Goal: Task Accomplishment & Management: Complete application form

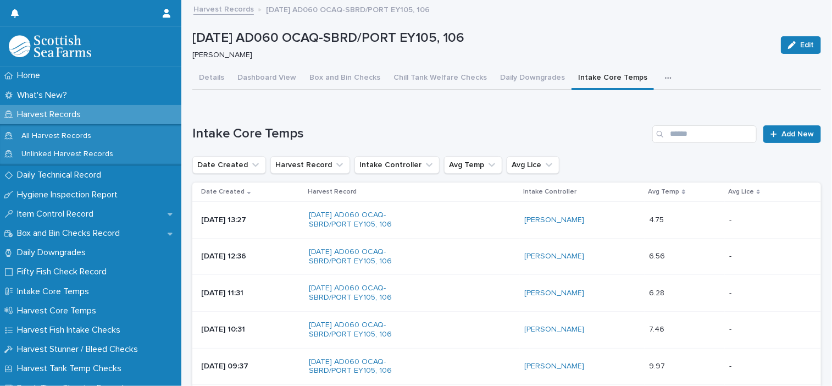
click at [660, 77] on button "button" at bounding box center [670, 78] width 24 height 22
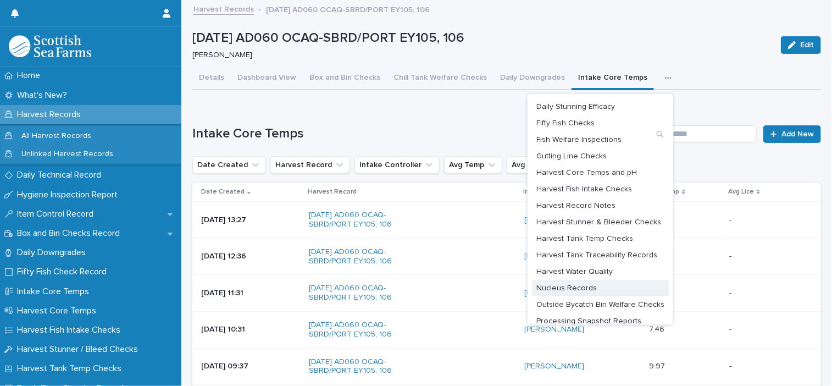
click at [581, 287] on span "Nucleus Records" at bounding box center [566, 288] width 60 height 8
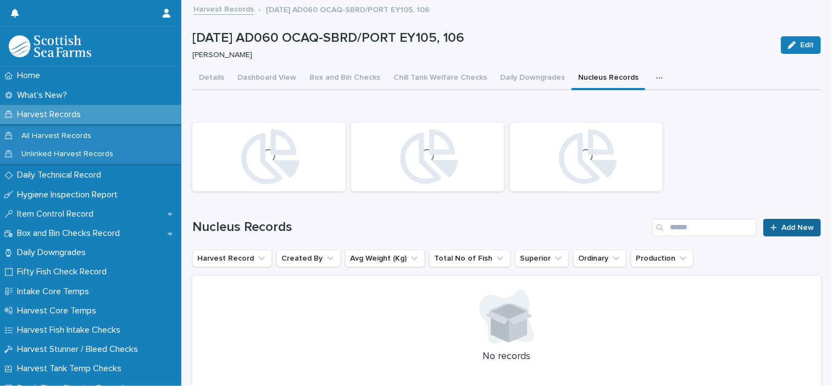
click at [803, 228] on span "Add New" at bounding box center [797, 228] width 32 height 8
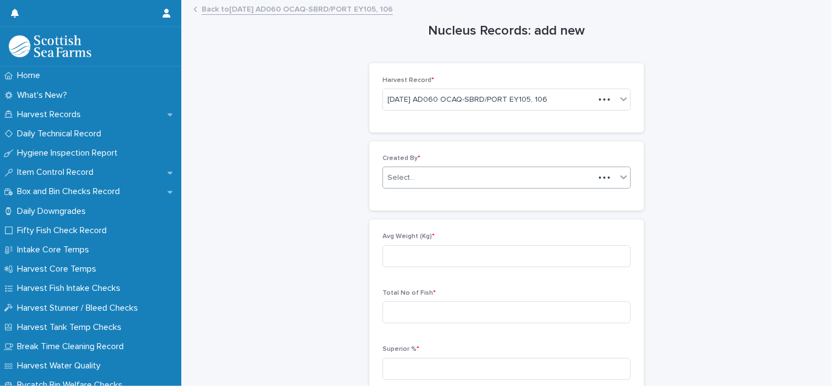
click at [456, 176] on div "Select..." at bounding box center [488, 178] width 211 height 18
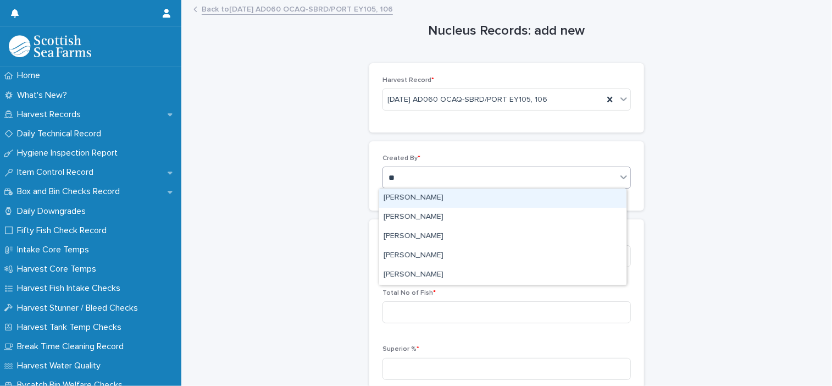
type input "***"
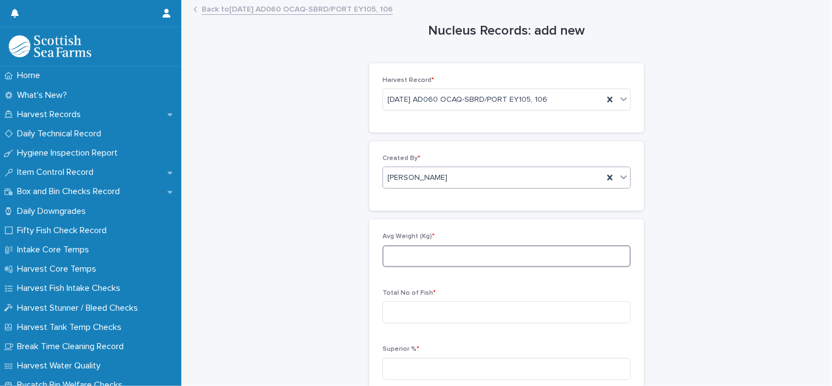
click at [461, 263] on input at bounding box center [506, 256] width 248 height 22
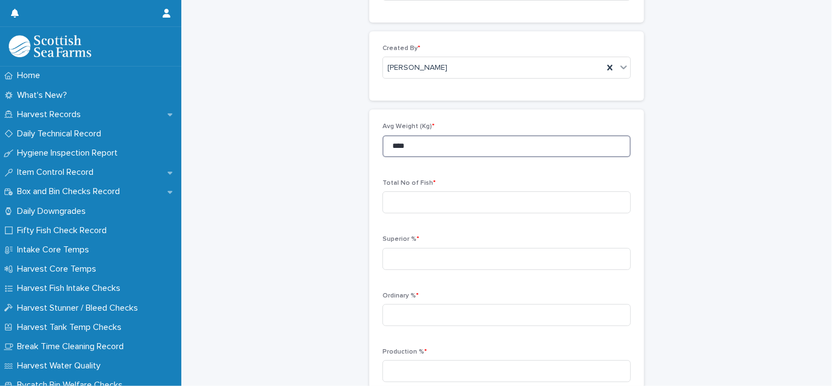
type input "****"
click at [421, 208] on input at bounding box center [506, 202] width 248 height 22
type input "****"
click at [432, 261] on input at bounding box center [506, 259] width 248 height 22
type input "*****"
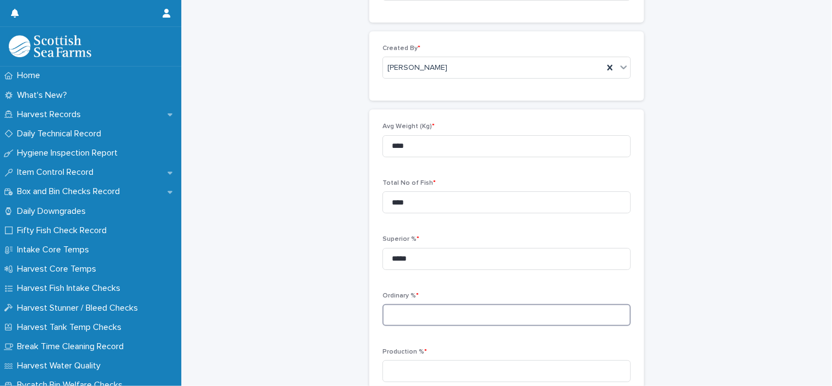
click at [406, 309] on input at bounding box center [506, 315] width 248 height 22
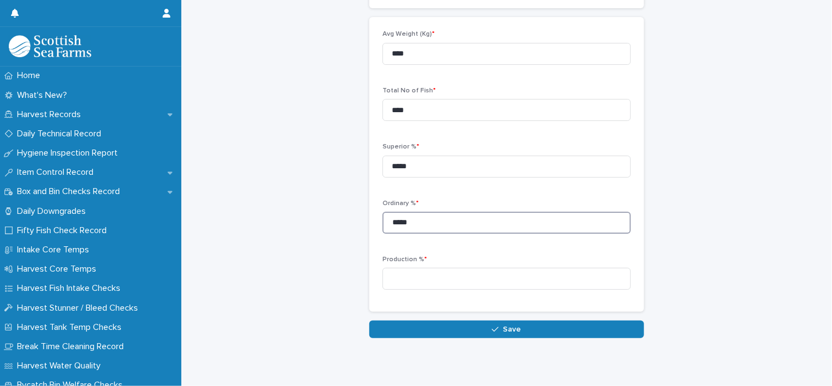
scroll to position [218, 0]
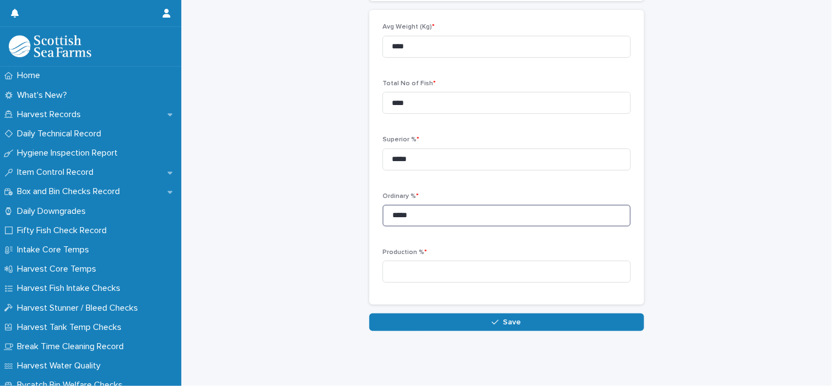
type input "*****"
click at [435, 263] on input at bounding box center [506, 271] width 248 height 22
type input "****"
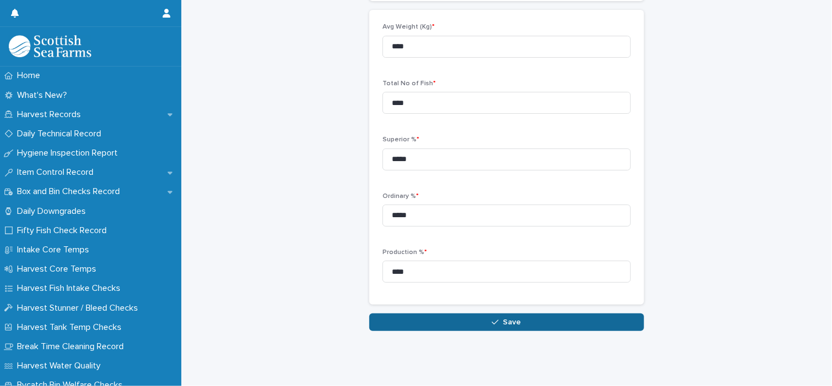
click at [505, 321] on button "Save" at bounding box center [506, 322] width 275 height 18
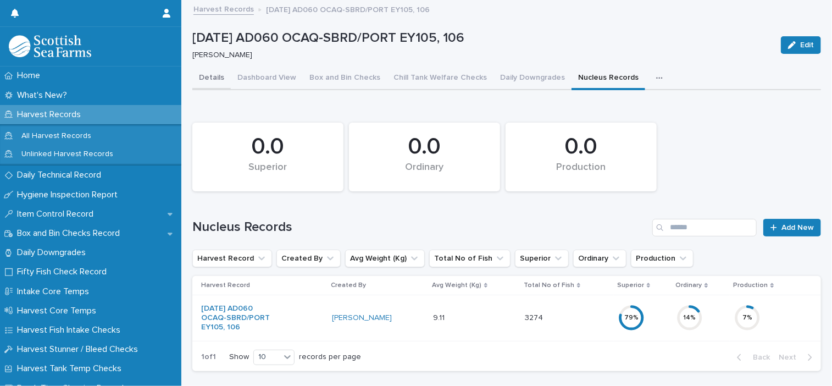
click at [209, 84] on button "Details" at bounding box center [211, 78] width 38 height 23
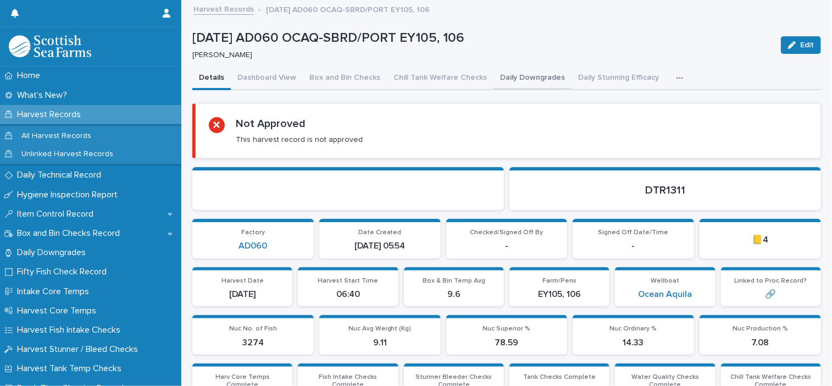
click at [503, 79] on button "Daily Downgrades" at bounding box center [532, 78] width 78 height 23
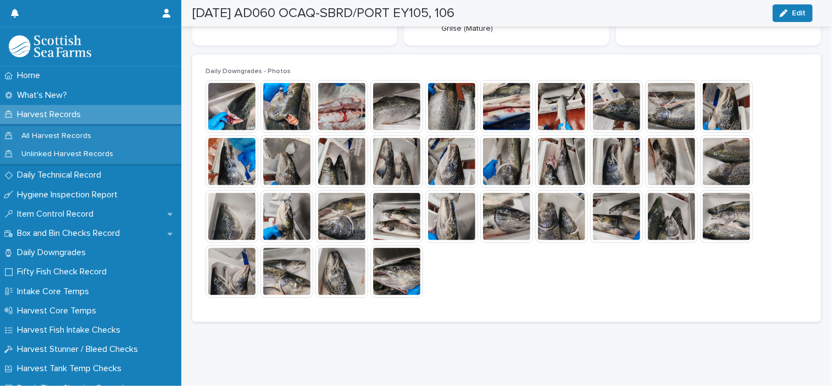
scroll to position [604, 0]
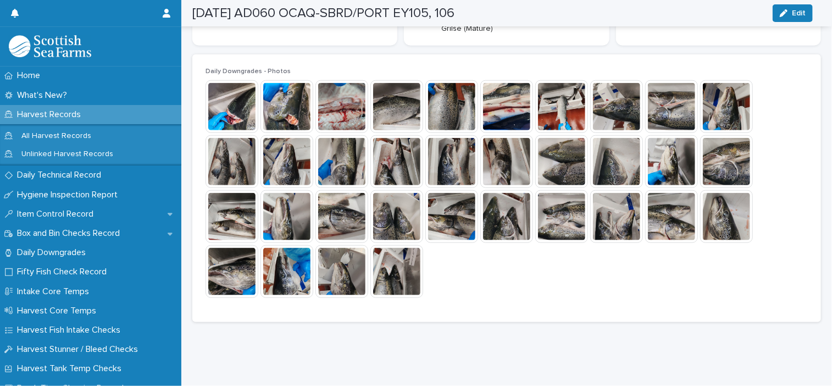
click at [459, 235] on img at bounding box center [451, 216] width 53 height 53
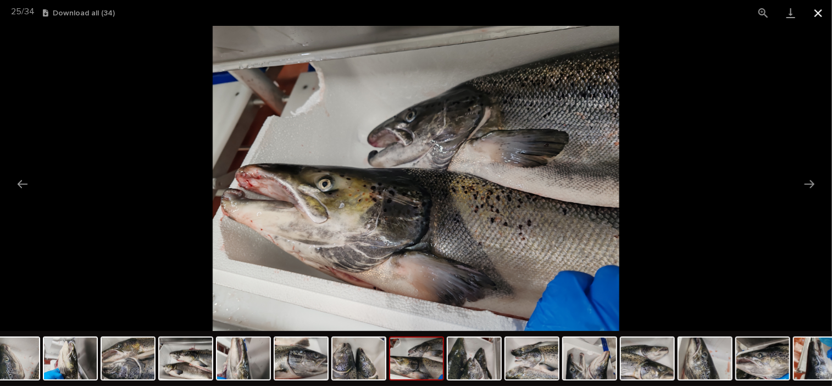
click at [819, 11] on button "Close gallery" at bounding box center [817, 13] width 27 height 26
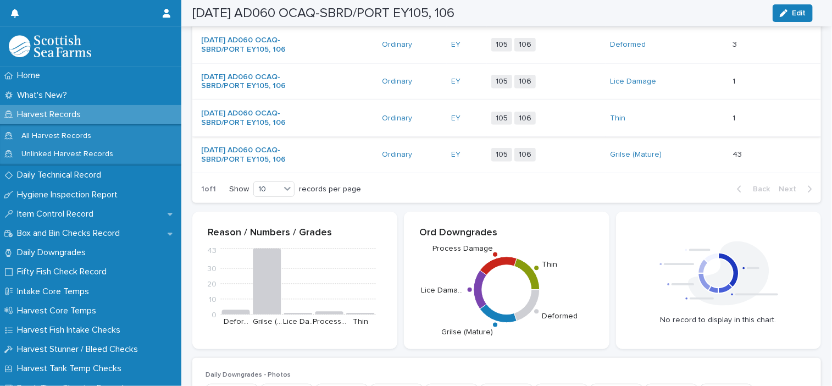
scroll to position [275, 0]
click at [568, 162] on div "105 106 + 0" at bounding box center [537, 155] width 92 height 14
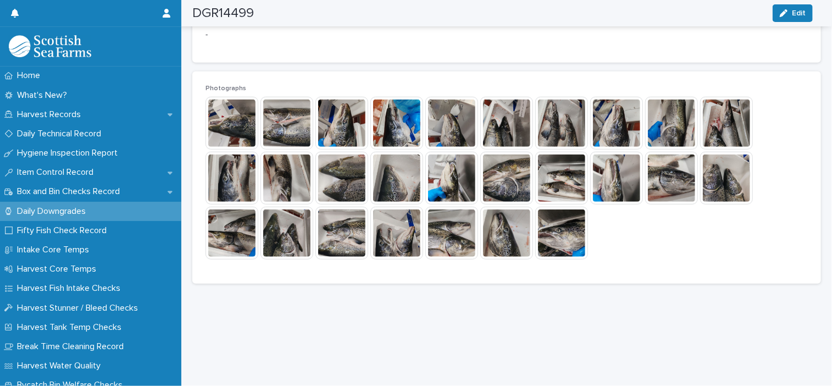
scroll to position [295, 0]
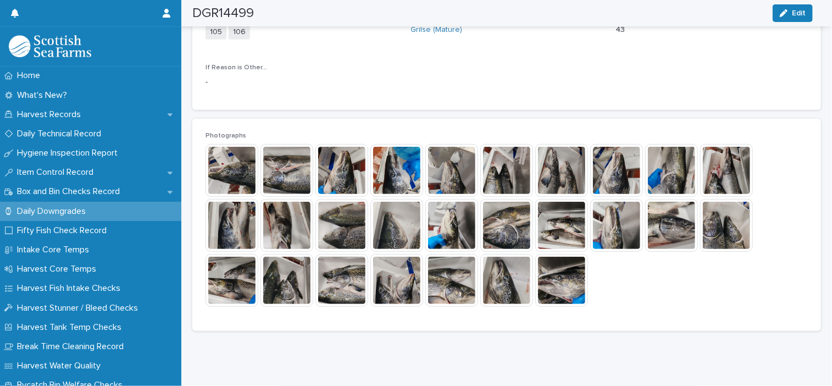
click at [611, 236] on img at bounding box center [616, 225] width 53 height 53
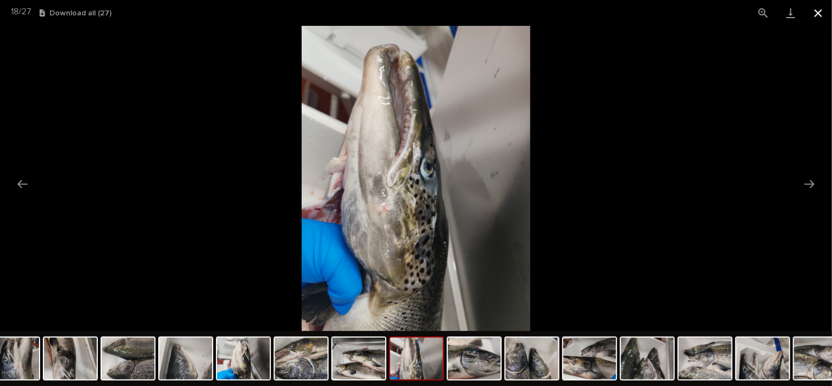
click at [815, 14] on button "Close gallery" at bounding box center [817, 13] width 27 height 26
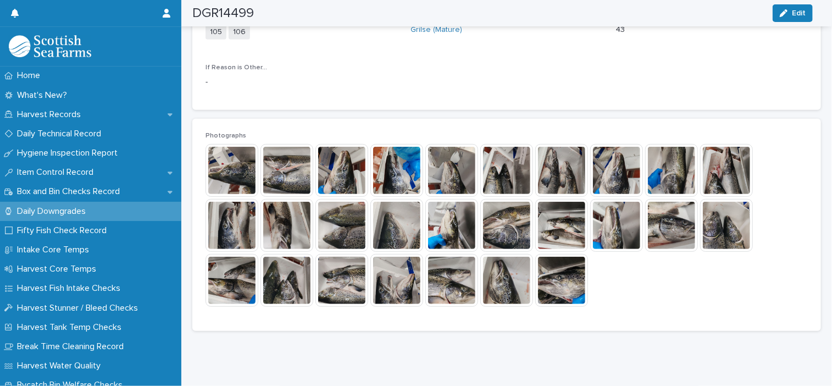
click at [453, 220] on img at bounding box center [451, 225] width 53 height 53
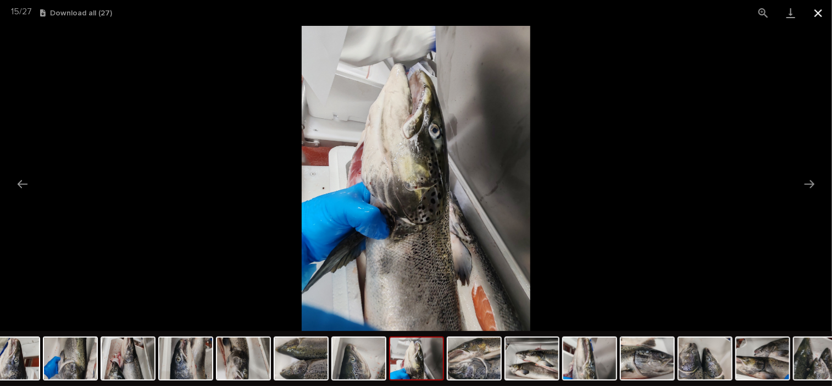
click at [820, 13] on button "Close gallery" at bounding box center [817, 13] width 27 height 26
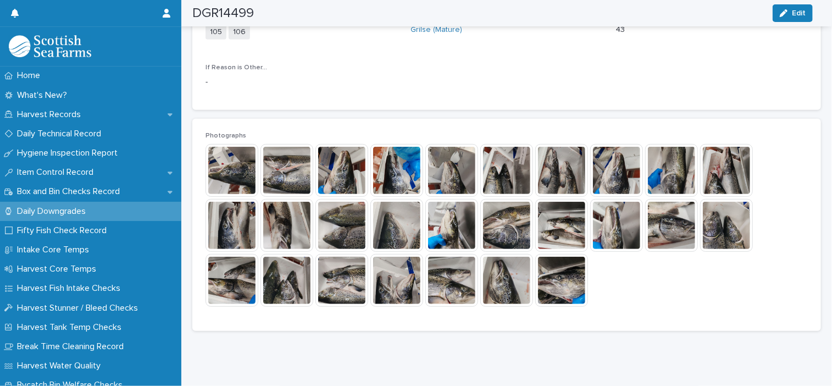
click at [346, 175] on img at bounding box center [341, 170] width 53 height 53
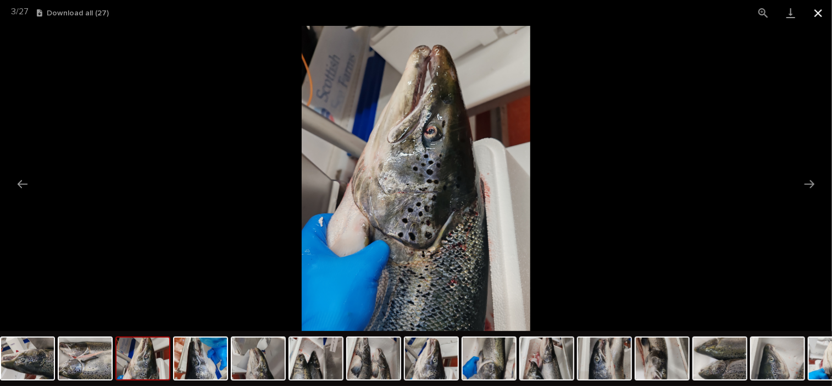
click at [817, 9] on button "Close gallery" at bounding box center [817, 13] width 27 height 26
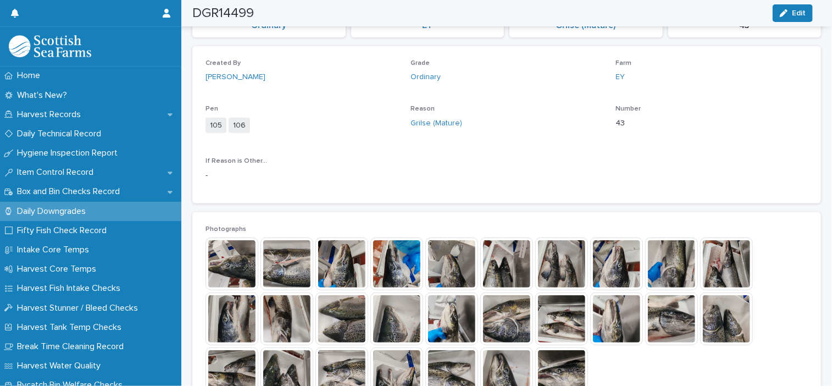
scroll to position [0, 0]
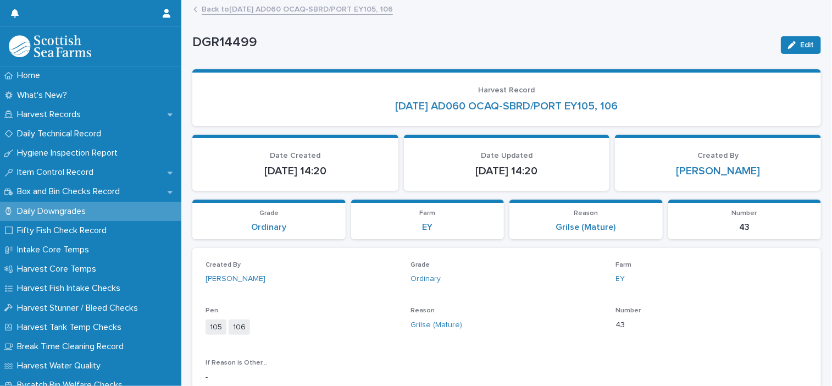
click at [254, 11] on link "Back to 18-08-2025 AD060 OCAQ-SBRD/PORT EY105, 106" at bounding box center [297, 8] width 191 height 13
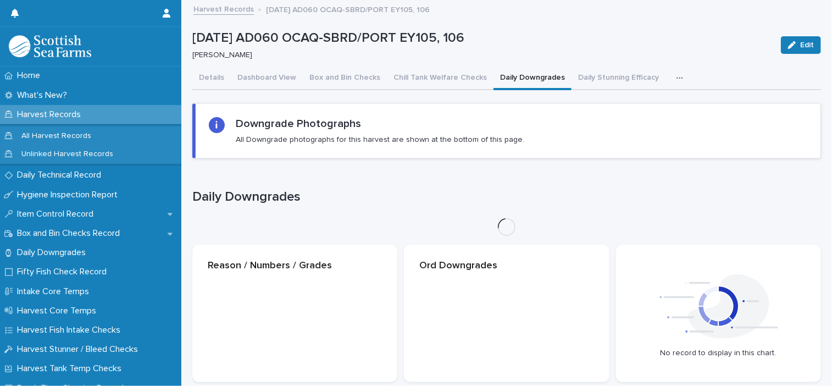
click at [676, 81] on icon "button" at bounding box center [679, 78] width 7 height 8
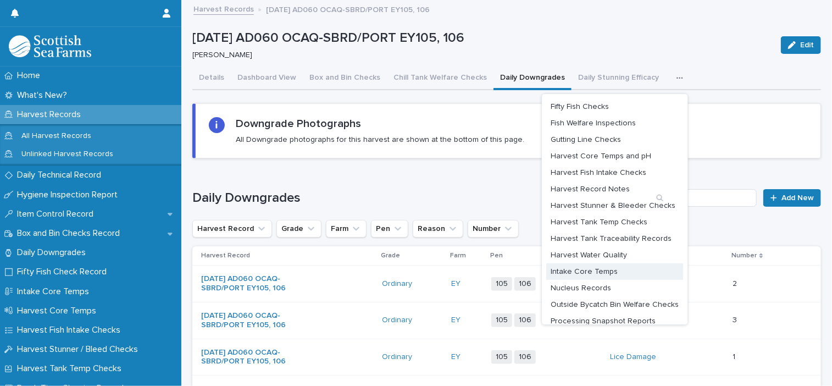
click at [599, 269] on span "Intake Core Temps" at bounding box center [583, 272] width 67 height 8
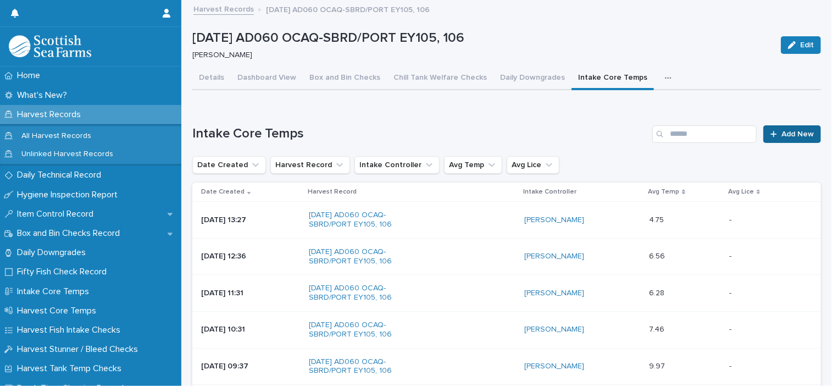
click at [769, 138] on link "Add New" at bounding box center [792, 134] width 58 height 18
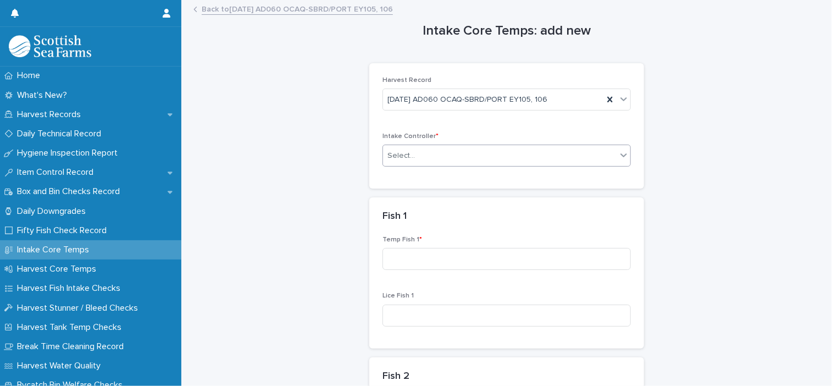
click at [449, 165] on div "Select..." at bounding box center [506, 155] width 248 height 22
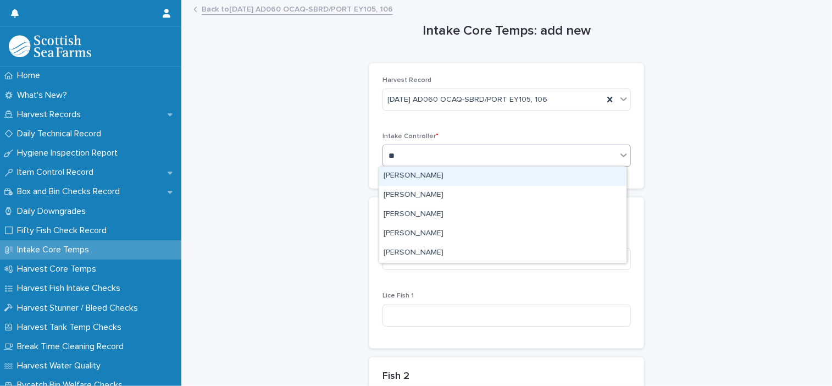
type input "***"
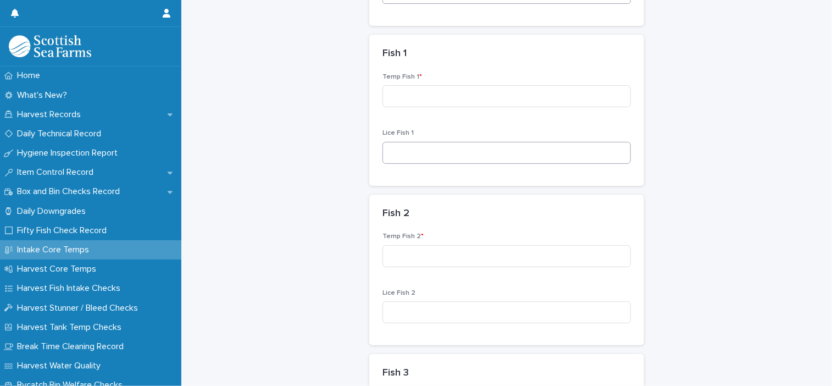
scroll to position [165, 0]
click at [433, 96] on input at bounding box center [506, 94] width 248 height 22
type input "***"
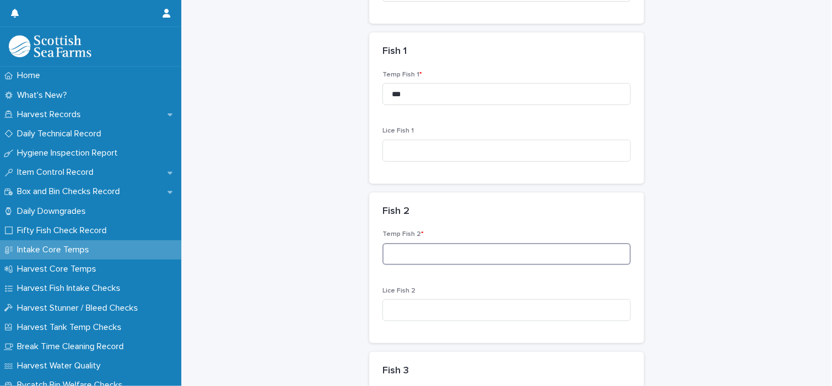
click at [506, 258] on input at bounding box center [506, 254] width 248 height 22
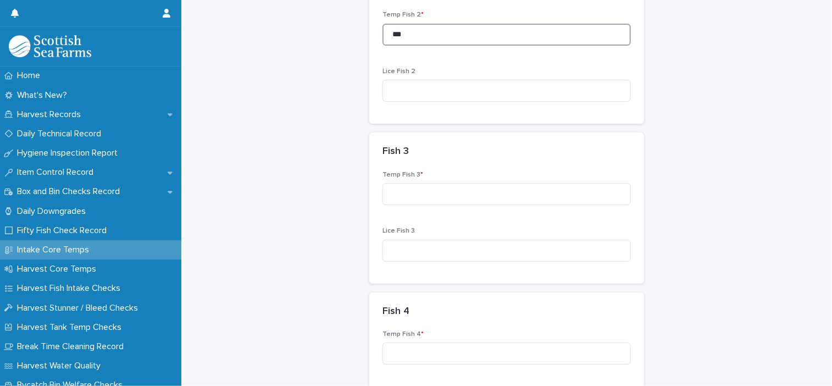
scroll to position [385, 0]
type input "***"
click at [460, 194] on input at bounding box center [506, 193] width 248 height 22
type input "***"
click at [432, 350] on input at bounding box center [506, 353] width 248 height 22
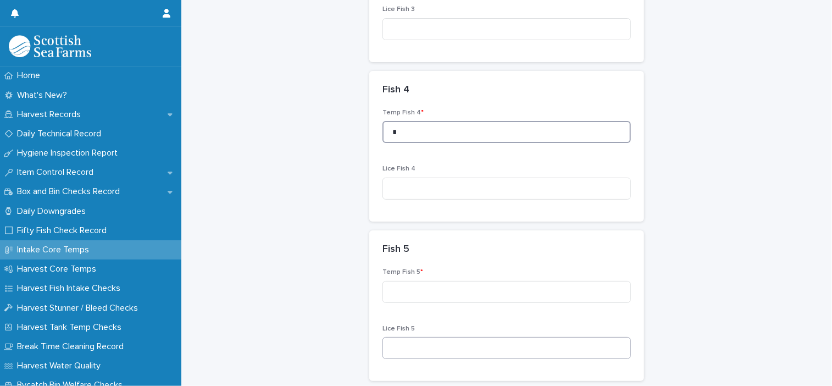
scroll to position [714, 0]
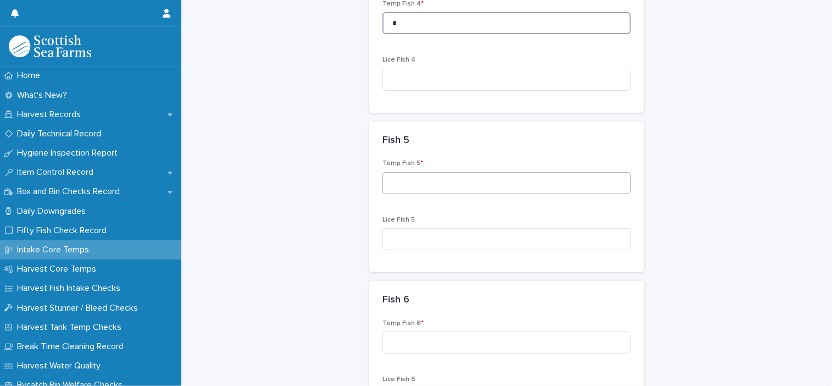
type input "*"
click at [428, 176] on input at bounding box center [506, 183] width 248 height 22
type input "***"
click at [429, 344] on input at bounding box center [506, 342] width 248 height 22
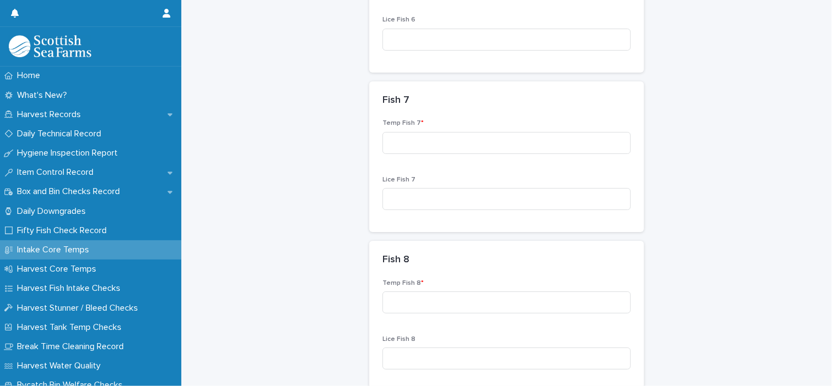
scroll to position [1099, 0]
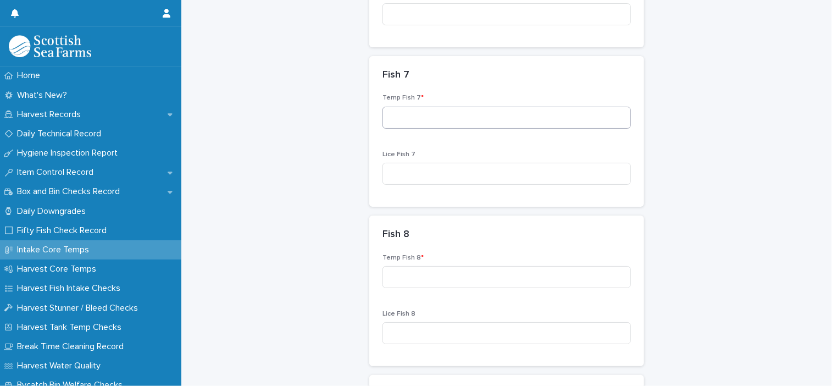
type input "***"
click at [419, 117] on input at bounding box center [506, 118] width 248 height 22
type input "***"
click at [489, 271] on input at bounding box center [506, 277] width 248 height 22
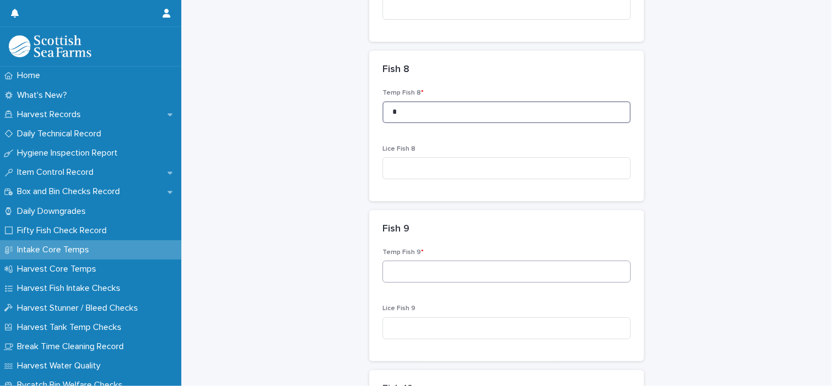
type input "*"
click at [477, 269] on input at bounding box center [506, 271] width 248 height 22
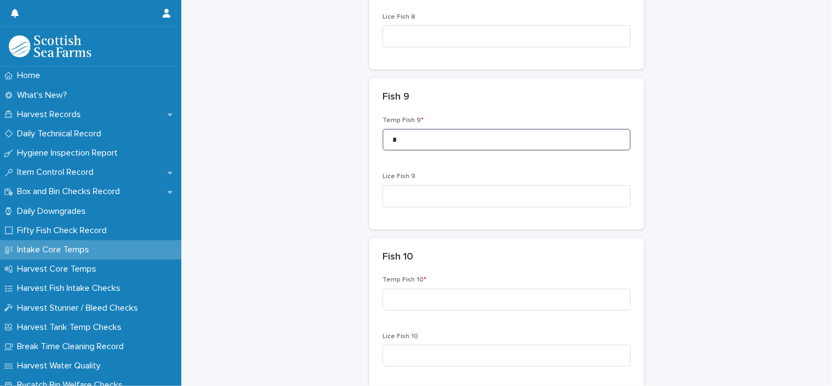
scroll to position [1428, 0]
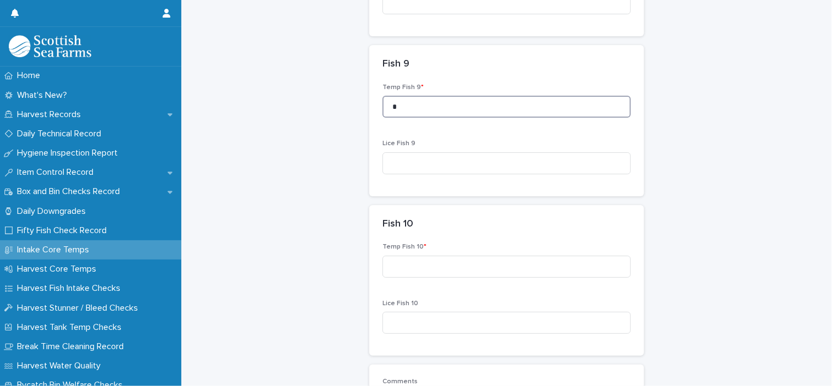
type input "*"
click at [465, 277] on div "Temp Fish 10 *" at bounding box center [506, 264] width 248 height 43
click at [460, 263] on input at bounding box center [506, 266] width 248 height 22
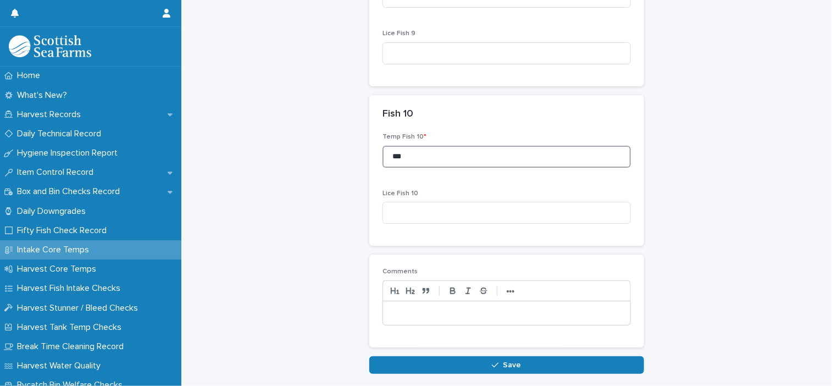
type input "***"
click at [466, 315] on p at bounding box center [506, 313] width 231 height 11
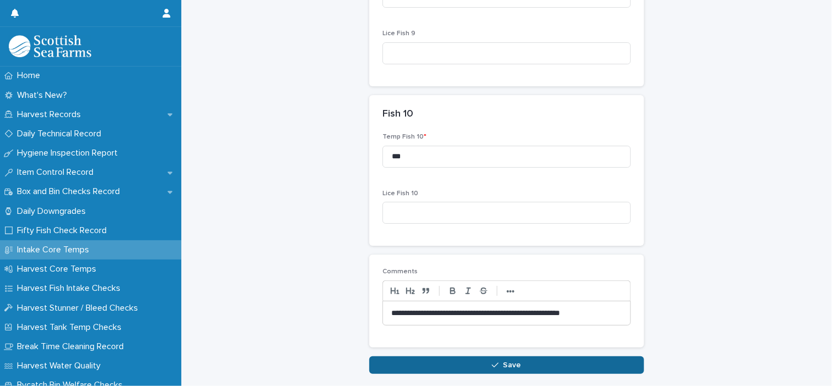
click at [551, 358] on button "Save" at bounding box center [506, 365] width 275 height 18
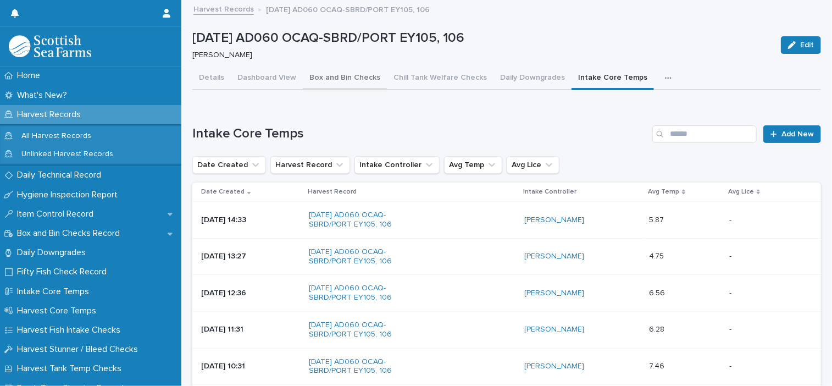
click at [361, 76] on button "Box and Bin Checks" at bounding box center [345, 78] width 84 height 23
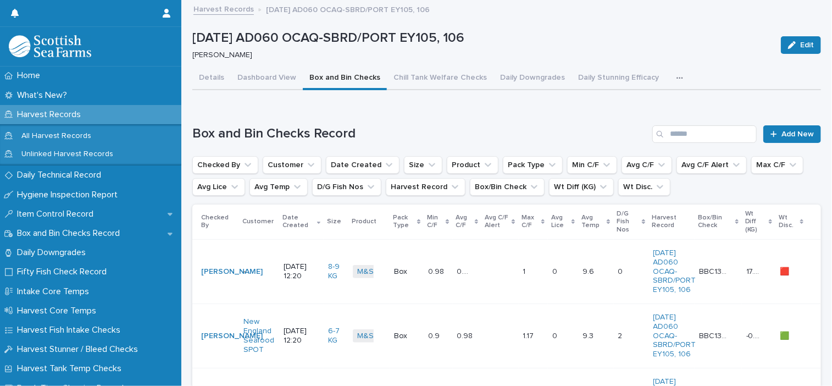
click at [207, 78] on button "Details" at bounding box center [211, 78] width 38 height 23
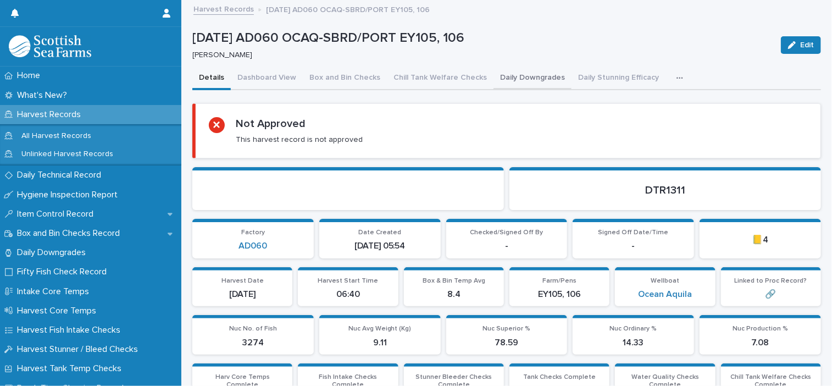
click at [512, 83] on button "Daily Downgrades" at bounding box center [532, 78] width 78 height 23
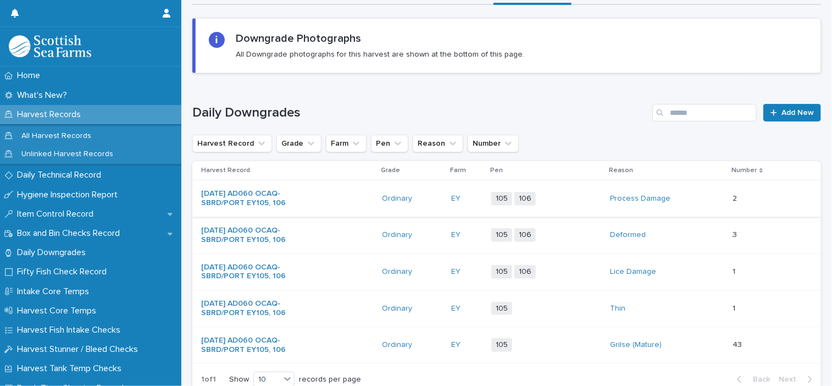
scroll to position [165, 0]
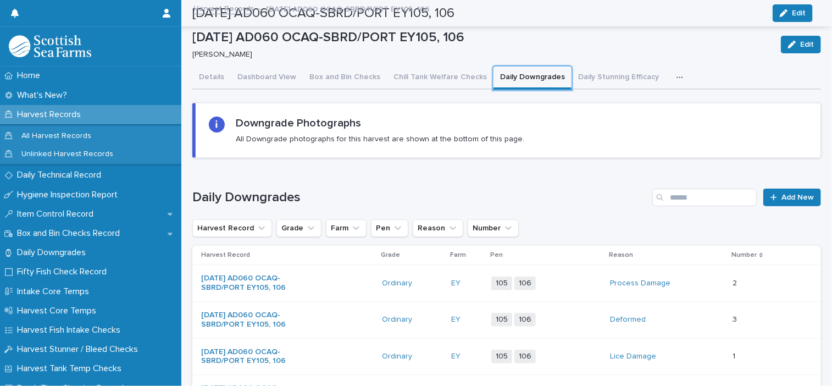
scroll to position [0, 0]
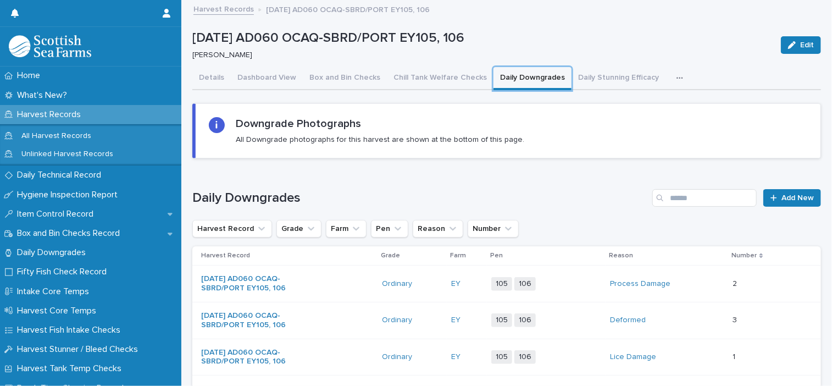
click at [493, 80] on button "Daily Downgrades" at bounding box center [532, 78] width 78 height 23
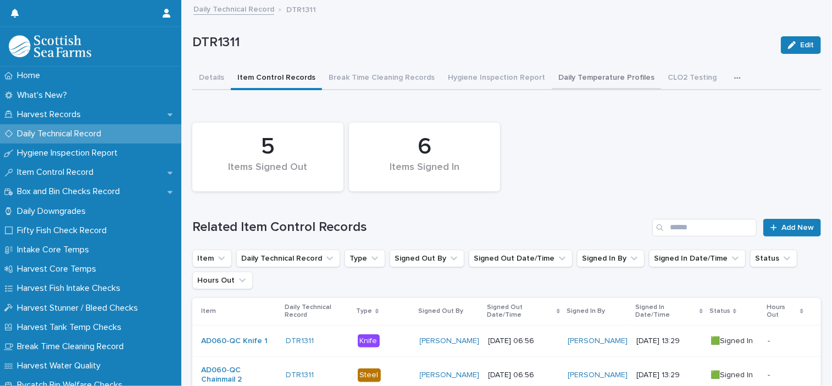
click at [584, 77] on button "Daily Temperature Profiles" at bounding box center [606, 78] width 109 height 23
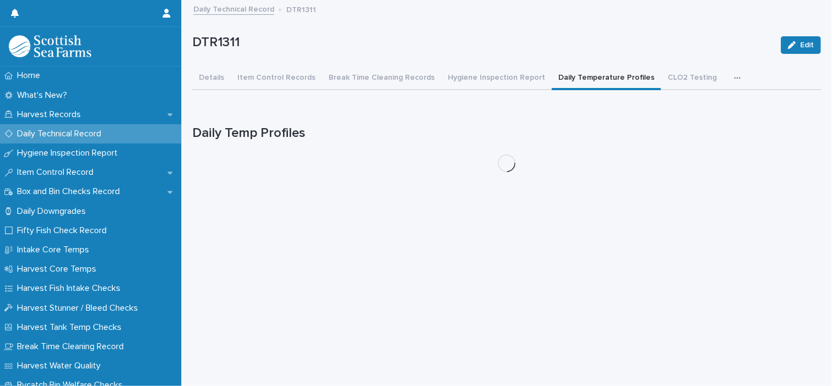
scroll to position [8, 0]
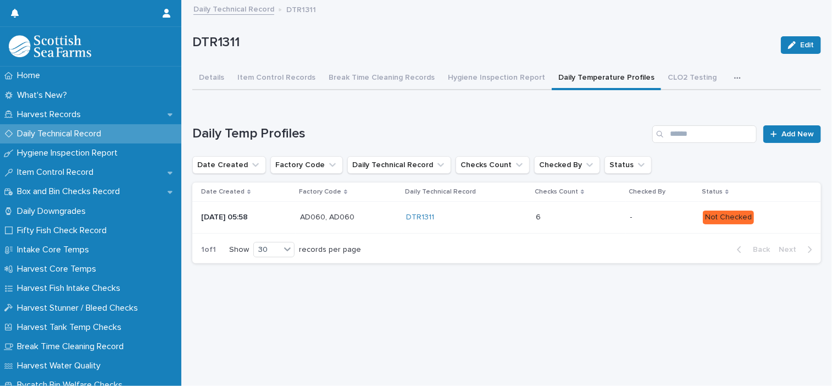
click at [607, 213] on p at bounding box center [578, 217] width 85 height 9
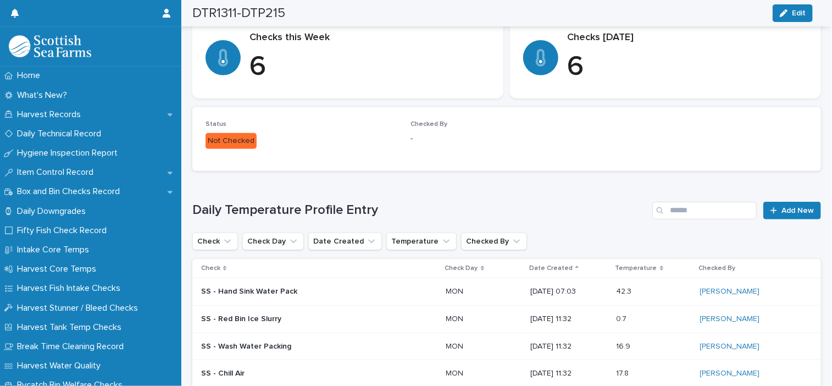
scroll to position [347, 0]
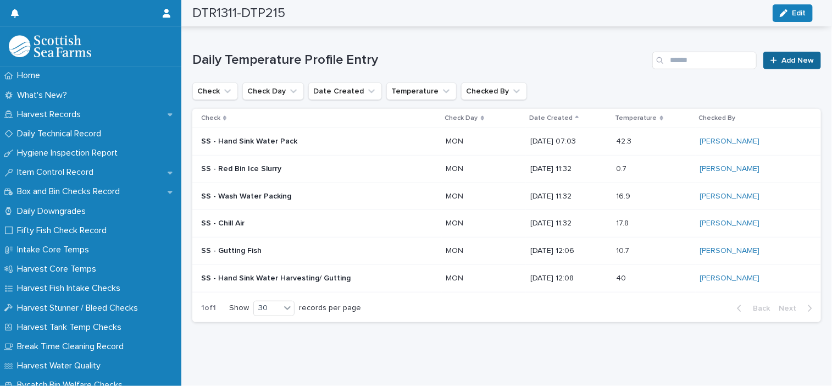
click at [806, 52] on link "Add New" at bounding box center [792, 61] width 58 height 18
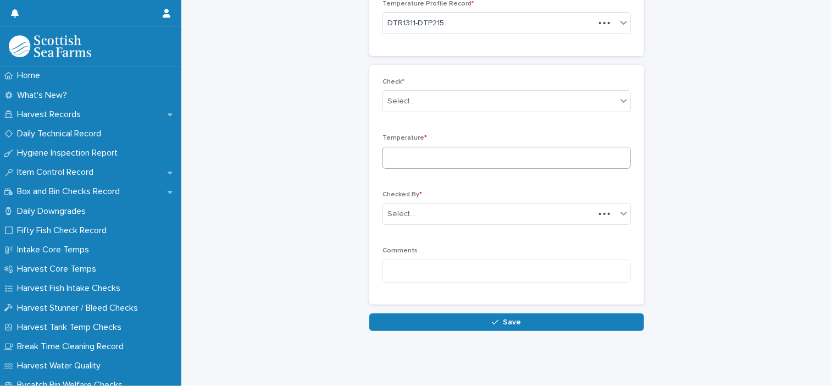
scroll to position [76, 0]
click at [470, 163] on input at bounding box center [506, 158] width 248 height 22
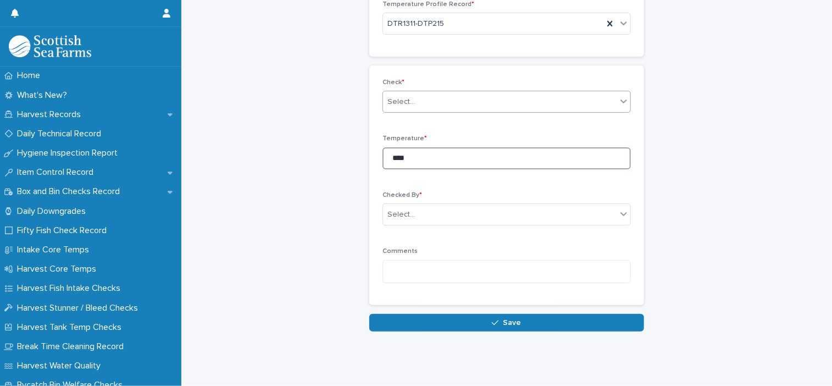
type input "****"
click at [396, 106] on div "Select..." at bounding box center [400, 102] width 27 height 12
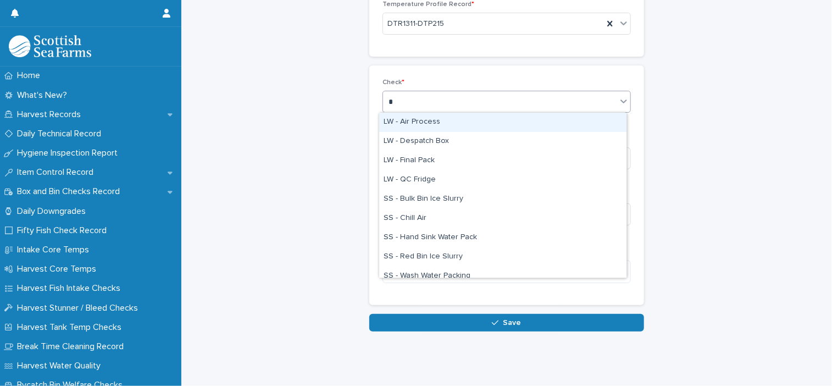
type input "**"
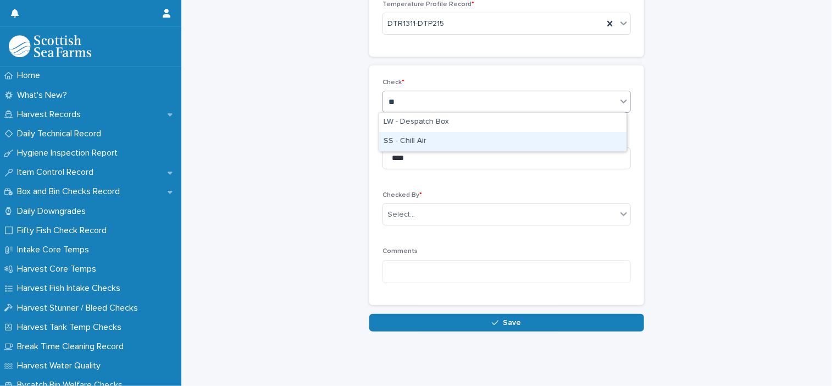
click at [402, 136] on div "SS - Chill Air" at bounding box center [502, 141] width 247 height 19
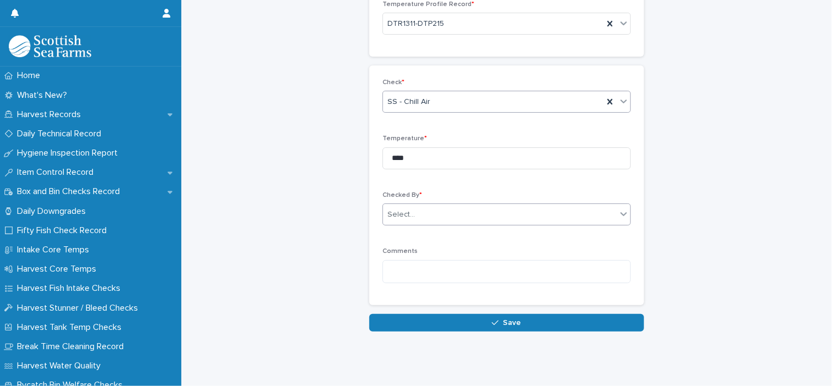
click at [407, 209] on div "Select..." at bounding box center [400, 215] width 27 height 12
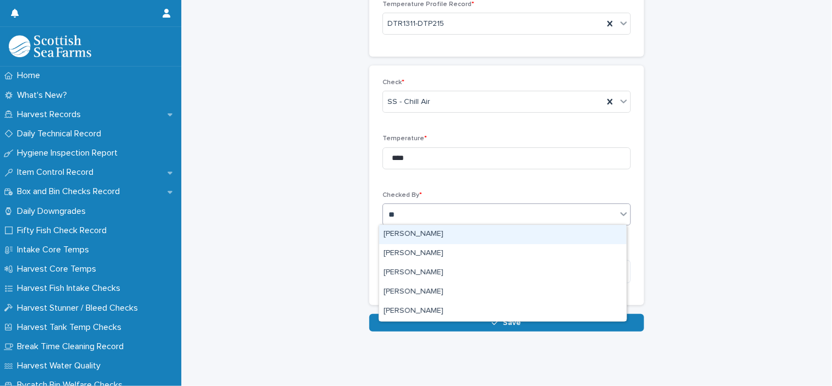
type input "***"
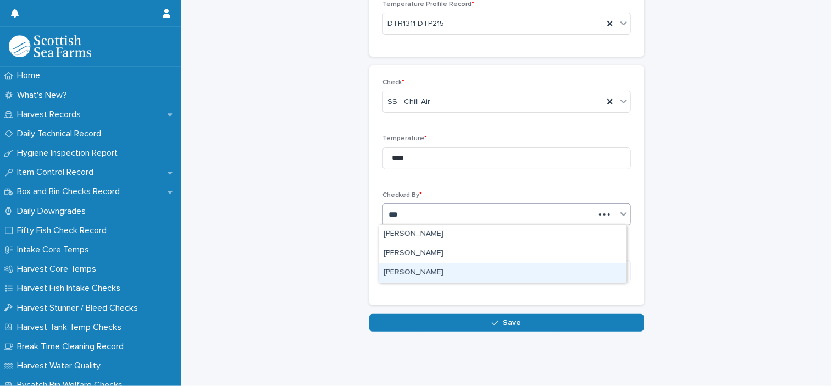
click at [415, 270] on div "[PERSON_NAME]" at bounding box center [502, 272] width 247 height 19
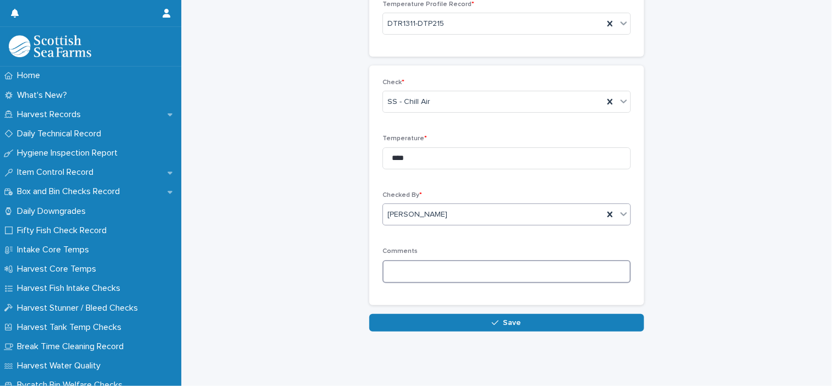
click at [415, 270] on textarea at bounding box center [506, 272] width 248 height 24
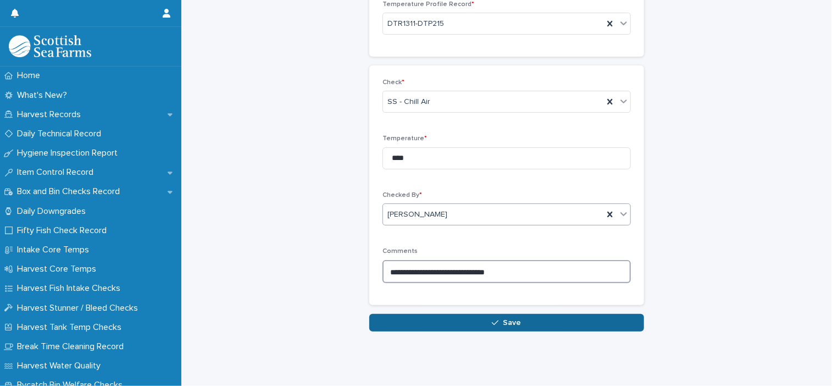
type textarea "**********"
click at [447, 321] on button "Save" at bounding box center [506, 323] width 275 height 18
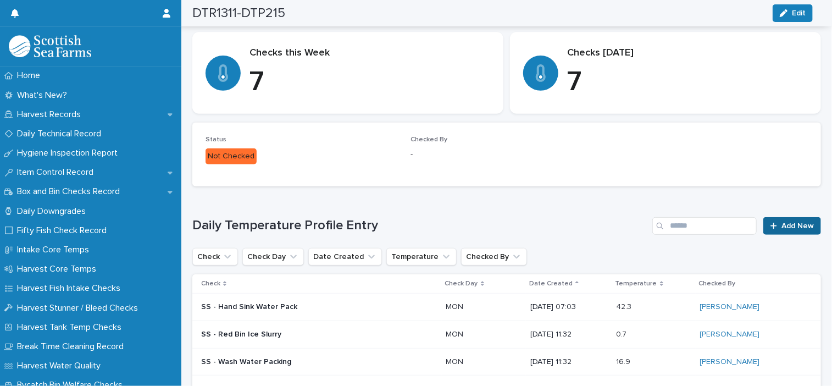
click at [770, 224] on icon at bounding box center [773, 226] width 7 height 8
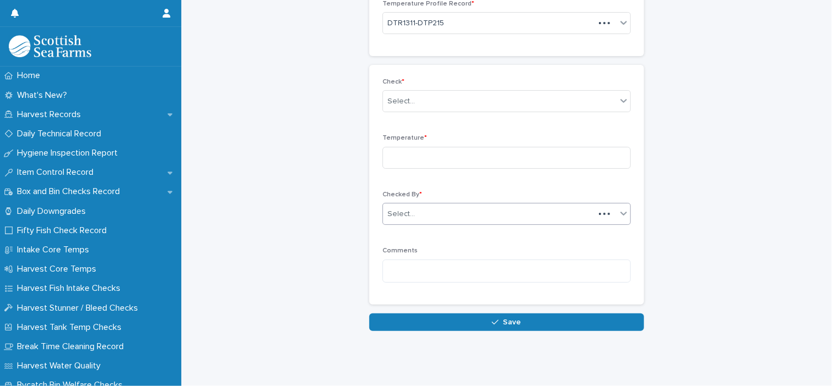
scroll to position [76, 0]
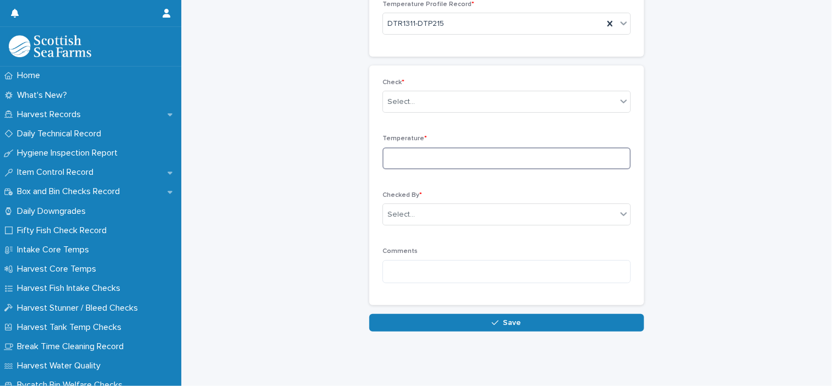
click at [433, 166] on input at bounding box center [506, 158] width 248 height 22
type input "****"
click at [400, 104] on div "Select..." at bounding box center [400, 102] width 27 height 12
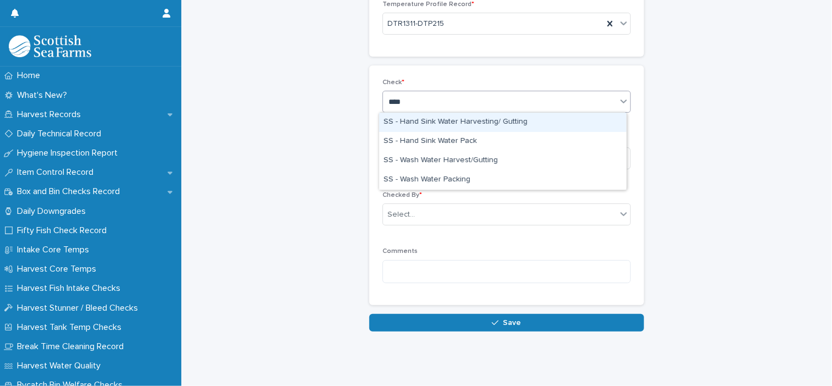
type input "*****"
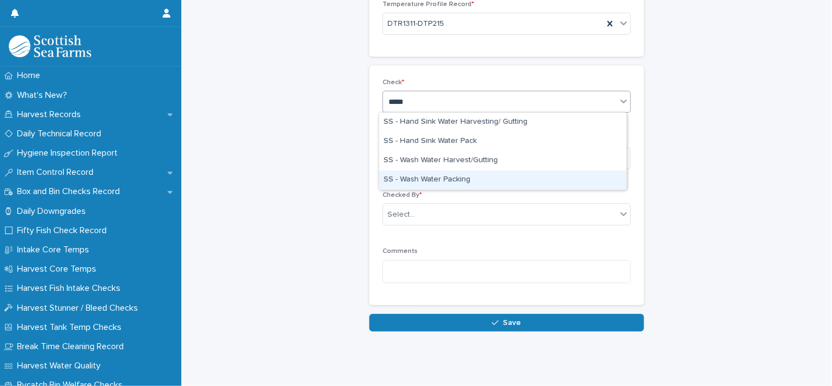
click at [408, 177] on div "SS - Wash Water Packing" at bounding box center [502, 179] width 247 height 19
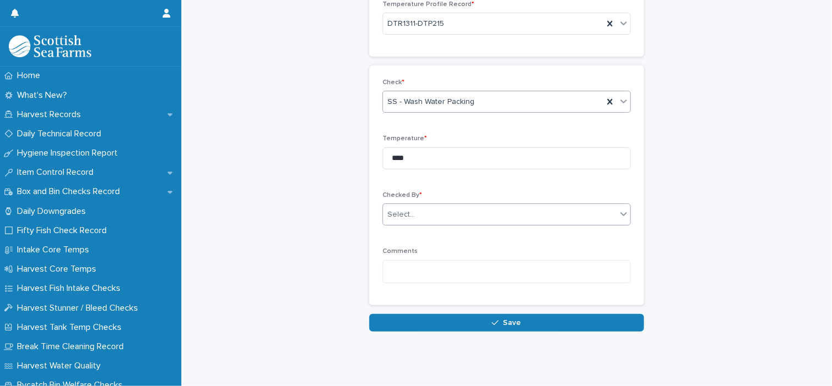
click at [408, 214] on div "Select..." at bounding box center [400, 215] width 27 height 12
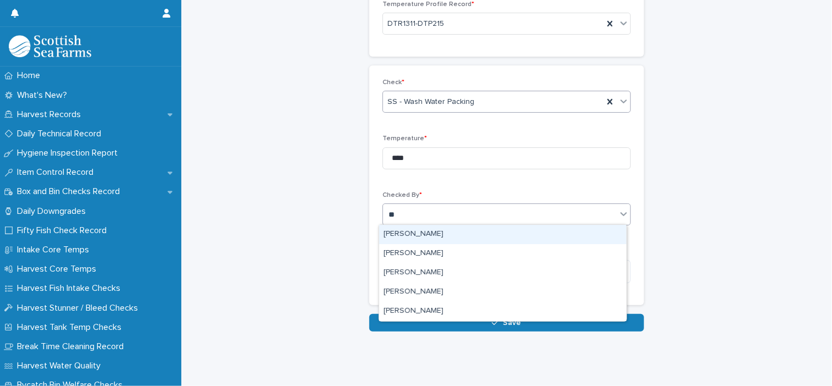
type input "***"
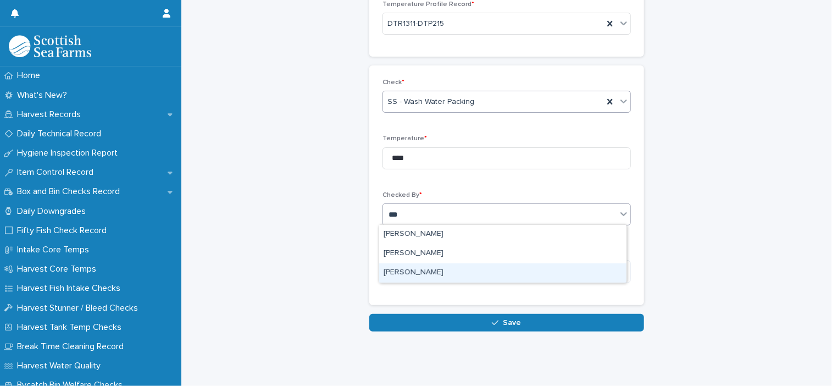
click at [421, 269] on div "[PERSON_NAME]" at bounding box center [502, 272] width 247 height 19
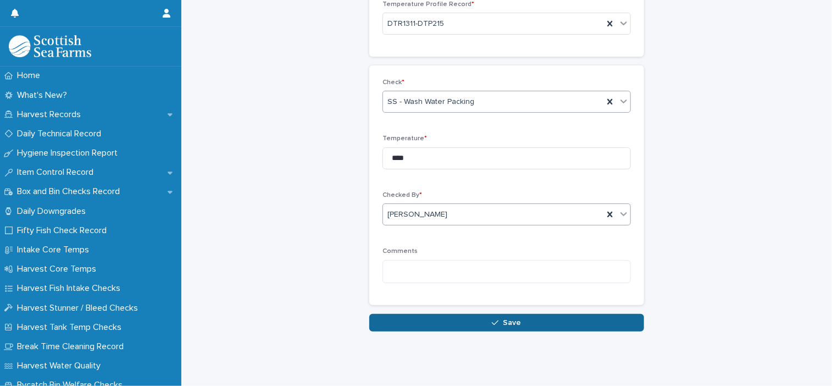
click at [503, 322] on span "Save" at bounding box center [512, 323] width 18 height 8
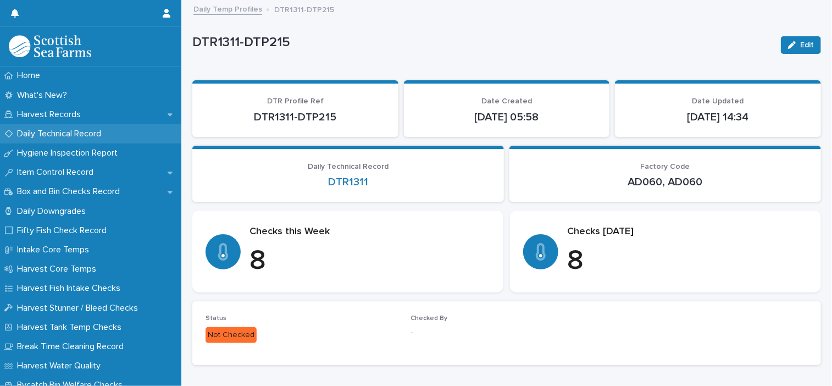
click at [74, 137] on p "Daily Technical Record" at bounding box center [61, 134] width 97 height 10
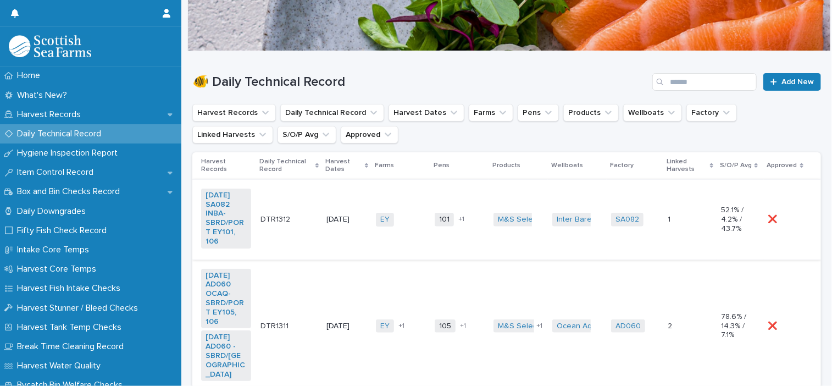
scroll to position [110, 0]
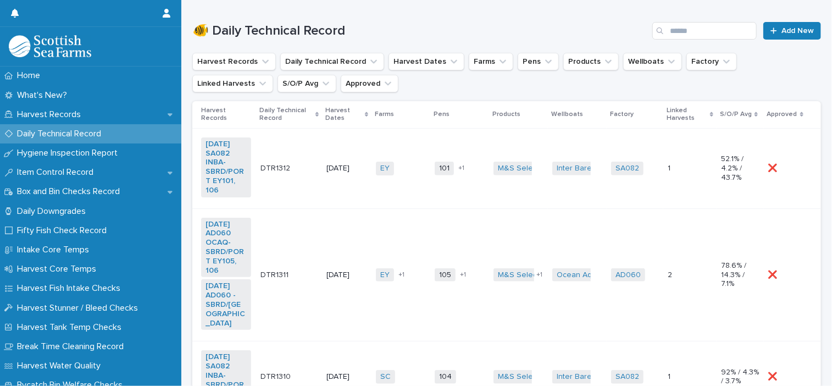
click at [305, 235] on td "DTR1311 DTR1311" at bounding box center [289, 274] width 66 height 133
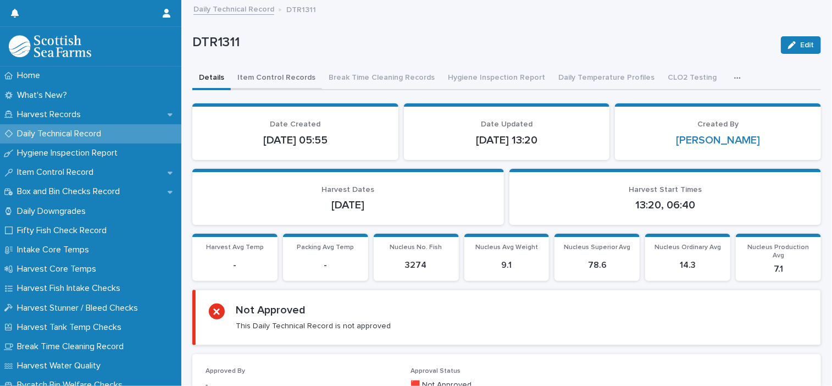
click at [292, 78] on button "Item Control Records" at bounding box center [276, 78] width 91 height 23
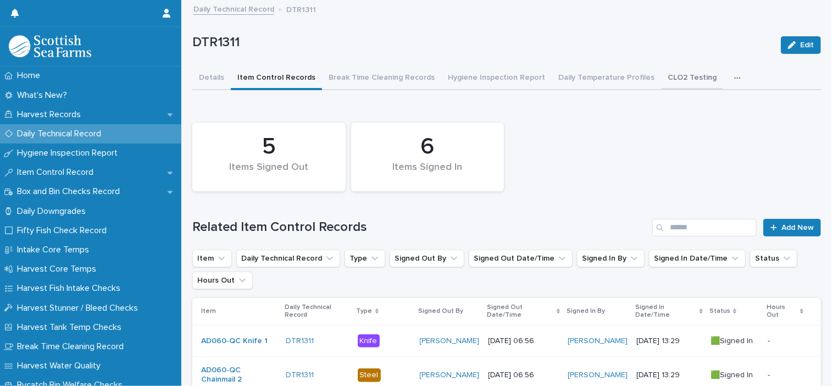
click at [665, 80] on button "CLO2 Testing" at bounding box center [692, 78] width 62 height 23
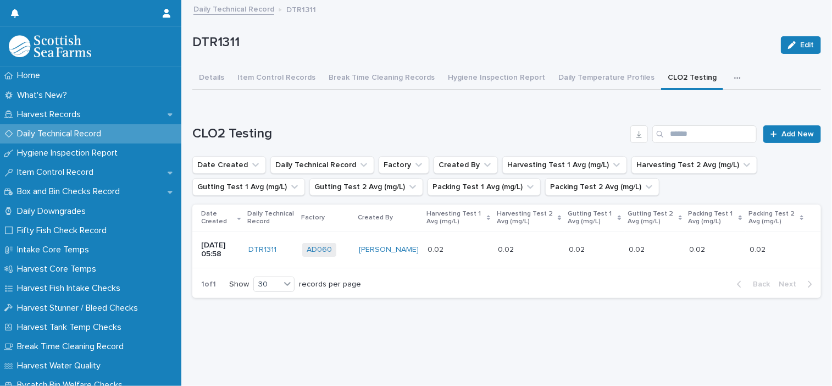
click at [734, 79] on div "button" at bounding box center [739, 78] width 11 height 8
click at [677, 107] on span "ATP Hand, Boots, Ear Defenders" at bounding box center [667, 107] width 115 height 8
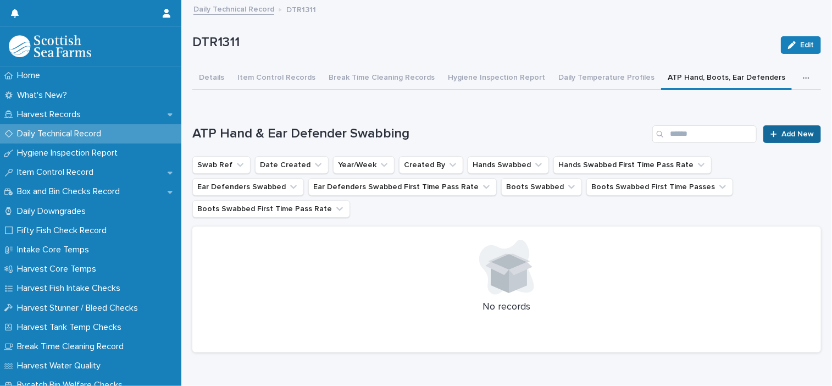
click at [781, 131] on span "Add New" at bounding box center [797, 134] width 32 height 8
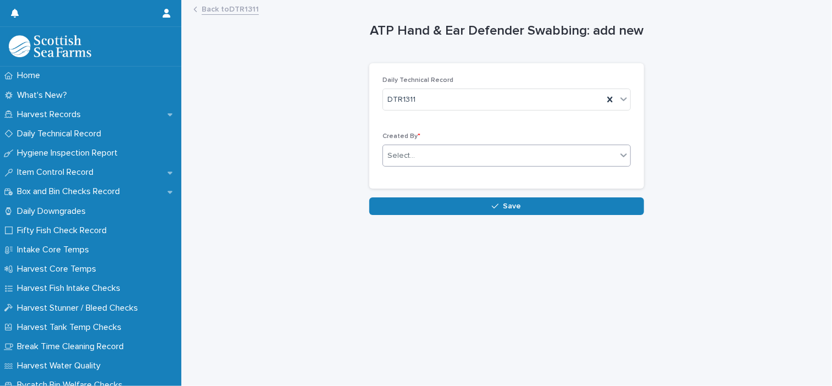
click at [489, 165] on div "Select..." at bounding box center [506, 155] width 248 height 22
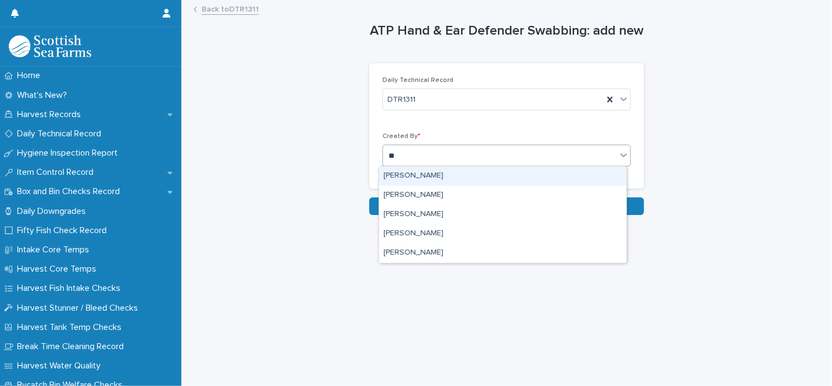
type input "***"
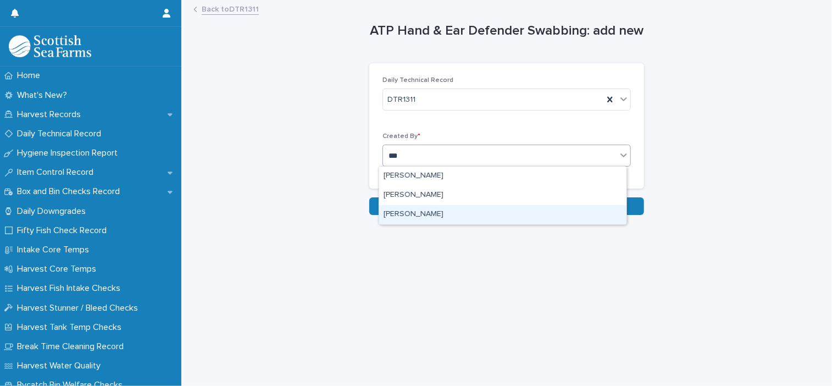
click at [495, 216] on div "[PERSON_NAME]" at bounding box center [502, 214] width 247 height 19
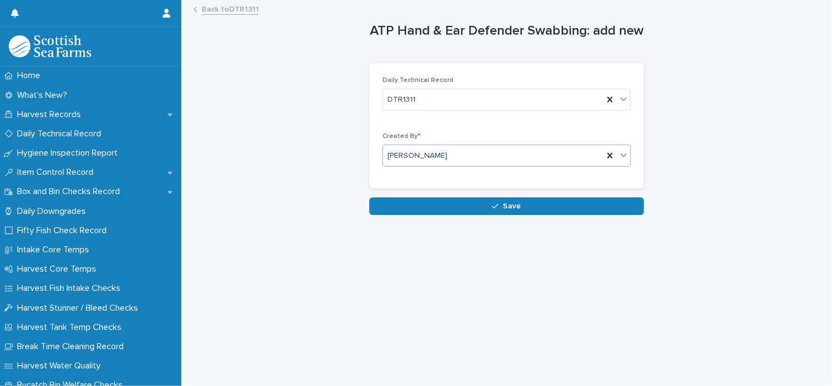
click at [499, 209] on button "Save" at bounding box center [506, 206] width 275 height 18
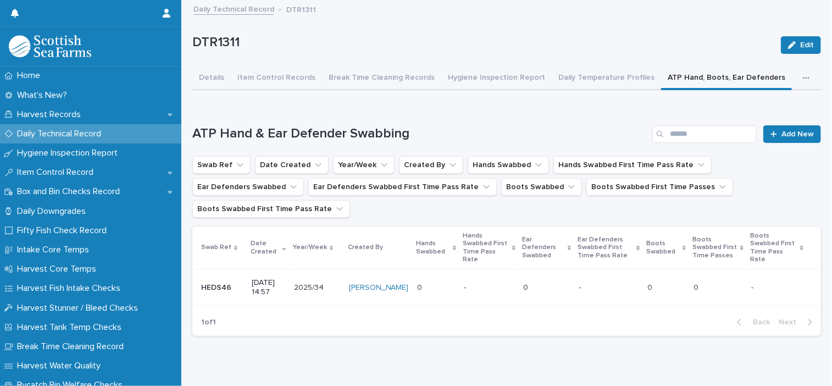
click at [523, 283] on p at bounding box center [546, 287] width 47 height 9
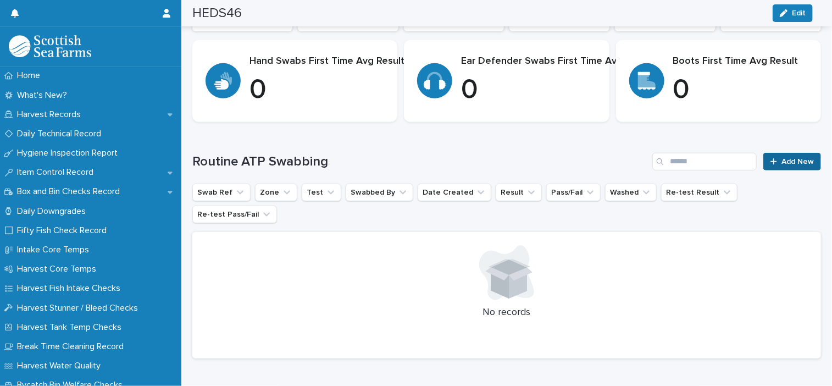
click at [776, 168] on link "Add New" at bounding box center [792, 162] width 58 height 18
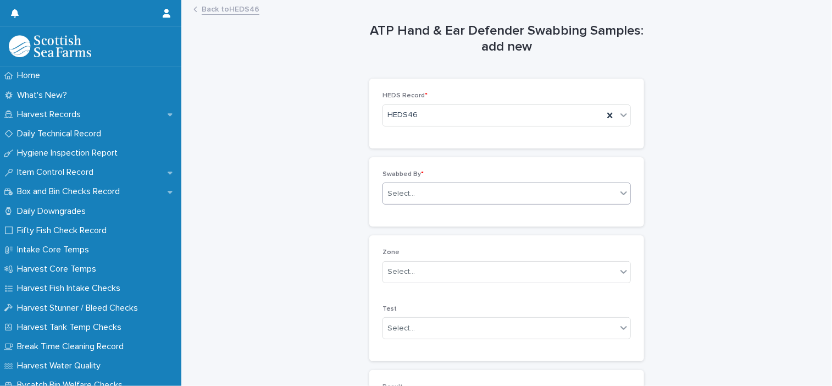
click at [427, 195] on div "Select..." at bounding box center [499, 194] width 233 height 18
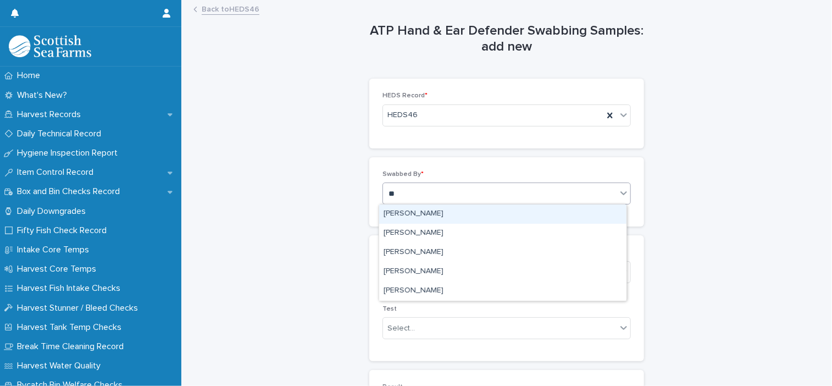
type input "***"
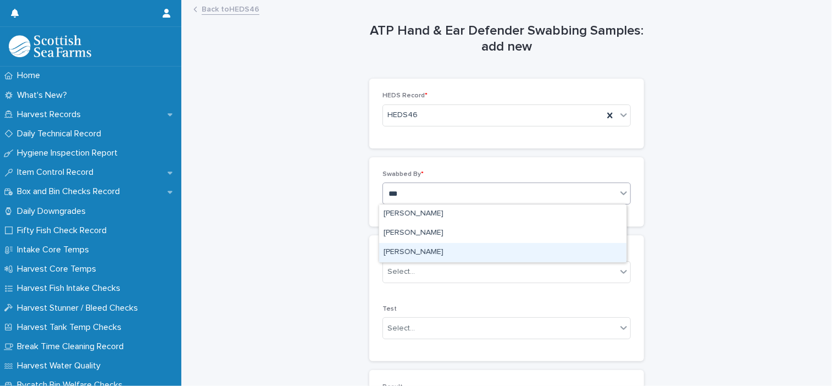
click at [416, 247] on div "[PERSON_NAME]" at bounding box center [502, 252] width 247 height 19
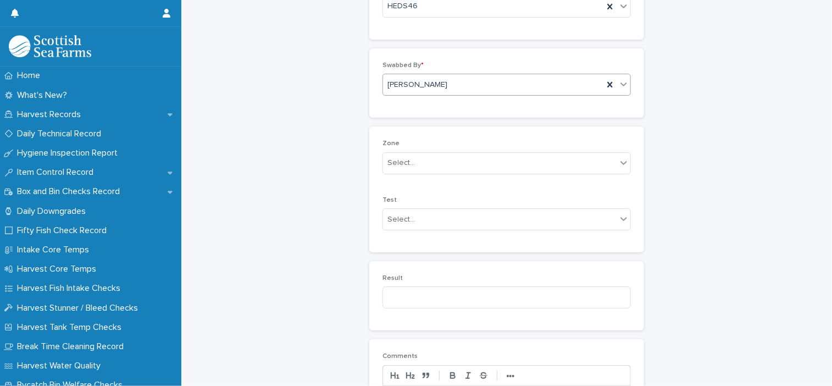
scroll to position [110, 0]
click at [416, 168] on div "Select..." at bounding box center [499, 162] width 233 height 18
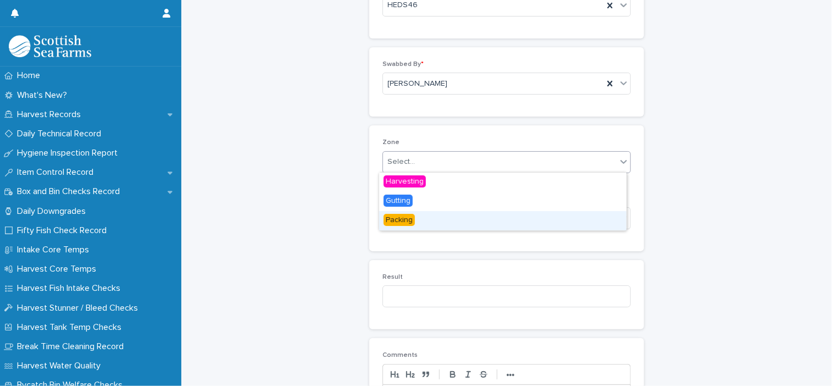
click at [427, 217] on div "Packing" at bounding box center [502, 220] width 247 height 19
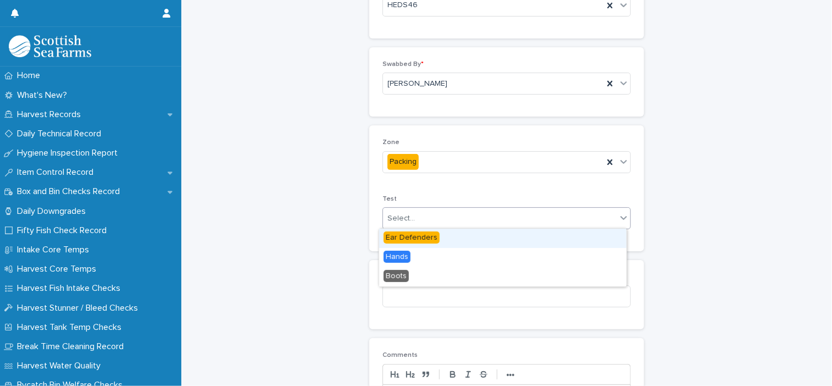
click at [424, 220] on div "Select..." at bounding box center [499, 218] width 233 height 18
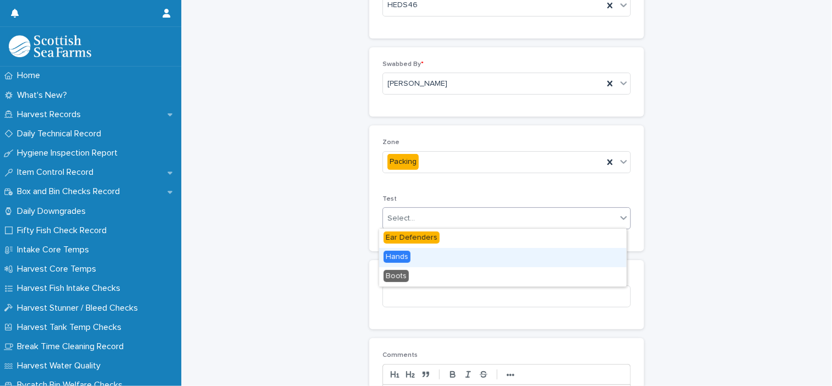
click at [416, 255] on div "Hands" at bounding box center [502, 257] width 247 height 19
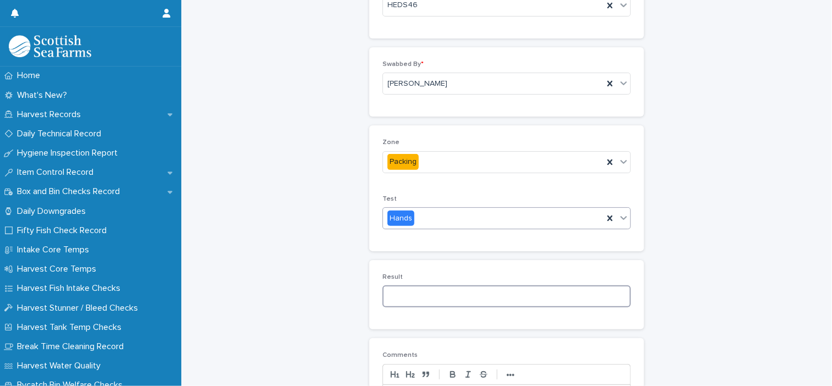
click at [413, 294] on input at bounding box center [506, 296] width 248 height 22
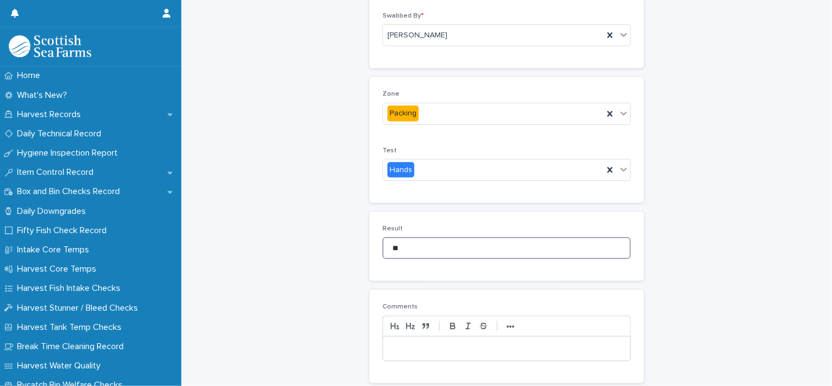
scroll to position [244, 0]
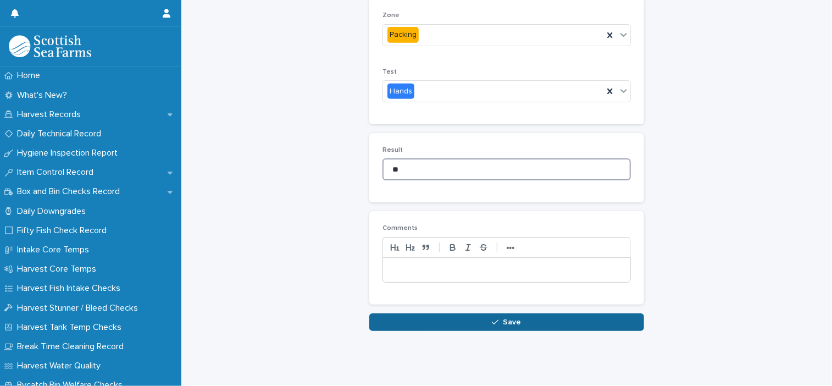
type input "**"
click at [521, 313] on button "Save" at bounding box center [506, 322] width 275 height 18
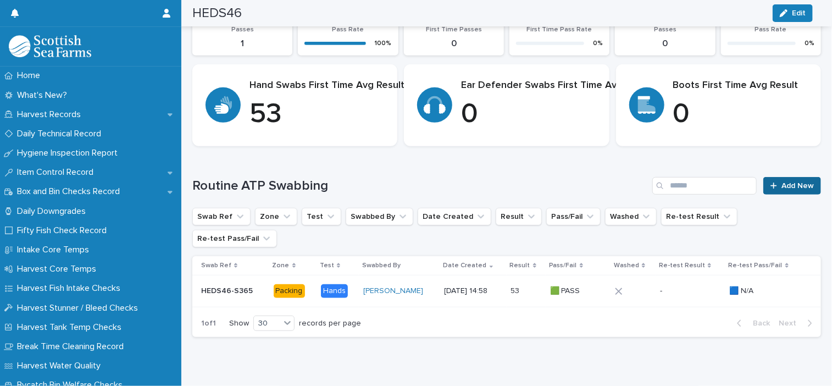
click at [781, 187] on span "Add New" at bounding box center [797, 186] width 32 height 8
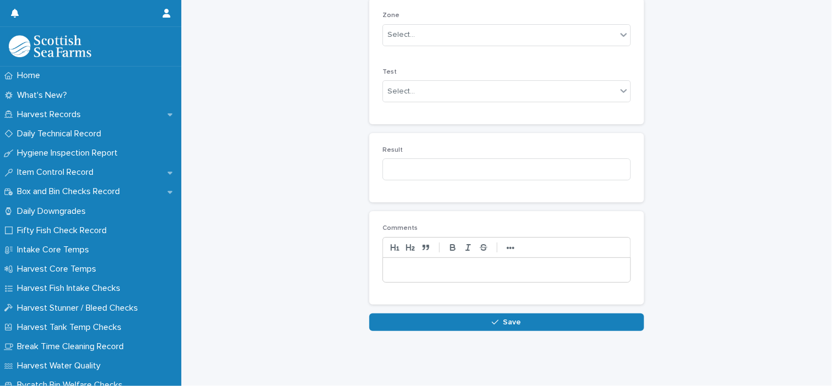
scroll to position [219, 0]
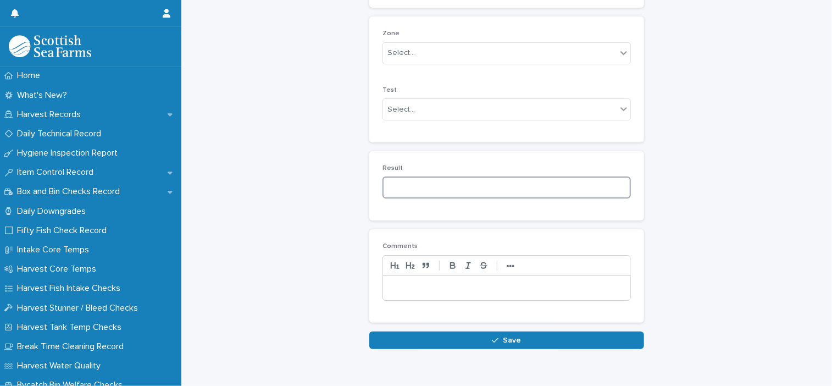
click at [470, 185] on input at bounding box center [506, 187] width 248 height 22
type input "**"
click at [406, 117] on div "Select..." at bounding box center [506, 109] width 248 height 22
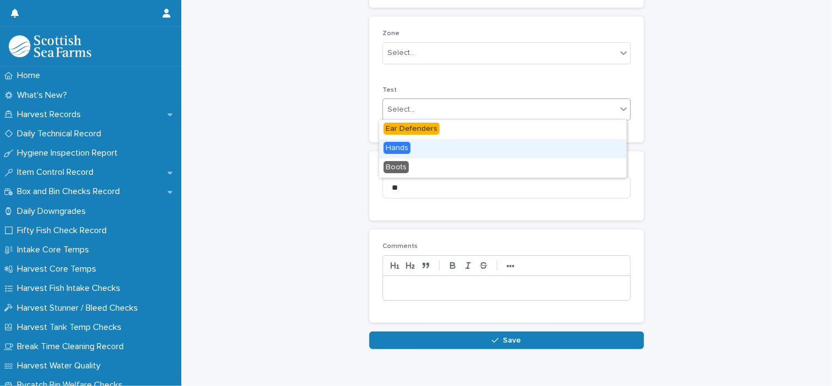
click at [420, 150] on div "Hands" at bounding box center [502, 148] width 247 height 19
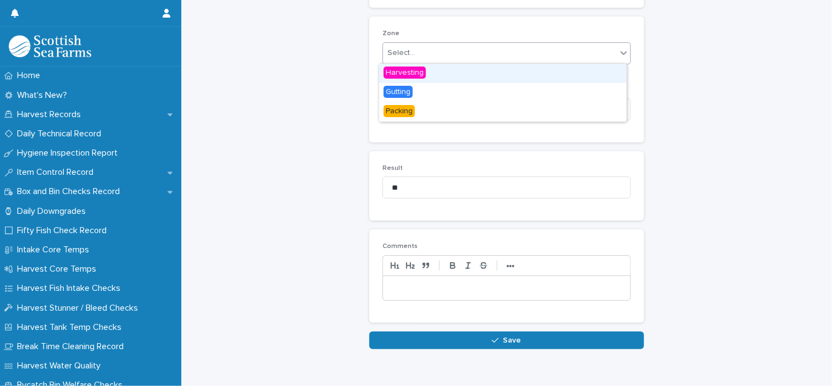
click at [411, 55] on div "Select..." at bounding box center [499, 53] width 233 height 18
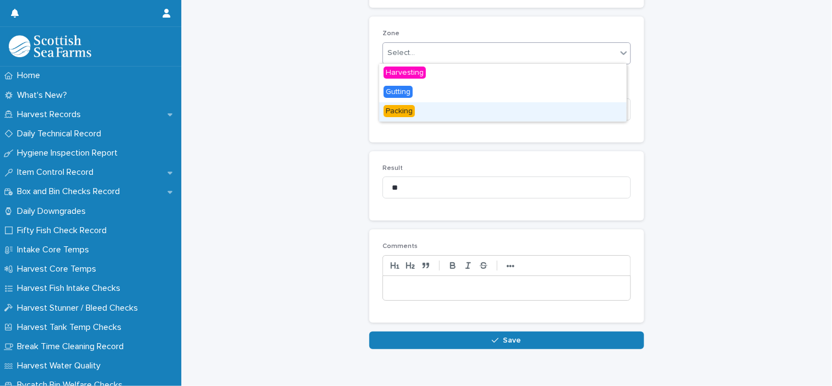
click at [420, 104] on div "Packing" at bounding box center [502, 111] width 247 height 19
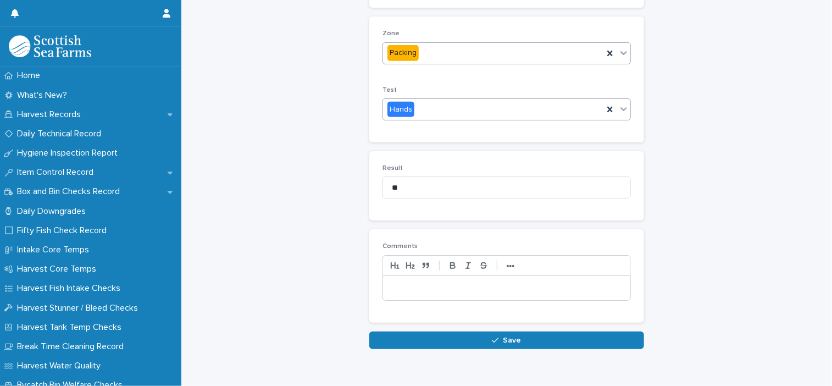
scroll to position [109, 0]
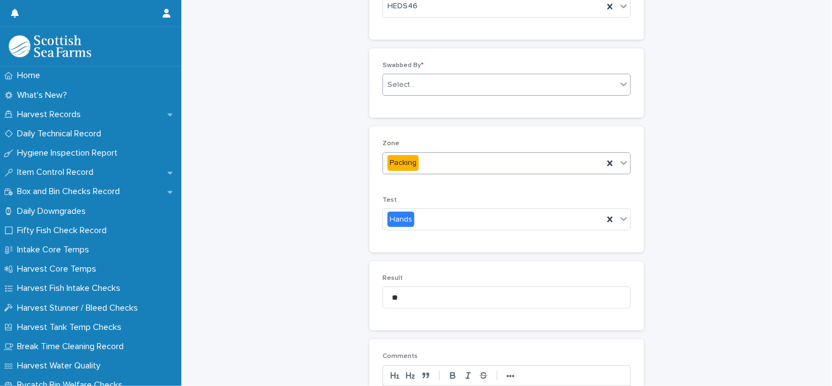
click at [426, 89] on div "Select..." at bounding box center [499, 85] width 233 height 18
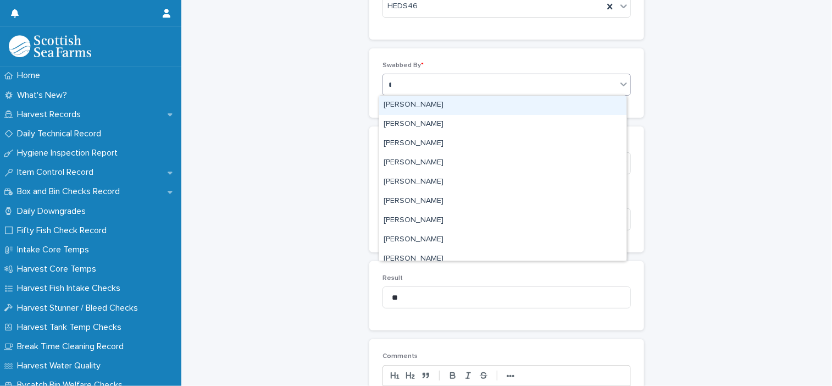
type input "***"
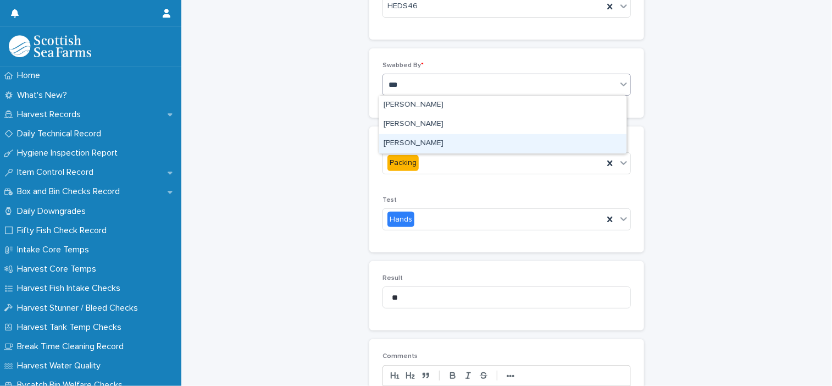
click at [424, 139] on div "[PERSON_NAME]" at bounding box center [502, 143] width 247 height 19
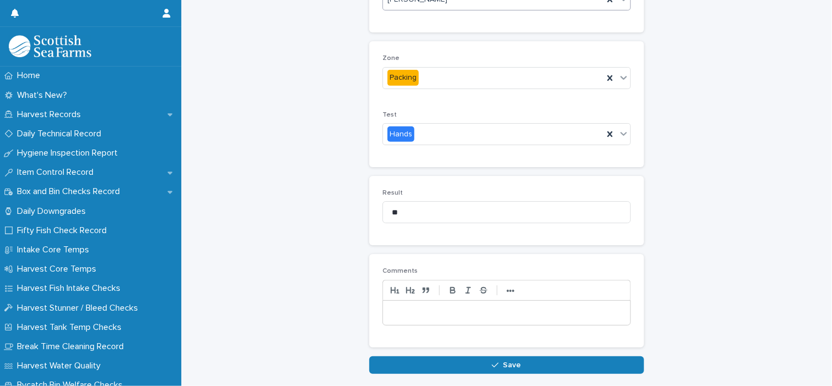
scroll to position [244, 0]
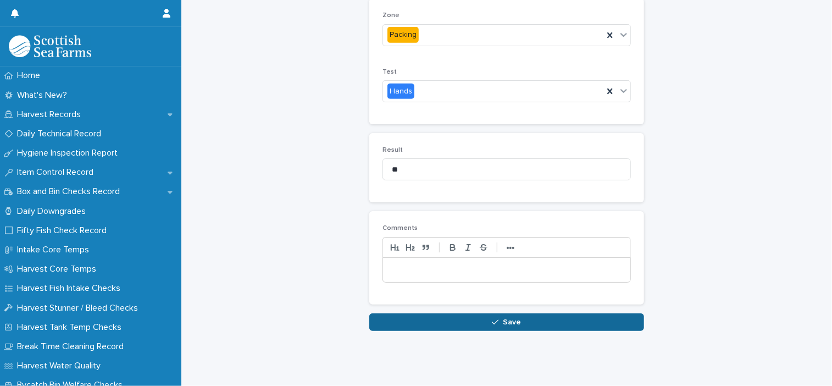
click at [554, 321] on button "Save" at bounding box center [506, 322] width 275 height 18
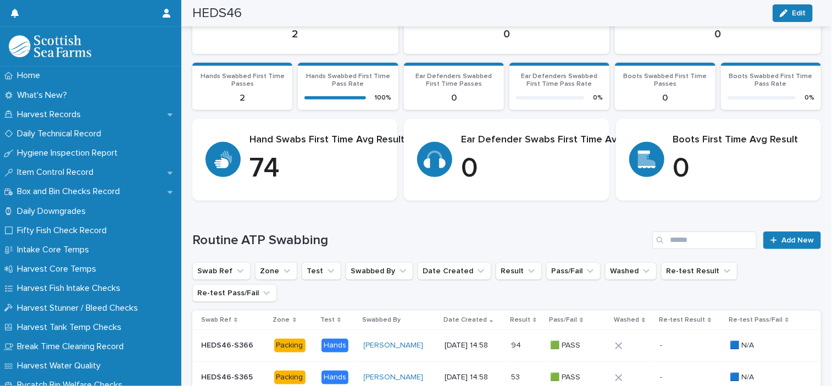
scroll to position [212, 0]
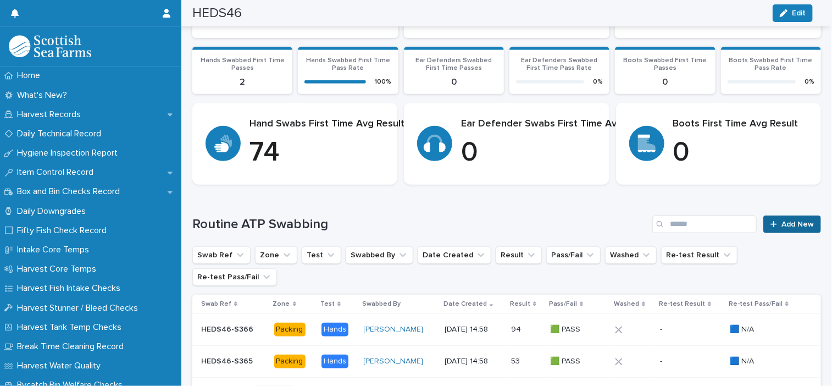
click at [795, 220] on span "Add New" at bounding box center [797, 224] width 32 height 8
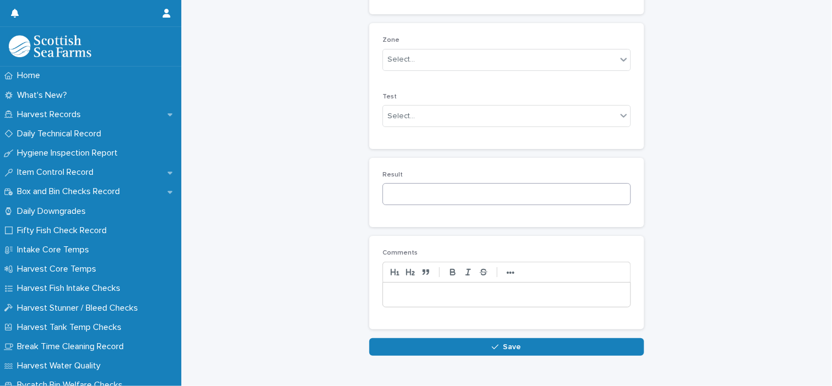
scroll to position [219, 0]
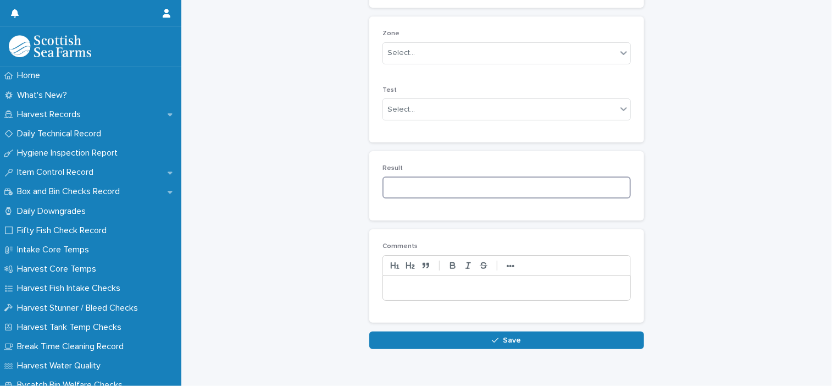
click at [497, 189] on input at bounding box center [506, 187] width 248 height 22
type input "***"
drag, startPoint x: 419, startPoint y: 96, endPoint x: 425, endPoint y: 108, distance: 14.3
click at [419, 96] on div "Test Select..." at bounding box center [506, 107] width 248 height 43
click at [426, 110] on div "Select..." at bounding box center [499, 110] width 233 height 18
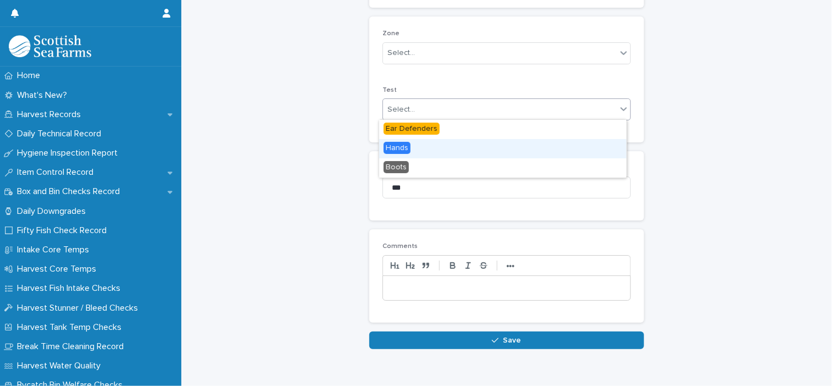
click at [431, 150] on div "Hands" at bounding box center [502, 148] width 247 height 19
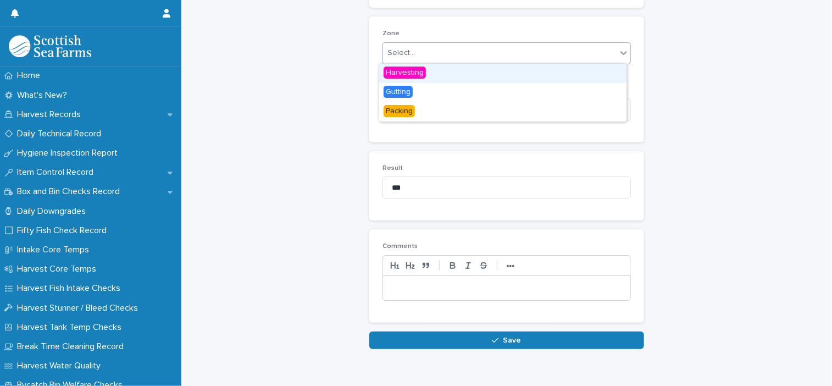
click at [406, 53] on div "Select..." at bounding box center [400, 53] width 27 height 12
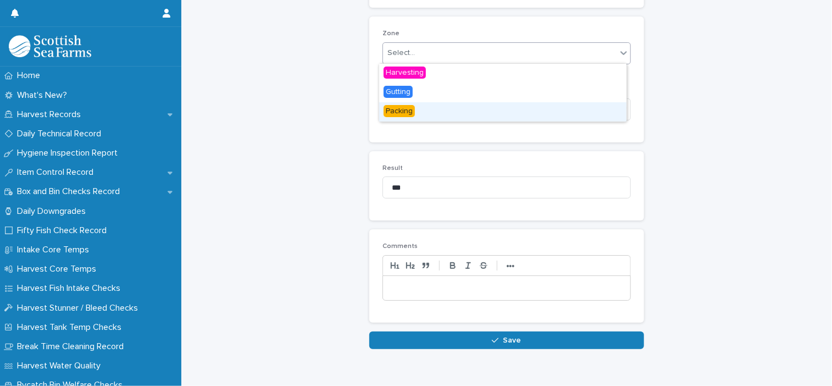
click at [430, 111] on div "Packing" at bounding box center [502, 111] width 247 height 19
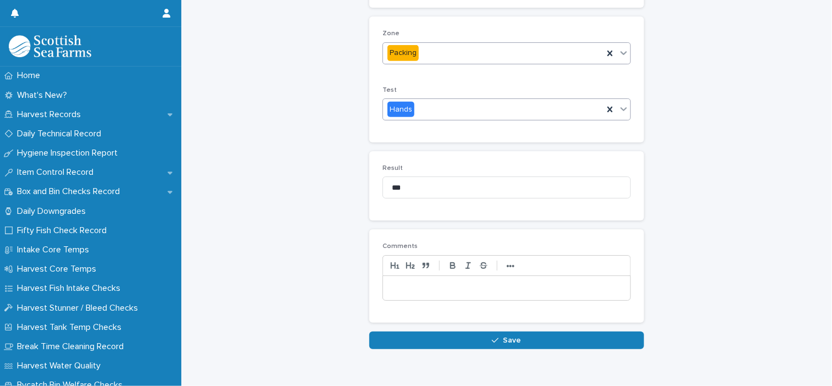
scroll to position [109, 0]
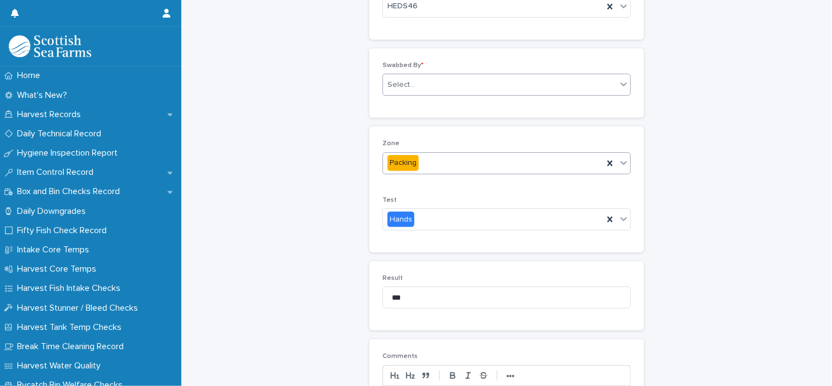
click at [427, 90] on div "Select..." at bounding box center [499, 85] width 233 height 18
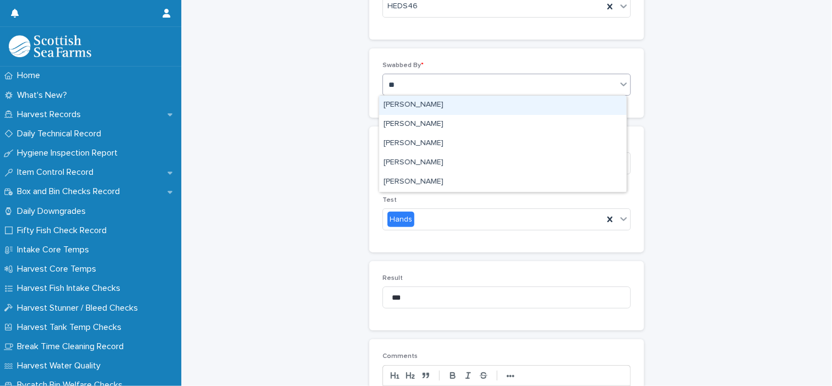
type input "***"
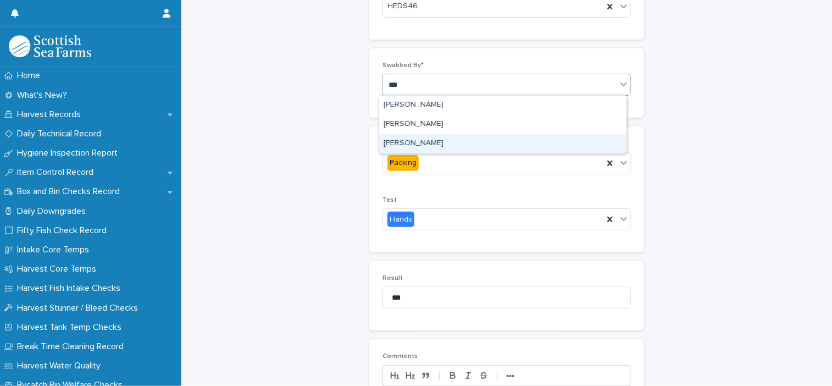
click at [422, 139] on div "[PERSON_NAME]" at bounding box center [502, 143] width 247 height 19
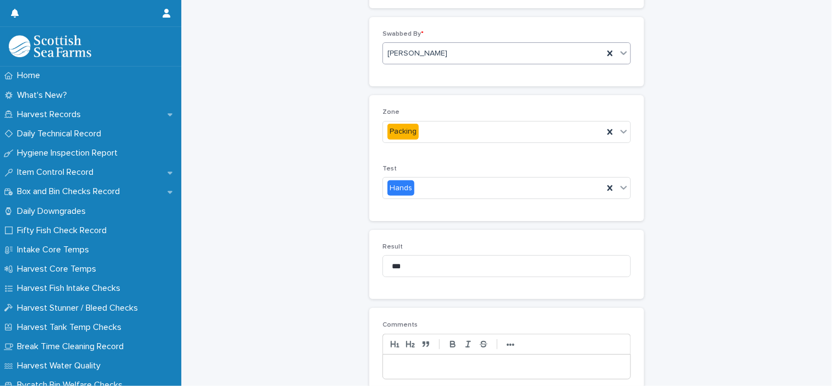
scroll to position [244, 0]
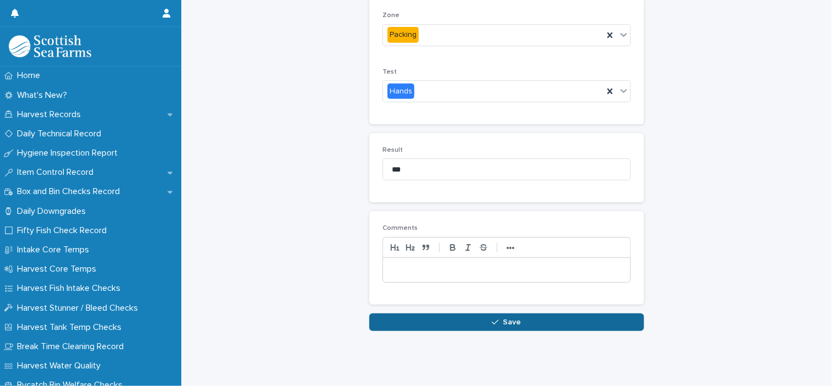
click at [532, 313] on button "Save" at bounding box center [506, 322] width 275 height 18
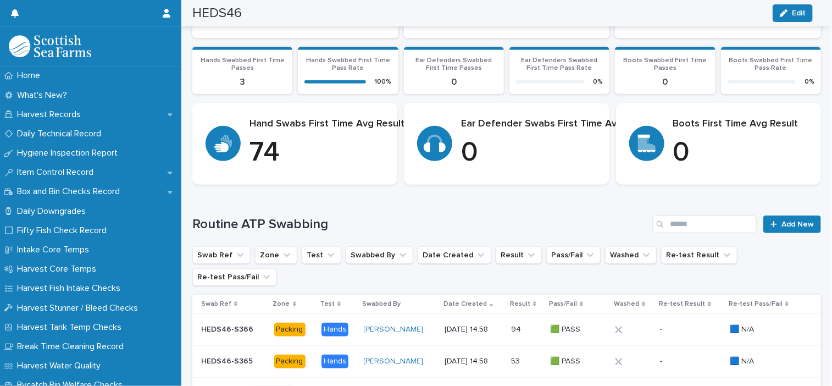
scroll to position [228, 0]
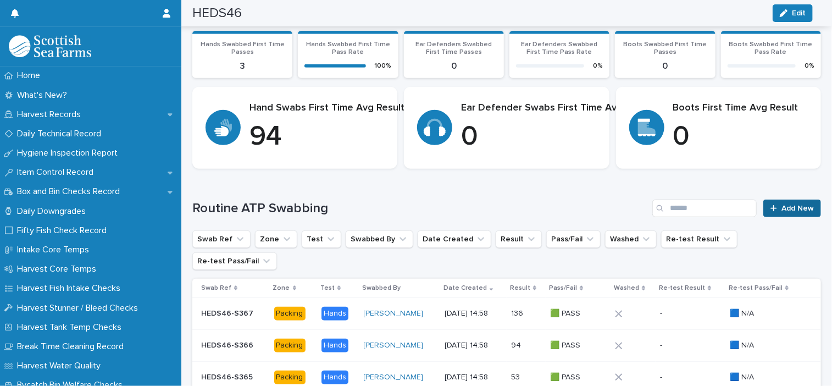
click at [797, 207] on span "Add New" at bounding box center [797, 208] width 32 height 8
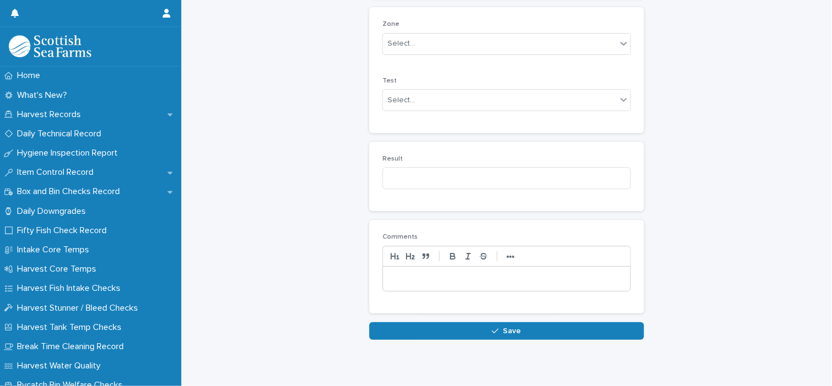
scroll to position [219, 0]
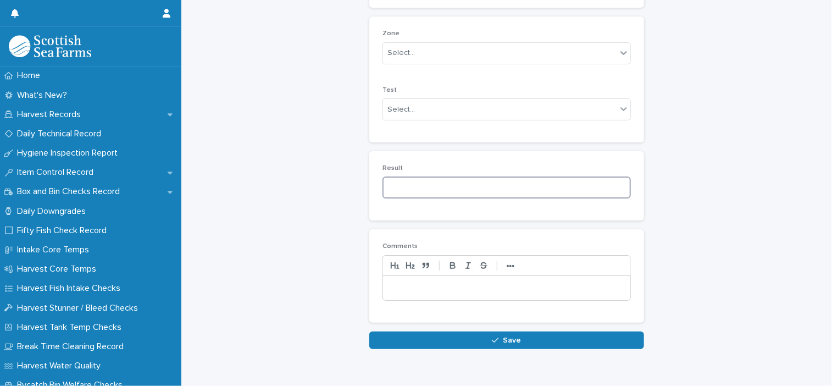
click at [513, 185] on input at bounding box center [506, 187] width 248 height 22
type input "***"
click at [455, 111] on div "Select..." at bounding box center [499, 110] width 233 height 18
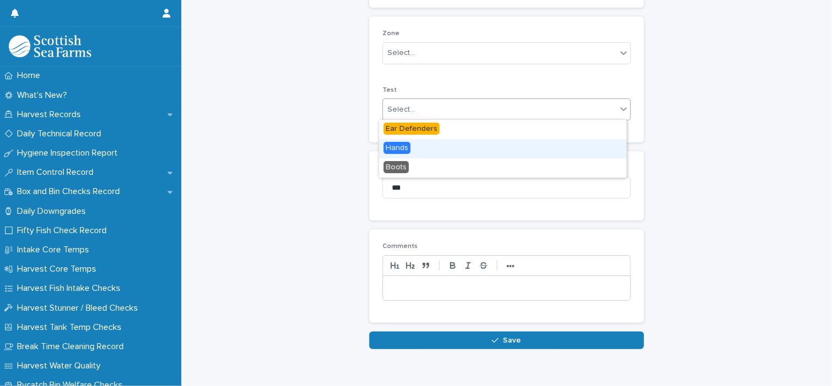
click at [451, 148] on div "Hands" at bounding box center [502, 148] width 247 height 19
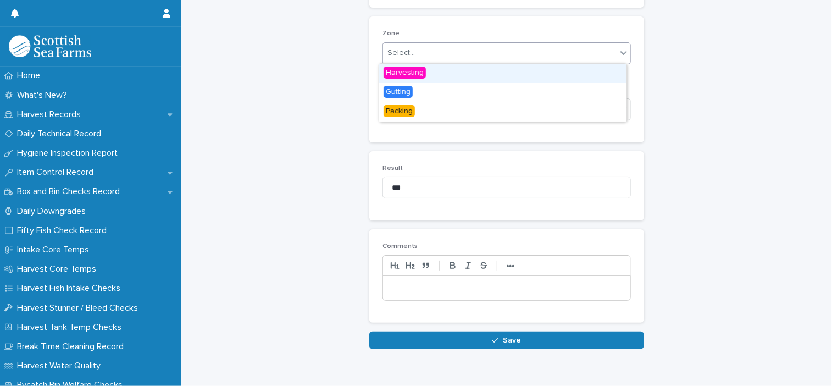
click at [406, 53] on div "Select..." at bounding box center [400, 53] width 27 height 12
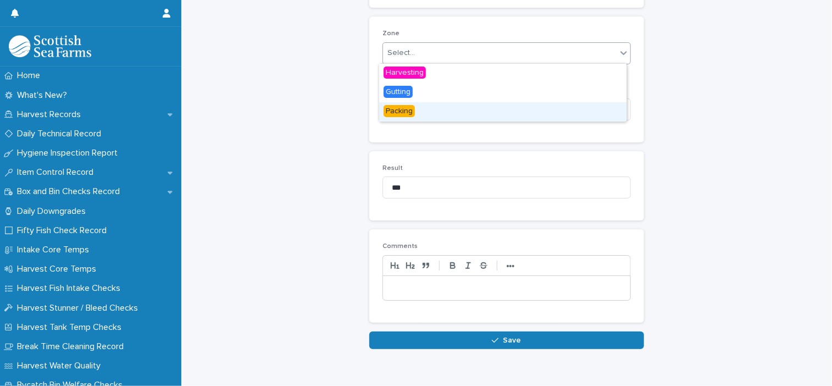
click at [426, 110] on div "Packing" at bounding box center [502, 111] width 247 height 19
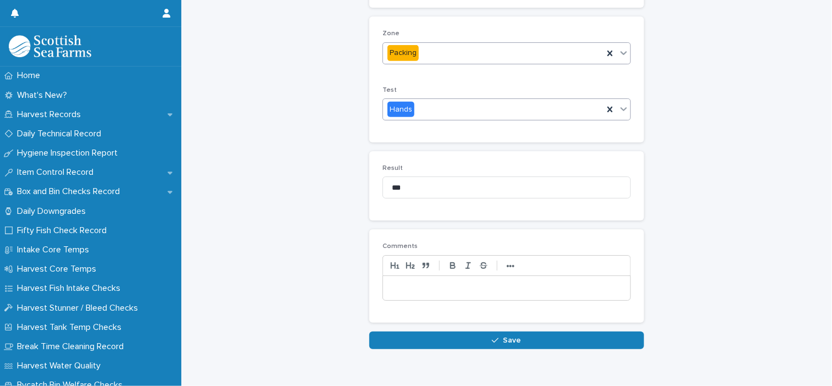
scroll to position [54, 0]
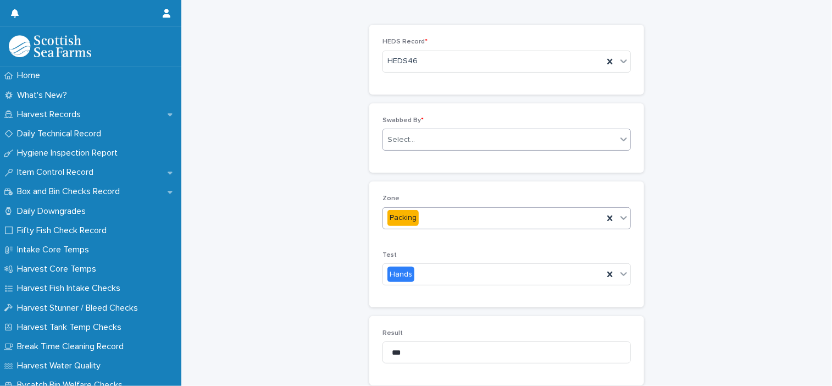
click at [431, 135] on div "Select..." at bounding box center [499, 140] width 233 height 18
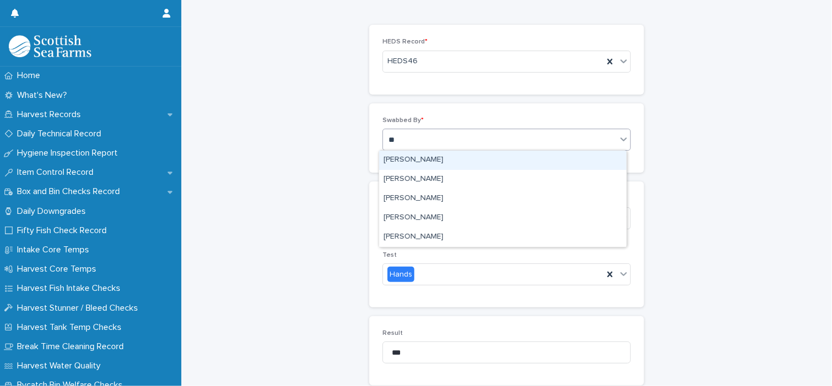
type input "***"
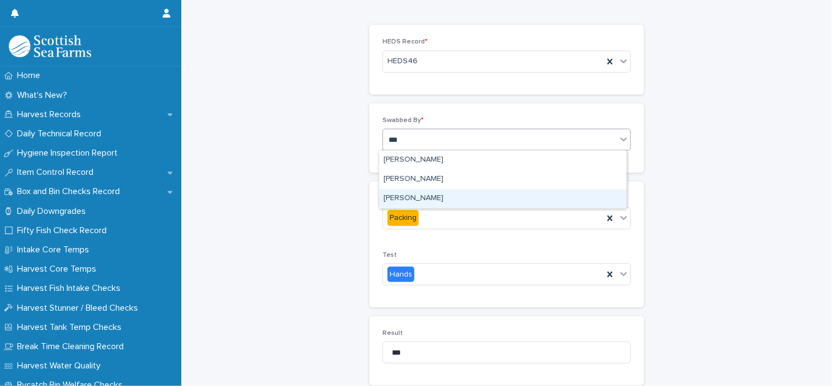
click at [406, 196] on div "[PERSON_NAME]" at bounding box center [502, 198] width 247 height 19
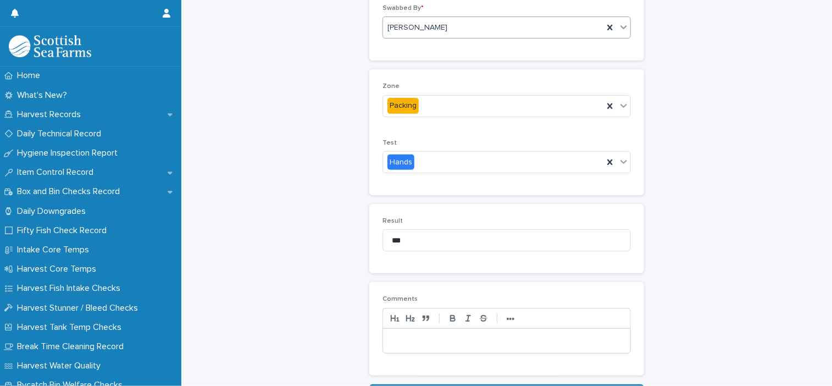
scroll to position [244, 0]
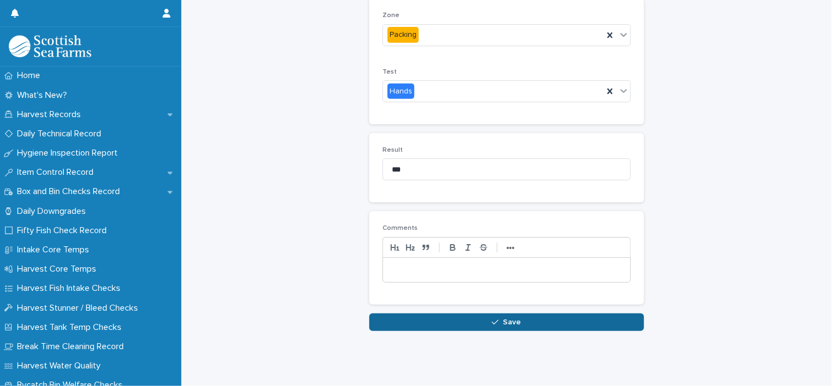
click at [537, 313] on button "Save" at bounding box center [506, 322] width 275 height 18
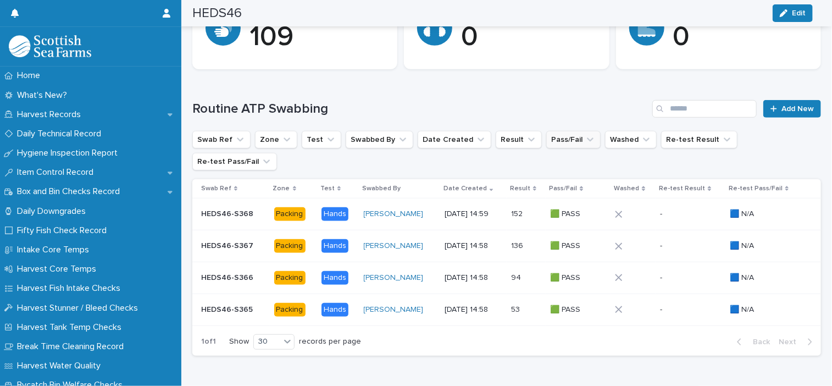
scroll to position [330, 0]
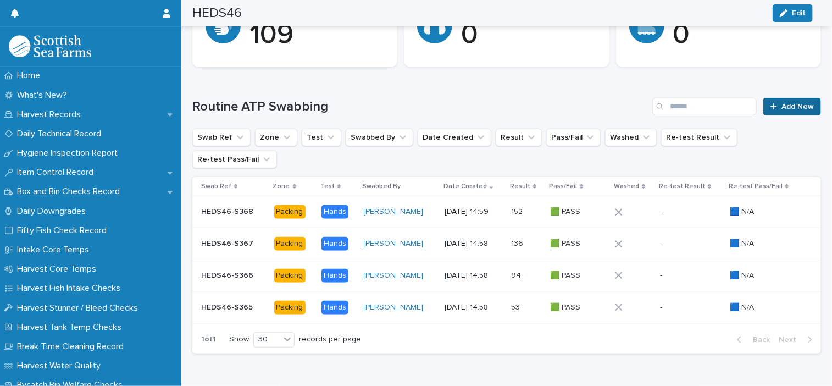
click at [781, 104] on span "Add New" at bounding box center [797, 107] width 32 height 8
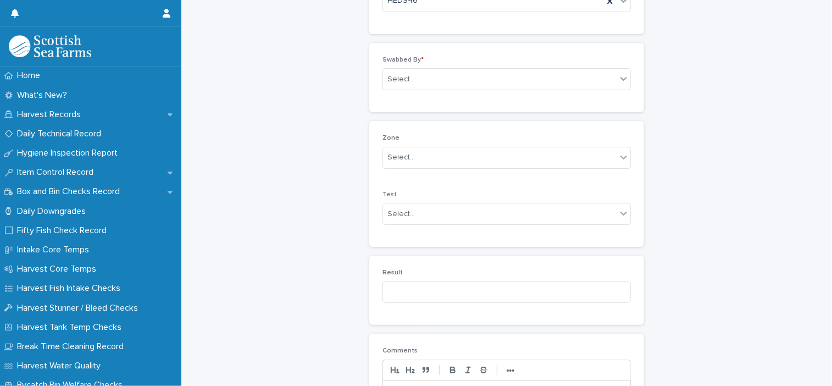
scroll to position [109, 0]
click at [404, 159] on div "Select..." at bounding box center [400, 163] width 27 height 12
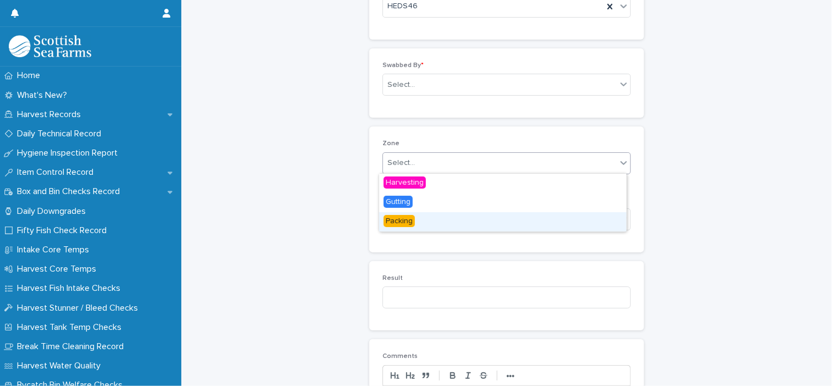
click at [439, 219] on div "Packing" at bounding box center [502, 221] width 247 height 19
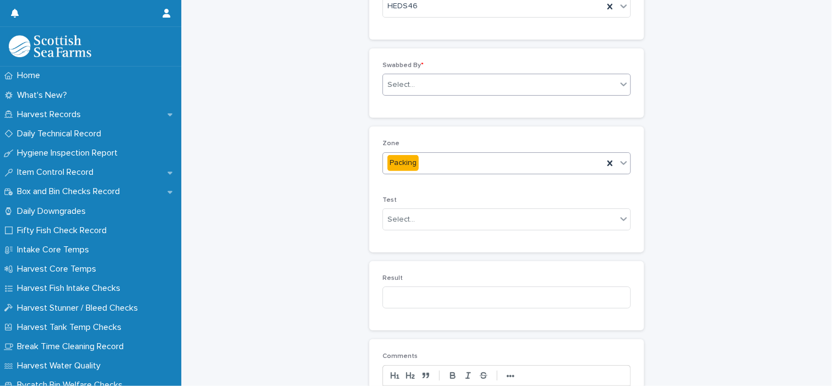
click at [426, 88] on div "Select..." at bounding box center [499, 85] width 233 height 18
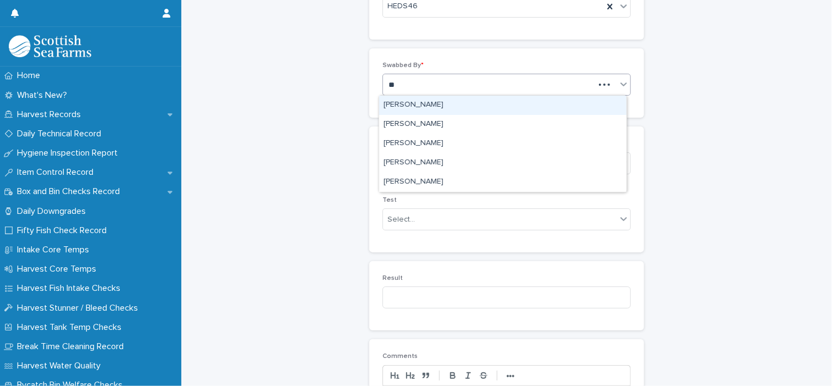
type input "***"
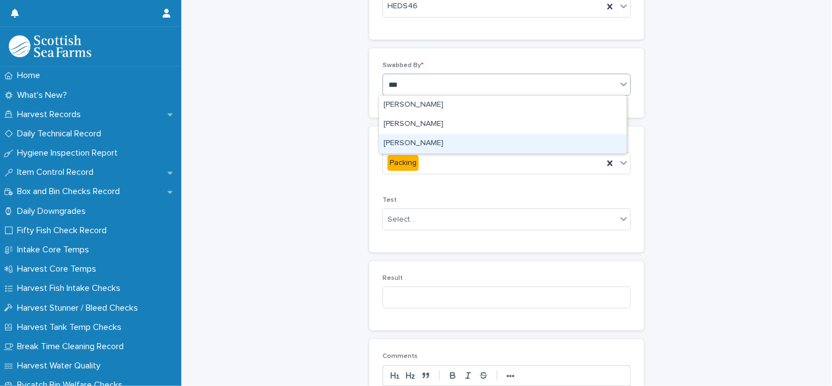
click at [416, 145] on div "[PERSON_NAME]" at bounding box center [502, 143] width 247 height 19
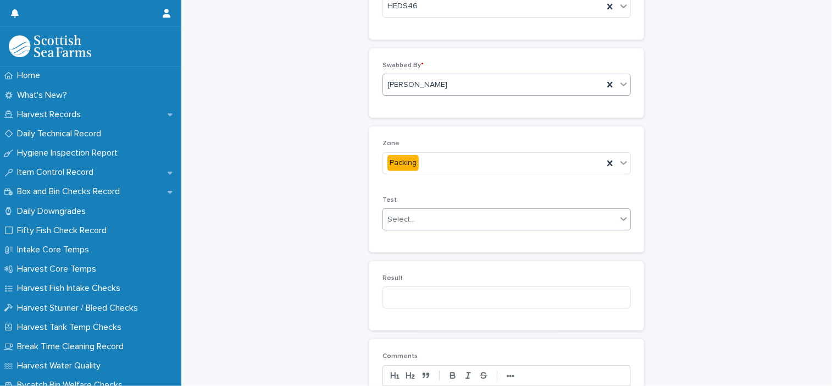
drag, startPoint x: 415, startPoint y: 214, endPoint x: 417, endPoint y: 227, distance: 12.8
click at [415, 215] on div "Select..." at bounding box center [499, 219] width 233 height 18
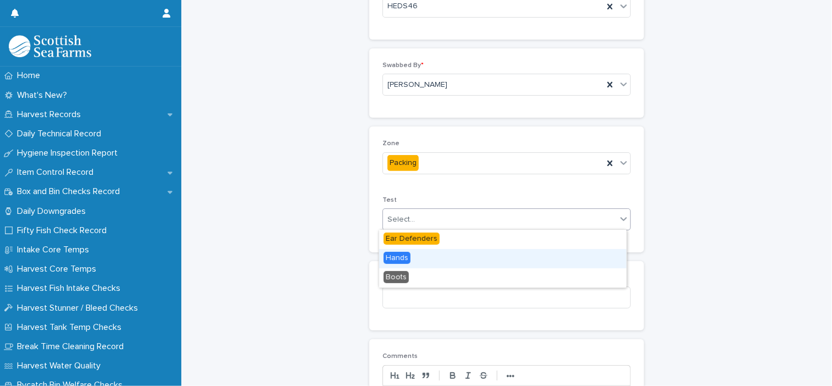
click at [417, 253] on div "Hands" at bounding box center [502, 258] width 247 height 19
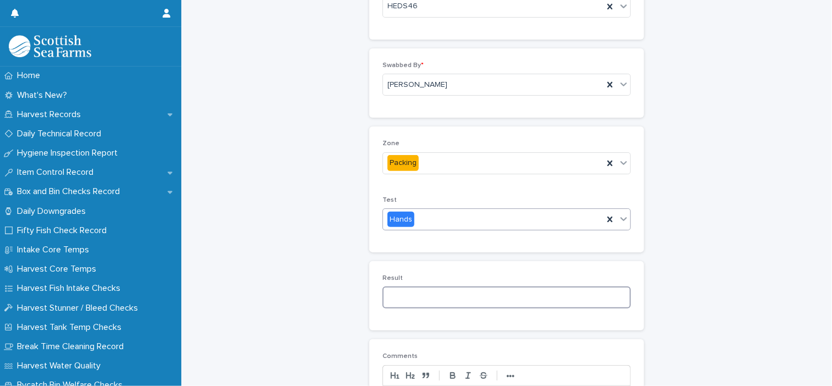
click at [422, 299] on input at bounding box center [506, 297] width 248 height 22
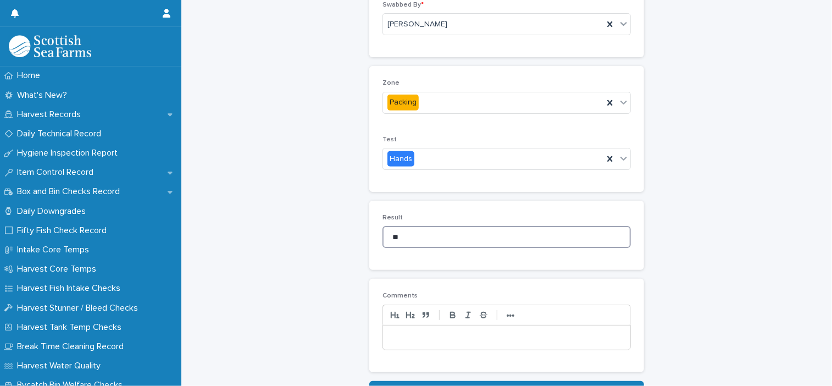
scroll to position [219, 0]
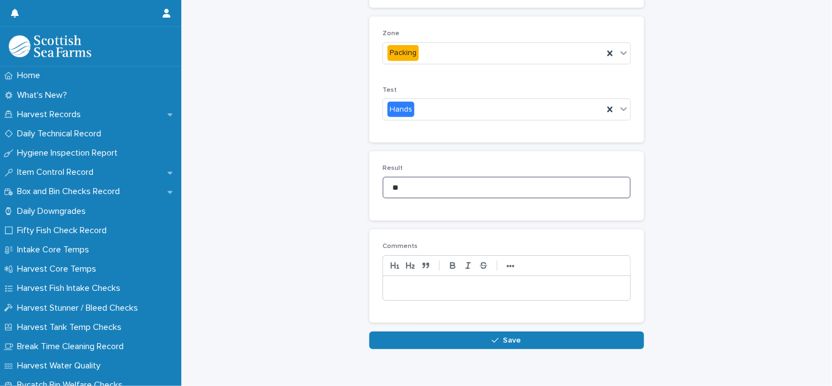
type input "**"
click at [409, 284] on p at bounding box center [506, 287] width 231 height 11
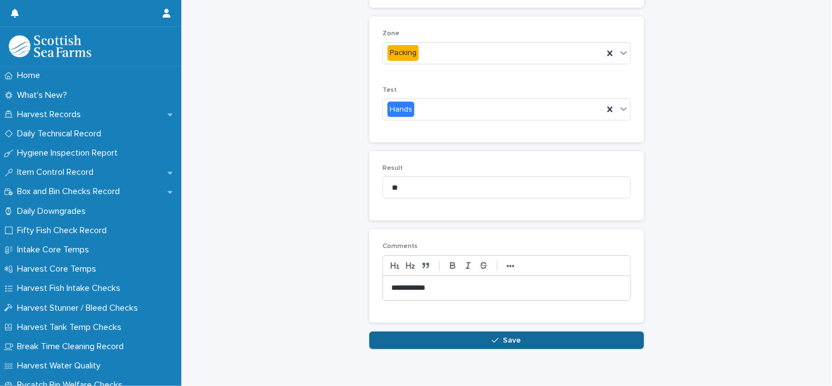
click at [477, 336] on button "Save" at bounding box center [506, 340] width 275 height 18
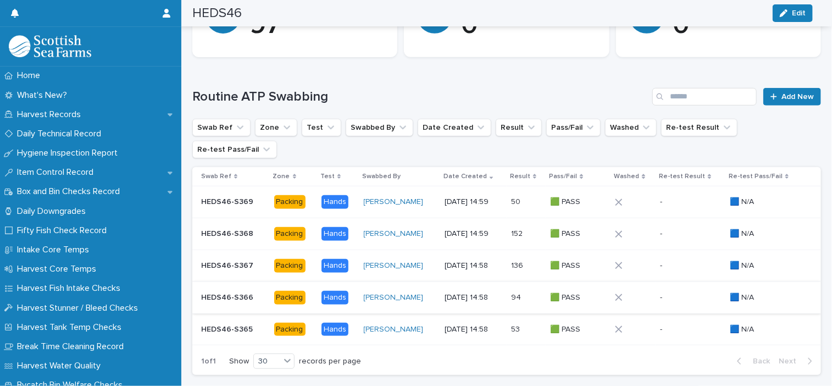
scroll to position [314, 0]
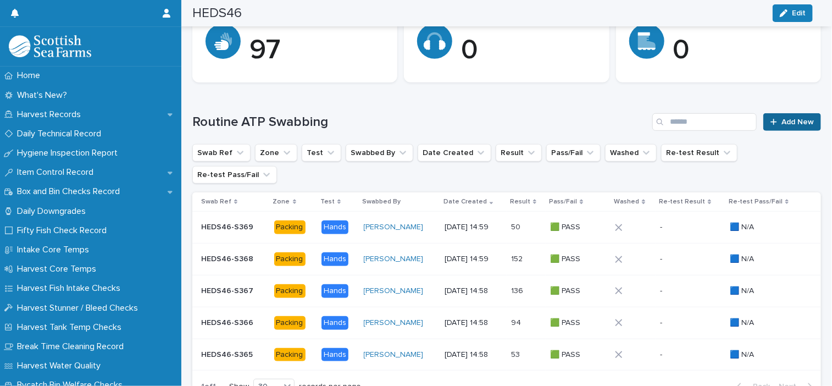
click at [770, 122] on div at bounding box center [775, 122] width 11 height 8
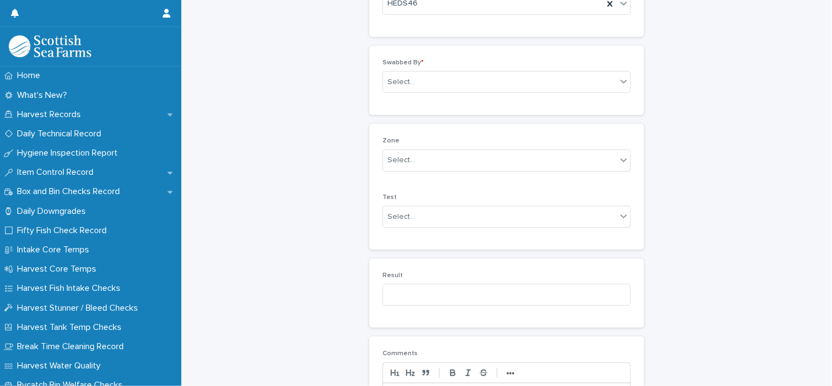
scroll to position [109, 0]
click at [423, 90] on div "Select..." at bounding box center [499, 85] width 233 height 18
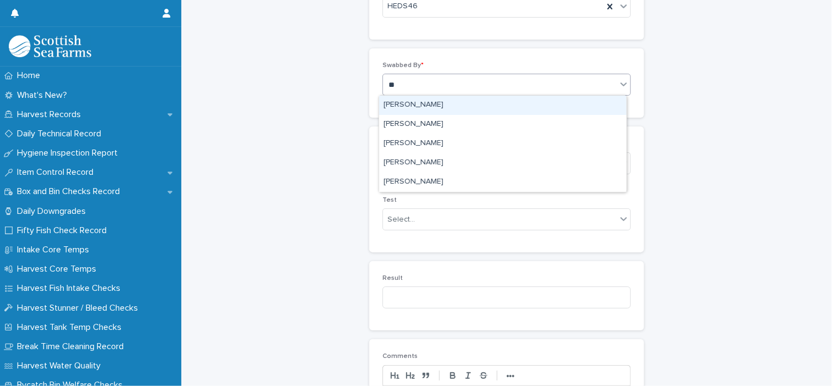
type input "***"
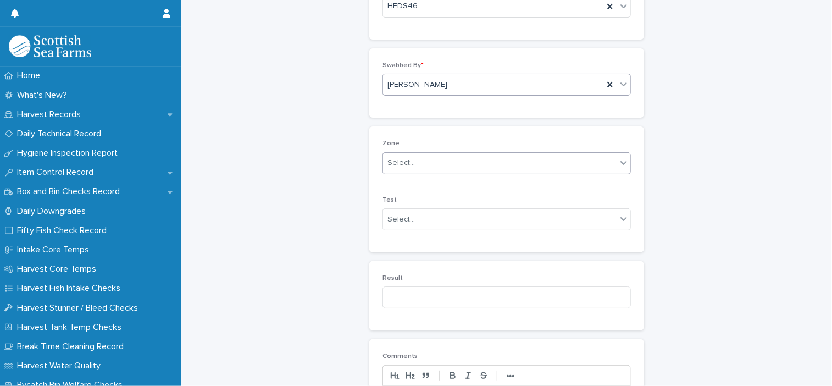
click at [416, 161] on div "Select..." at bounding box center [499, 163] width 233 height 18
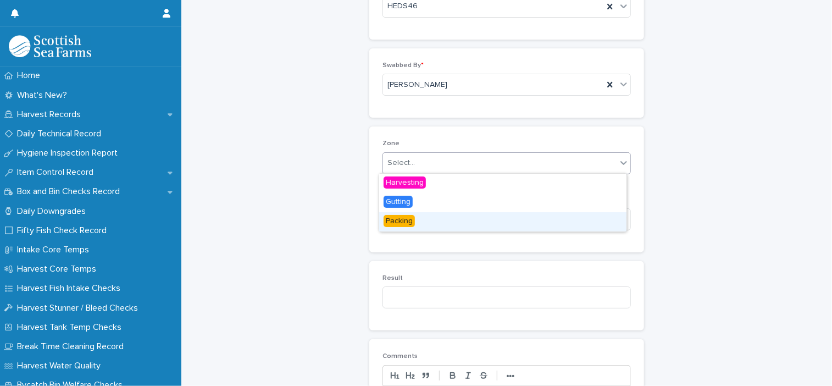
click at [432, 219] on div "Packing" at bounding box center [502, 221] width 247 height 19
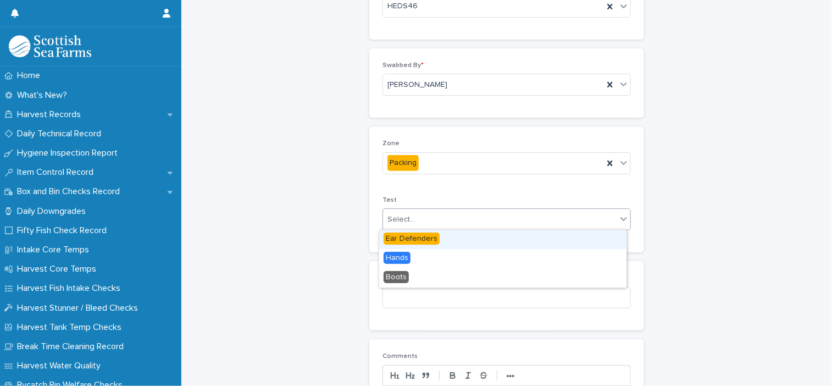
click at [432, 219] on div "Select..." at bounding box center [499, 219] width 233 height 18
click at [433, 237] on span "Ear Defenders" at bounding box center [411, 238] width 56 height 12
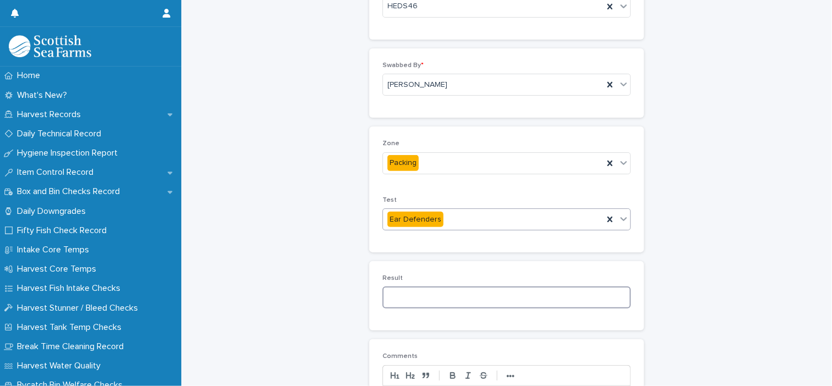
click at [432, 295] on input at bounding box center [506, 297] width 248 height 22
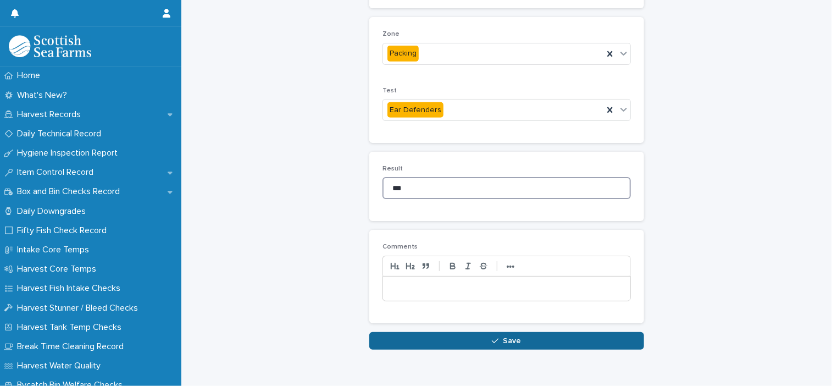
scroll to position [244, 0]
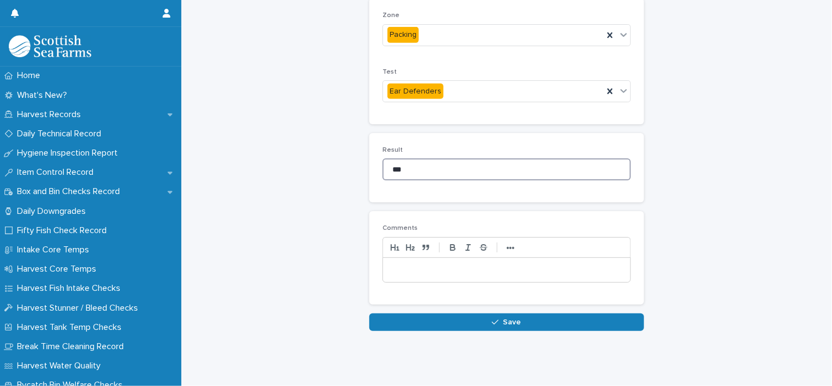
type input "***"
click at [495, 324] on div "Loading... Saving… Loading... Saving… ATP Hand & Ear Defender Swabbing Samples:…" at bounding box center [506, 61] width 639 height 594
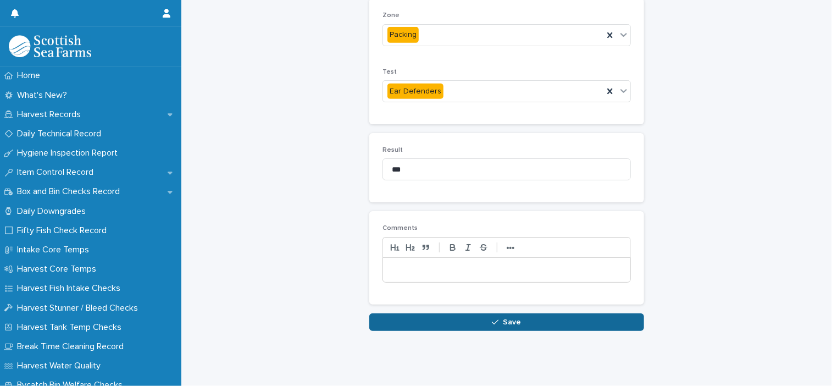
click at [497, 318] on button "Save" at bounding box center [506, 322] width 275 height 18
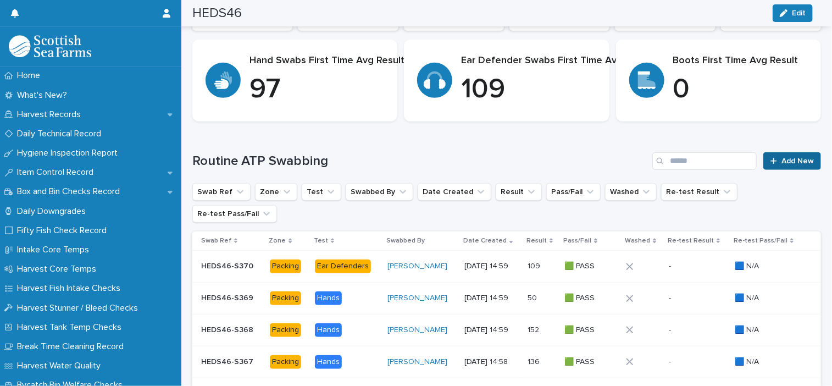
click at [772, 159] on div at bounding box center [775, 161] width 11 height 8
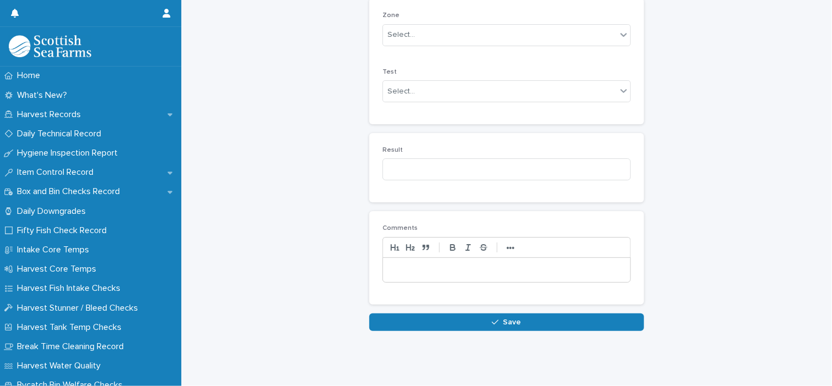
scroll to position [219, 0]
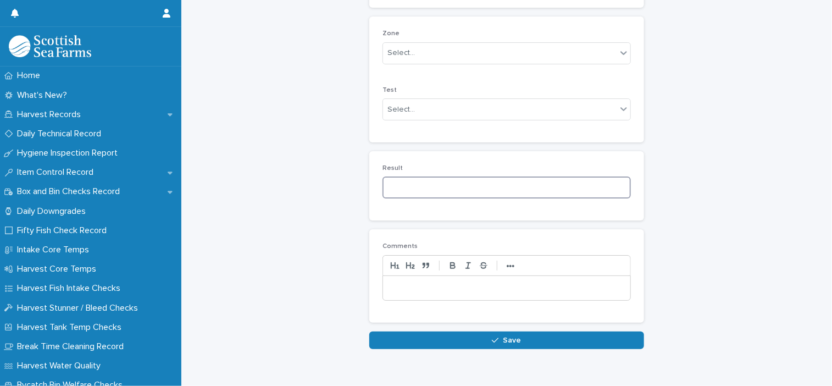
click at [452, 186] on input at bounding box center [506, 187] width 248 height 22
type input "***"
click at [424, 110] on div "Select..." at bounding box center [499, 110] width 233 height 18
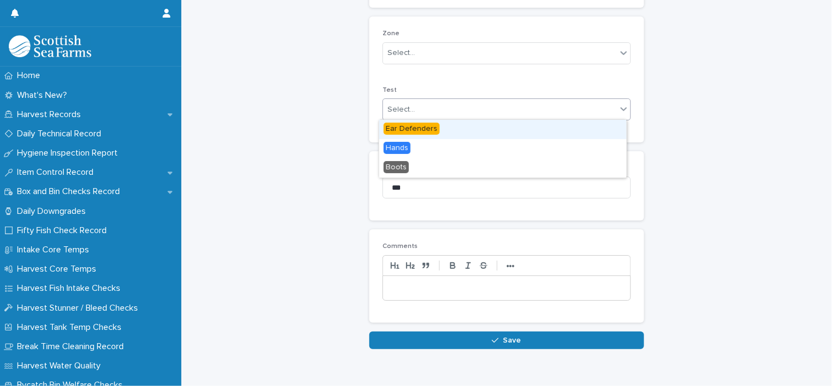
click at [430, 129] on span "Ear Defenders" at bounding box center [411, 128] width 56 height 12
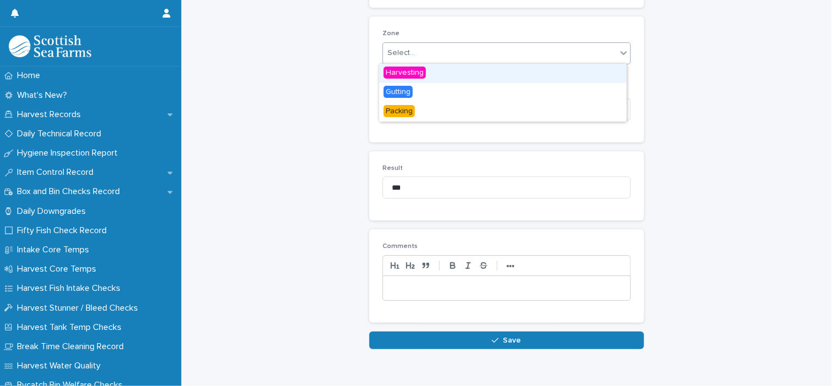
click at [409, 54] on div "Select..." at bounding box center [400, 53] width 27 height 12
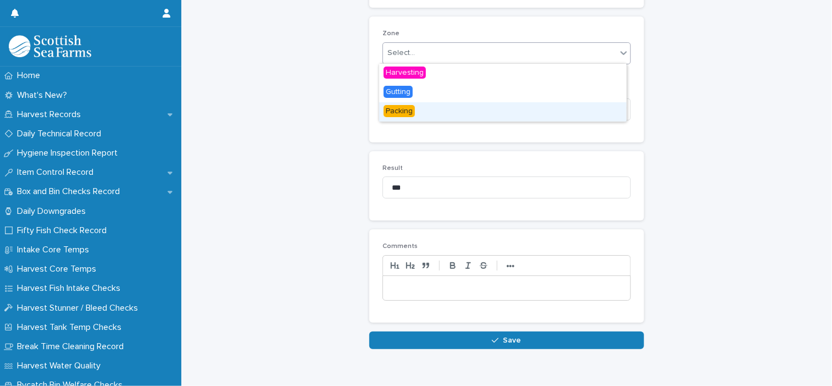
click at [426, 109] on div "Packing" at bounding box center [502, 111] width 247 height 19
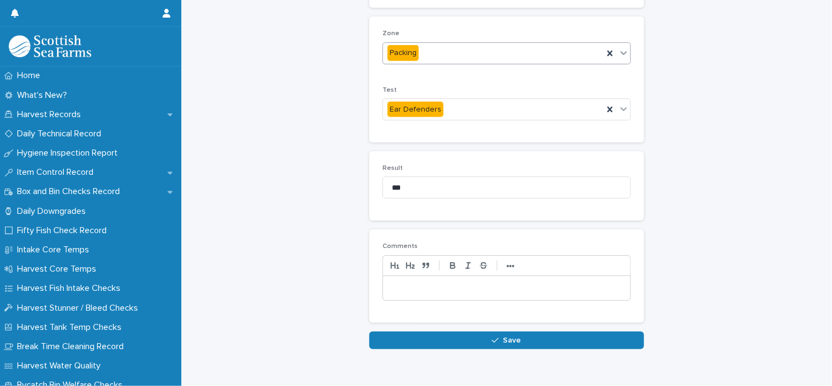
scroll to position [164, 0]
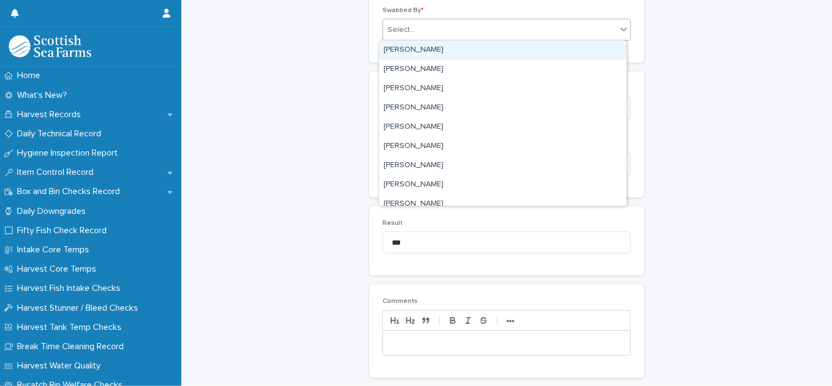
click at [428, 25] on div "Select..." at bounding box center [499, 30] width 233 height 18
type input "***"
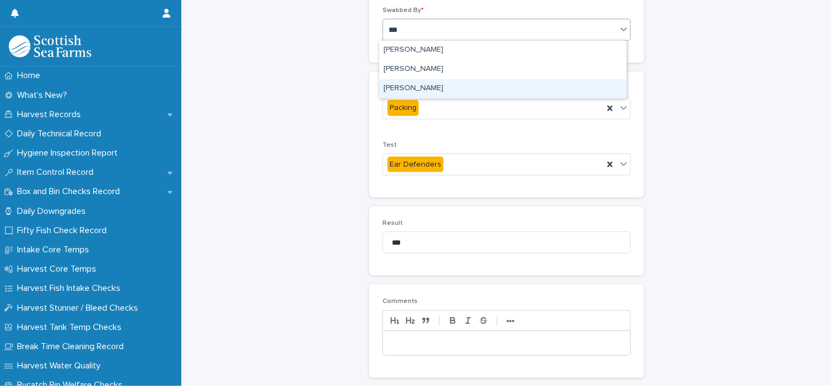
click at [435, 81] on div "[PERSON_NAME]" at bounding box center [502, 88] width 247 height 19
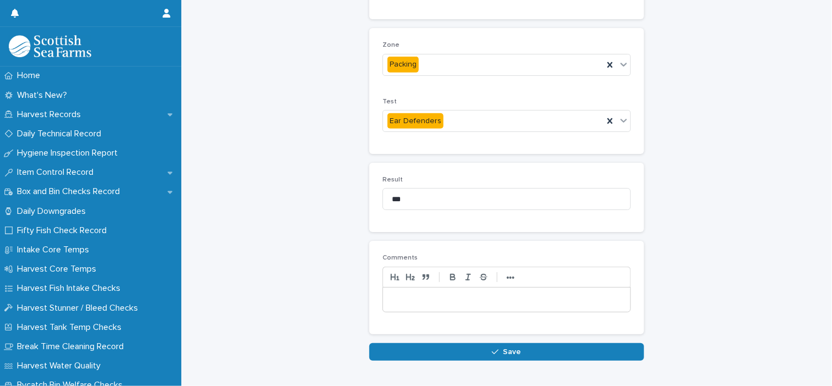
scroll to position [244, 0]
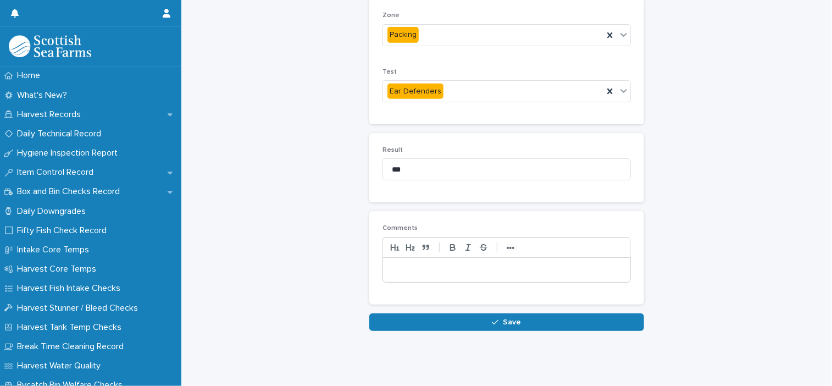
click at [547, 313] on button "Save" at bounding box center [506, 322] width 275 height 18
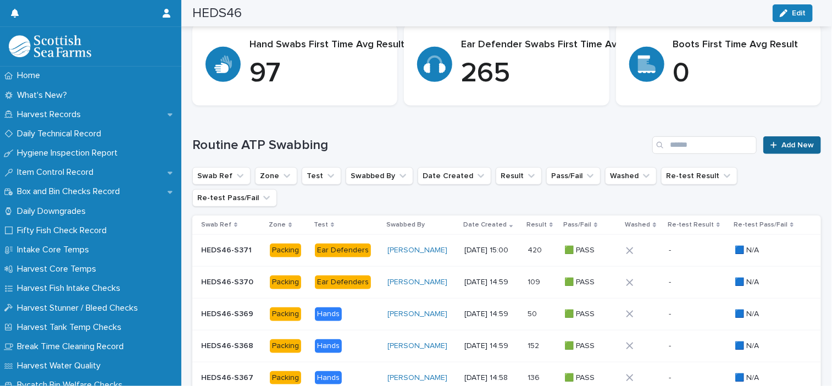
click at [782, 141] on span "Add New" at bounding box center [797, 145] width 32 height 8
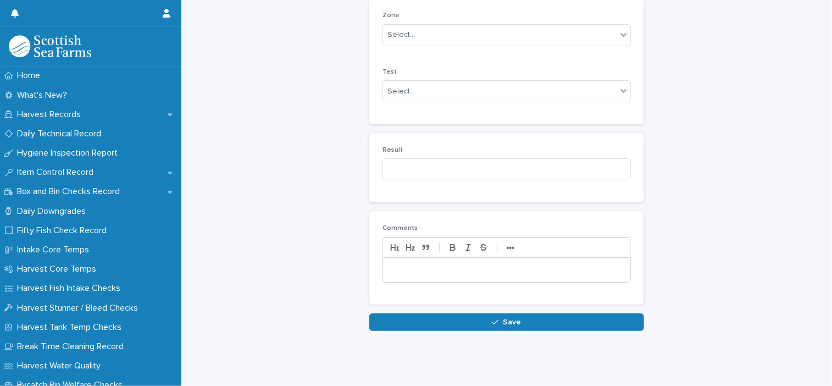
scroll to position [219, 0]
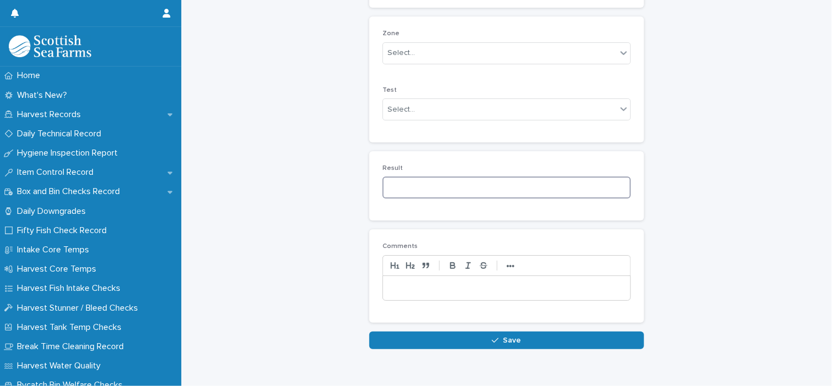
click at [435, 180] on input at bounding box center [506, 187] width 248 height 22
type input "*"
click at [416, 105] on div "Select..." at bounding box center [499, 110] width 233 height 18
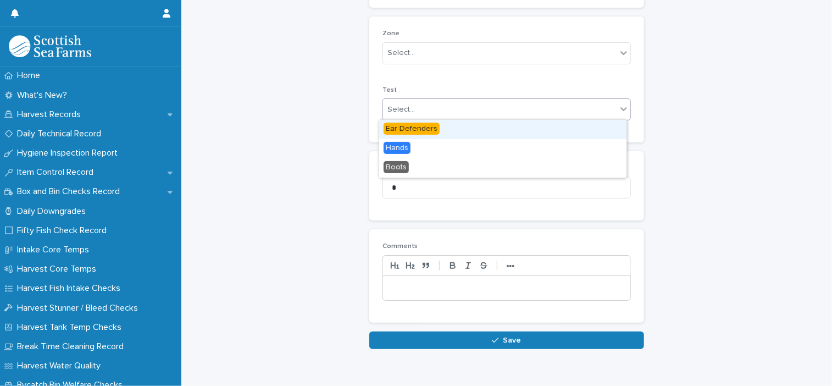
click at [431, 126] on span "Ear Defenders" at bounding box center [411, 128] width 56 height 12
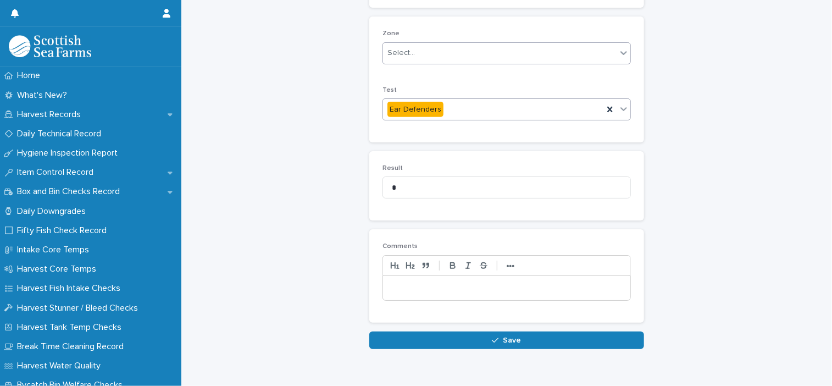
click at [409, 60] on div "Select..." at bounding box center [499, 53] width 233 height 18
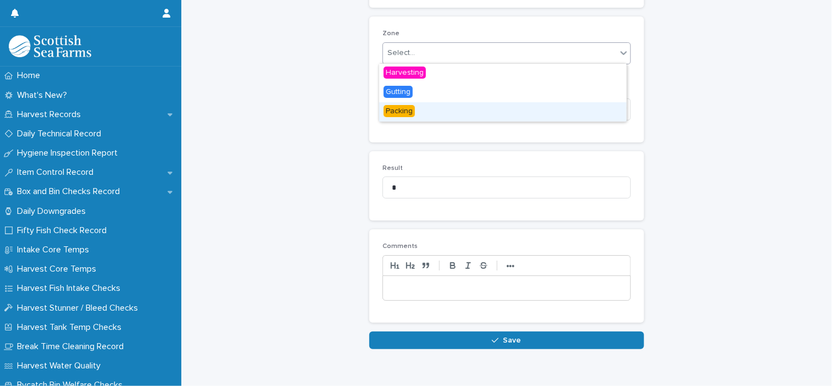
click at [425, 114] on div "Packing" at bounding box center [502, 111] width 247 height 19
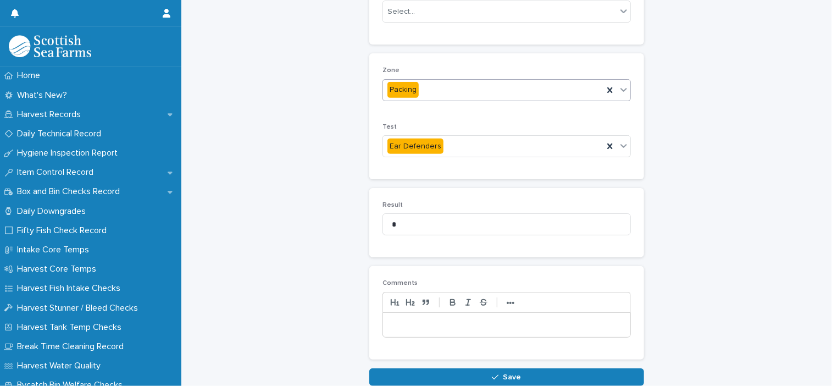
scroll to position [164, 0]
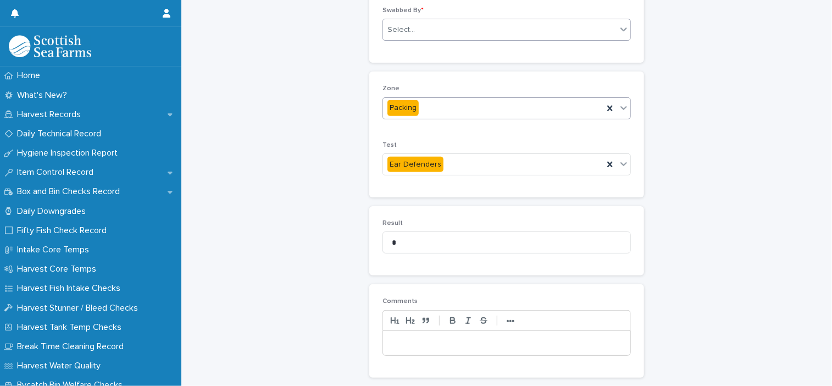
click at [404, 35] on div "Select..." at bounding box center [499, 30] width 233 height 18
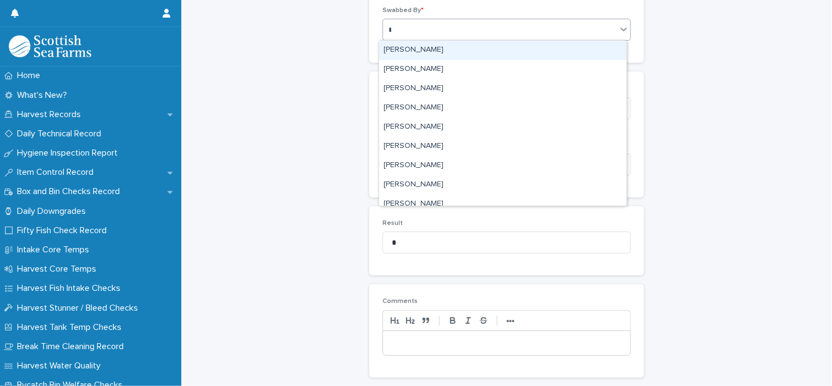
type input "***"
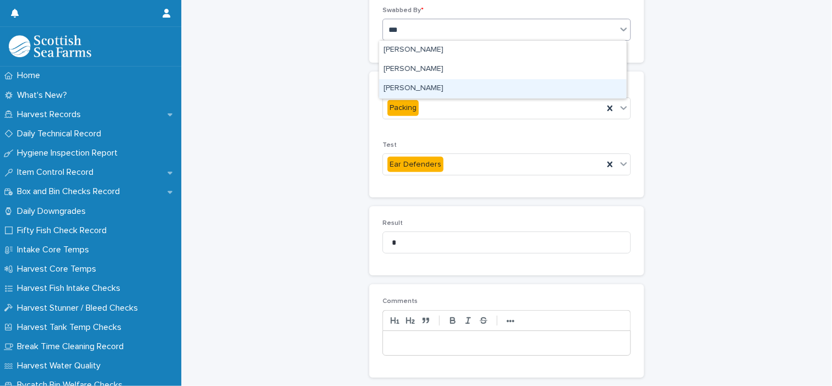
click at [411, 82] on div "[PERSON_NAME]" at bounding box center [502, 88] width 247 height 19
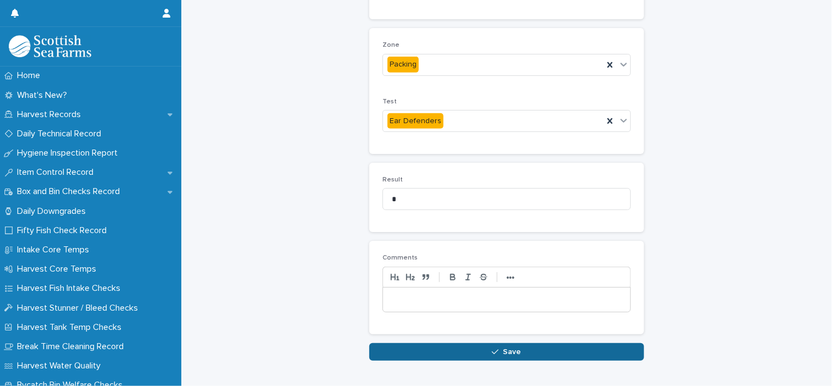
scroll to position [244, 0]
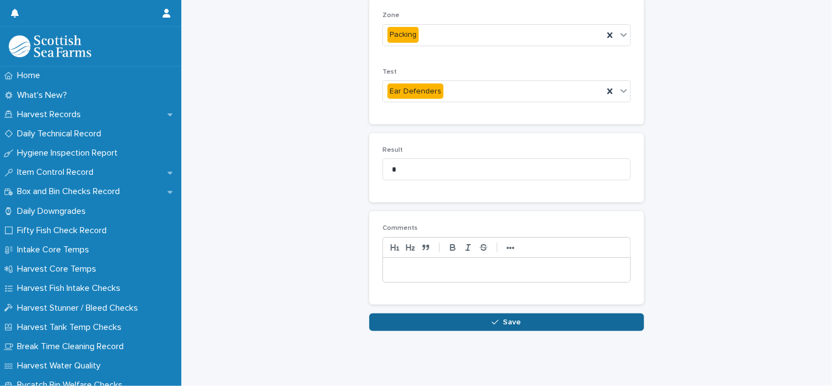
click at [523, 317] on button "Save" at bounding box center [506, 322] width 275 height 18
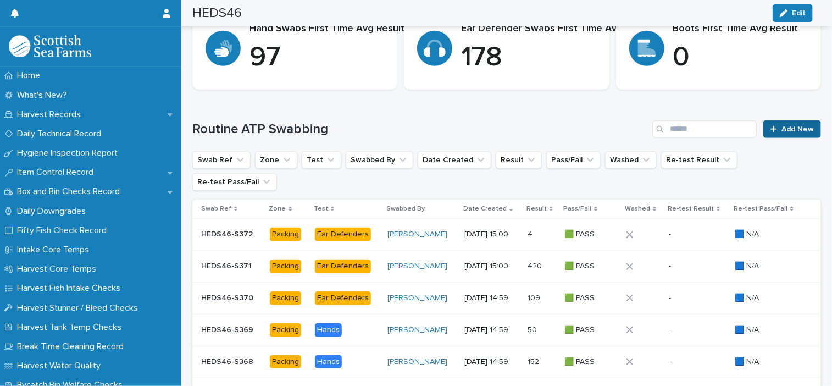
click at [784, 132] on link "Add New" at bounding box center [792, 129] width 58 height 18
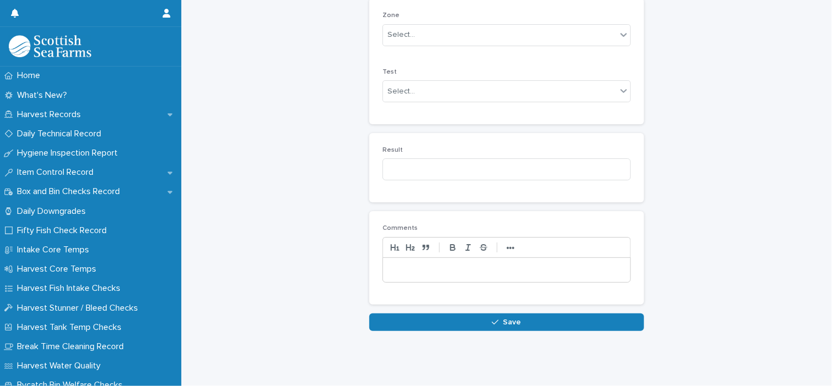
scroll to position [219, 0]
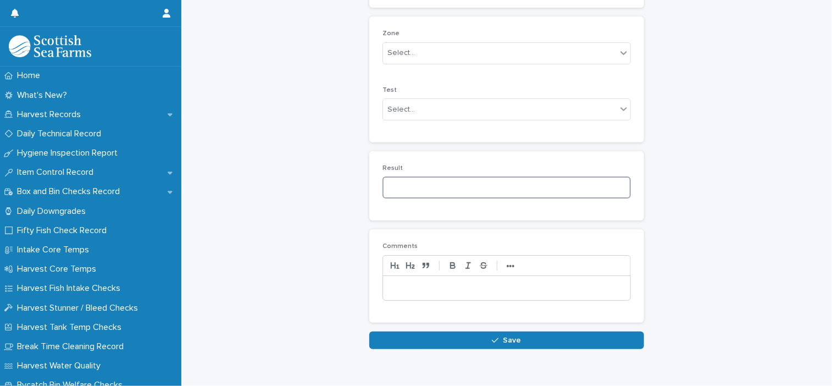
click at [458, 194] on input at bounding box center [506, 187] width 248 height 22
type input "*"
click at [442, 58] on div "Select..." at bounding box center [499, 53] width 233 height 18
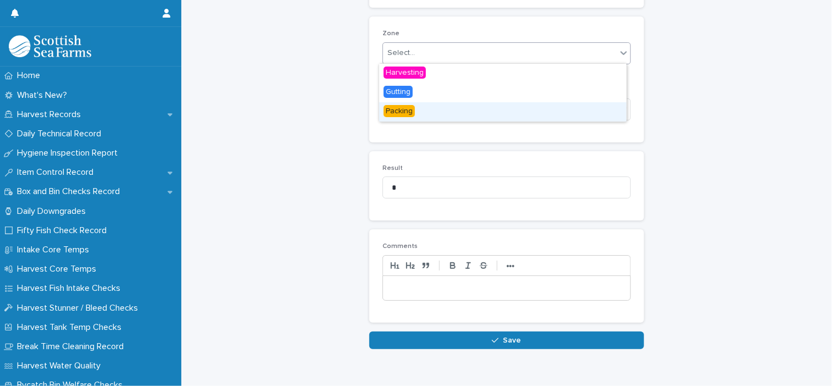
click at [439, 106] on div "Packing" at bounding box center [502, 111] width 247 height 19
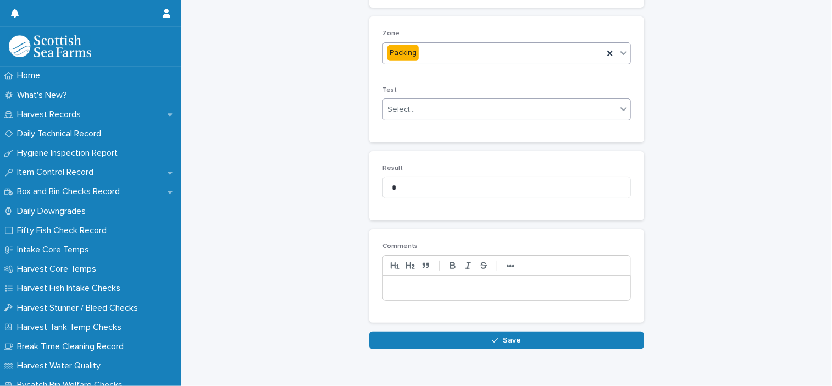
click at [430, 114] on div "Select..." at bounding box center [499, 110] width 233 height 18
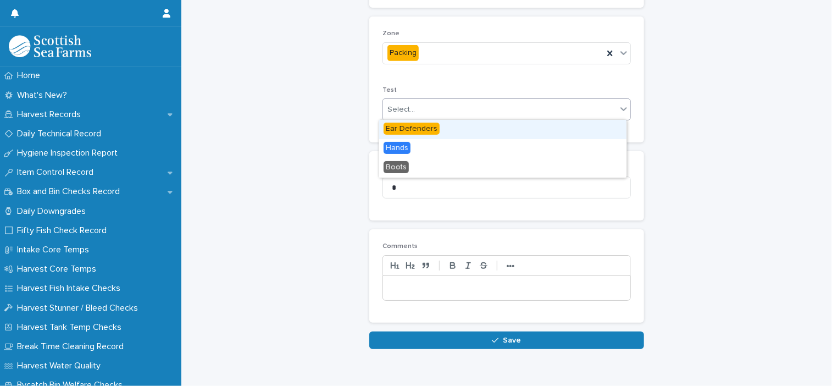
click at [427, 127] on span "Ear Defenders" at bounding box center [411, 128] width 56 height 12
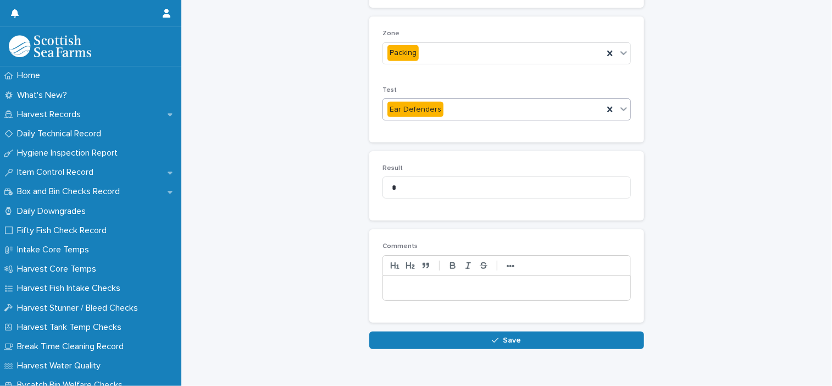
scroll to position [109, 0]
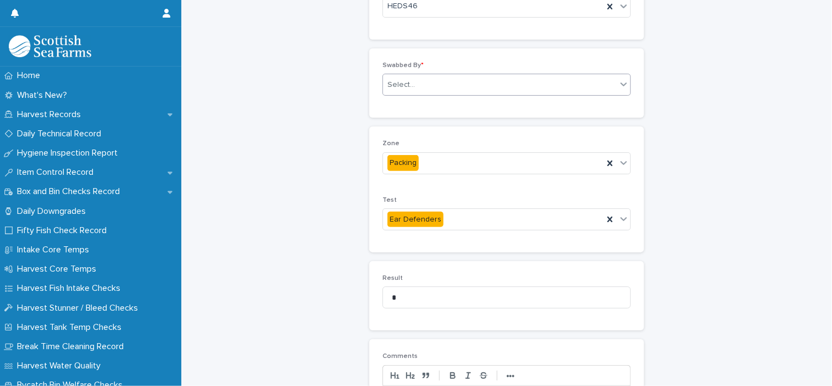
drag, startPoint x: 425, startPoint y: 97, endPoint x: 420, endPoint y: 77, distance: 20.3
click at [425, 96] on div "Swabbed By * Select..." at bounding box center [506, 83] width 248 height 43
click at [420, 77] on div "Select..." at bounding box center [499, 85] width 233 height 18
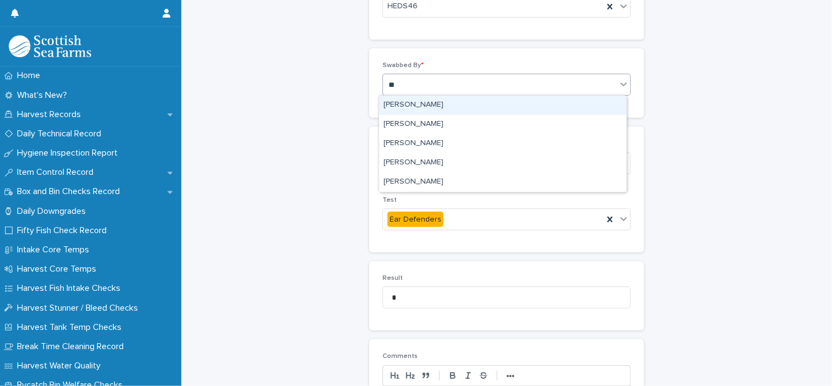
type input "***"
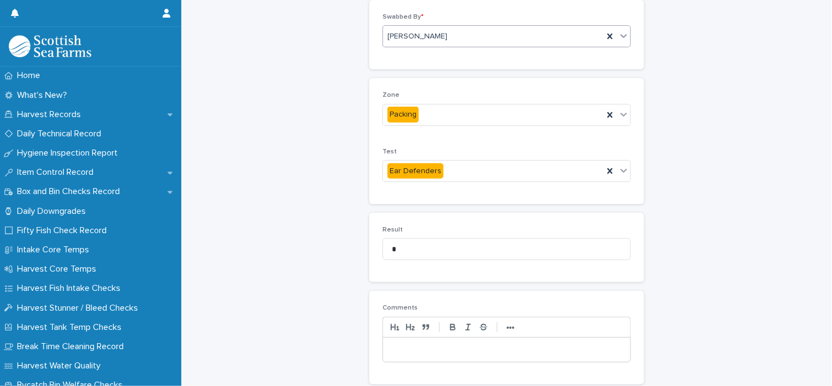
scroll to position [244, 0]
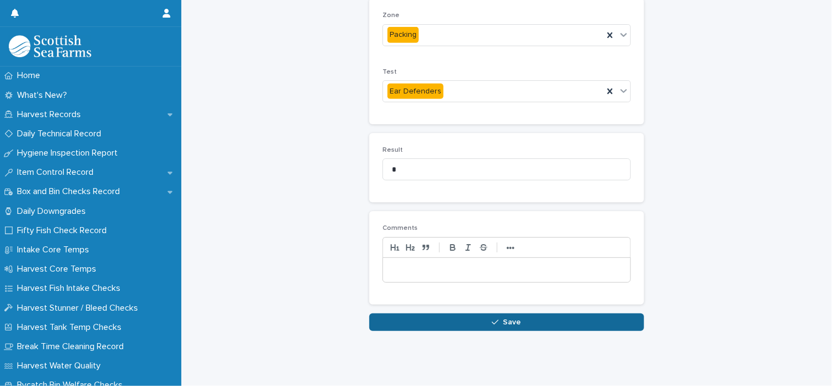
click at [527, 320] on button "Save" at bounding box center [506, 322] width 275 height 18
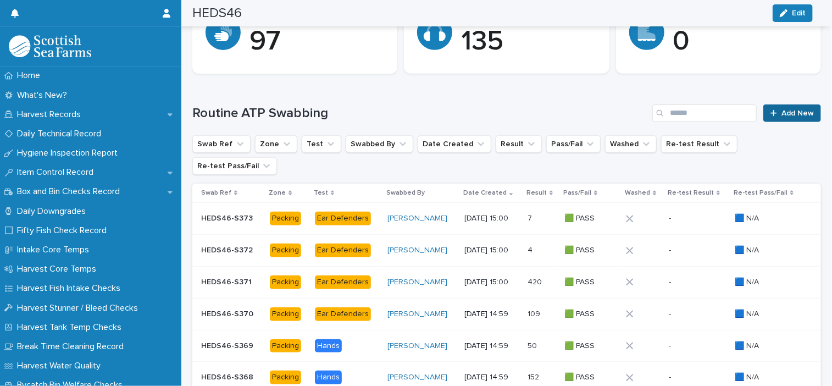
click at [781, 109] on span "Add New" at bounding box center [797, 113] width 32 height 8
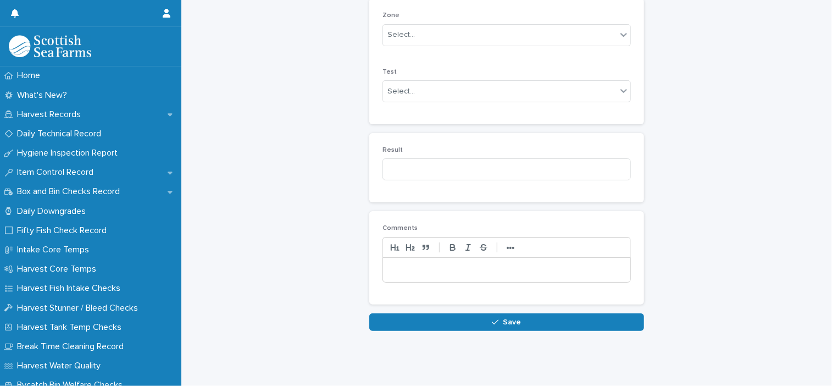
scroll to position [219, 0]
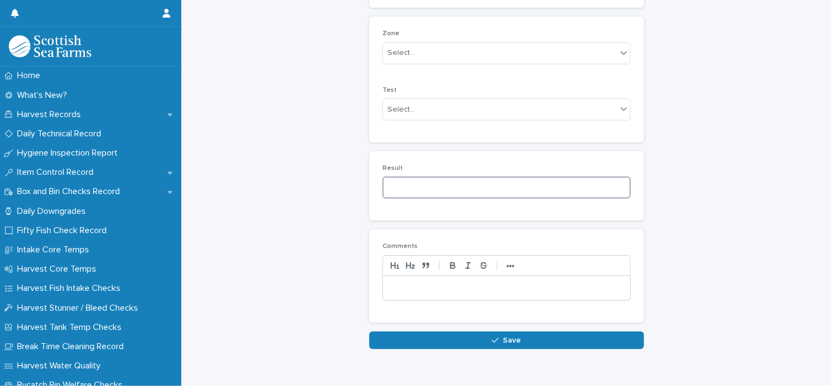
click at [445, 186] on input at bounding box center [506, 187] width 248 height 22
type input "**"
click at [428, 114] on div "Select..." at bounding box center [499, 110] width 233 height 18
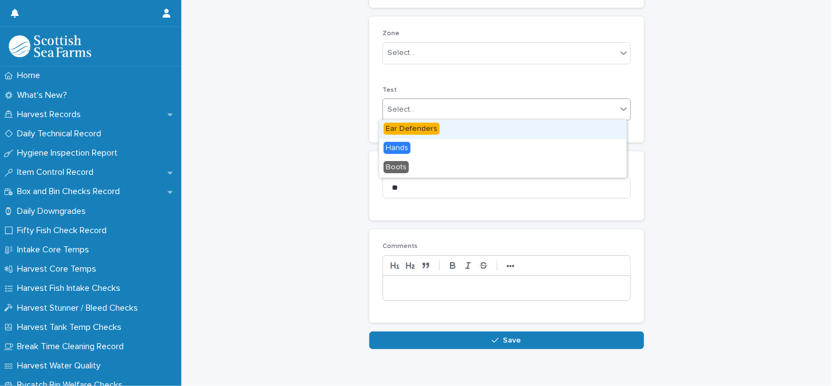
drag, startPoint x: 430, startPoint y: 140, endPoint x: 427, endPoint y: 119, distance: 21.0
click at [427, 124] on span "Ear Defenders" at bounding box center [411, 128] width 56 height 12
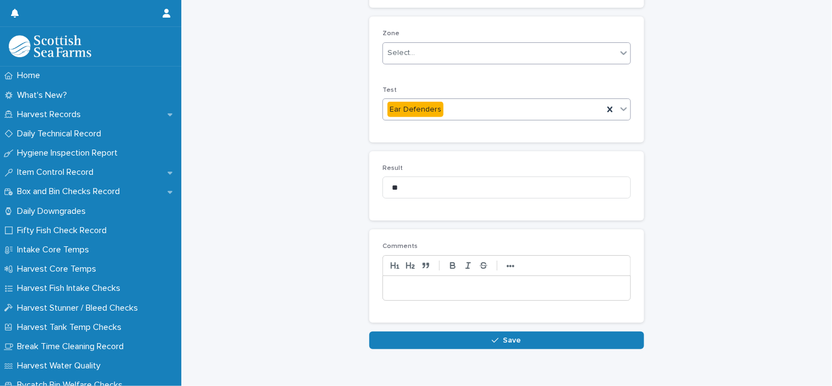
click at [419, 51] on div "Select..." at bounding box center [499, 53] width 233 height 18
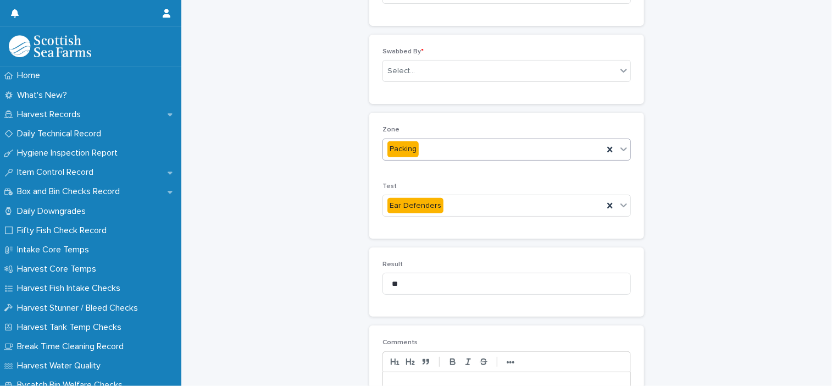
scroll to position [109, 0]
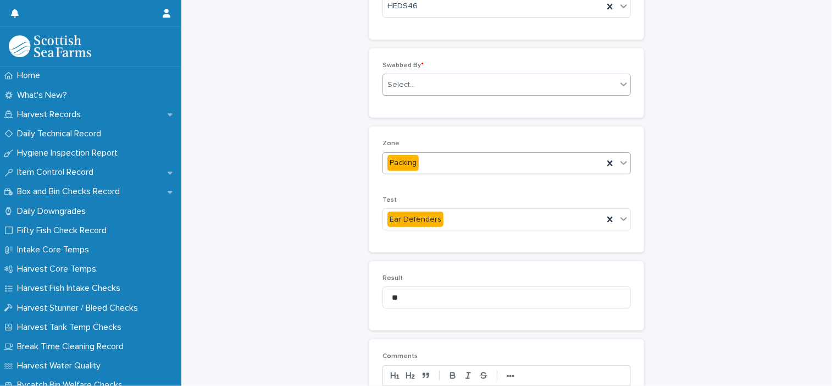
click at [432, 80] on div "Select..." at bounding box center [499, 85] width 233 height 18
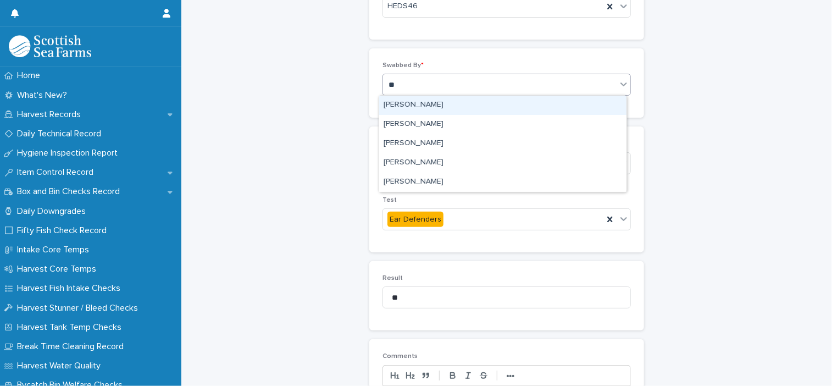
type input "***"
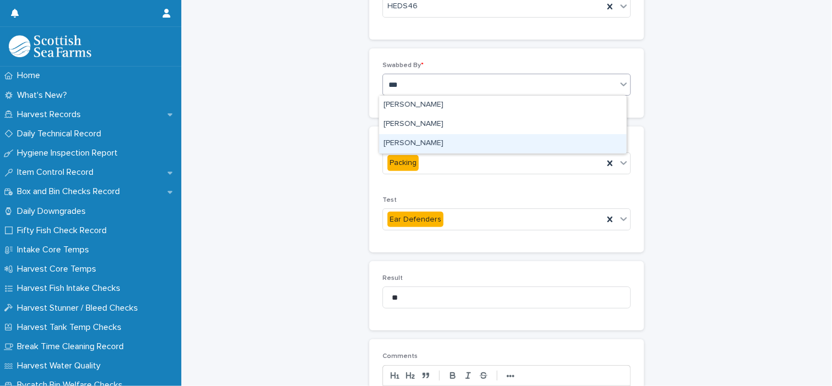
click at [430, 137] on div "[PERSON_NAME]" at bounding box center [502, 143] width 247 height 19
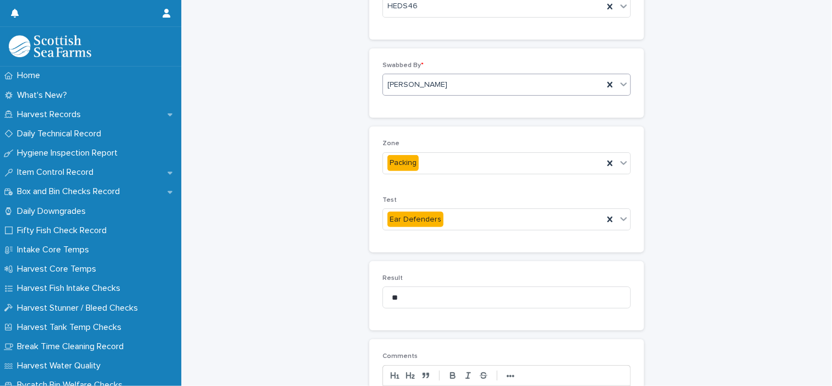
scroll to position [244, 0]
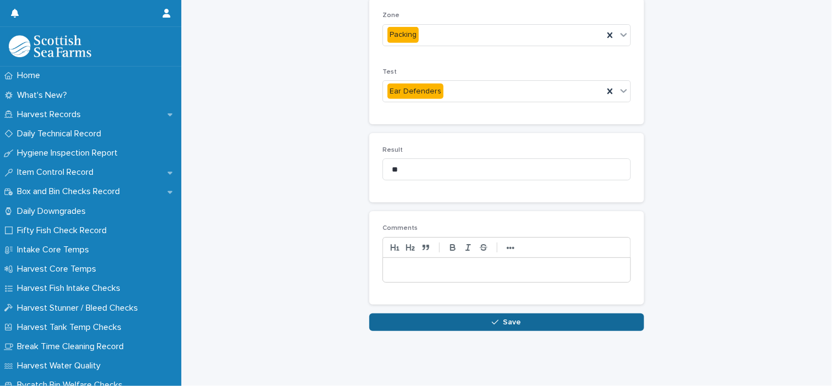
click at [510, 319] on button "Save" at bounding box center [506, 322] width 275 height 18
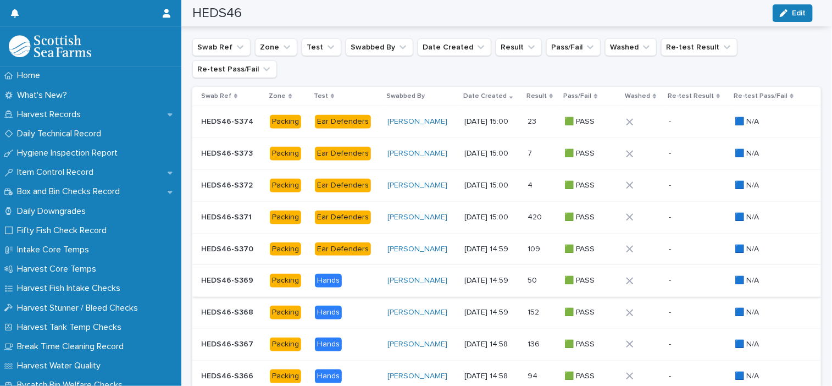
scroll to position [96, 0]
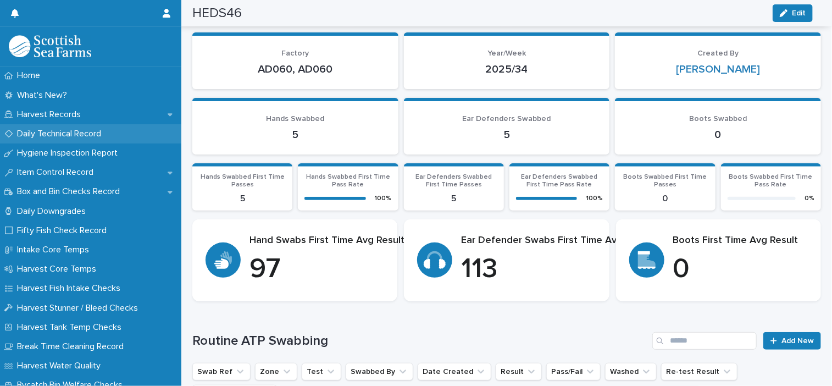
click at [108, 133] on p "Daily Technical Record" at bounding box center [61, 134] width 97 height 10
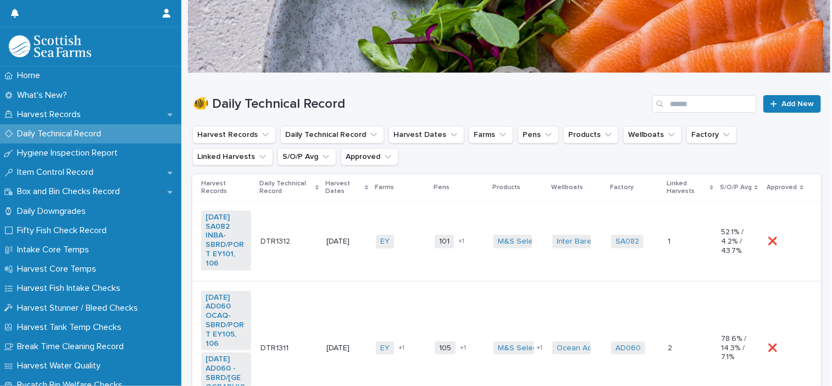
scroll to position [55, 0]
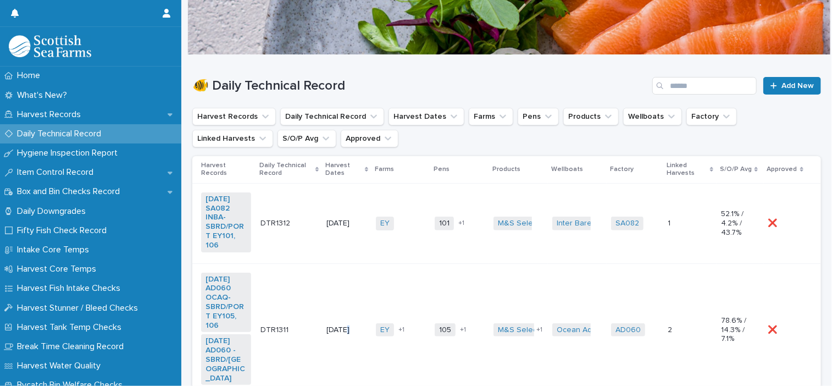
click at [342, 279] on td "[DATE]" at bounding box center [346, 329] width 49 height 133
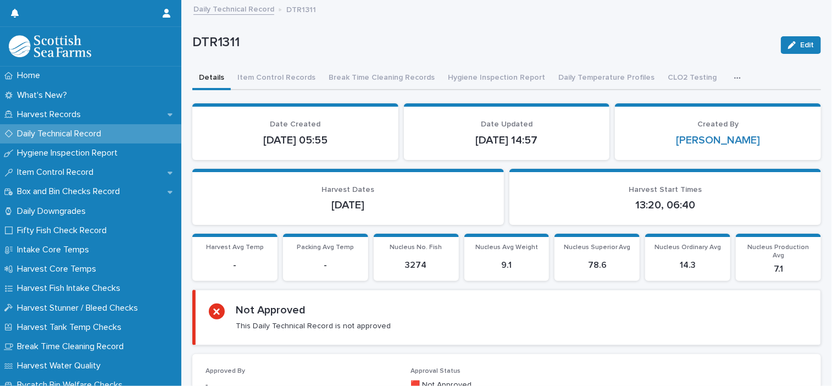
click at [734, 81] on icon "button" at bounding box center [737, 78] width 7 height 8
click at [659, 104] on span "ATP Hand, Boots, Ear Defenders" at bounding box center [667, 107] width 115 height 8
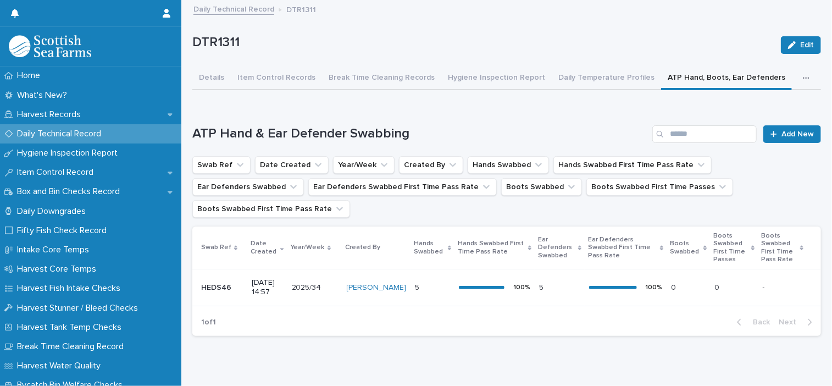
click at [211, 77] on button "Details" at bounding box center [211, 78] width 38 height 23
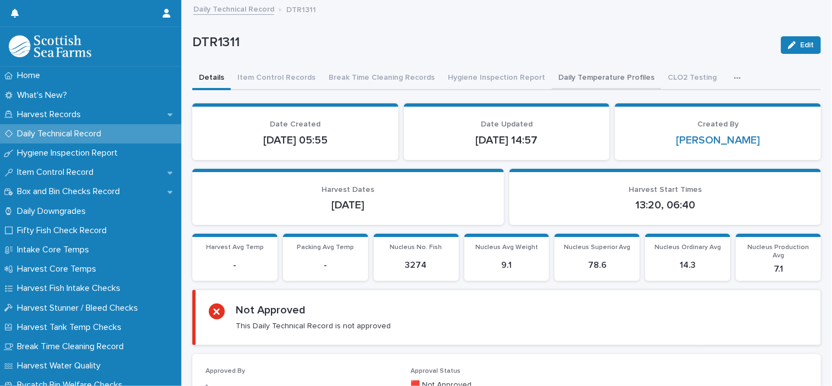
click at [563, 73] on button "Daily Temperature Profiles" at bounding box center [606, 78] width 109 height 23
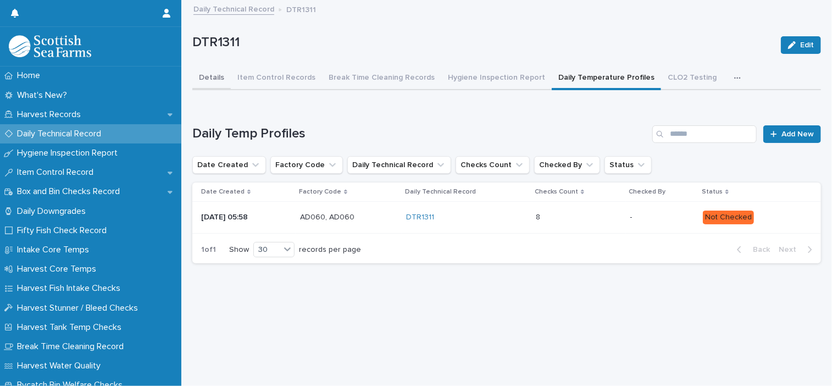
click at [214, 77] on button "Details" at bounding box center [211, 78] width 38 height 23
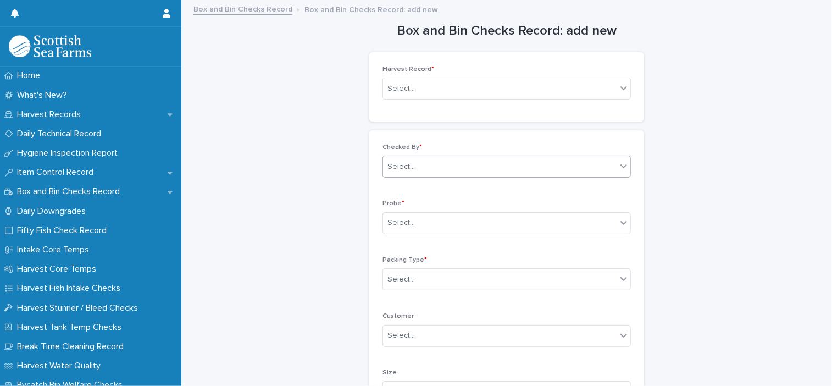
click at [441, 164] on div "Select..." at bounding box center [499, 167] width 233 height 18
type input "*"
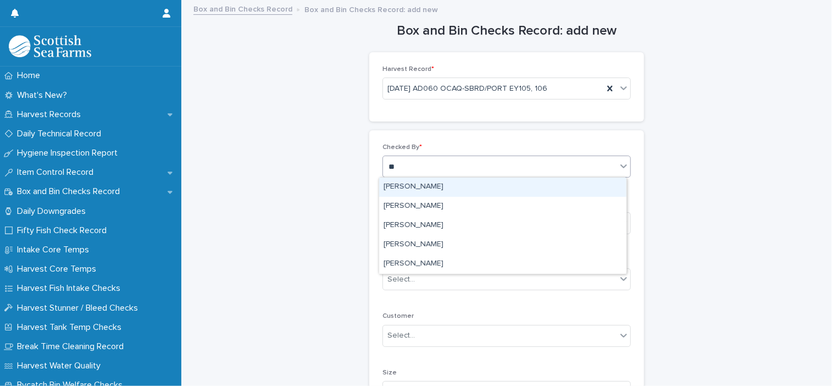
type input "***"
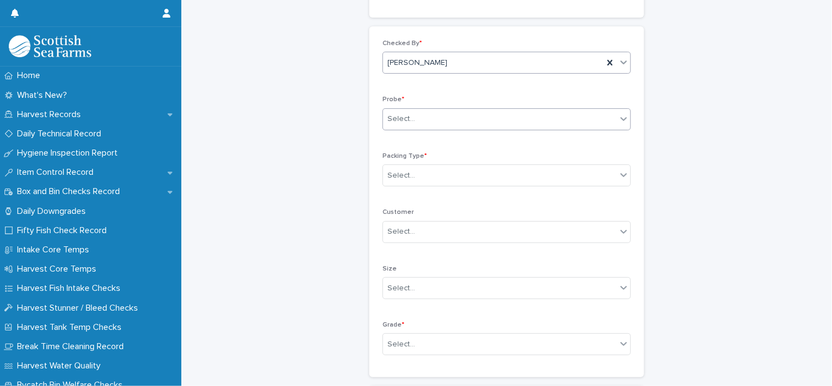
scroll to position [110, 0]
drag, startPoint x: 415, startPoint y: 104, endPoint x: 417, endPoint y: 114, distance: 9.5
click at [415, 106] on div "Select..." at bounding box center [499, 113] width 233 height 18
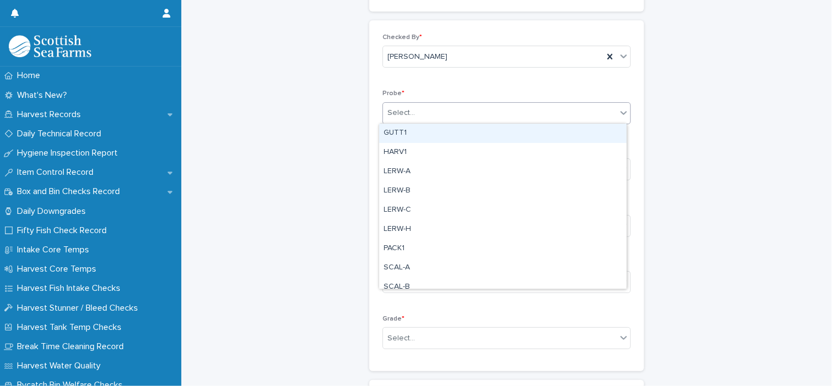
type input "*"
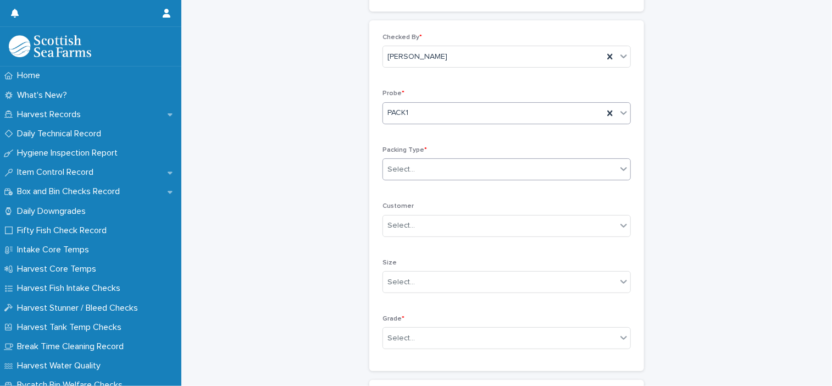
click at [415, 169] on div "Select..." at bounding box center [499, 169] width 233 height 18
click at [419, 188] on div "Box" at bounding box center [502, 189] width 247 height 19
click at [423, 229] on div "Select..." at bounding box center [499, 225] width 233 height 18
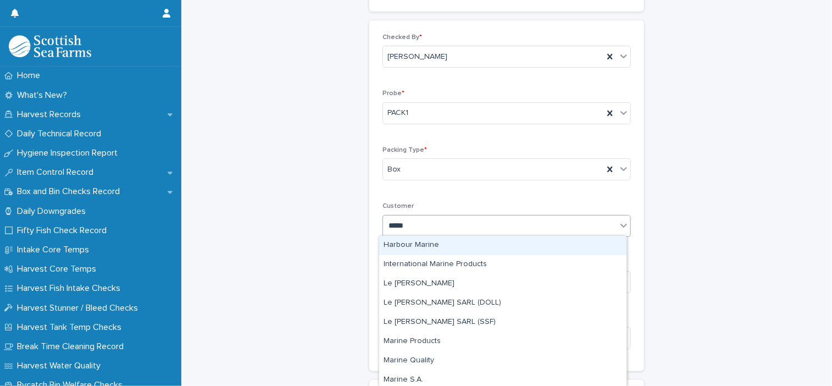
type input "******"
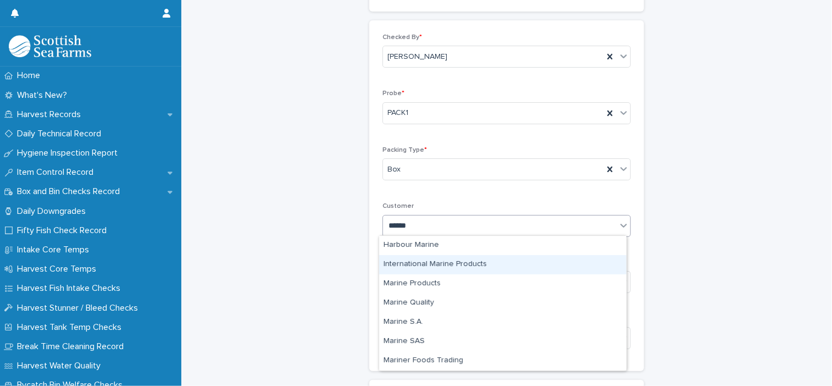
click at [439, 263] on div "International Marine Products" at bounding box center [502, 264] width 247 height 19
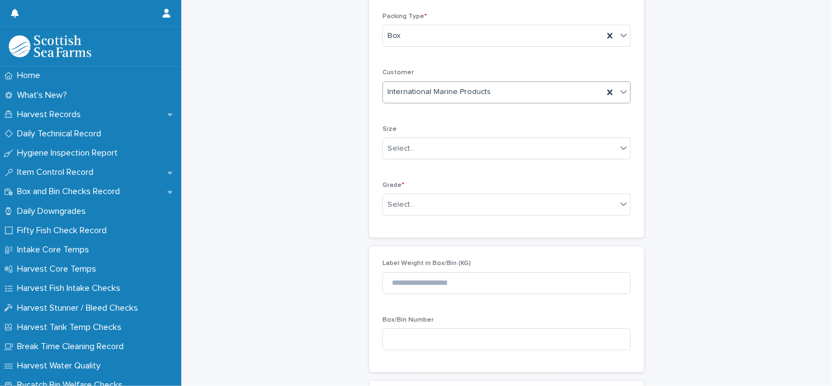
scroll to position [275, 0]
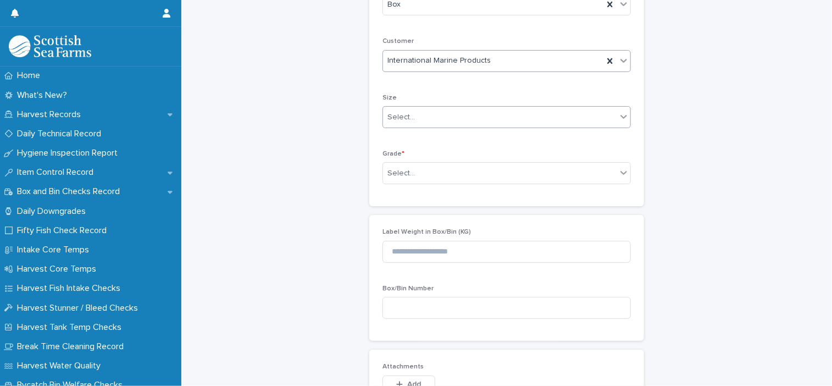
click at [399, 113] on div "Select..." at bounding box center [400, 118] width 27 height 12
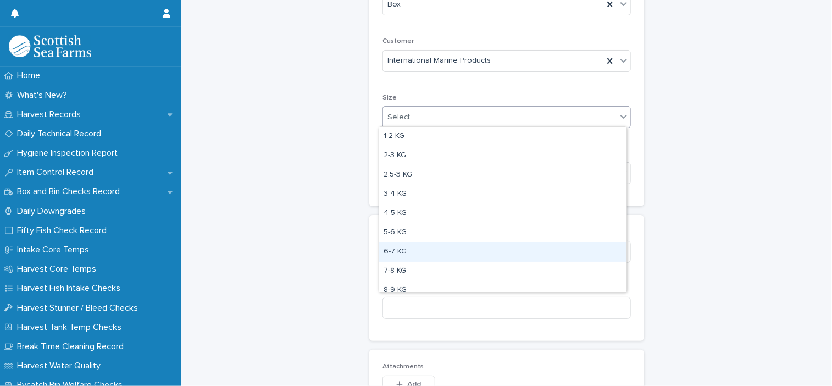
click at [417, 246] on div "6-7 KG" at bounding box center [502, 251] width 247 height 19
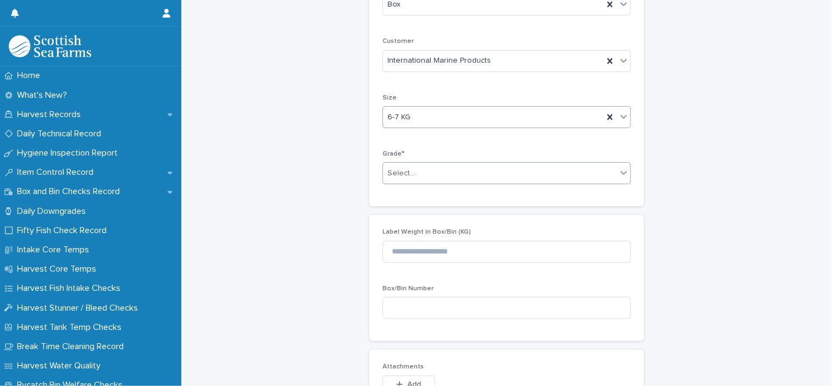
click at [417, 174] on div "Select..." at bounding box center [499, 173] width 233 height 18
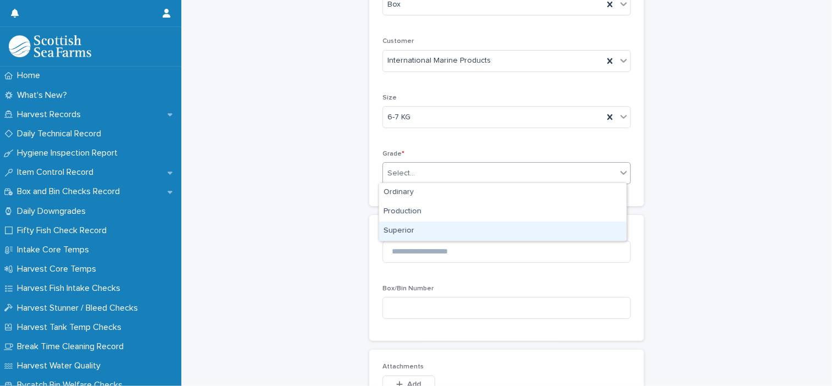
click at [431, 229] on div "Superior" at bounding box center [502, 230] width 247 height 19
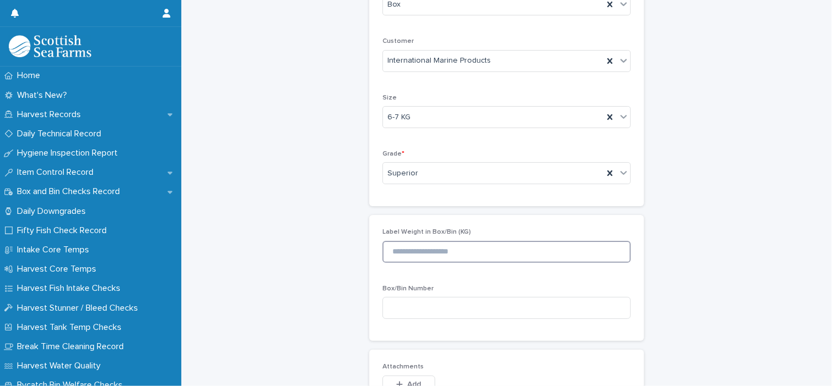
click at [435, 251] on input at bounding box center [506, 252] width 248 height 22
type input "*****"
click at [422, 297] on input at bounding box center [506, 308] width 248 height 22
paste input "*********"
drag, startPoint x: 435, startPoint y: 300, endPoint x: 385, endPoint y: 302, distance: 50.0
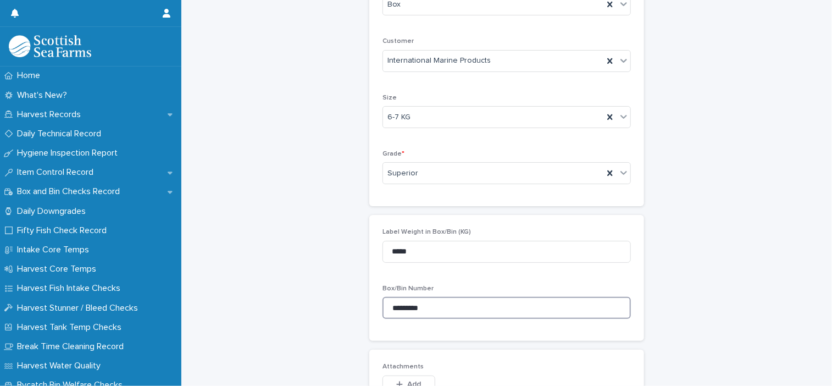
click at [385, 302] on input "*********" at bounding box center [506, 308] width 248 height 22
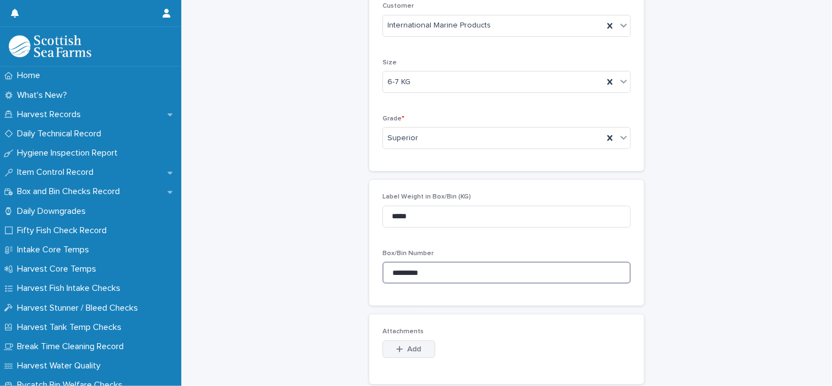
scroll to position [330, 0]
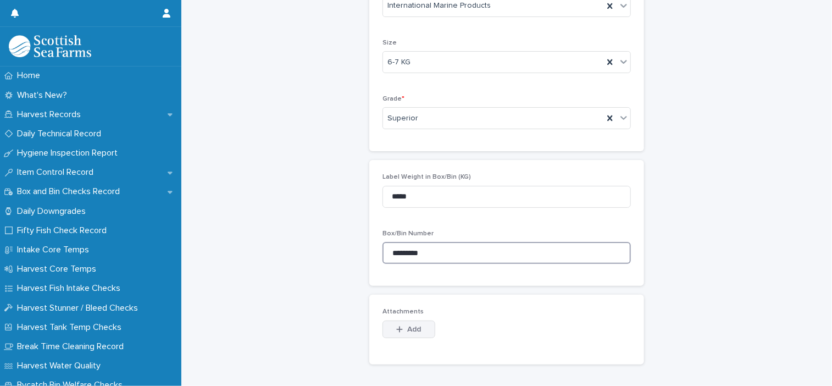
type input "*********"
click at [418, 326] on button "Add" at bounding box center [408, 329] width 53 height 18
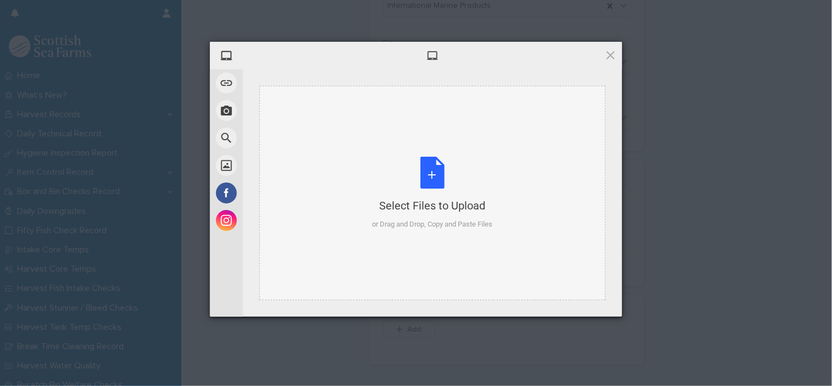
click at [439, 176] on div "Select Files to Upload or Drag and Drop, Copy and Paste Files" at bounding box center [432, 193] width 120 height 73
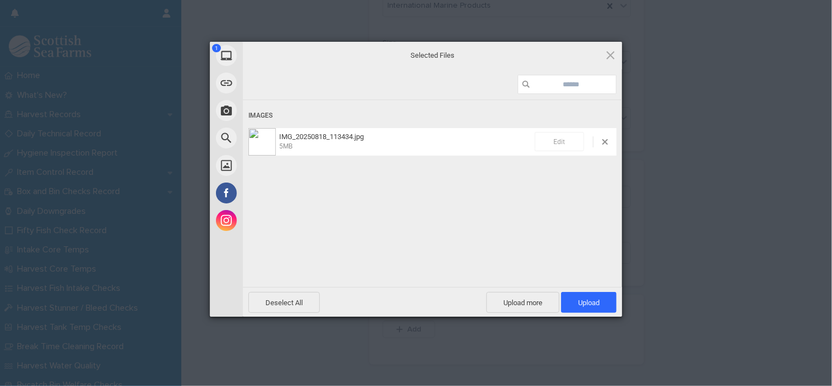
click at [554, 147] on span "Edit" at bounding box center [558, 141] width 49 height 19
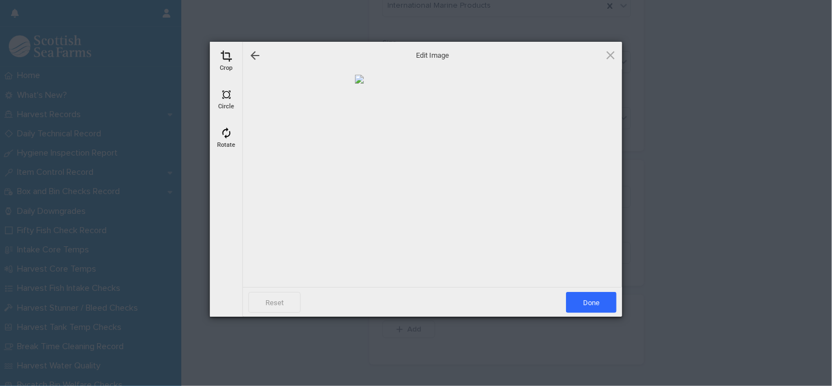
click at [222, 55] on span at bounding box center [226, 56] width 12 height 12
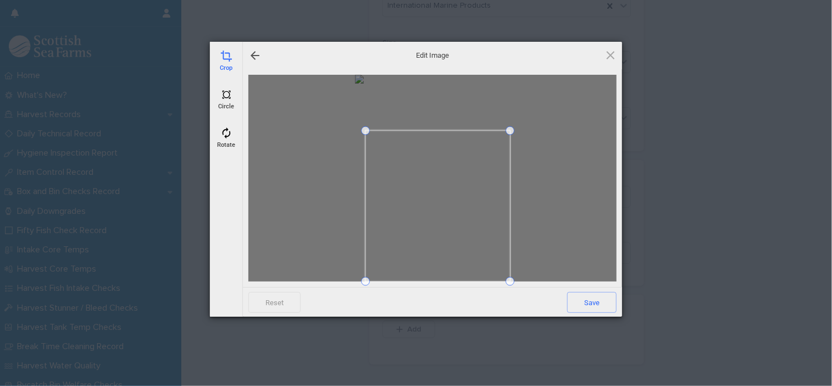
click at [366, 132] on span at bounding box center [365, 130] width 9 height 9
click at [440, 183] on span at bounding box center [438, 180] width 9 height 9
click at [587, 305] on span "Save" at bounding box center [591, 302] width 49 height 21
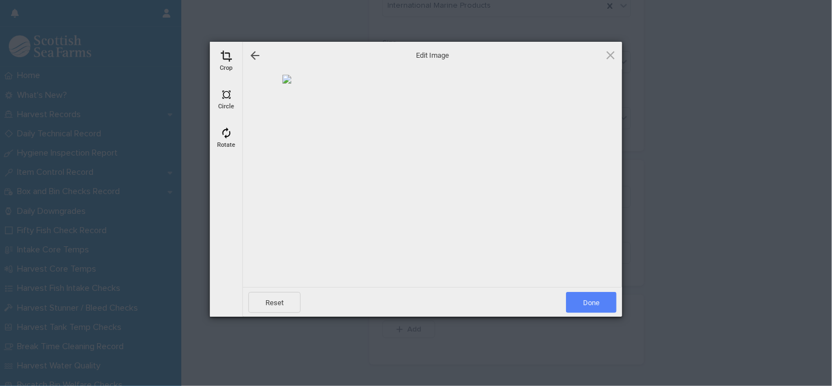
click at [587, 305] on span "Done" at bounding box center [591, 302] width 51 height 21
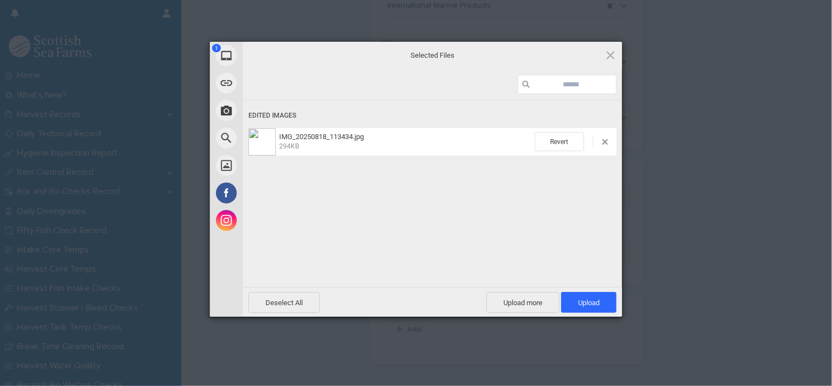
click at [587, 305] on span "Upload 1" at bounding box center [588, 302] width 21 height 8
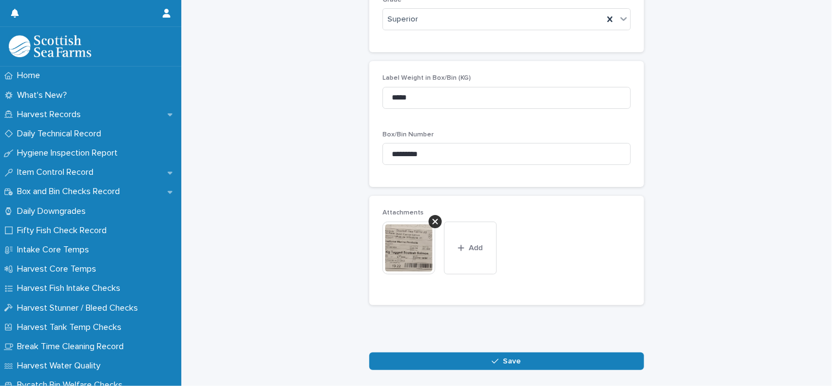
scroll to position [474, 0]
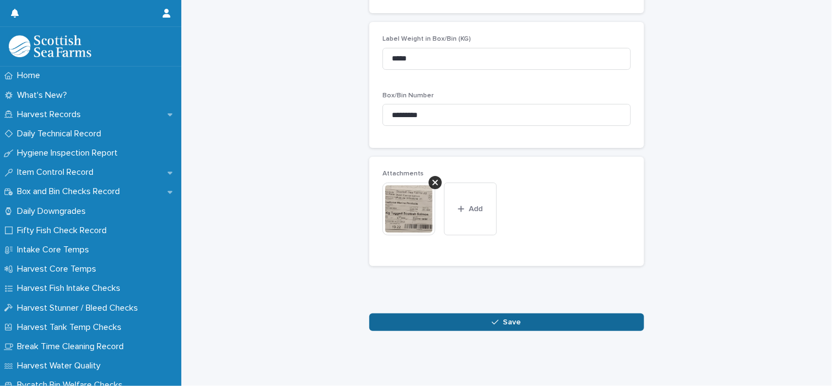
click at [521, 313] on button "Save" at bounding box center [506, 322] width 275 height 18
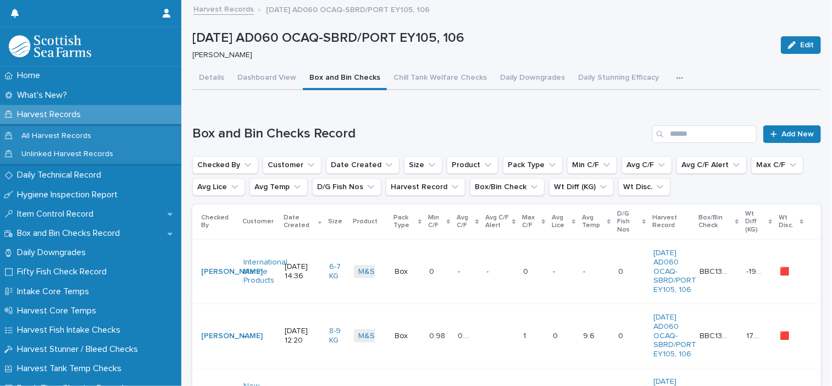
click at [472, 257] on td "- -" at bounding box center [467, 271] width 29 height 64
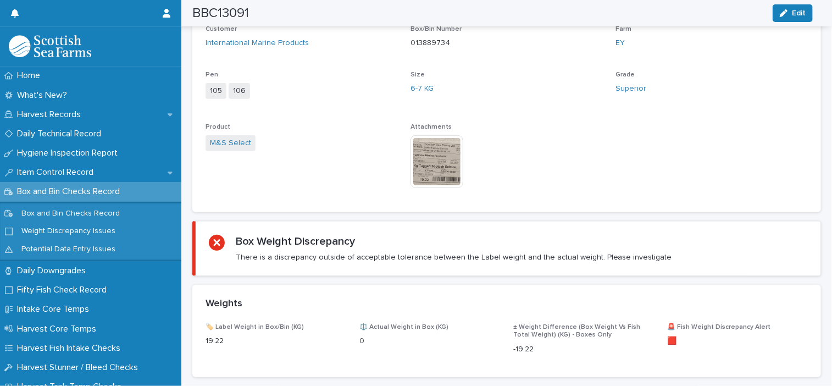
scroll to position [494, 0]
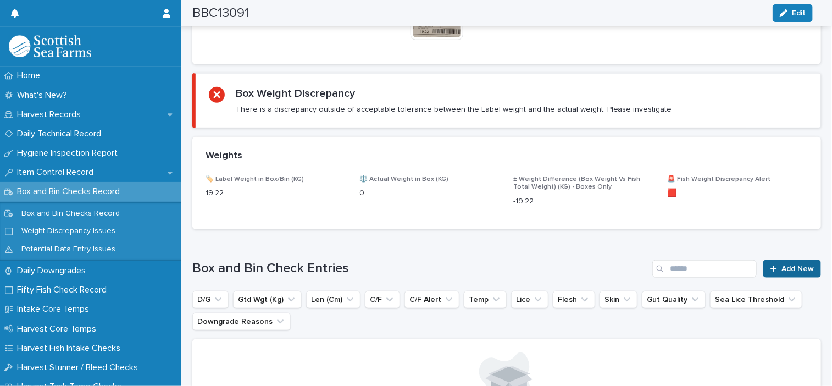
click at [778, 273] on link "Add New" at bounding box center [792, 269] width 58 height 18
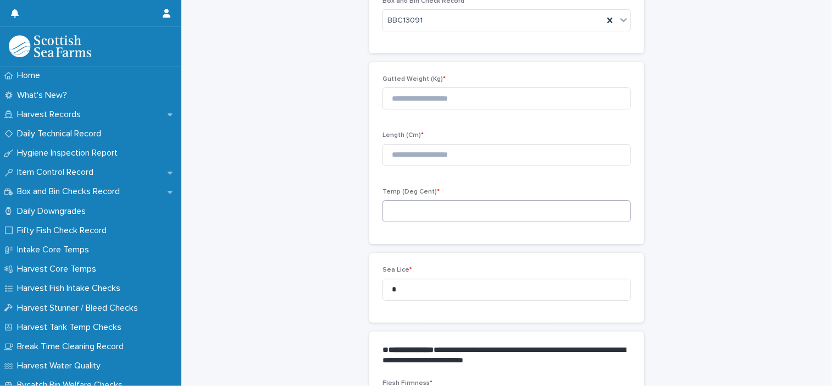
scroll to position [55, 0]
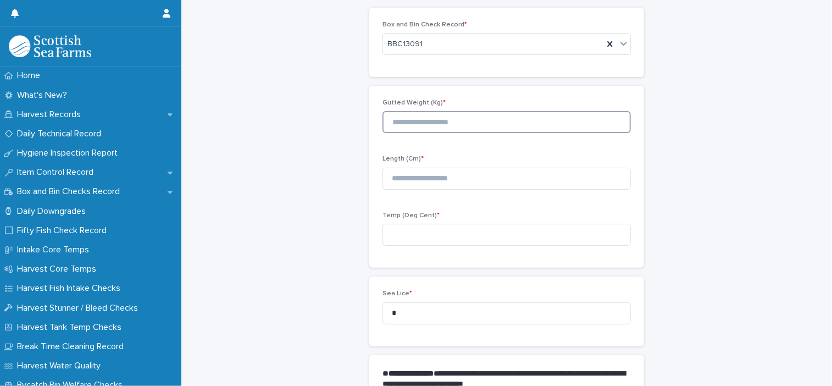
click at [466, 125] on input at bounding box center [506, 122] width 248 height 22
type input "****"
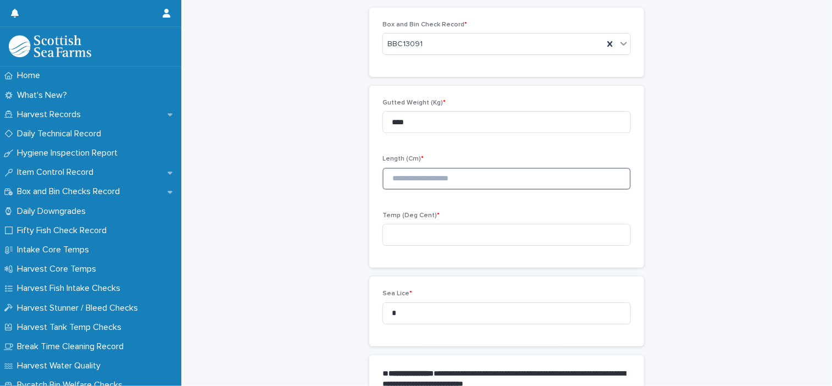
click at [472, 183] on input at bounding box center [506, 179] width 248 height 22
type input "**"
click at [477, 224] on div "Temp (Deg Cent) *" at bounding box center [506, 232] width 248 height 43
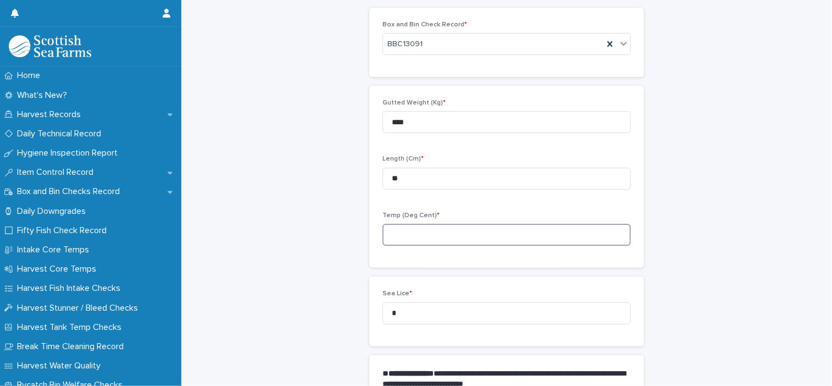
click at [477, 236] on input at bounding box center [506, 235] width 248 height 22
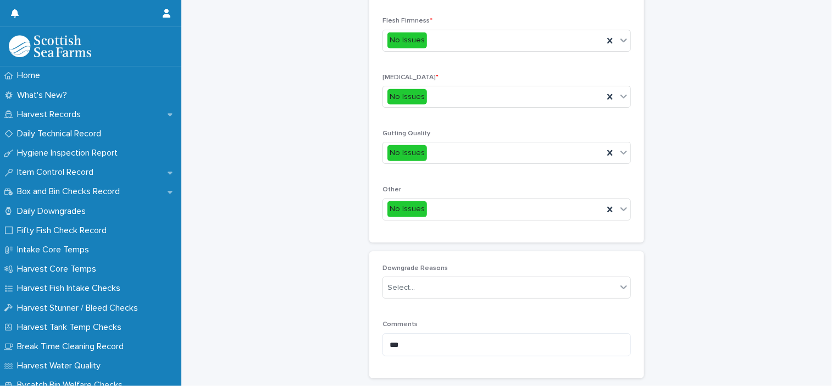
scroll to position [522, 0]
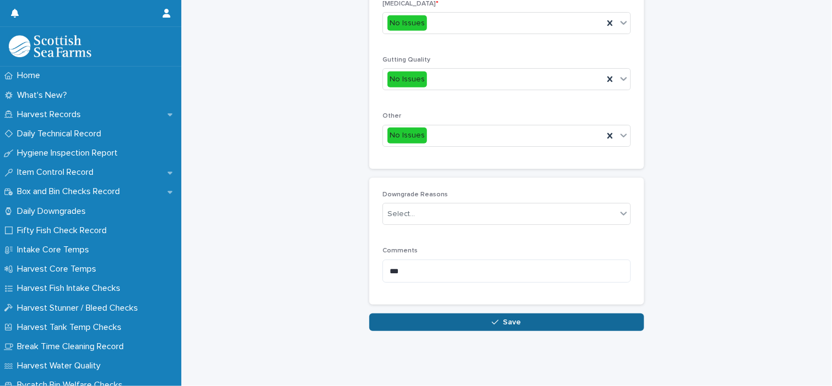
type input "***"
click at [508, 319] on button "Save" at bounding box center [506, 322] width 275 height 18
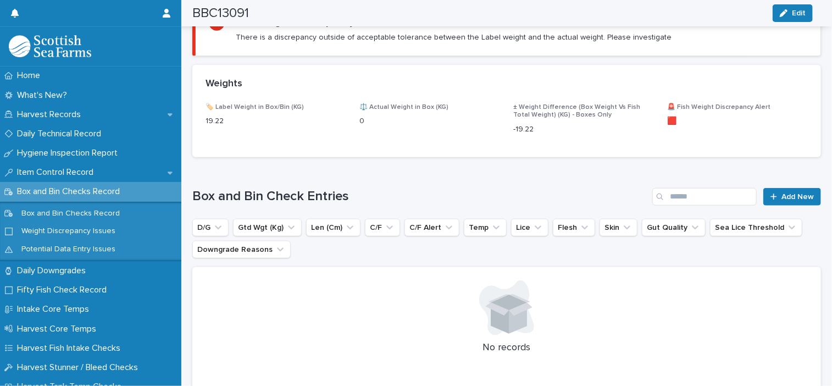
scroll to position [644, 0]
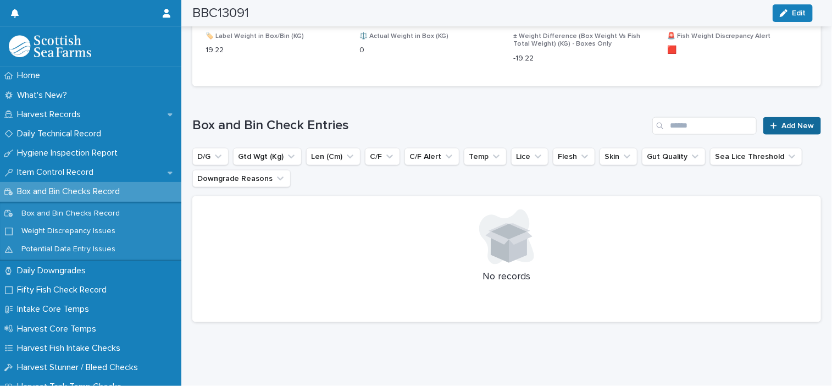
click at [794, 122] on span "Add New" at bounding box center [797, 126] width 32 height 8
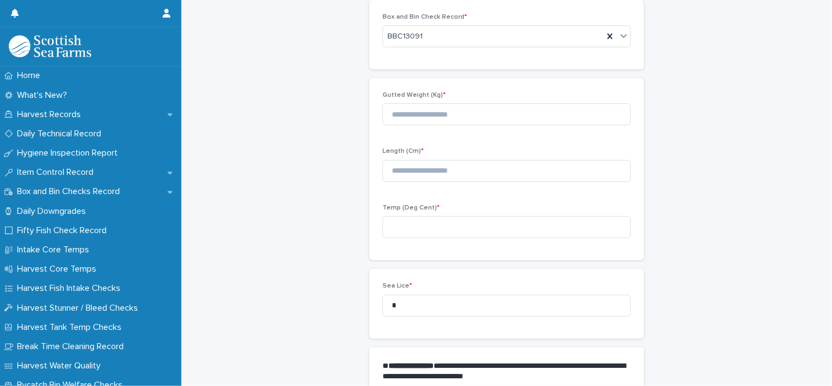
scroll to position [62, 0]
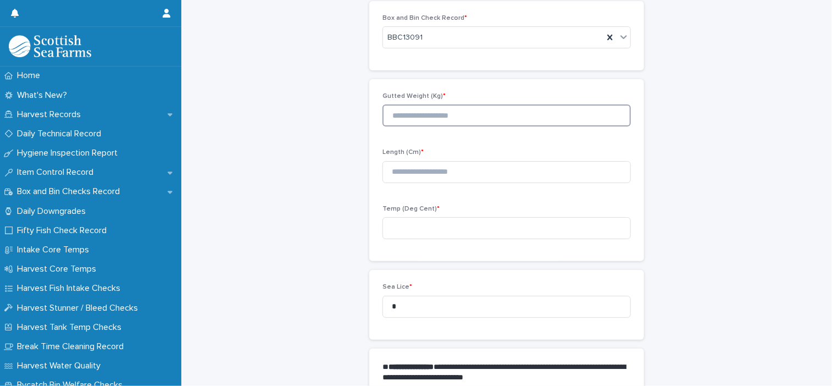
click at [530, 118] on input at bounding box center [506, 115] width 248 height 22
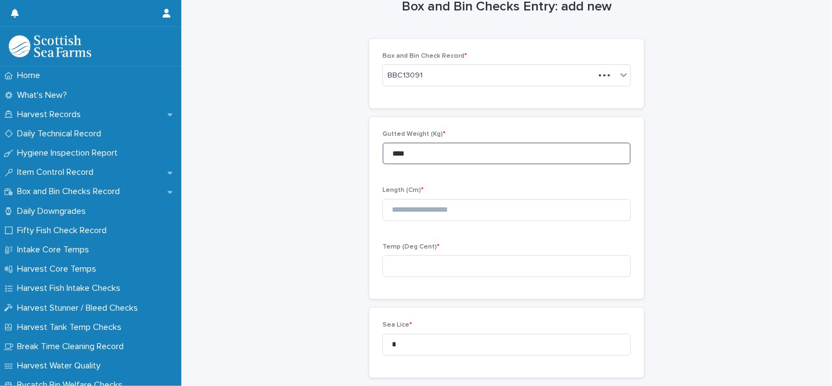
scroll to position [7, 0]
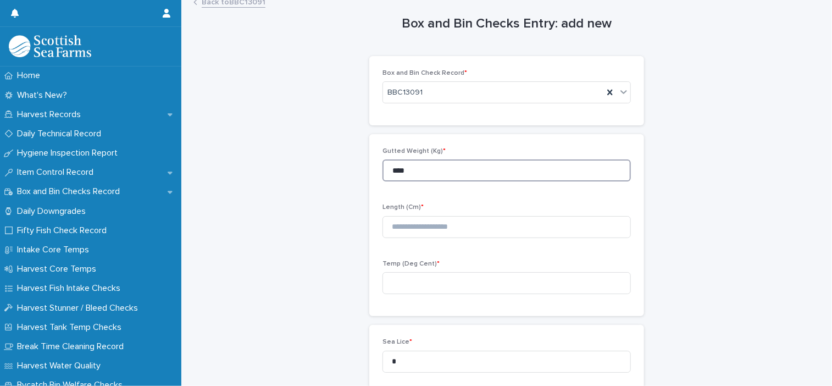
type input "****"
click at [505, 244] on div "Length (Cm) *" at bounding box center [506, 224] width 248 height 43
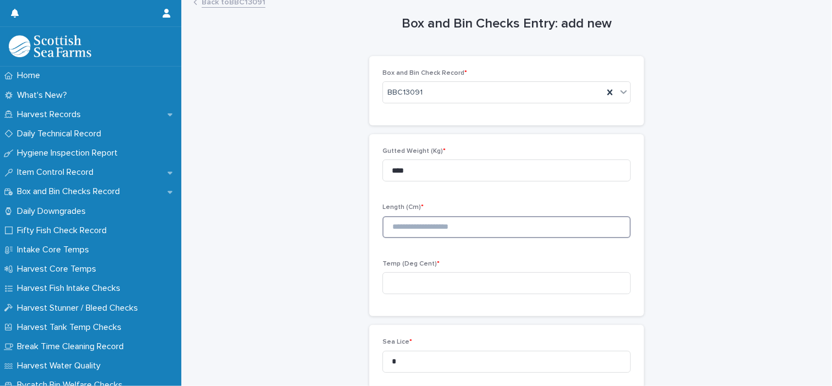
click at [492, 220] on input at bounding box center [506, 227] width 248 height 22
type input "**"
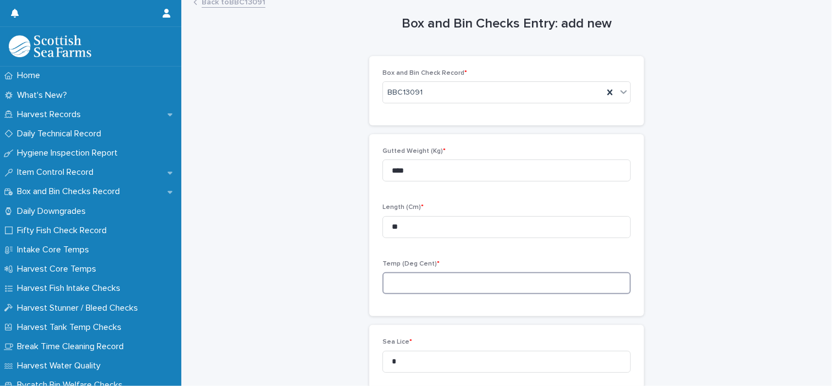
click at [481, 278] on input at bounding box center [506, 283] width 248 height 22
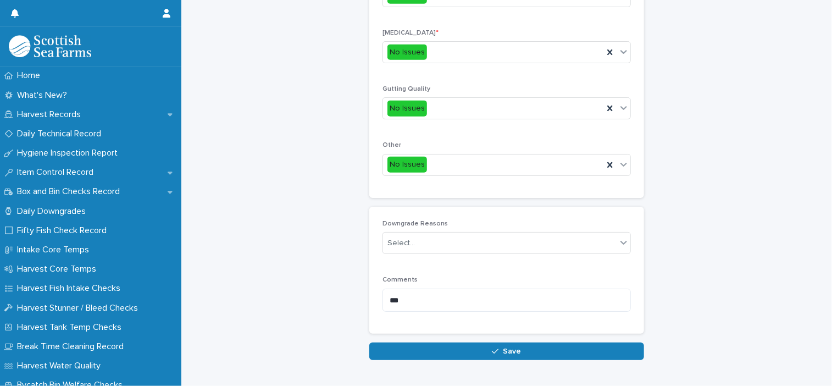
scroll to position [502, 0]
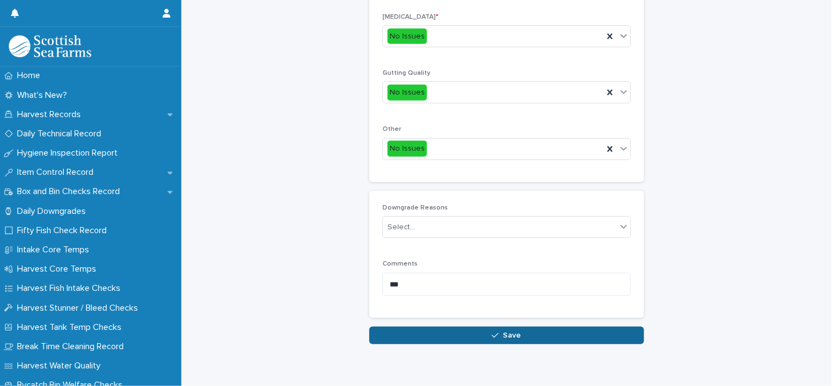
type input "*"
click at [566, 338] on button "Save" at bounding box center [506, 335] width 275 height 18
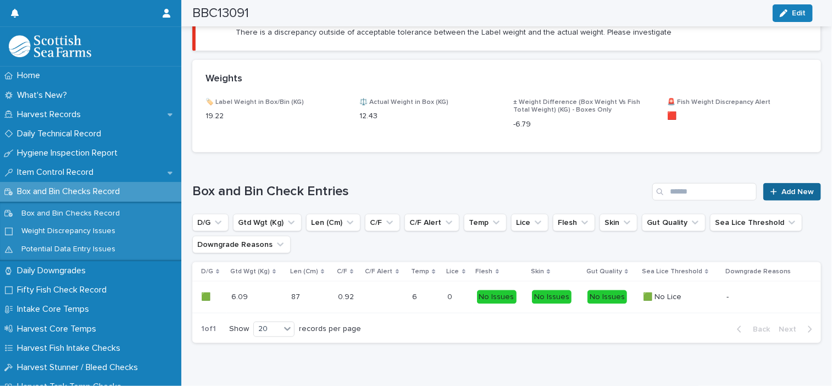
click at [763, 190] on link "Add New" at bounding box center [792, 192] width 58 height 18
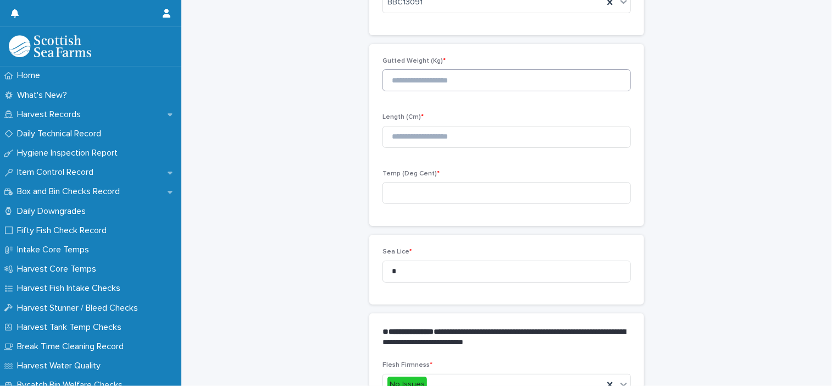
scroll to position [7, 0]
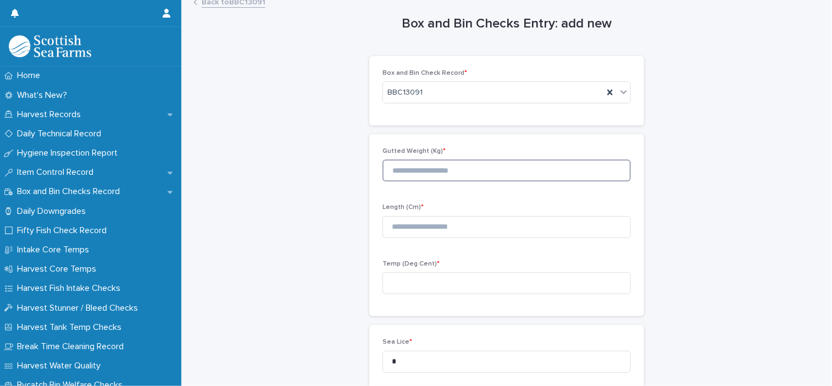
click at [499, 172] on input at bounding box center [506, 170] width 248 height 22
drag, startPoint x: 428, startPoint y: 176, endPoint x: 337, endPoint y: 176, distance: 91.2
type input "****"
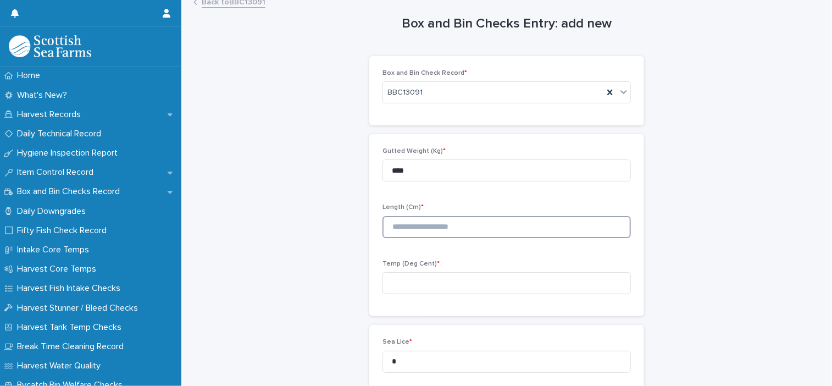
click at [437, 222] on input at bounding box center [506, 227] width 248 height 22
type input "**"
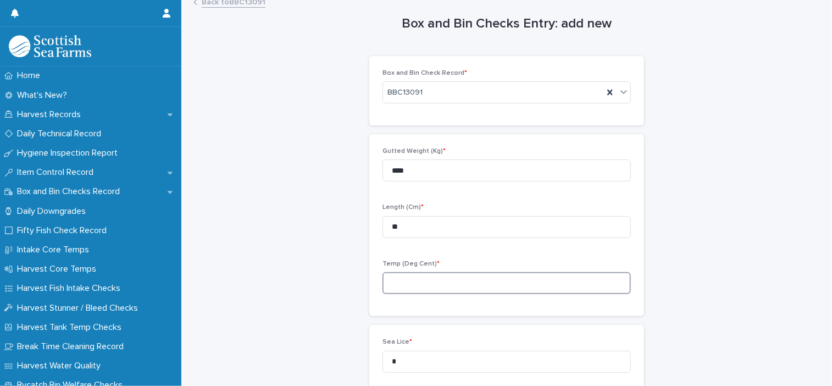
click at [424, 278] on input at bounding box center [506, 283] width 248 height 22
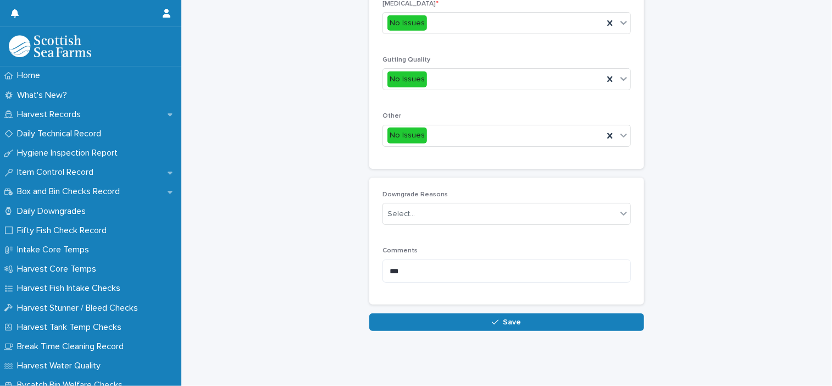
scroll to position [522, 0]
type input "***"
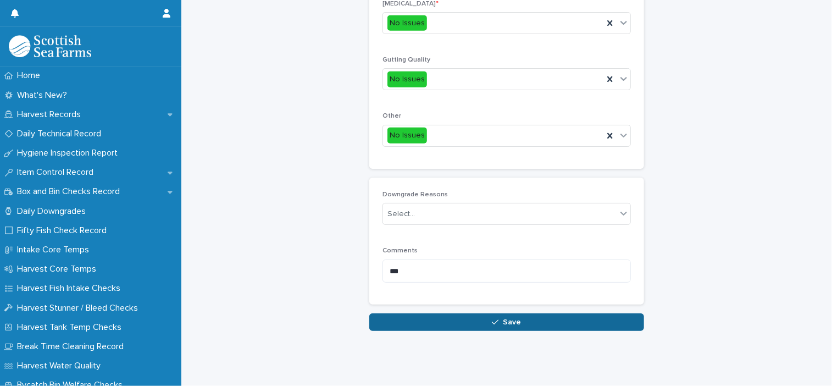
click at [477, 314] on button "Save" at bounding box center [506, 322] width 275 height 18
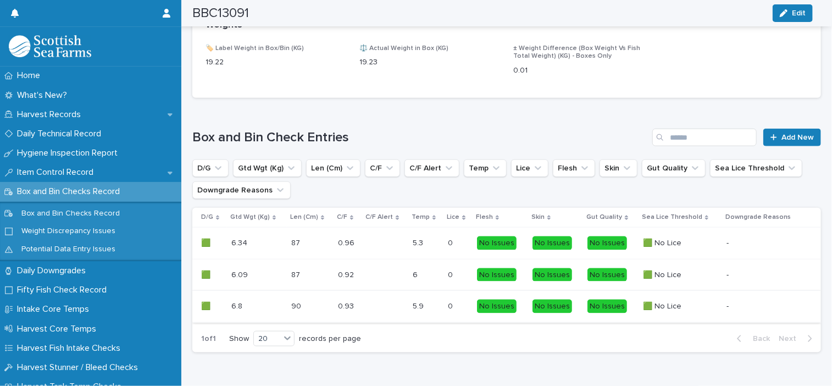
scroll to position [543, 0]
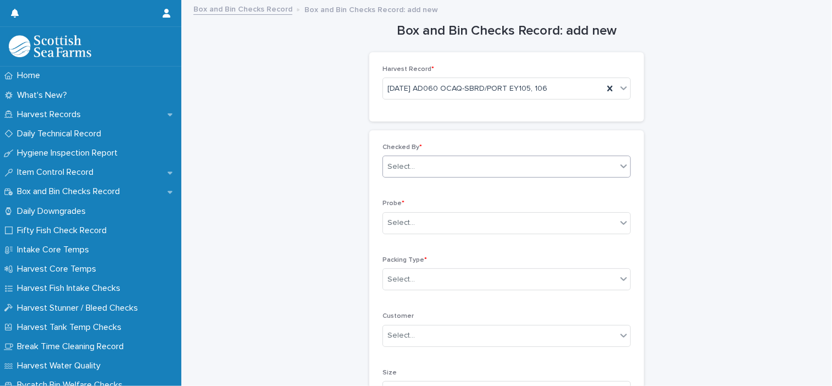
click at [453, 172] on div "Select..." at bounding box center [499, 167] width 233 height 18
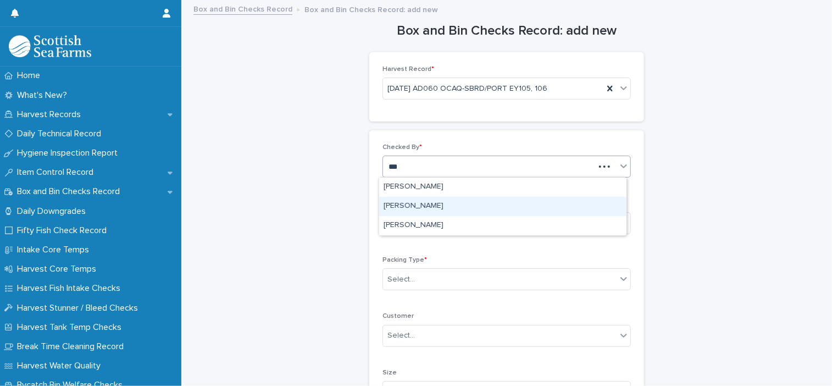
type input "***"
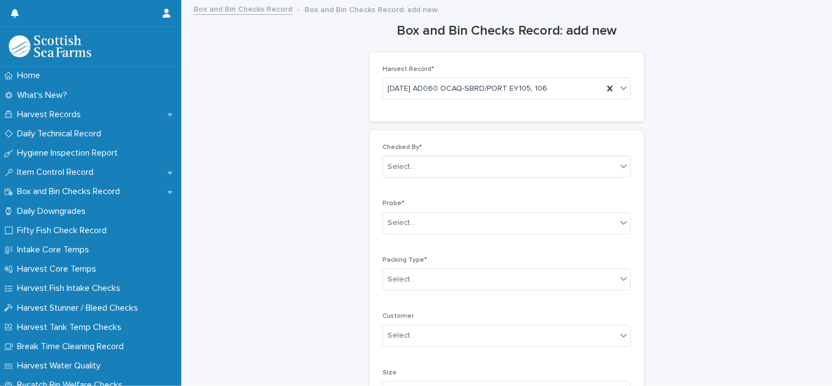
click at [449, 226] on div "Select..." at bounding box center [499, 223] width 233 height 18
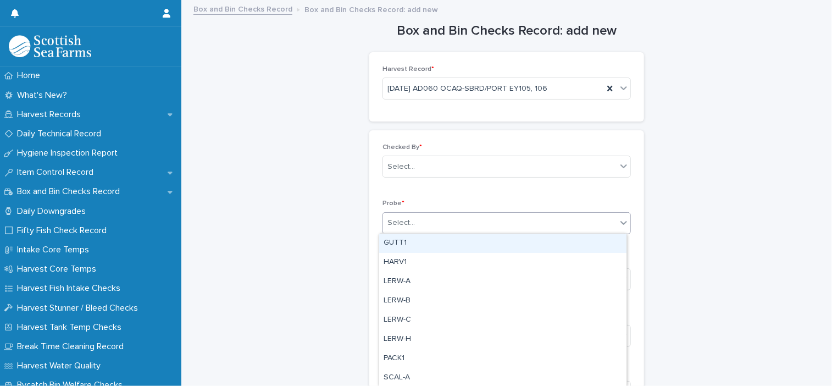
type input "*"
click at [424, 242] on div "PACK1" at bounding box center [502, 242] width 247 height 19
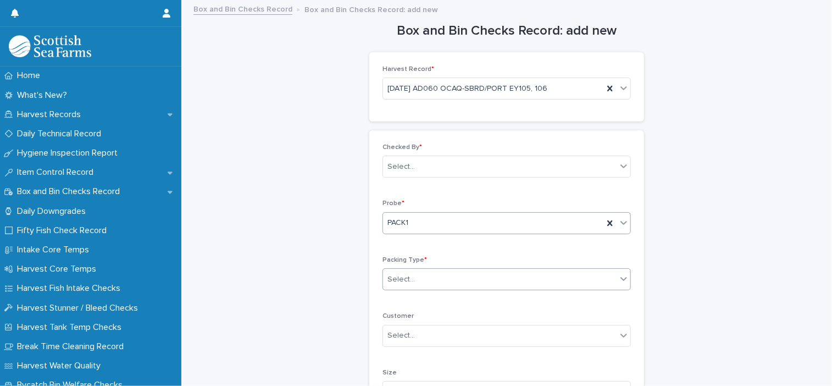
click at [425, 271] on div "Select..." at bounding box center [499, 279] width 233 height 18
click at [415, 299] on div "Box" at bounding box center [502, 298] width 247 height 19
click at [416, 335] on div "Select..." at bounding box center [499, 335] width 233 height 18
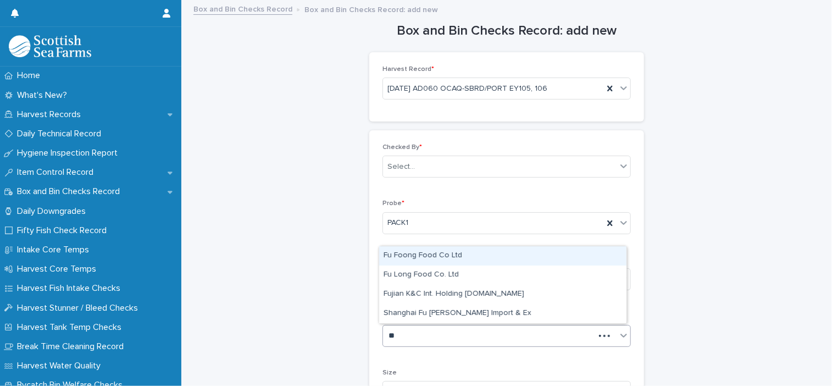
type input "**"
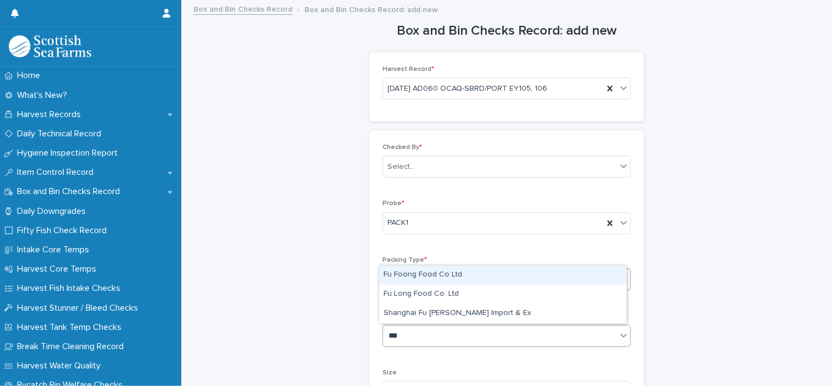
click at [446, 276] on div "Fu Foong Food Co Ltd" at bounding box center [502, 274] width 247 height 19
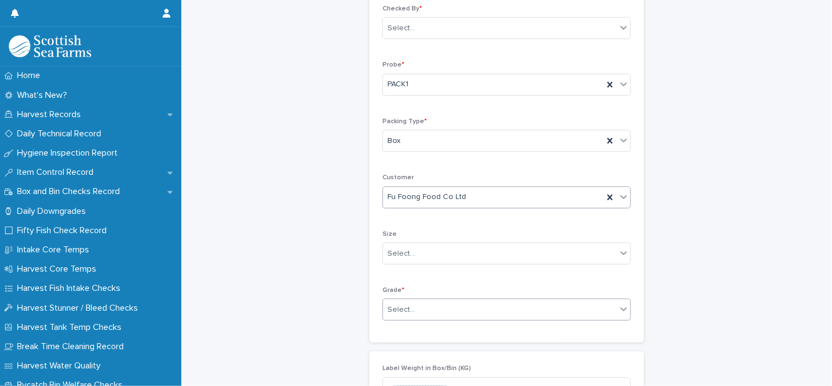
scroll to position [165, 0]
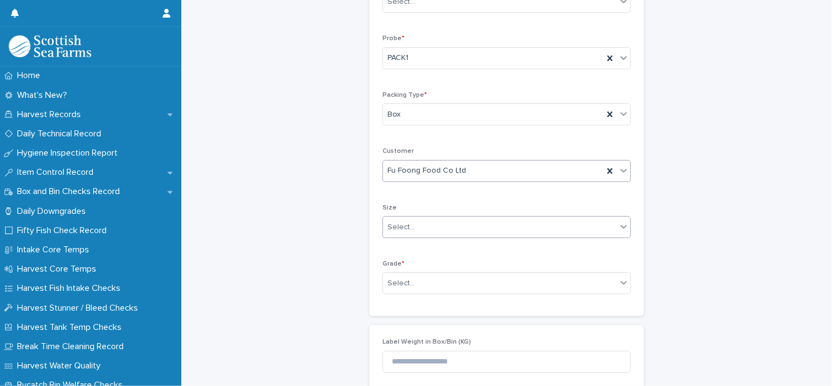
click at [428, 231] on div "Select..." at bounding box center [499, 227] width 233 height 18
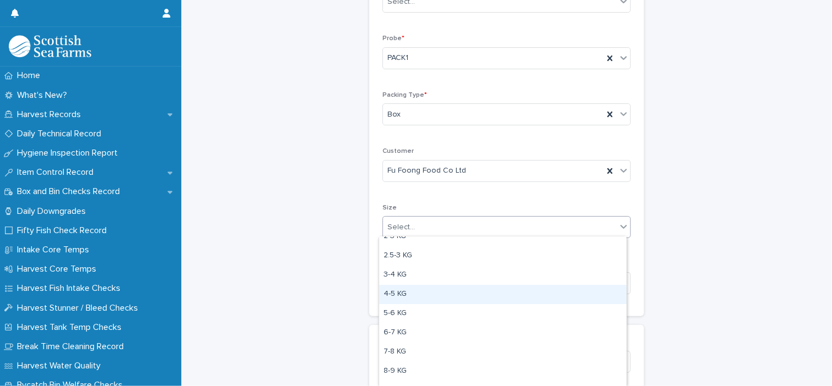
scroll to position [62, 0]
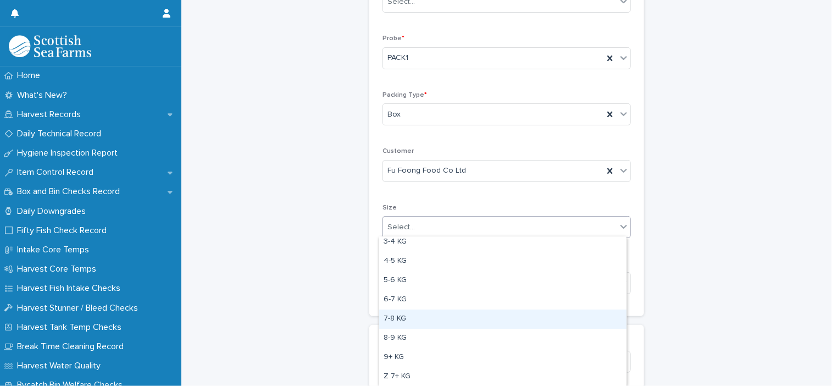
click at [416, 319] on div "7-8 KG" at bounding box center [502, 318] width 247 height 19
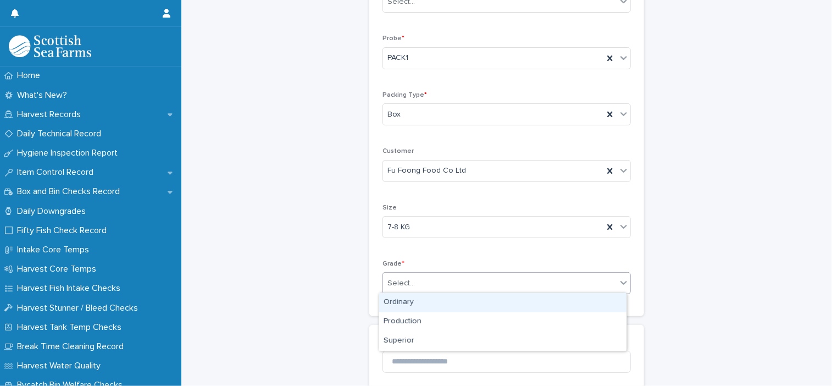
click at [424, 289] on div "Select..." at bounding box center [499, 283] width 233 height 18
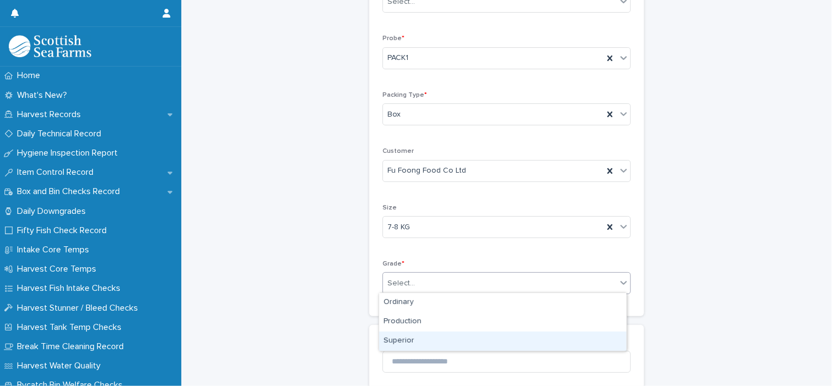
click at [425, 338] on div "Superior" at bounding box center [502, 340] width 247 height 19
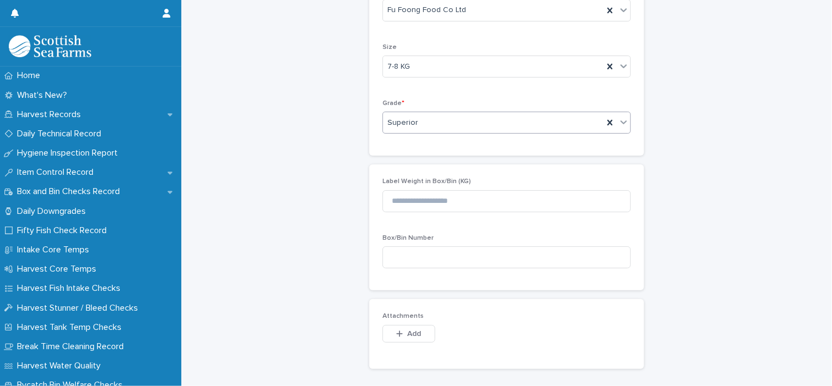
scroll to position [330, 0]
click at [421, 196] on input at bounding box center [506, 197] width 248 height 22
type input "*****"
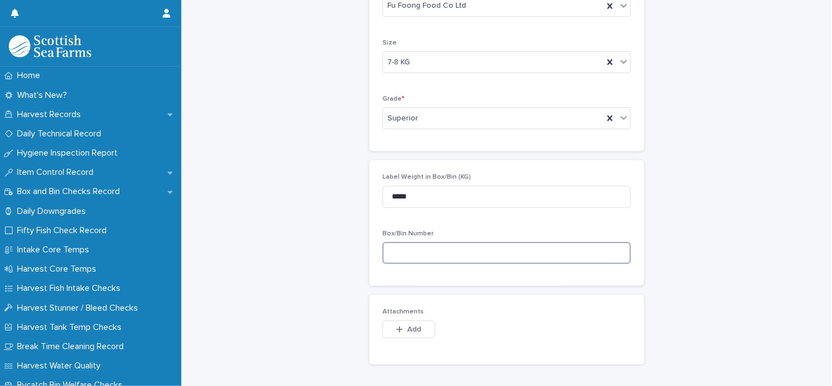
click at [404, 255] on input at bounding box center [506, 253] width 248 height 22
paste input "*********"
type input "*********"
click at [413, 325] on span "Add" at bounding box center [415, 329] width 14 height 8
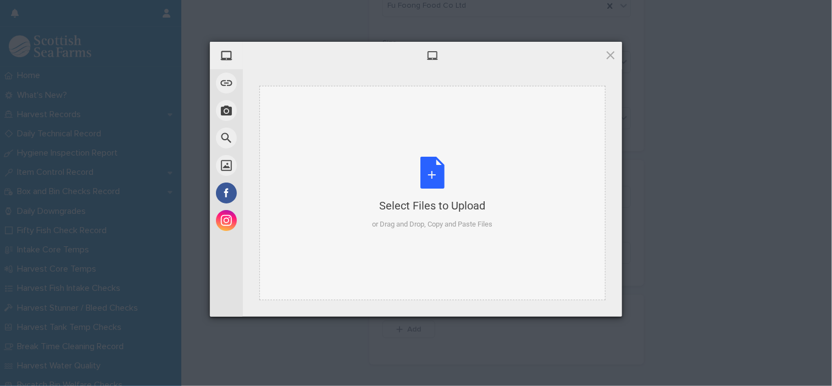
click at [437, 183] on div "Select Files to Upload or Drag and Drop, Copy and Paste Files" at bounding box center [432, 193] width 120 height 73
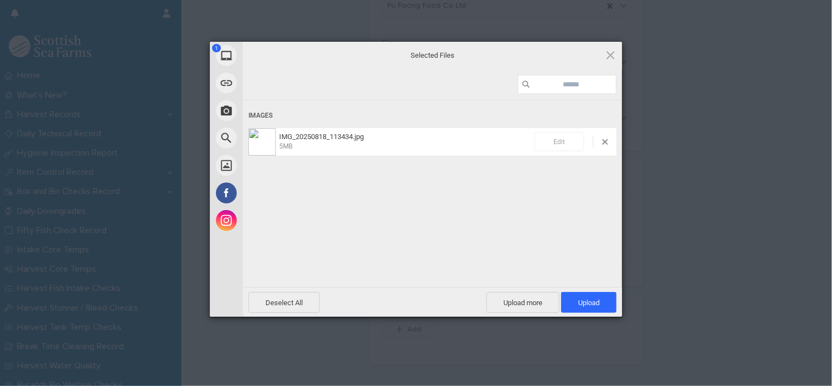
click at [572, 144] on span "Edit" at bounding box center [558, 141] width 49 height 19
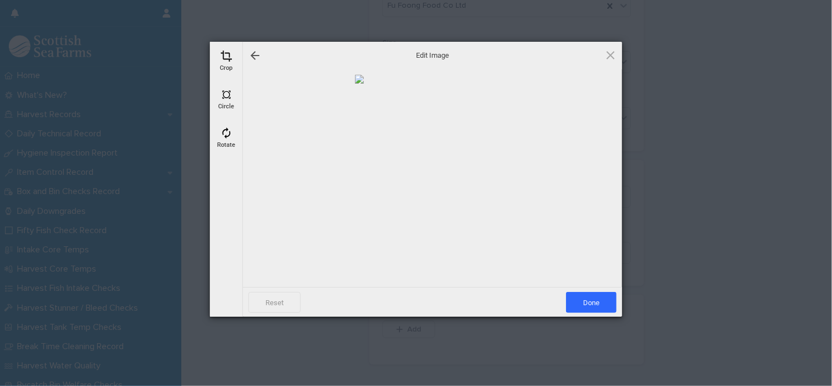
click at [232, 62] on div "Crop" at bounding box center [226, 60] width 27 height 27
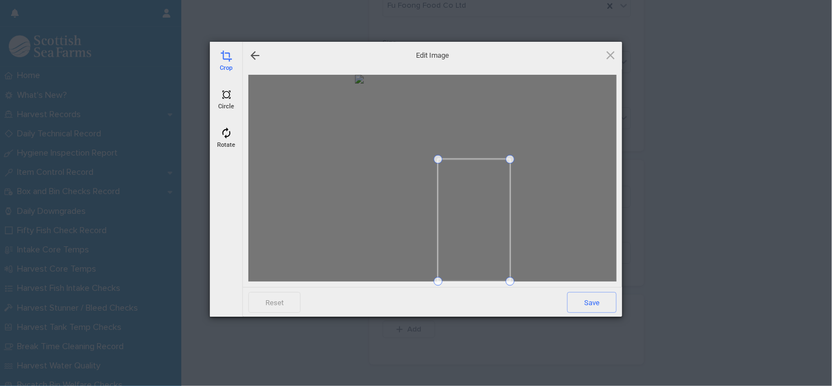
click at [435, 159] on span at bounding box center [437, 159] width 9 height 9
click at [506, 208] on span at bounding box center [502, 205] width 9 height 9
click at [591, 306] on span "Save" at bounding box center [591, 302] width 49 height 21
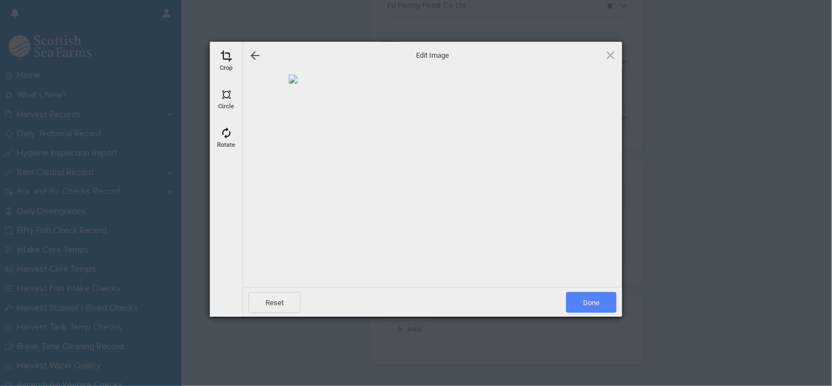
click at [591, 306] on span "Done" at bounding box center [591, 302] width 51 height 21
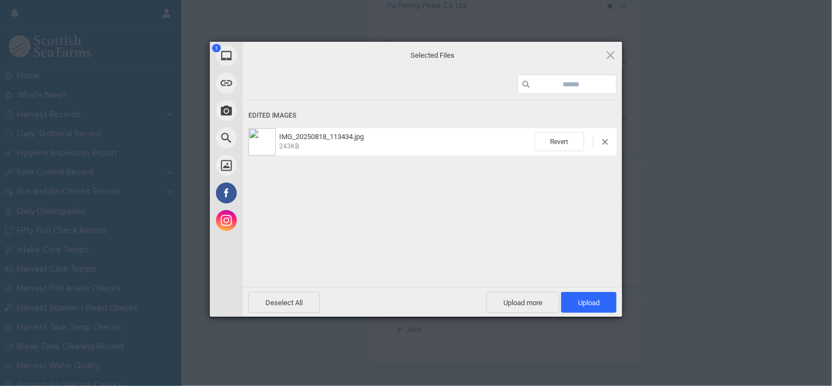
click at [591, 306] on span "Upload 1" at bounding box center [588, 302] width 21 height 8
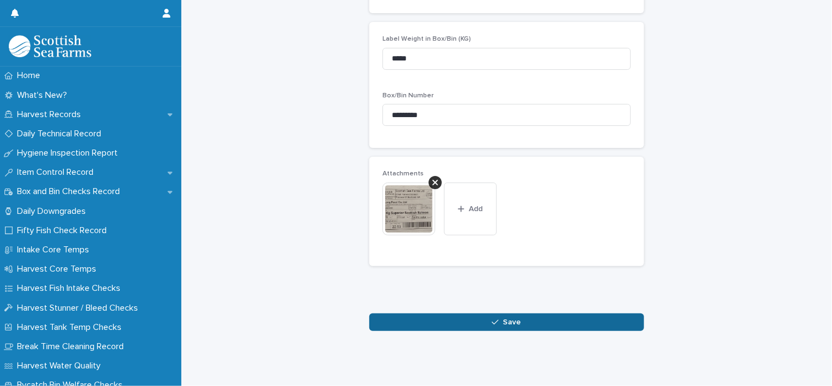
click at [541, 314] on button "Save" at bounding box center [506, 322] width 275 height 18
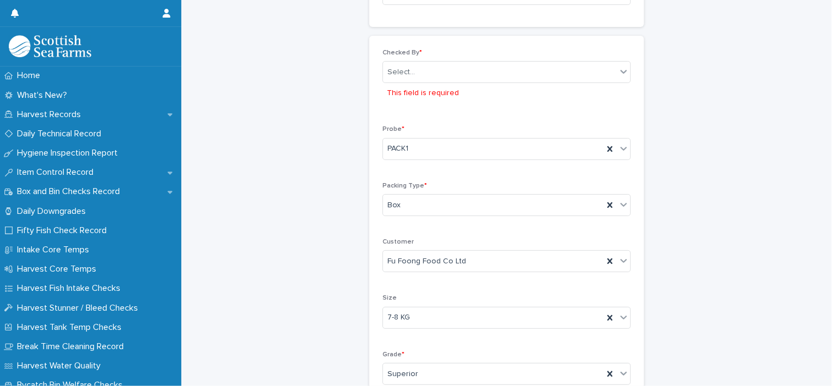
scroll to position [41, 0]
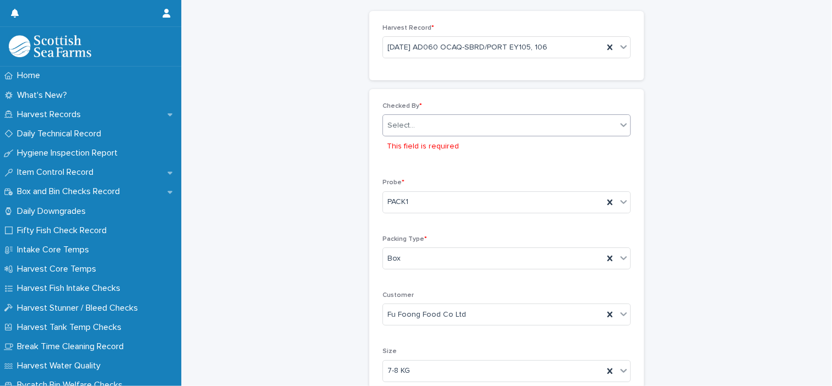
click at [422, 122] on div "Select..." at bounding box center [499, 125] width 233 height 18
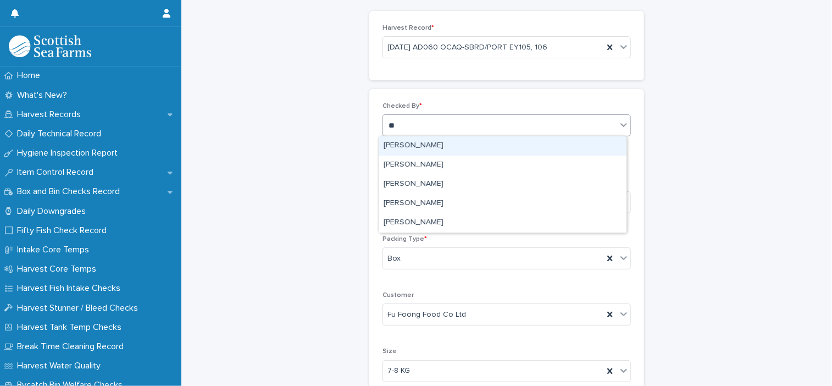
type input "***"
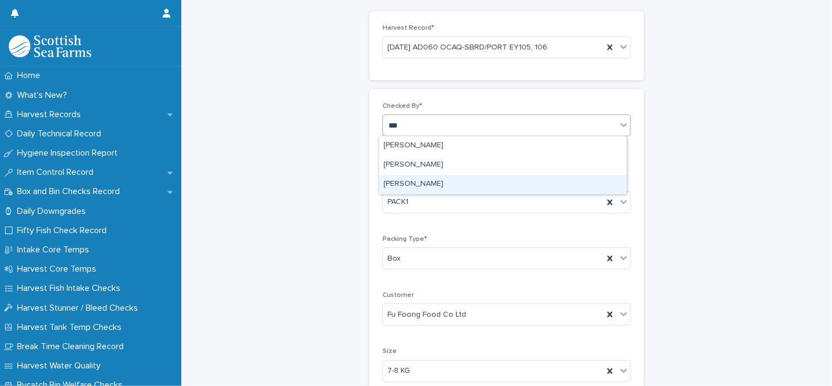
click at [422, 185] on div "[PERSON_NAME]" at bounding box center [502, 184] width 247 height 19
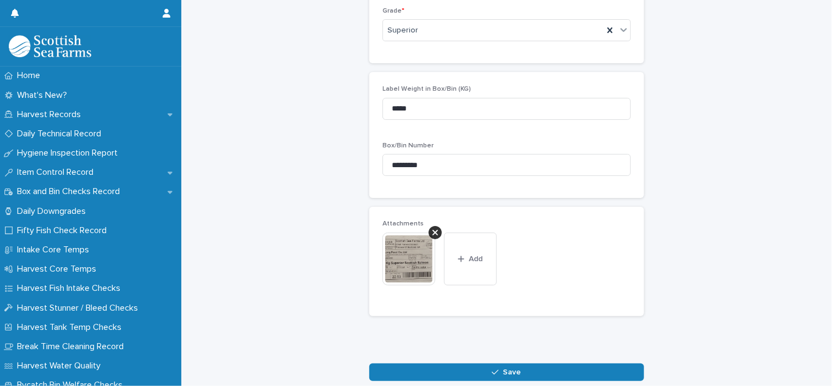
scroll to position [474, 0]
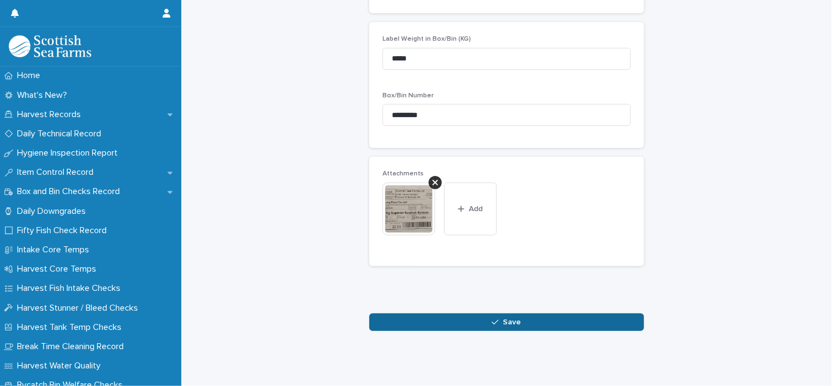
click at [584, 313] on button "Save" at bounding box center [506, 322] width 275 height 18
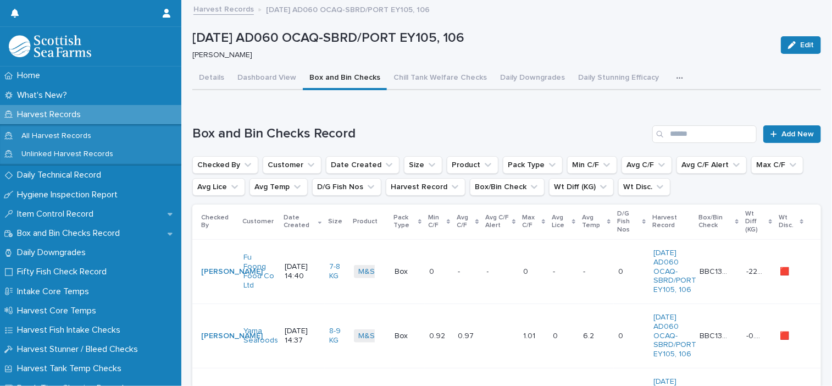
click at [467, 254] on td "- -" at bounding box center [467, 271] width 29 height 64
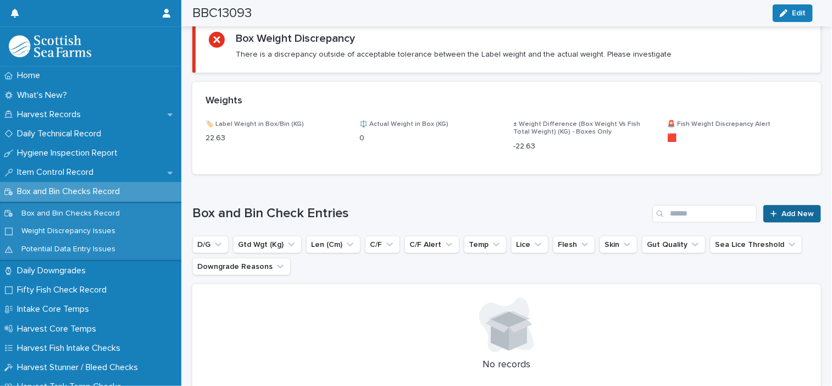
click at [788, 217] on link "Add New" at bounding box center [792, 214] width 58 height 18
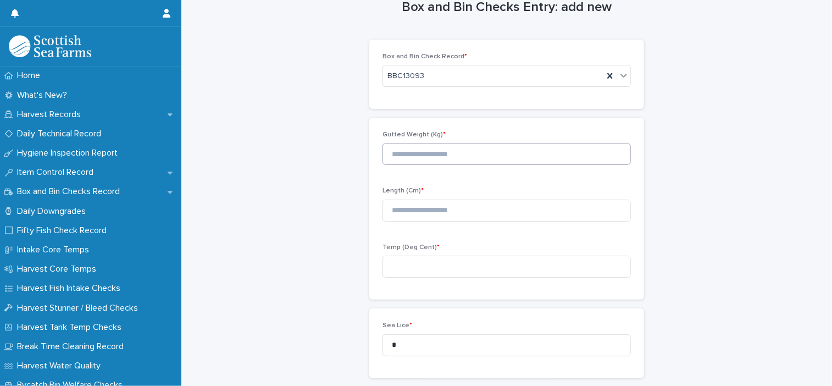
scroll to position [7, 0]
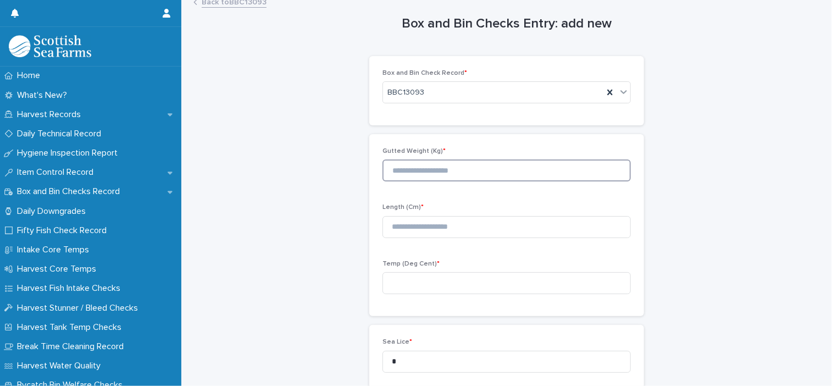
click at [499, 170] on input at bounding box center [506, 170] width 248 height 22
type input "****"
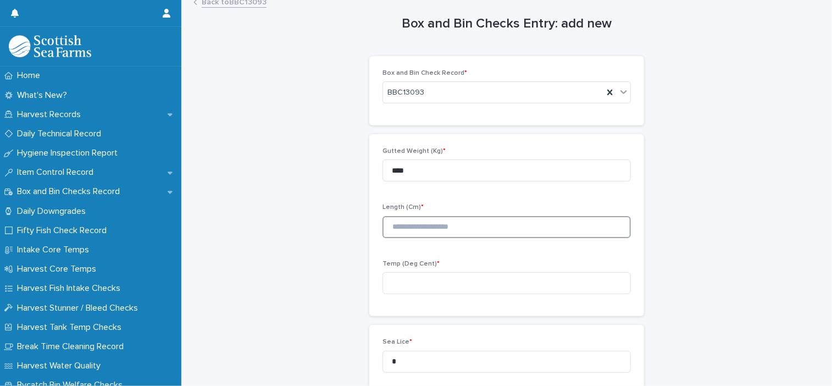
click at [492, 218] on input at bounding box center [506, 227] width 248 height 22
type input "*"
type input "**"
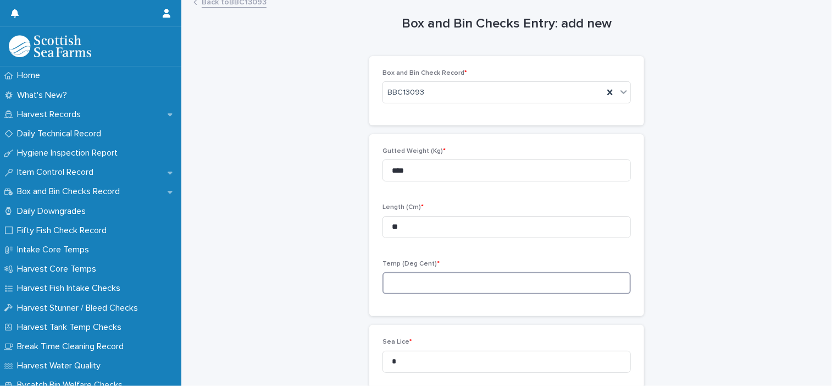
click at [466, 285] on input at bounding box center [506, 283] width 248 height 22
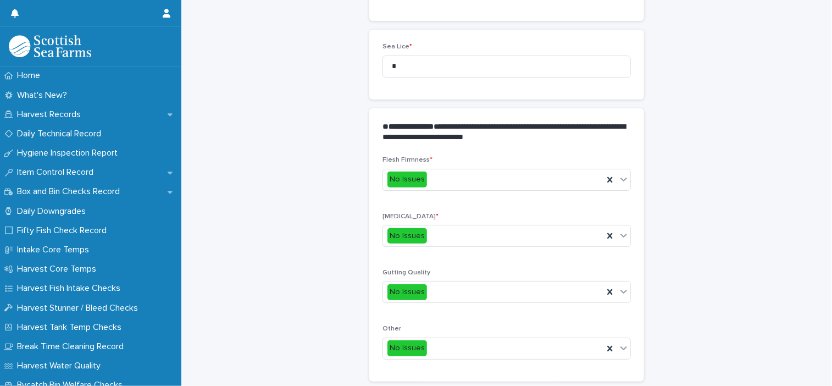
scroll to position [392, 0]
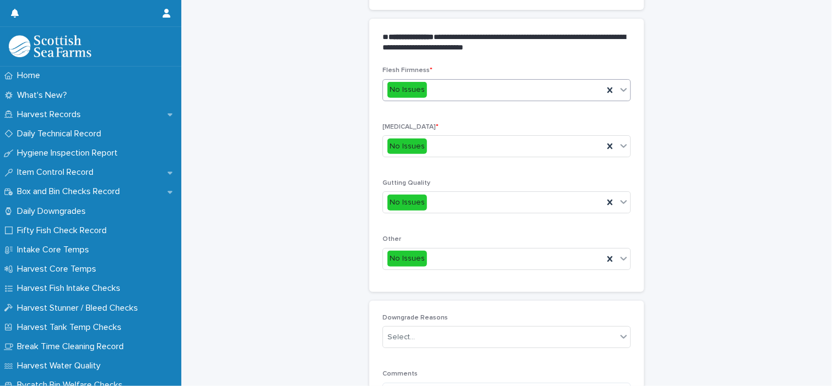
type input "***"
click at [439, 89] on div "No Issues" at bounding box center [493, 90] width 220 height 18
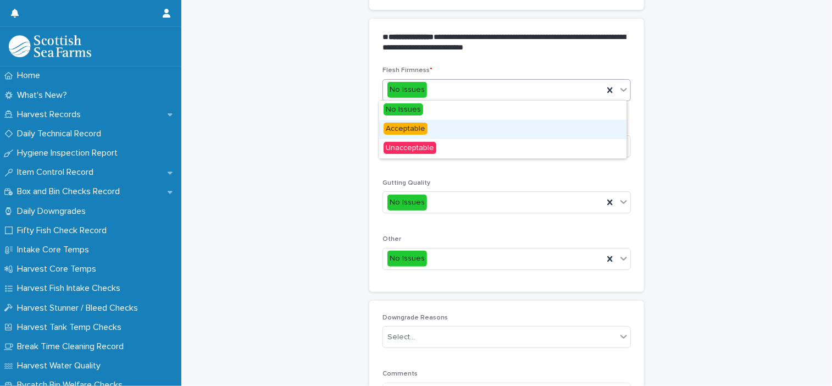
click at [441, 130] on div "Acceptable" at bounding box center [502, 129] width 247 height 19
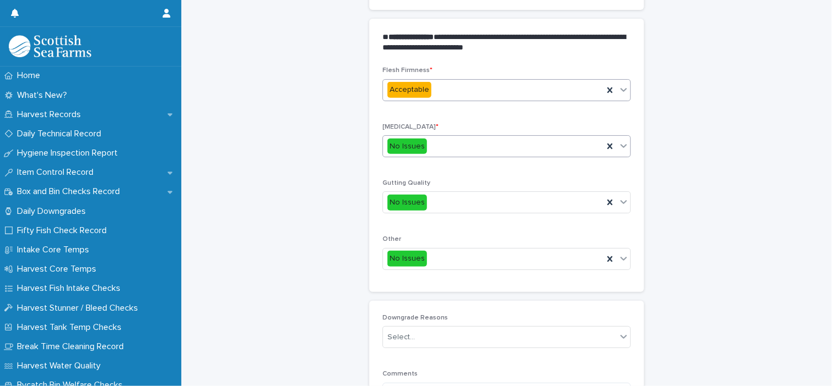
click at [456, 150] on div "No Issues" at bounding box center [493, 146] width 220 height 18
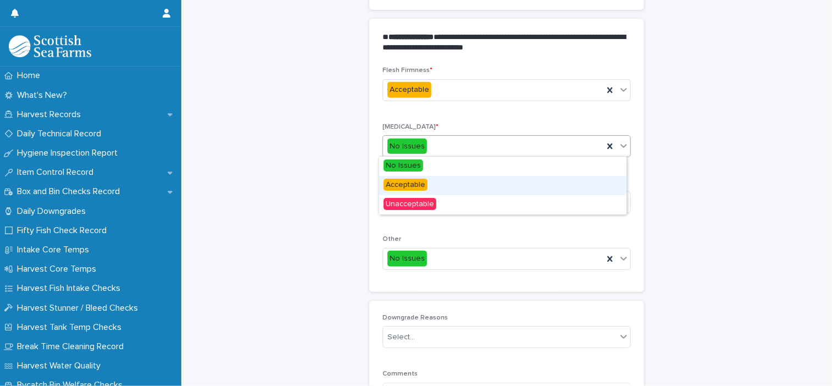
click at [450, 188] on div "Acceptable" at bounding box center [502, 185] width 247 height 19
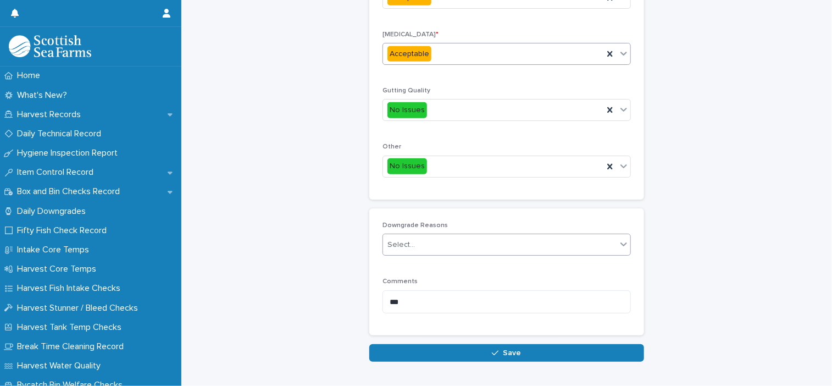
scroll to position [522, 0]
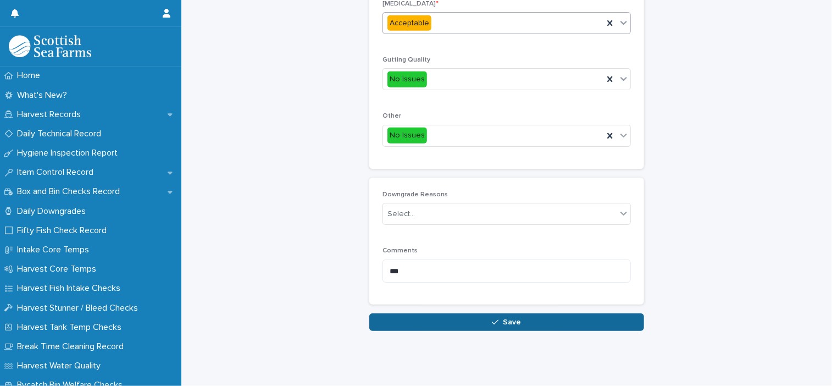
click at [539, 316] on button "Save" at bounding box center [506, 322] width 275 height 18
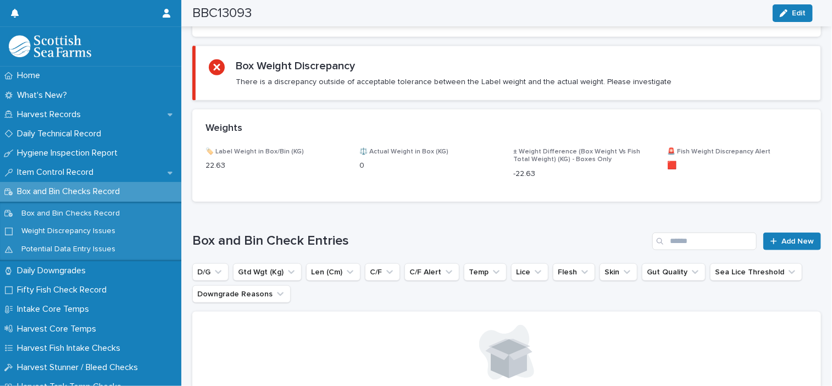
scroll to position [374, 0]
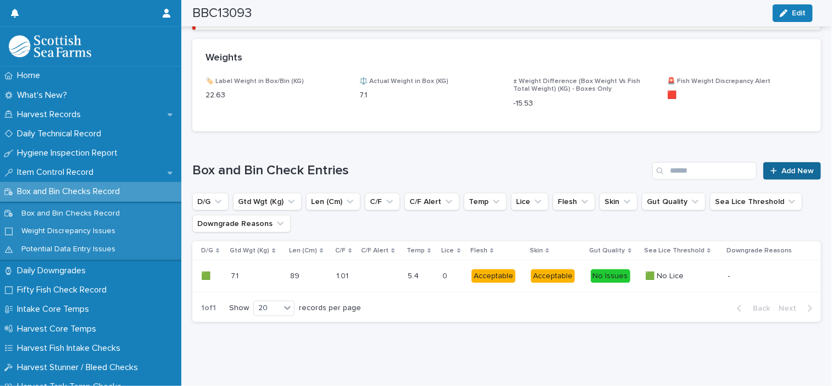
click at [770, 167] on icon at bounding box center [773, 171] width 7 height 8
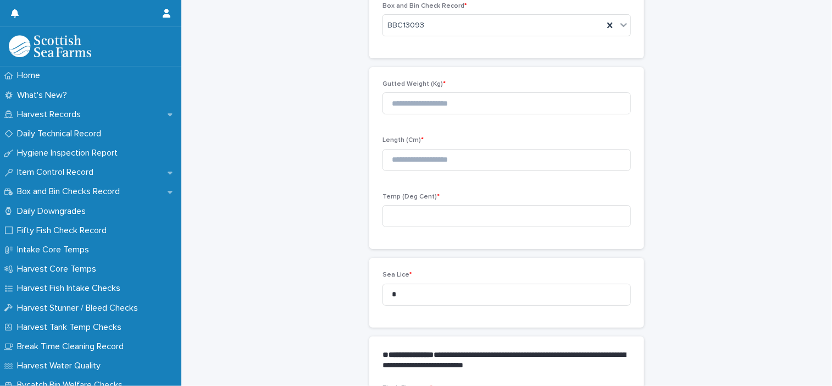
scroll to position [62, 0]
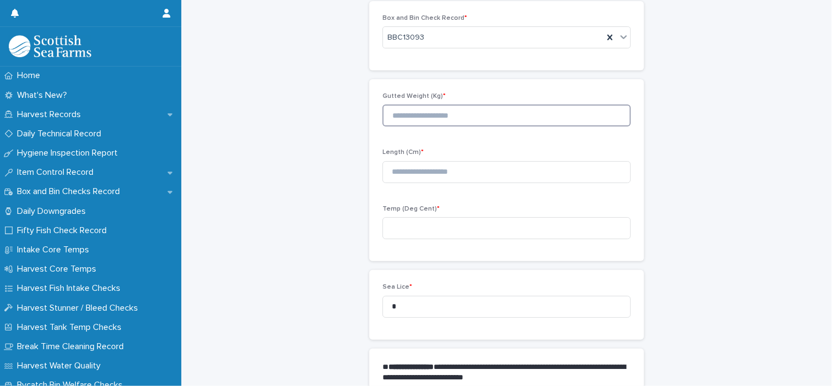
click at [446, 119] on input at bounding box center [506, 115] width 248 height 22
type input "****"
click at [478, 172] on input at bounding box center [506, 172] width 248 height 22
type input "**"
click at [451, 231] on input at bounding box center [506, 228] width 248 height 22
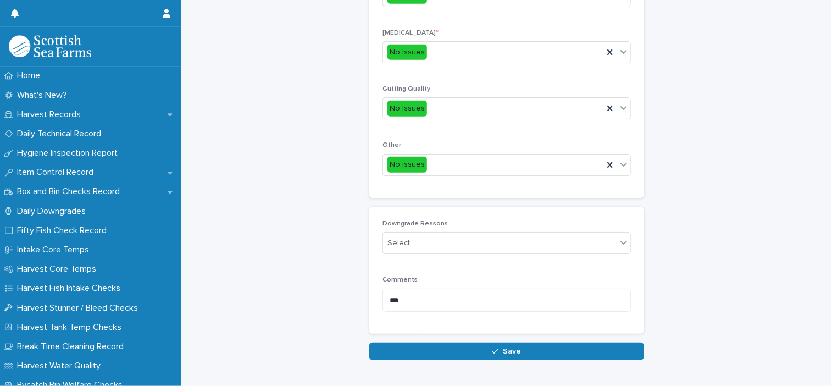
scroll to position [522, 0]
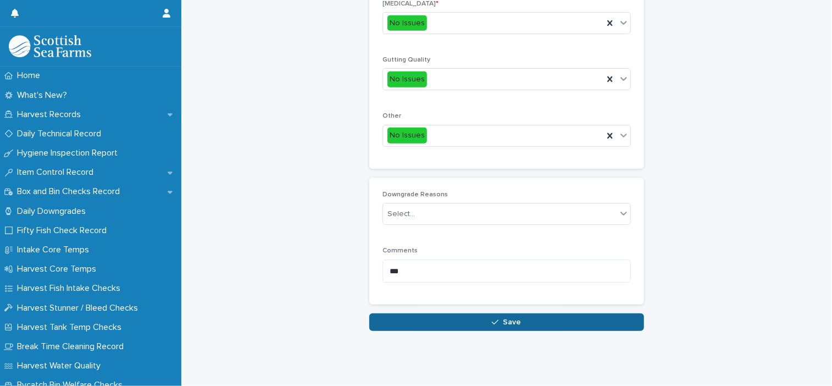
type input "***"
click at [512, 320] on button "Save" at bounding box center [506, 322] width 275 height 18
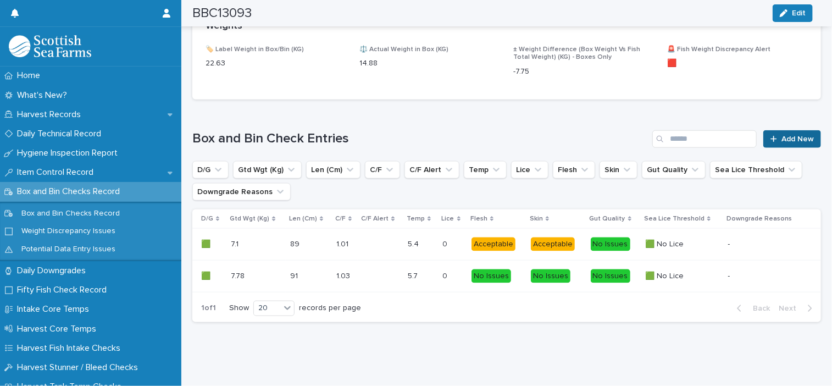
click at [801, 135] on span "Add New" at bounding box center [797, 139] width 32 height 8
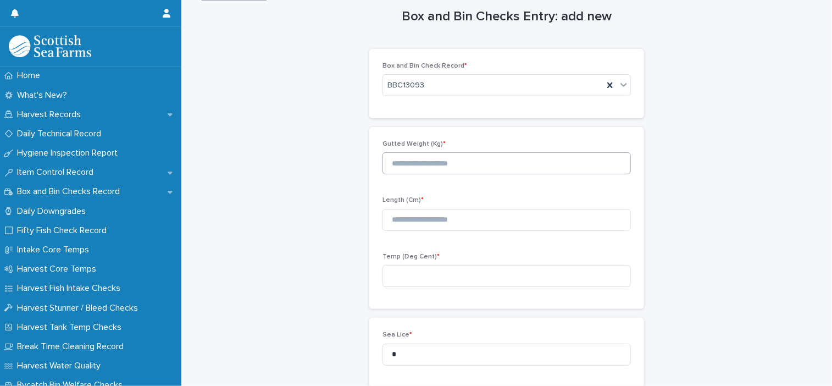
scroll to position [7, 0]
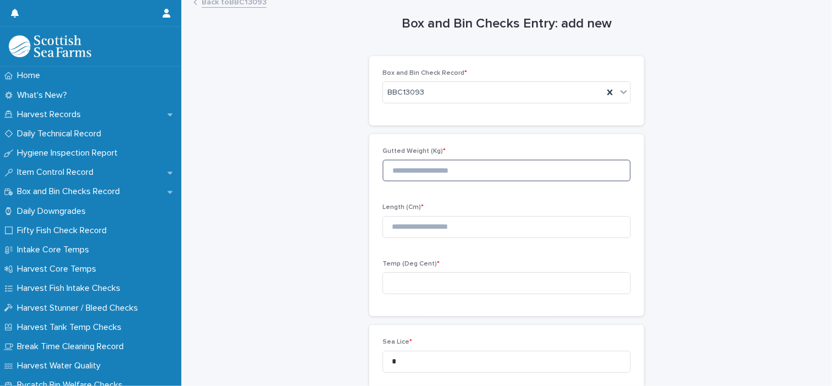
click at [486, 169] on input at bounding box center [506, 170] width 248 height 22
type input "****"
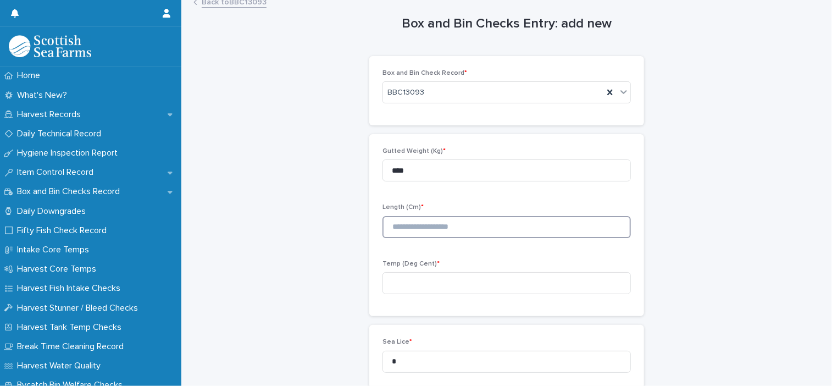
click at [464, 223] on input at bounding box center [506, 227] width 248 height 22
type input "**"
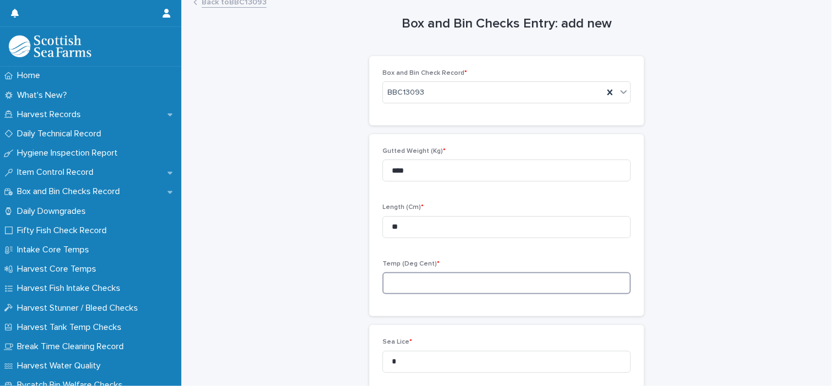
click at [437, 282] on input at bounding box center [506, 283] width 248 height 22
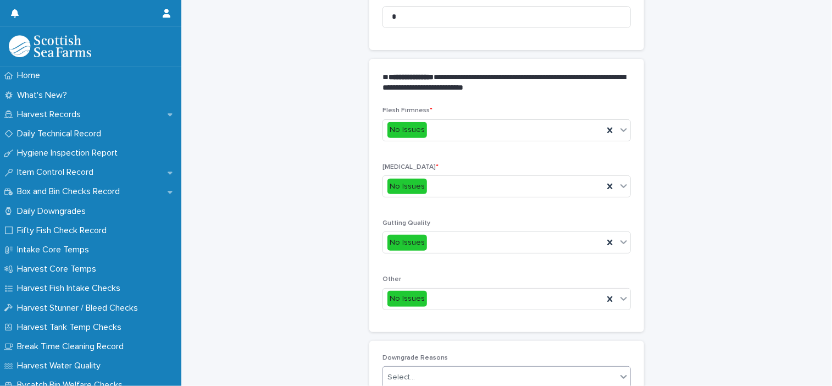
scroll to position [502, 0]
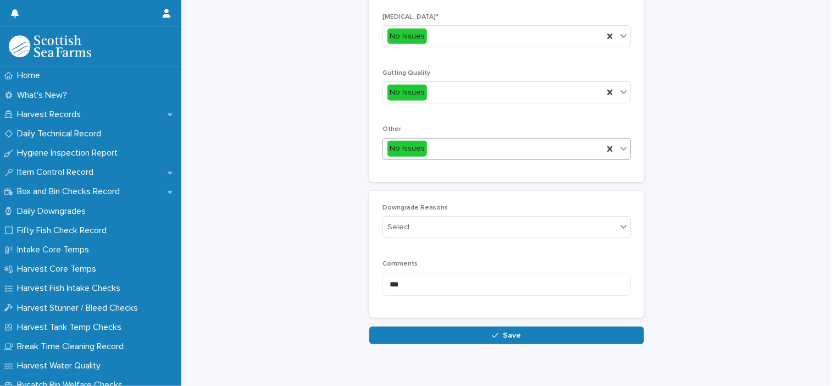
type input "***"
click at [463, 151] on div "No Issues" at bounding box center [493, 149] width 220 height 18
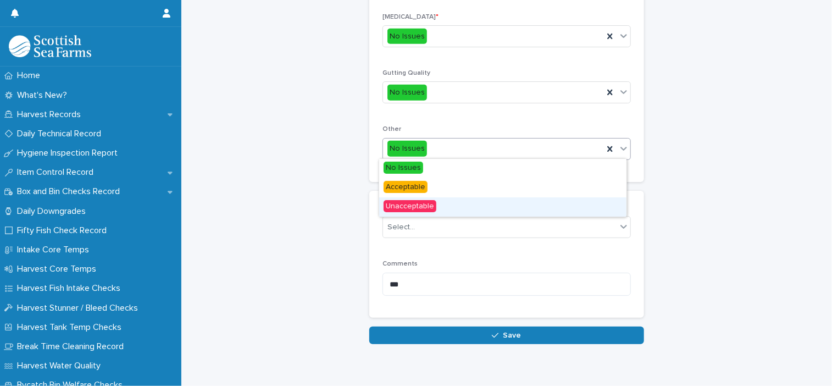
click at [472, 209] on div "Unacceptable" at bounding box center [502, 206] width 247 height 19
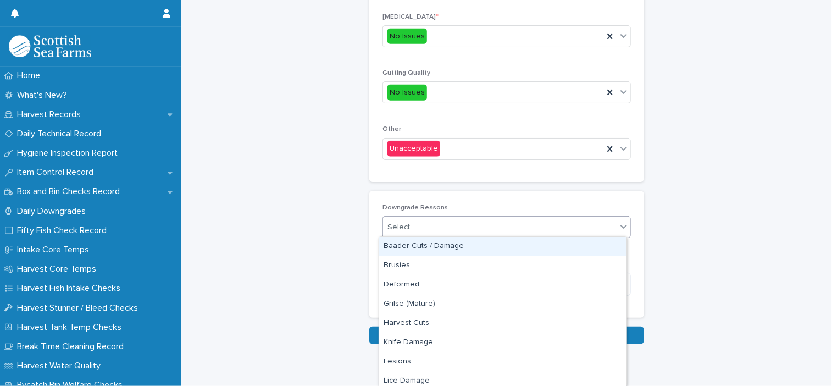
click at [434, 222] on div "Select..." at bounding box center [499, 227] width 233 height 18
type input "**"
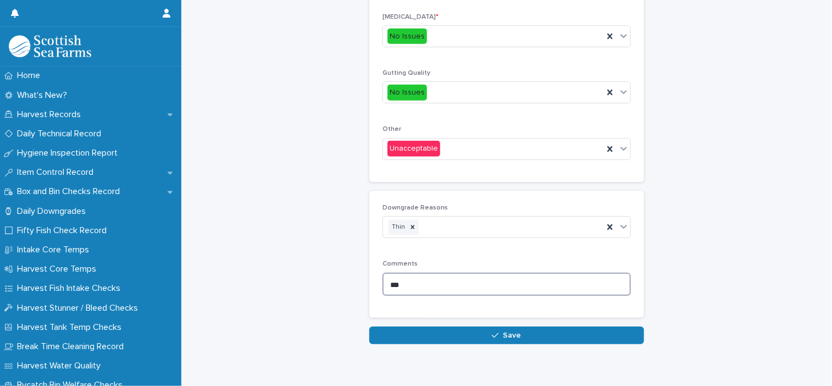
drag, startPoint x: 416, startPoint y: 284, endPoint x: 350, endPoint y: 295, distance: 66.8
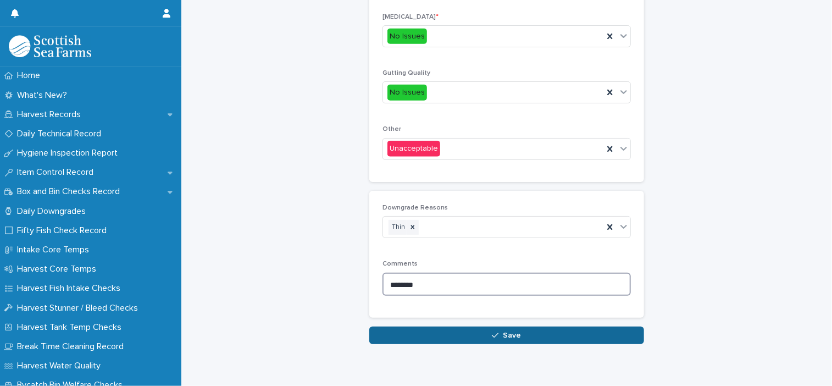
type textarea "********"
click at [539, 339] on button "Save" at bounding box center [506, 335] width 275 height 18
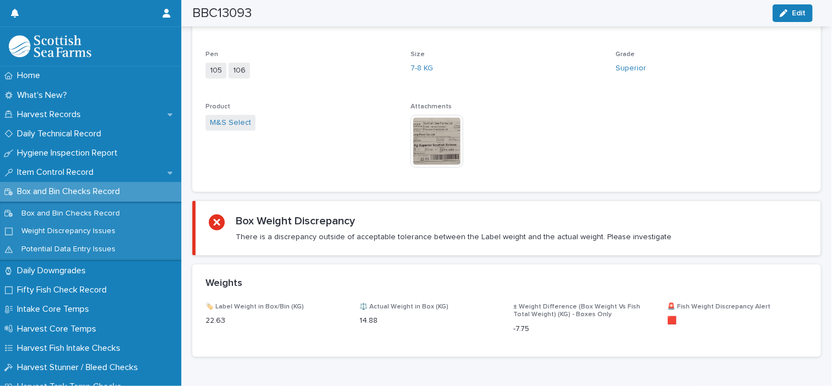
scroll to position [587, 0]
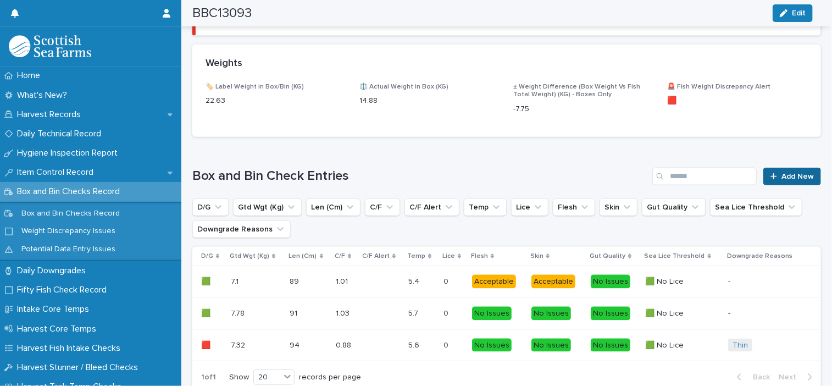
click at [773, 175] on link "Add New" at bounding box center [792, 177] width 58 height 18
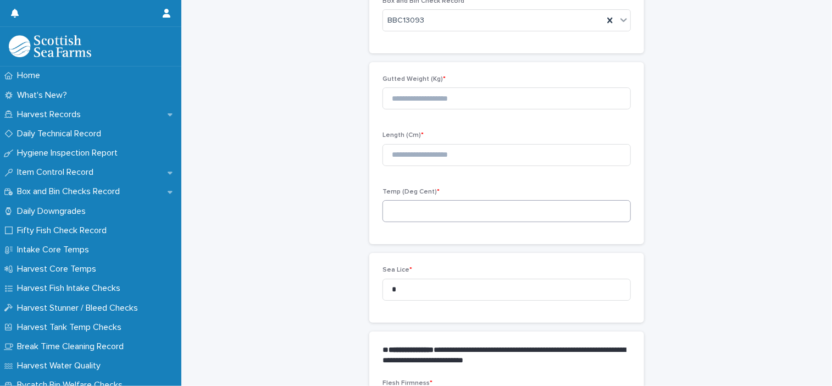
scroll to position [62, 0]
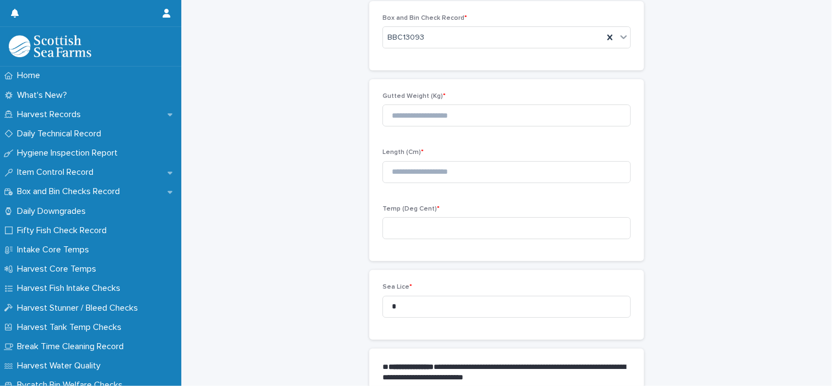
click at [451, 99] on p "Gutted Weight (Kg) *" at bounding box center [506, 96] width 248 height 8
click at [450, 121] on input at bounding box center [506, 115] width 248 height 22
type input "****"
click at [440, 170] on input at bounding box center [506, 172] width 248 height 22
type input "**"
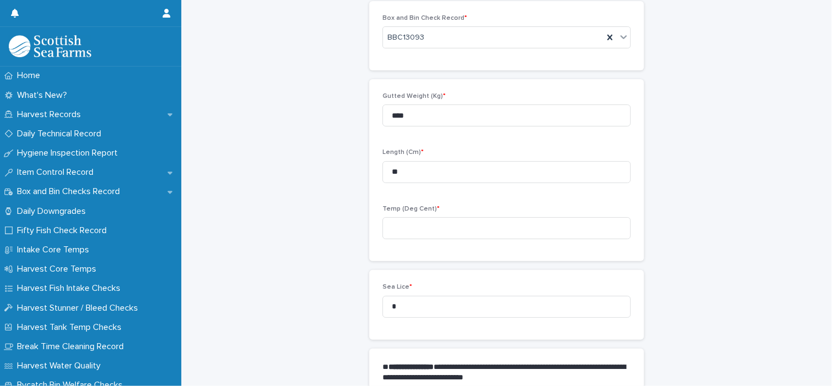
click at [438, 240] on div "Temp (Deg Cent) *" at bounding box center [506, 226] width 248 height 43
click at [432, 220] on input at bounding box center [506, 228] width 248 height 22
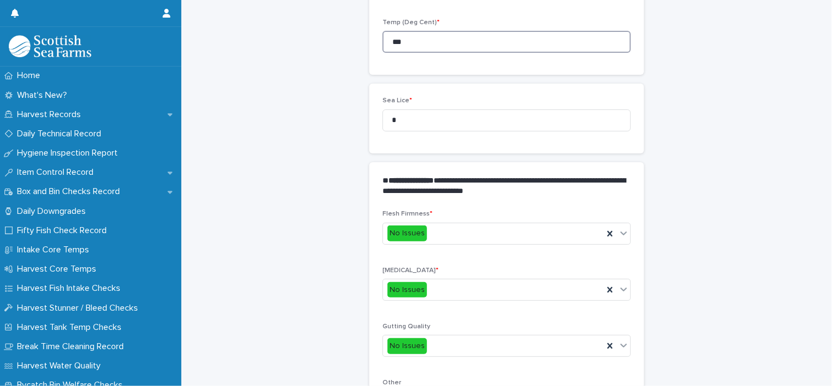
scroll to position [502, 0]
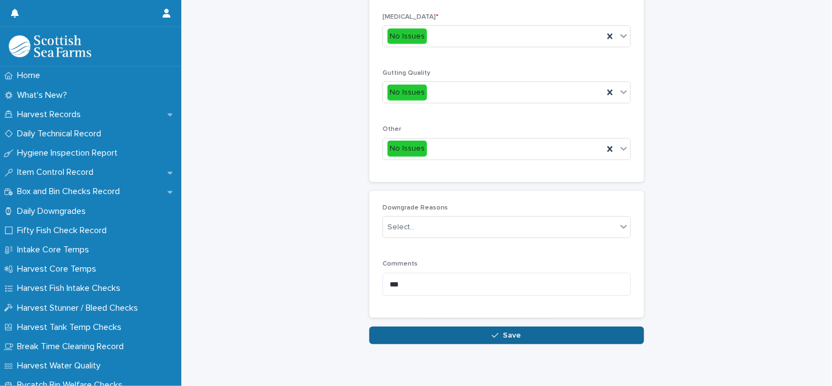
type input "***"
click at [510, 331] on span "Save" at bounding box center [512, 335] width 18 height 8
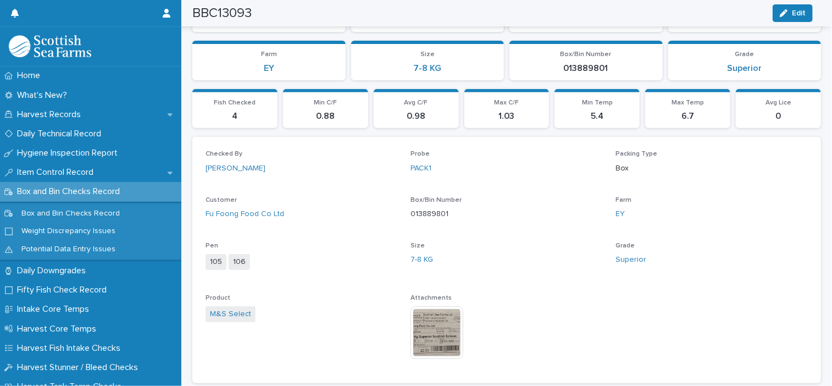
scroll to position [144, 0]
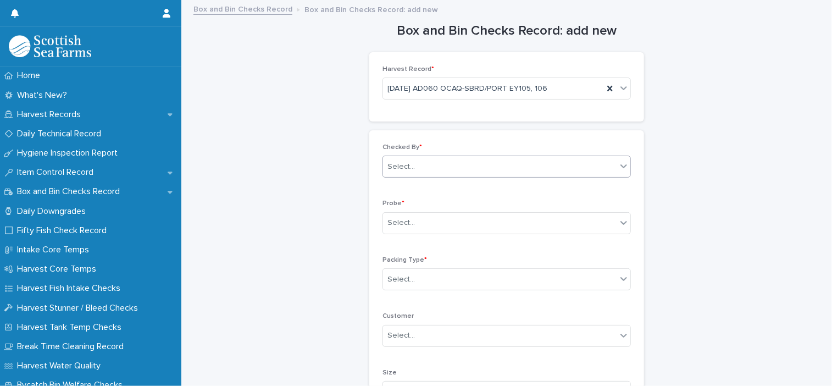
click at [416, 170] on input "text" at bounding box center [416, 166] width 1 height 9
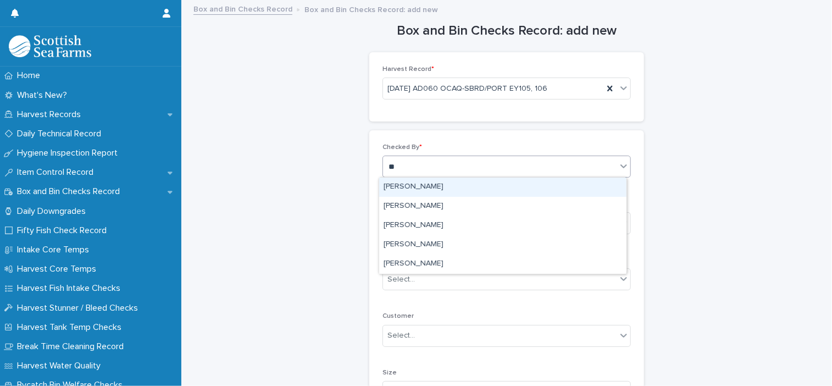
type input "***"
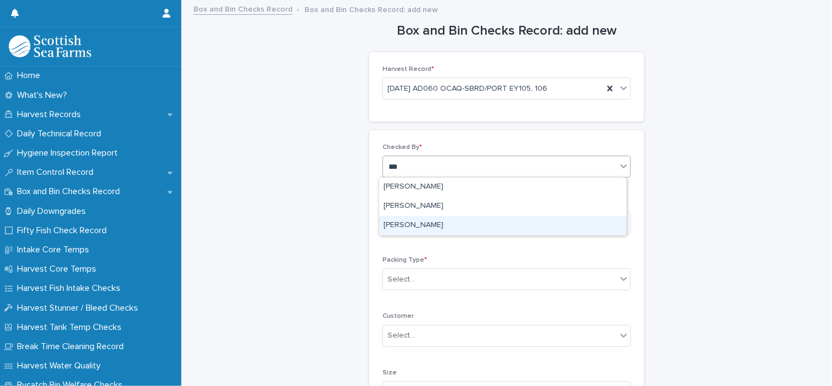
click at [402, 222] on div "[PERSON_NAME]" at bounding box center [502, 225] width 247 height 19
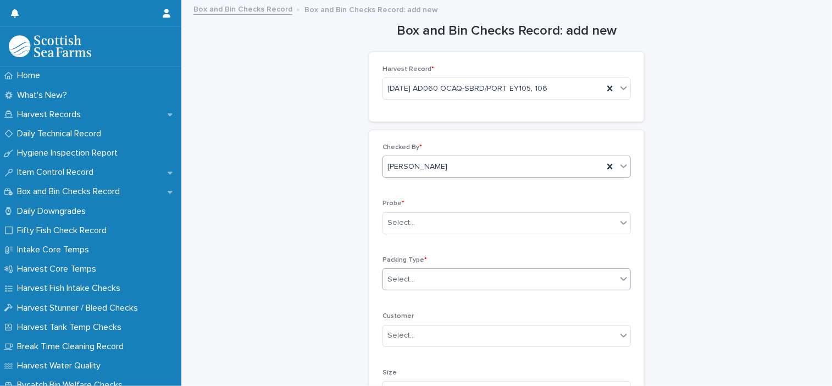
click at [410, 280] on div "Select..." at bounding box center [499, 279] width 233 height 18
click at [403, 299] on div "Box" at bounding box center [502, 298] width 247 height 19
click at [408, 224] on div "Select..." at bounding box center [400, 223] width 27 height 12
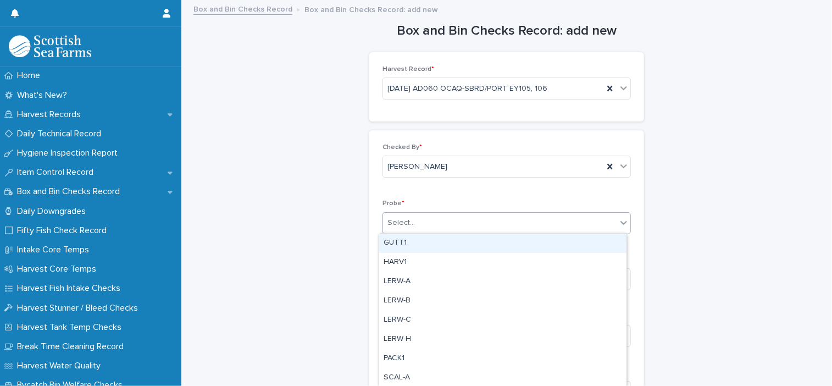
type input "*"
click at [398, 242] on div "PACK1" at bounding box center [502, 242] width 247 height 19
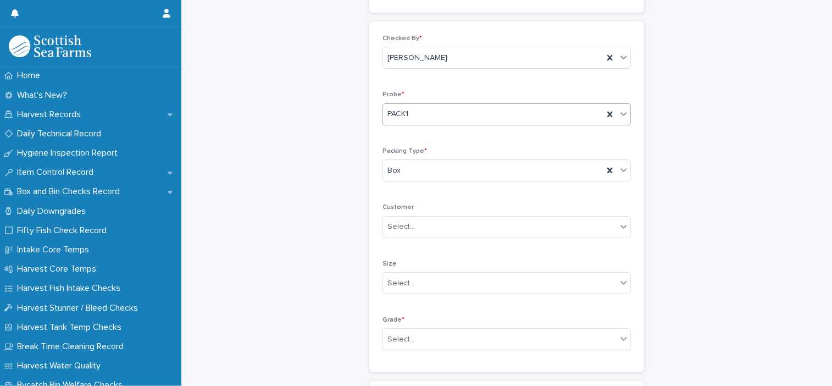
scroll to position [110, 0]
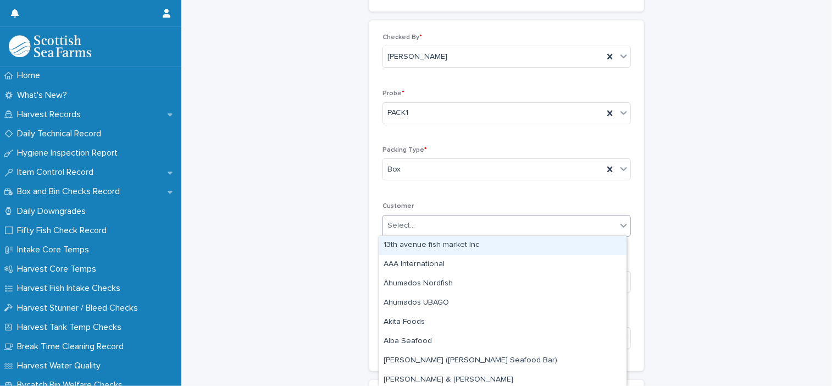
click at [400, 230] on div "Select..." at bounding box center [400, 226] width 27 height 12
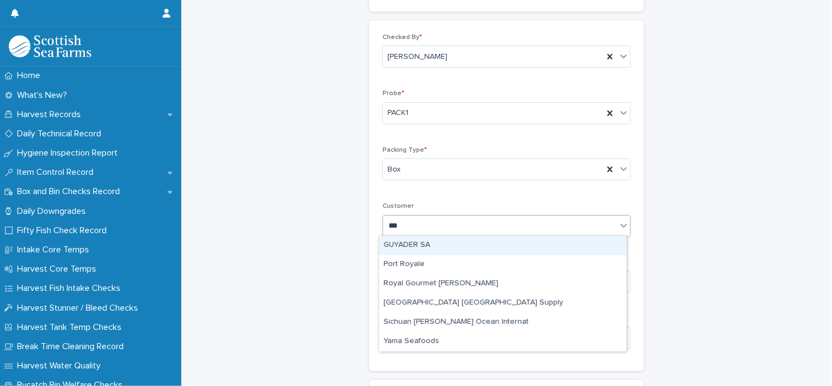
type input "****"
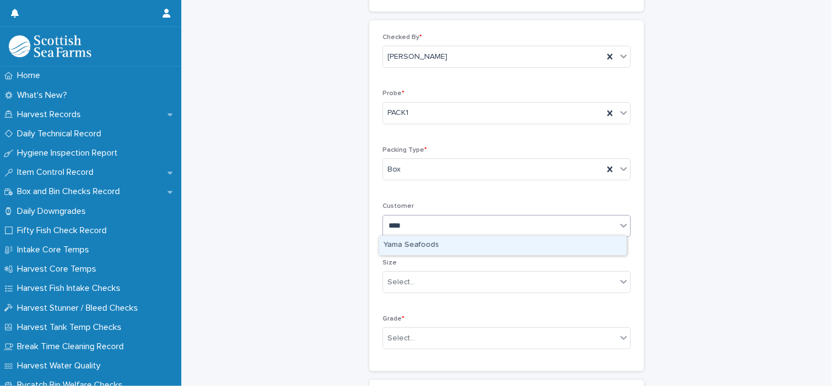
click at [413, 246] on div "Yama Seafoods" at bounding box center [502, 245] width 247 height 19
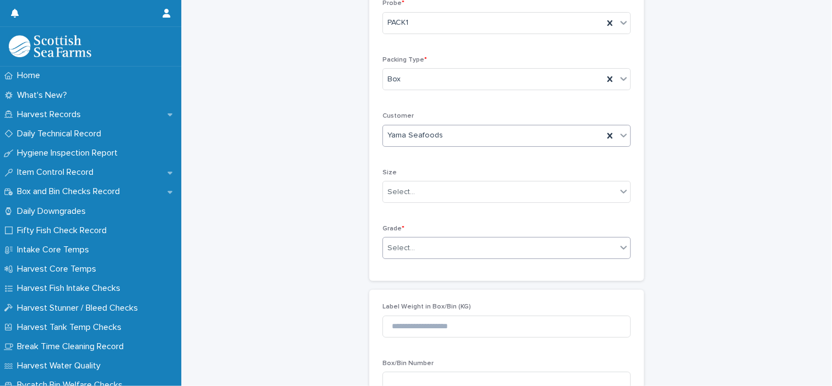
scroll to position [220, 0]
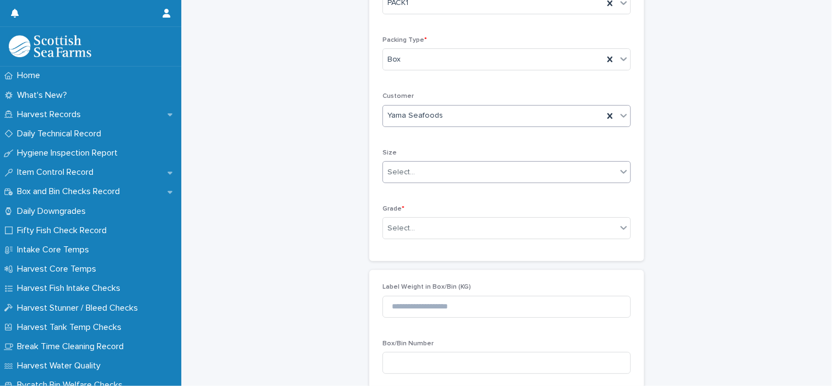
click at [413, 177] on div "Select..." at bounding box center [499, 172] width 233 height 18
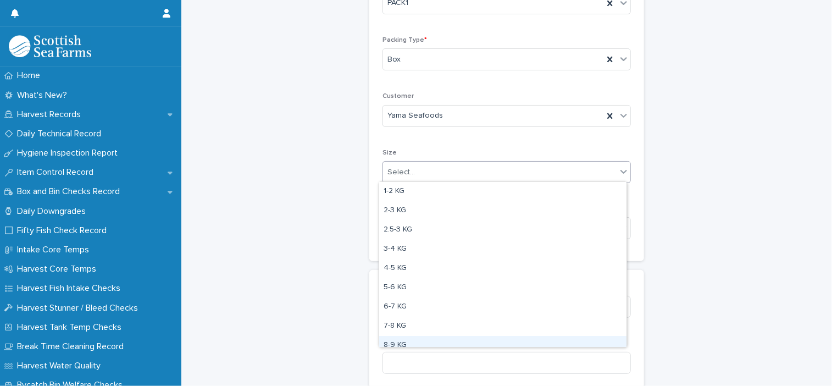
click at [411, 340] on div "8-9 KG" at bounding box center [502, 345] width 247 height 19
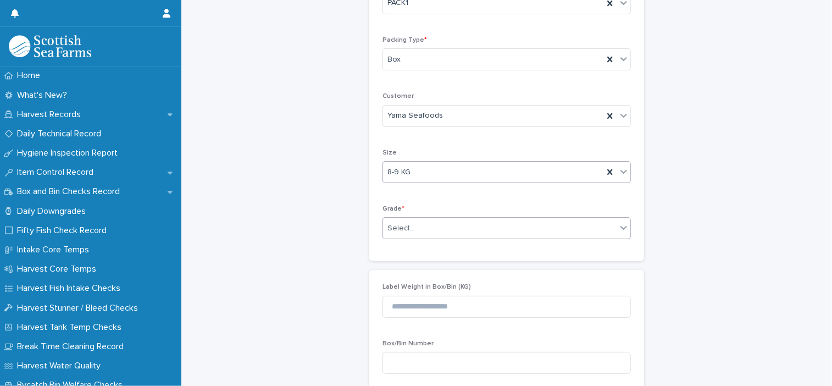
click at [422, 233] on div "Select..." at bounding box center [499, 228] width 233 height 18
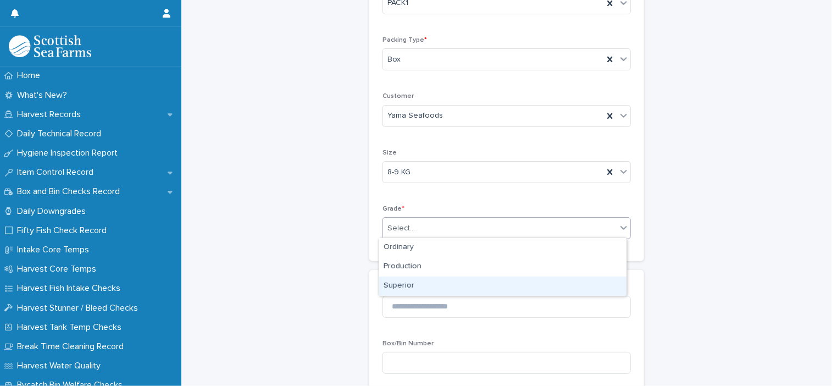
click at [427, 285] on div "Superior" at bounding box center [502, 285] width 247 height 19
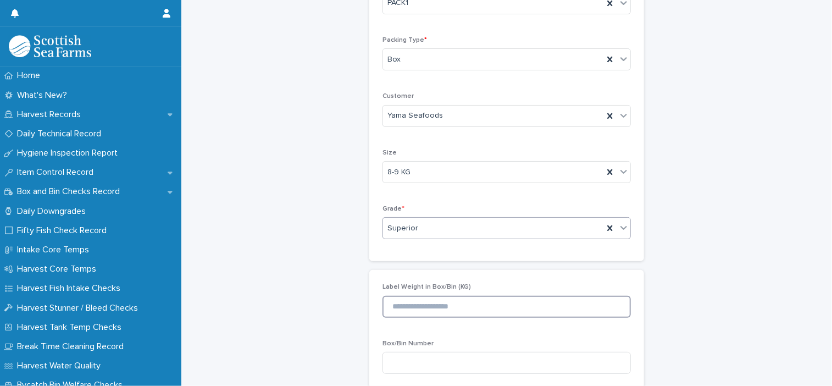
click at [427, 304] on input at bounding box center [506, 307] width 248 height 22
paste input "*********"
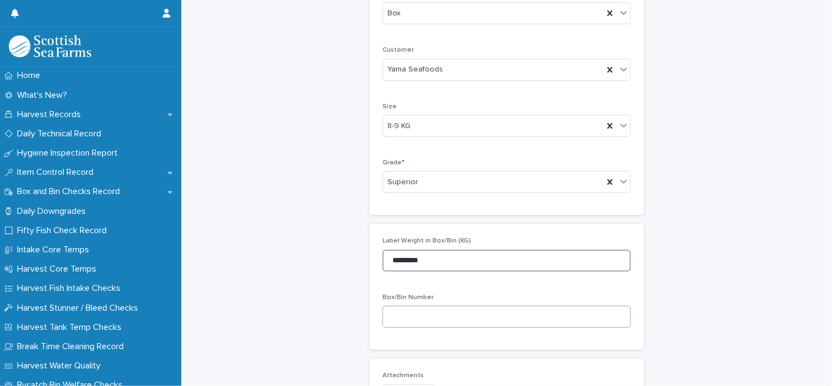
scroll to position [330, 0]
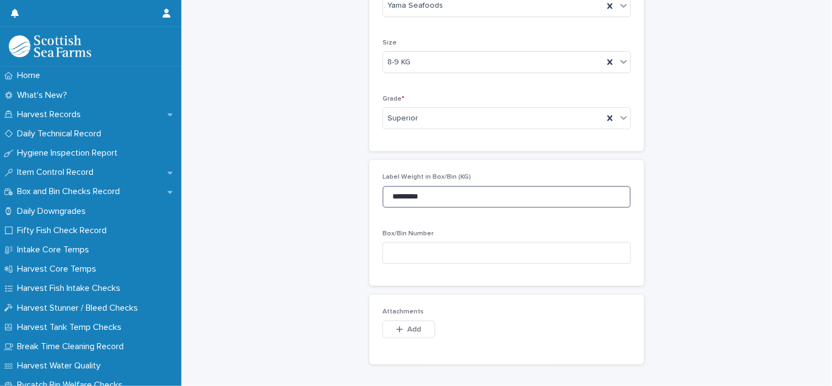
drag, startPoint x: 443, startPoint y: 201, endPoint x: 376, endPoint y: 200, distance: 67.0
click at [376, 200] on div "Label Weight in Box/Bin (KG) ********* Box/Bin Number" at bounding box center [506, 223] width 275 height 126
type input "*********"
paste input "*********"
type input "*********"
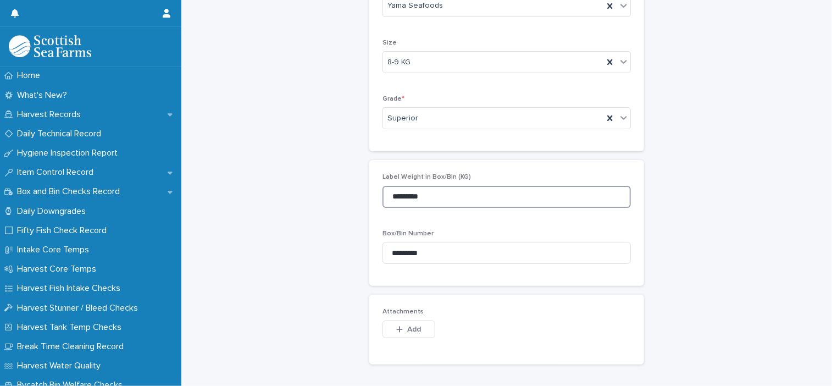
drag, startPoint x: 460, startPoint y: 198, endPoint x: 347, endPoint y: 208, distance: 113.0
click at [347, 208] on div "Box and Bin Checks Record: add new Loading... Saving… Loading... Saving… Harves…" at bounding box center [506, 51] width 628 height 758
type input "*****"
click at [425, 331] on button "Add" at bounding box center [408, 329] width 53 height 18
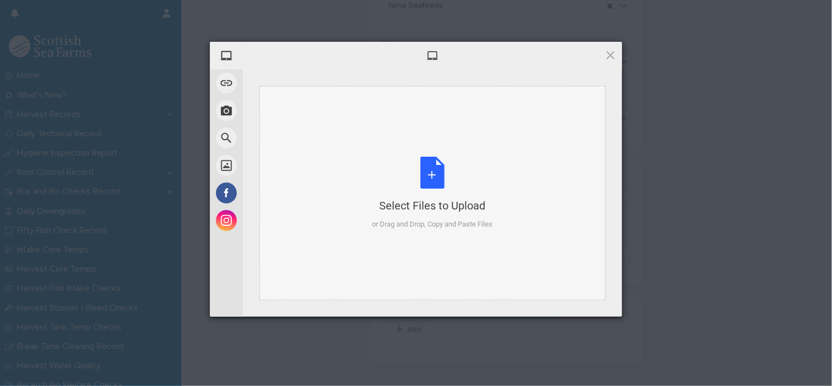
click at [428, 162] on div "Select Files to Upload or Drag and Drop, Copy and Paste Files" at bounding box center [432, 193] width 120 height 73
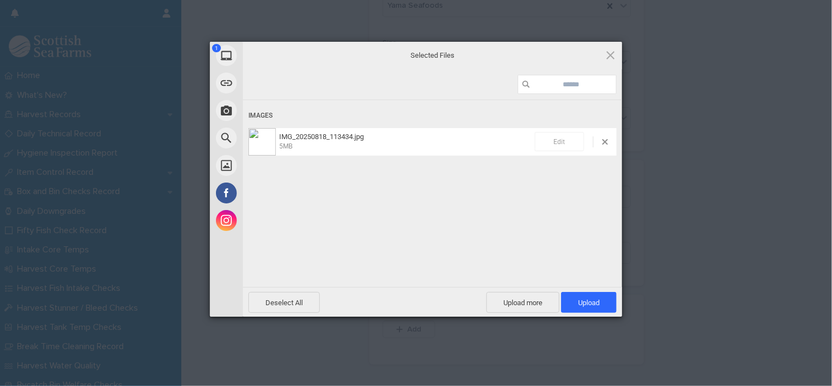
click at [561, 137] on span "Edit" at bounding box center [558, 141] width 49 height 19
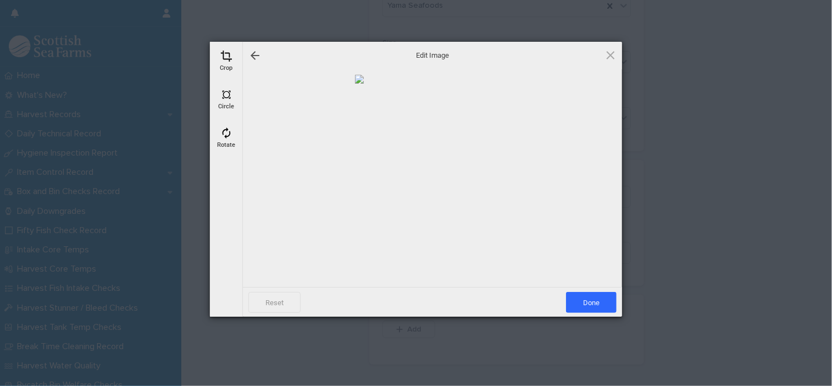
click at [221, 54] on span at bounding box center [226, 56] width 12 height 12
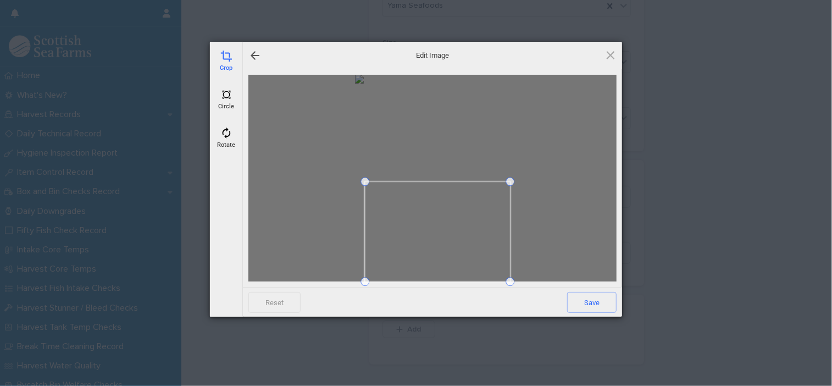
click at [363, 181] on span at bounding box center [364, 181] width 9 height 9
click at [437, 226] on span at bounding box center [437, 228] width 9 height 9
click at [580, 306] on span "Save" at bounding box center [591, 302] width 49 height 21
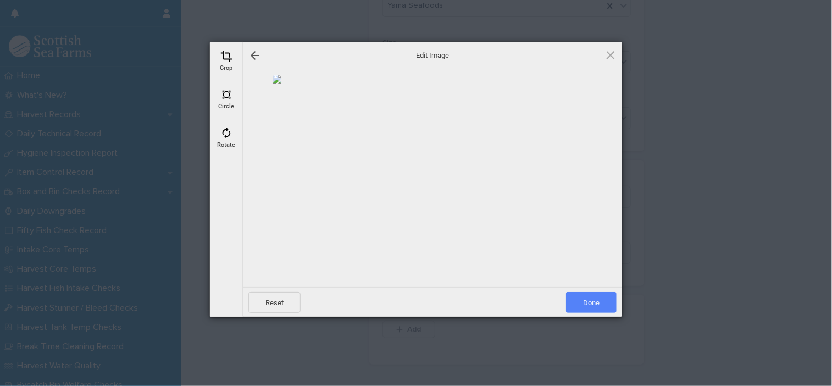
click at [580, 306] on span "Done" at bounding box center [591, 302] width 51 height 21
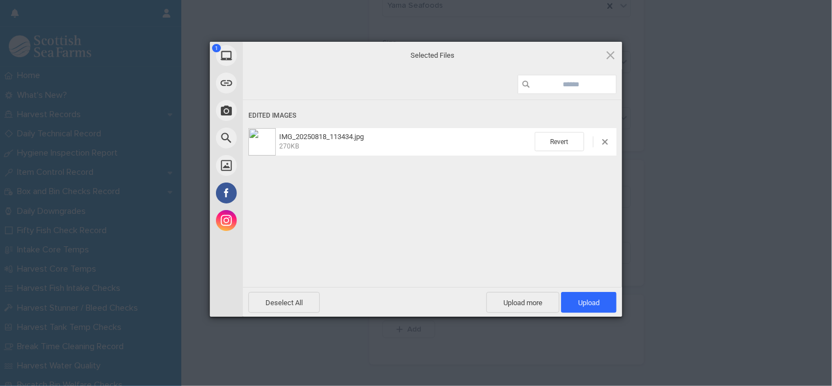
click at [580, 306] on span "Upload 1" at bounding box center [588, 302] width 21 height 8
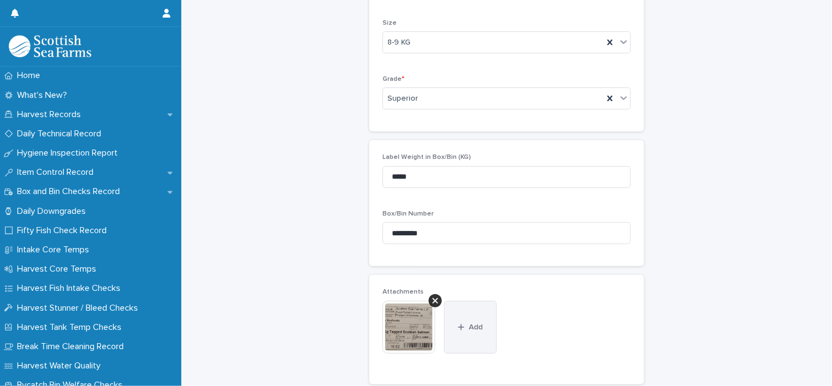
scroll to position [474, 0]
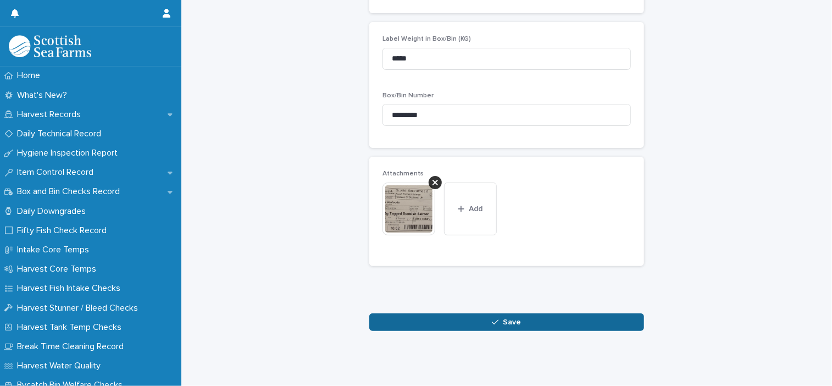
click at [509, 320] on button "Save" at bounding box center [506, 322] width 275 height 18
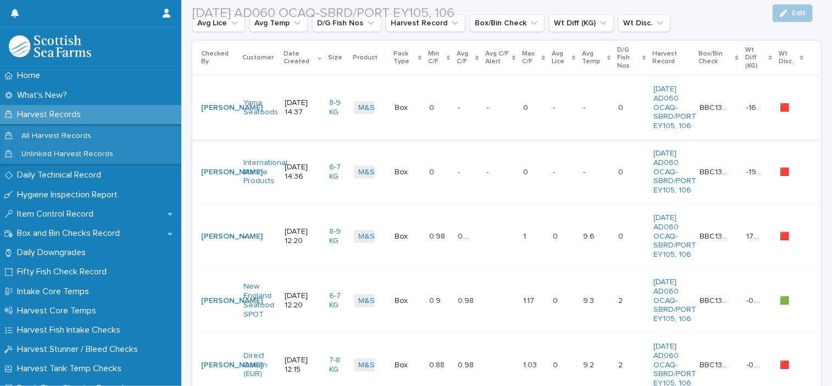
scroll to position [165, 0]
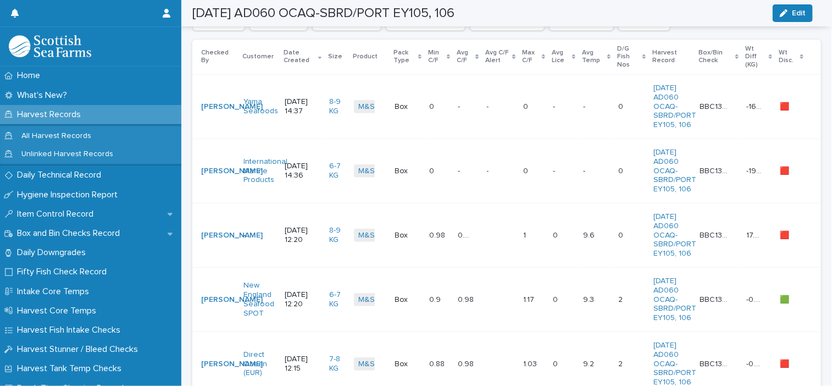
click at [482, 93] on td "- -" at bounding box center [500, 106] width 37 height 64
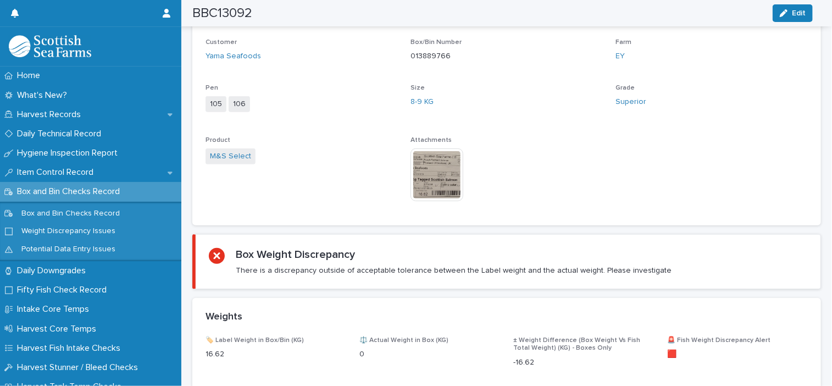
scroll to position [440, 0]
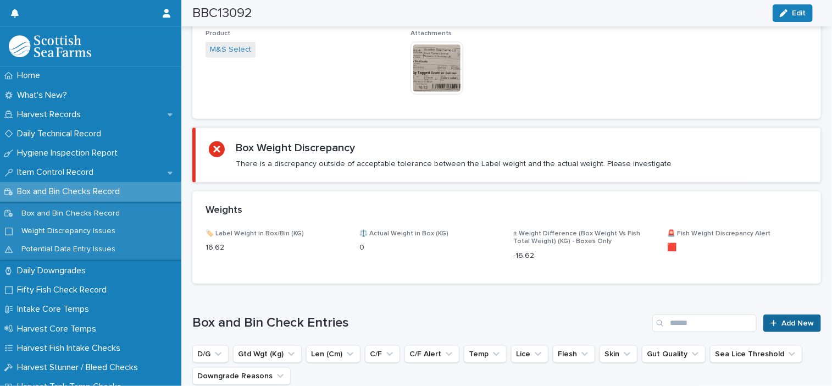
click at [800, 319] on span "Add New" at bounding box center [797, 323] width 32 height 8
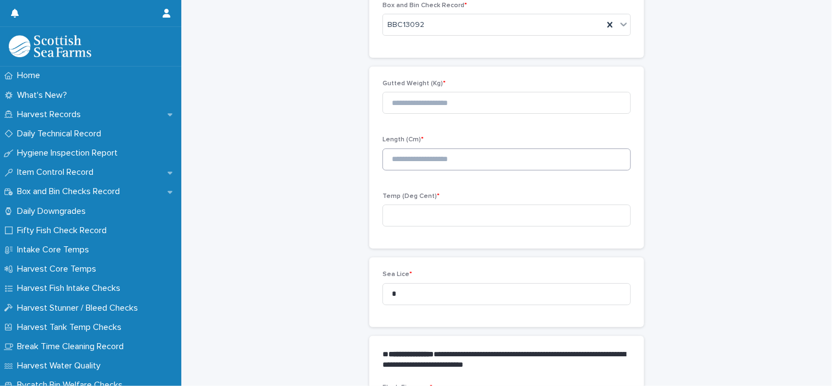
scroll to position [62, 0]
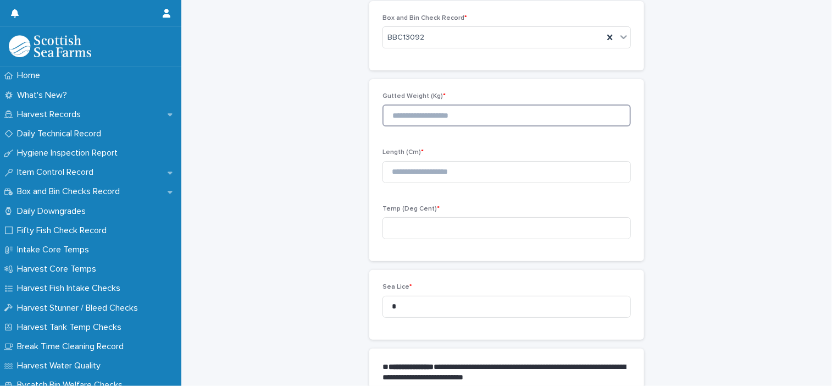
click at [461, 116] on input at bounding box center [506, 115] width 248 height 22
type input "****"
click at [458, 176] on input at bounding box center [506, 172] width 248 height 22
type input "**"
click at [448, 237] on input at bounding box center [506, 228] width 248 height 22
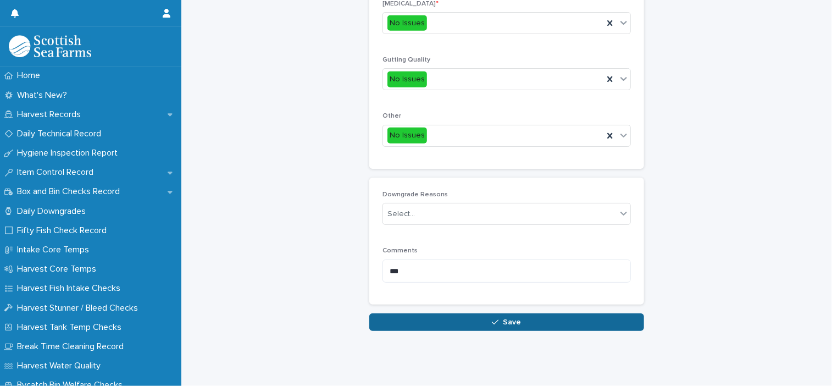
scroll to position [522, 0]
type input "***"
click at [521, 320] on button "Save" at bounding box center [506, 322] width 275 height 18
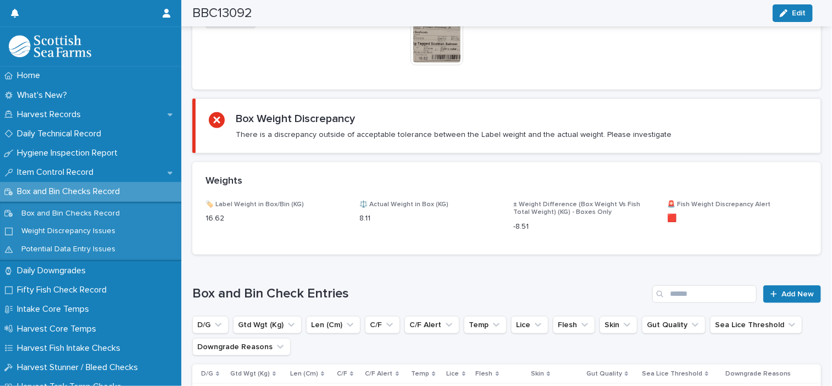
scroll to position [598, 0]
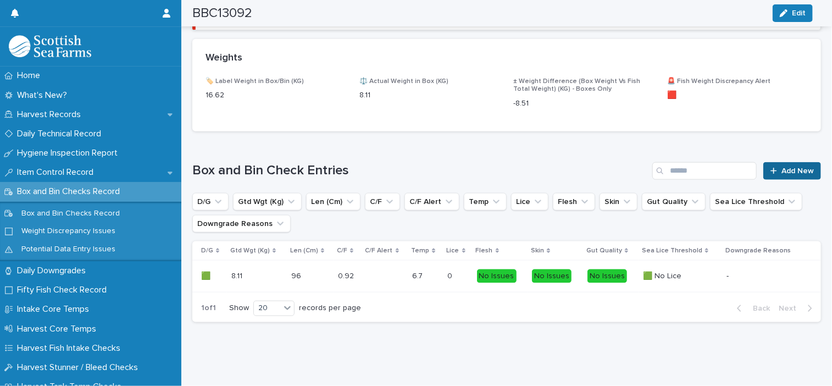
click at [786, 167] on span "Add New" at bounding box center [797, 171] width 32 height 8
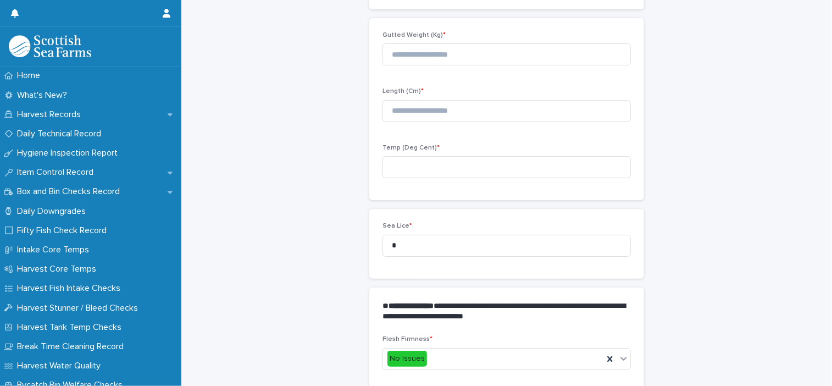
scroll to position [117, 0]
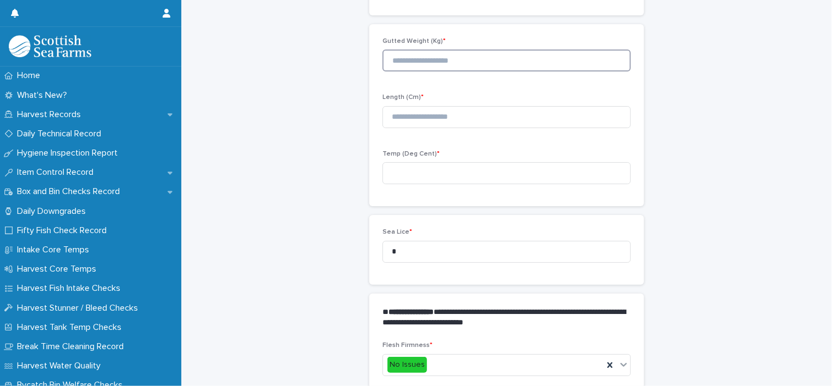
click at [449, 49] on input at bounding box center [506, 60] width 248 height 22
type input "****"
click at [480, 109] on input at bounding box center [506, 117] width 248 height 22
type input "**"
click at [478, 164] on input at bounding box center [506, 173] width 248 height 22
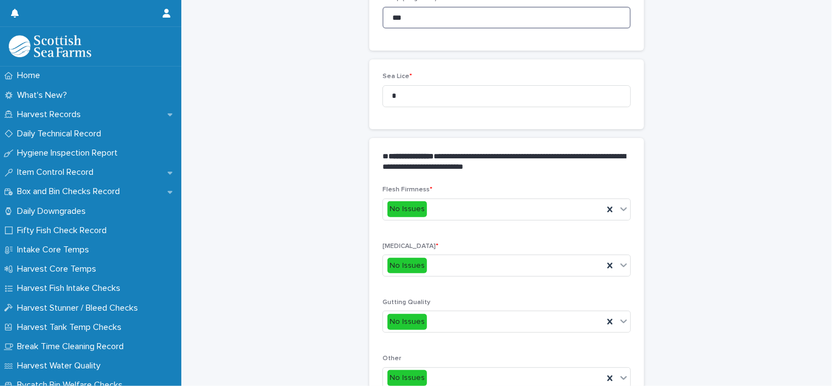
scroll to position [522, 0]
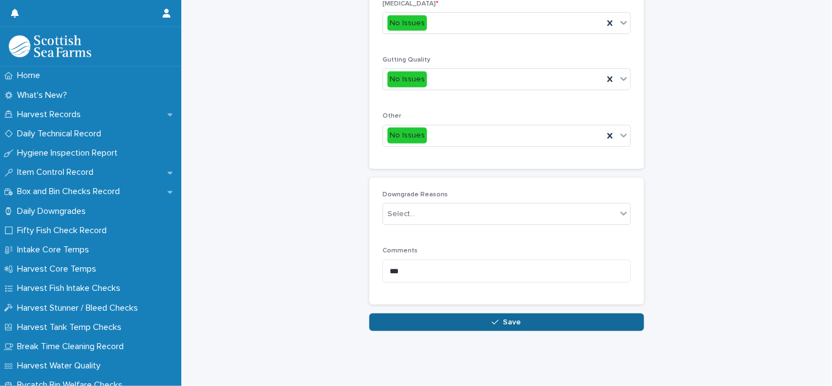
type input "***"
click at [532, 316] on button "Save" at bounding box center [506, 322] width 275 height 18
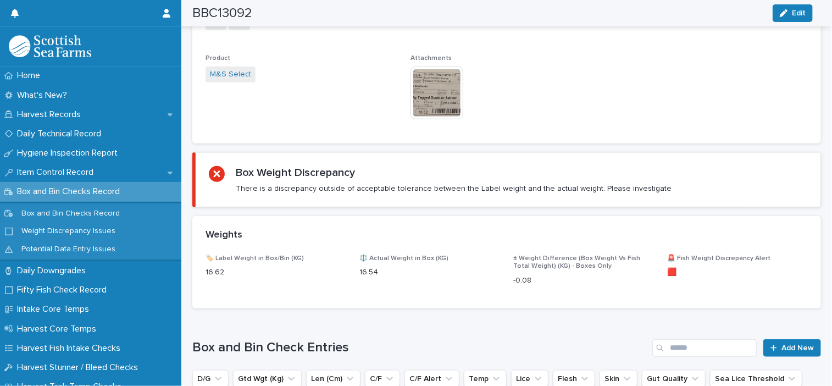
scroll to position [355, 0]
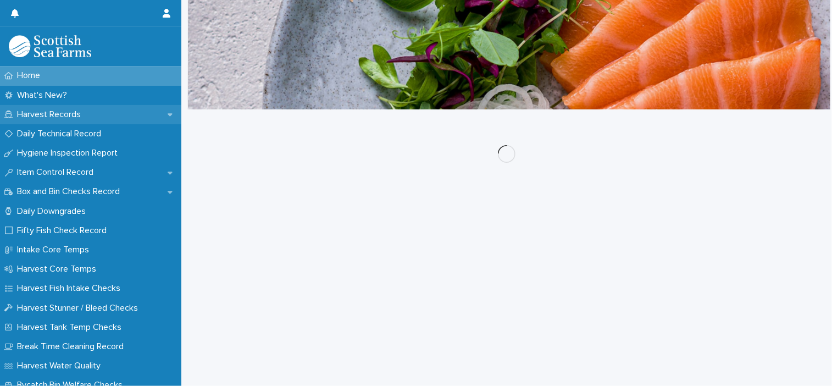
click at [59, 115] on p "Harvest Records" at bounding box center [51, 114] width 77 height 10
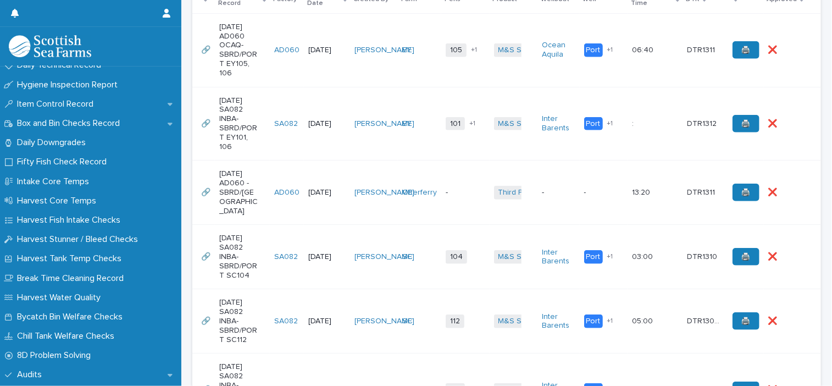
scroll to position [393, 0]
click at [457, 174] on td "-" at bounding box center [465, 192] width 48 height 64
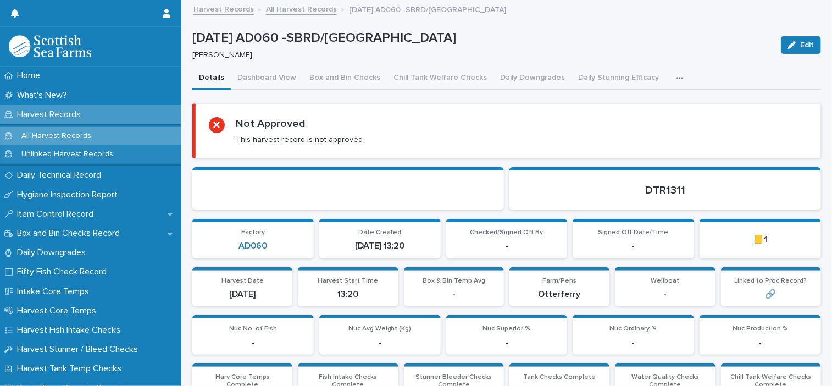
click at [657, 76] on div "Details Dashboard View Box and Bin Checks Chill Tank Welfare Checks Daily Downg…" at bounding box center [506, 78] width 628 height 23
click at [670, 76] on button "button" at bounding box center [682, 78] width 24 height 22
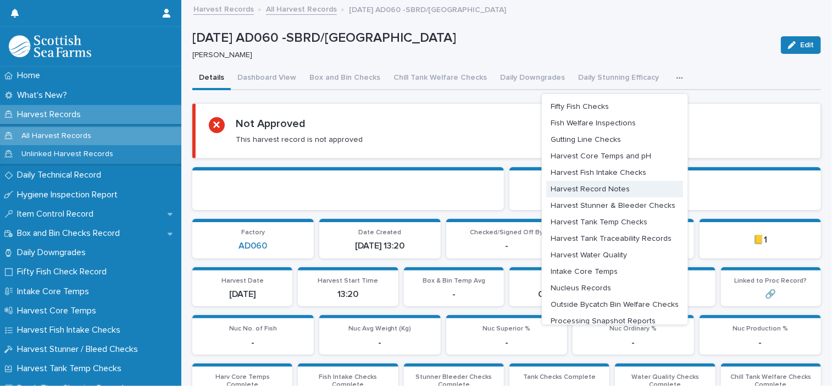
click at [583, 185] on span "Harvest Record Notes" at bounding box center [589, 189] width 79 height 8
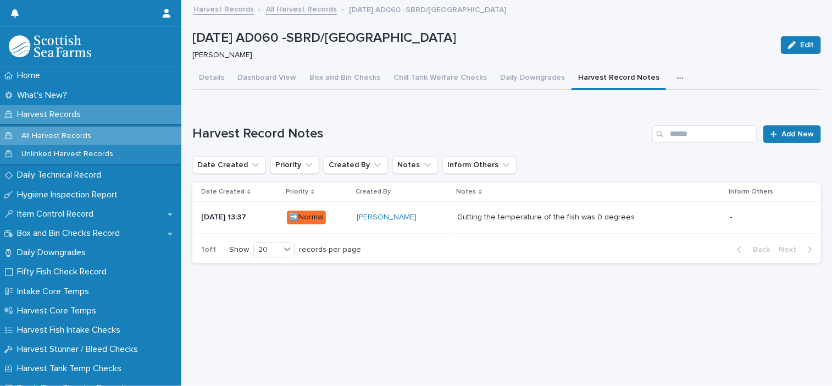
click at [443, 215] on div "[PERSON_NAME]" at bounding box center [403, 217] width 92 height 9
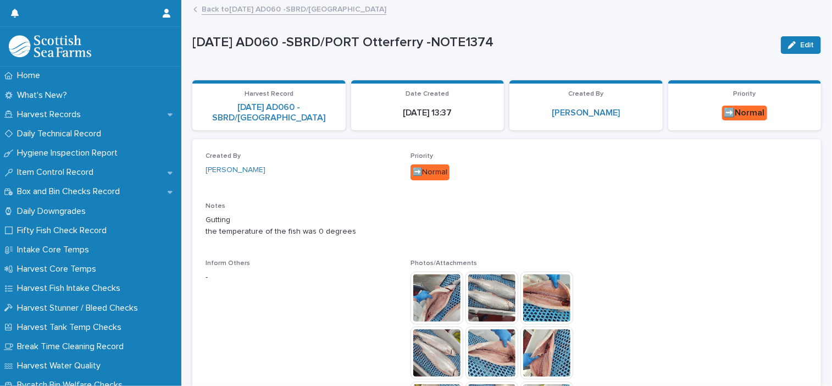
click at [226, 12] on link "Back to [DATE] AD060 -SBRD/[GEOGRAPHIC_DATA]" at bounding box center [294, 8] width 185 height 13
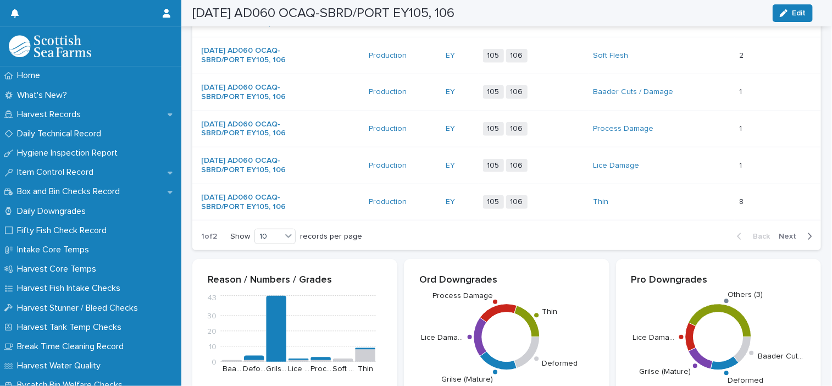
scroll to position [438, 0]
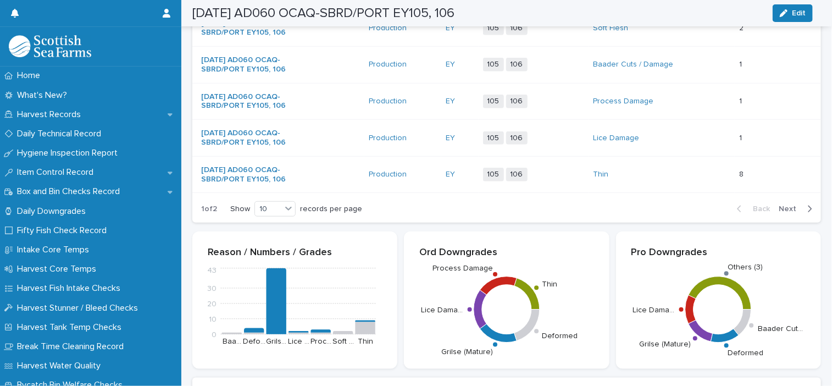
click at [284, 330] on section "Reason / Numbers / Grades 0 10 20 30 43 Baa… Defo… Grils… Lice … Proc… Soft … T…" at bounding box center [294, 299] width 205 height 137
click at [283, 215] on div at bounding box center [288, 208] width 13 height 13
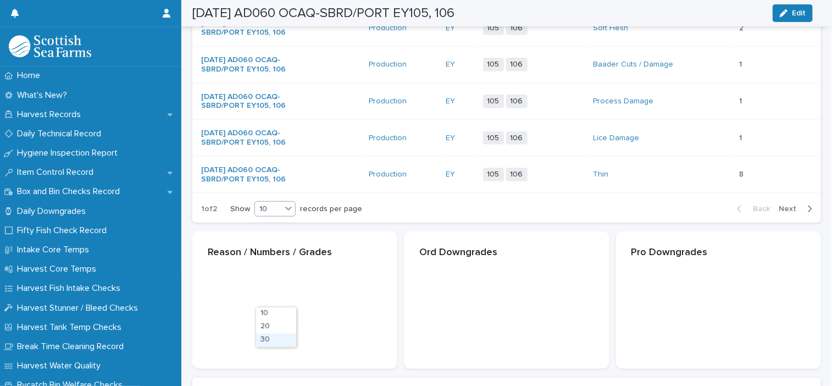
click at [275, 337] on div "30" at bounding box center [276, 339] width 40 height 13
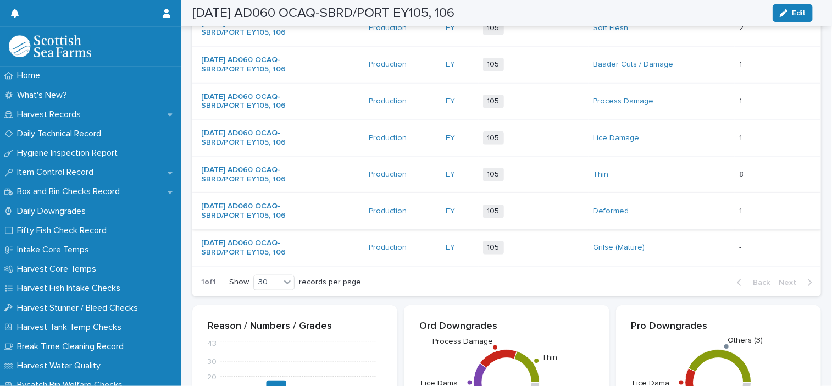
scroll to position [484, 0]
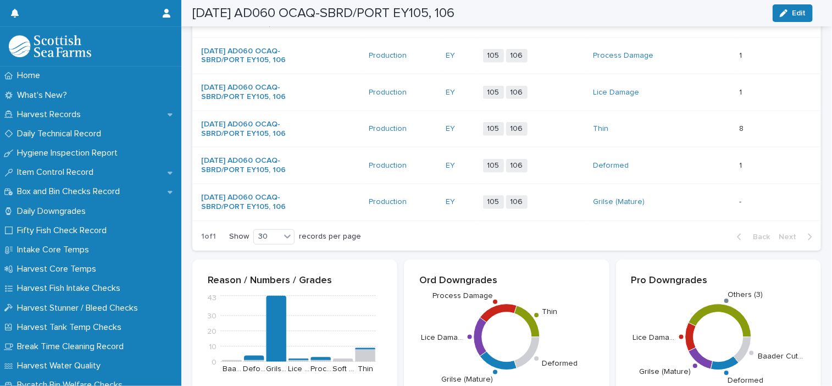
click at [561, 209] on div "105 106 + 0" at bounding box center [529, 202] width 92 height 14
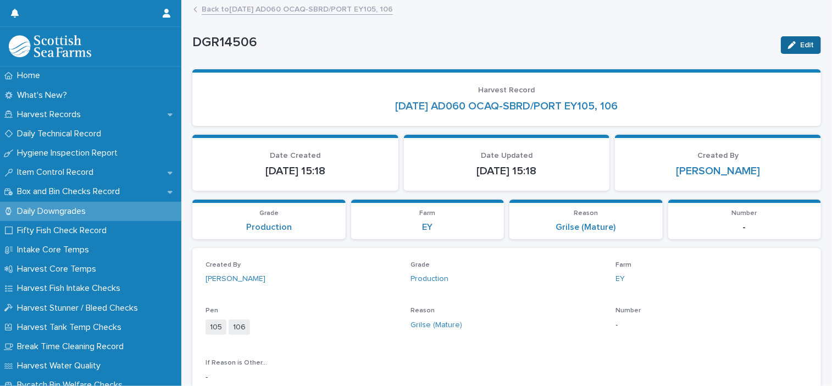
click at [807, 44] on button "Edit" at bounding box center [801, 45] width 40 height 18
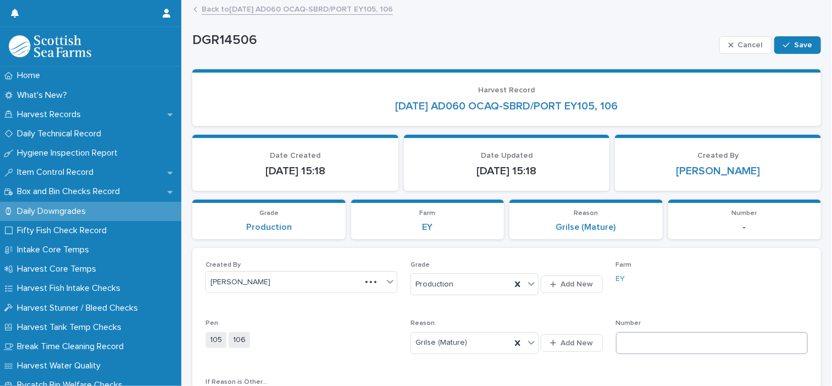
scroll to position [110, 0]
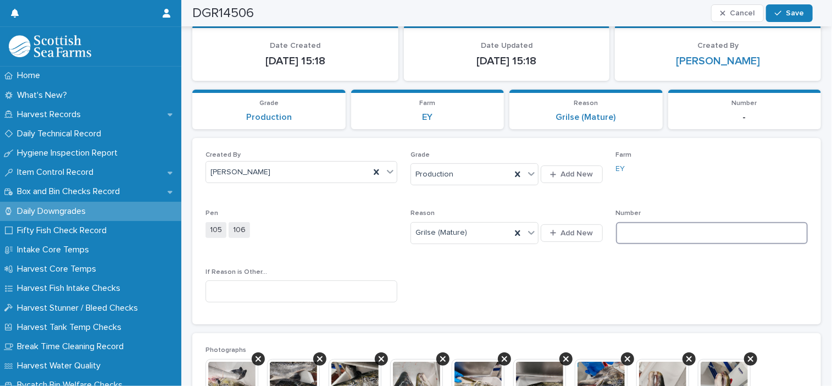
click at [639, 232] on input at bounding box center [712, 233] width 192 height 22
type input "**"
click at [789, 14] on span "Save" at bounding box center [795, 13] width 18 height 8
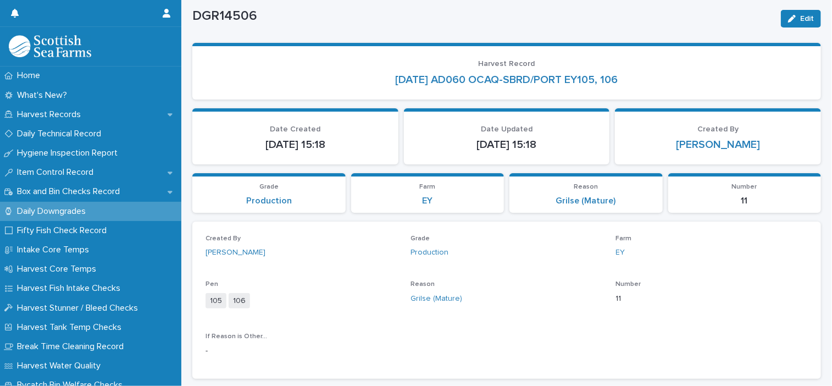
scroll to position [0, 0]
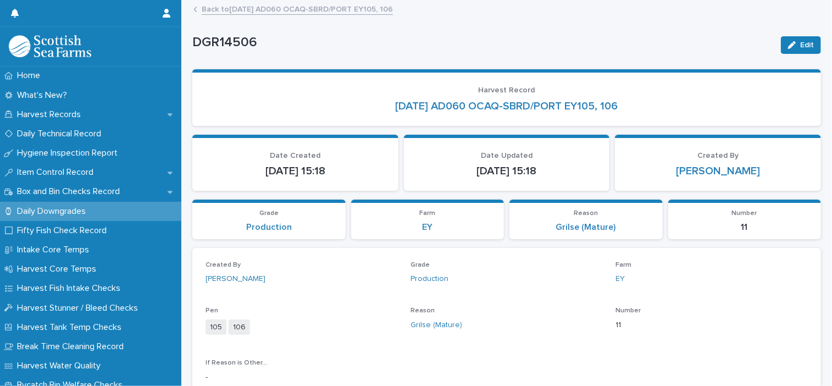
click at [222, 8] on link "Back to [DATE] AD060 OCAQ-SBRD/PORT EY105, 106" at bounding box center [297, 8] width 191 height 13
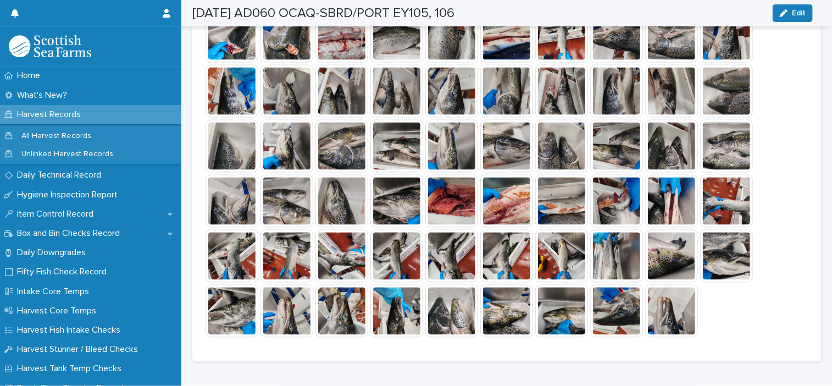
scroll to position [879, 0]
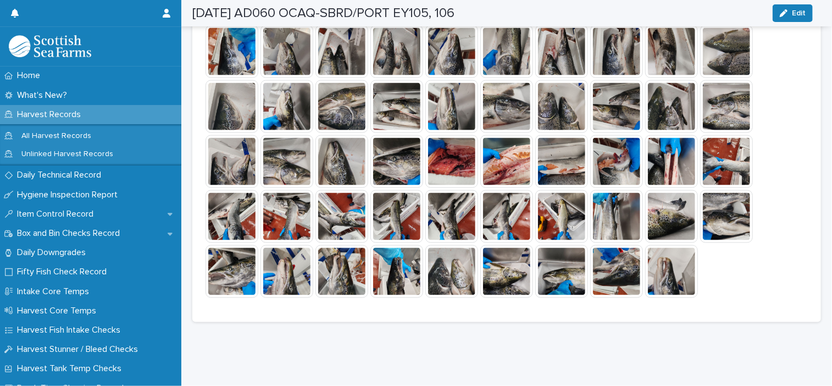
click at [442, 133] on img at bounding box center [451, 106] width 53 height 53
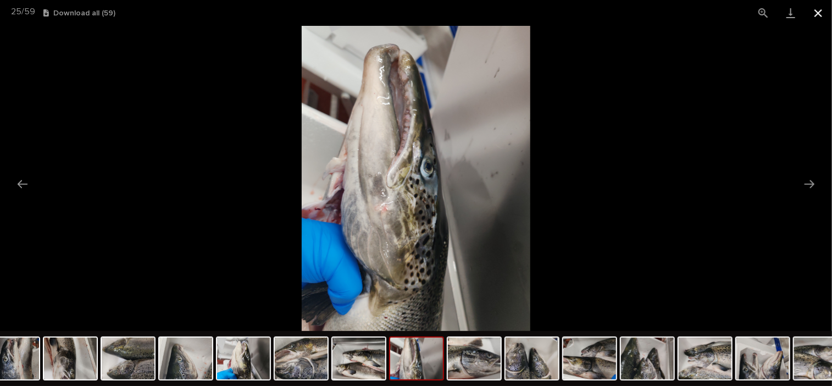
click at [823, 14] on button "Close gallery" at bounding box center [817, 13] width 27 height 26
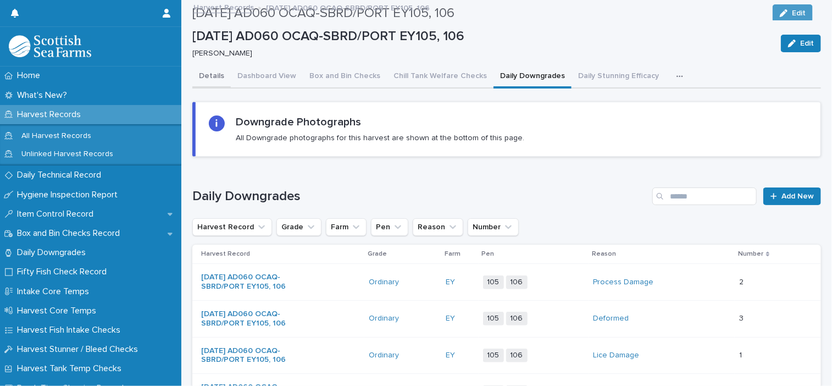
scroll to position [0, 0]
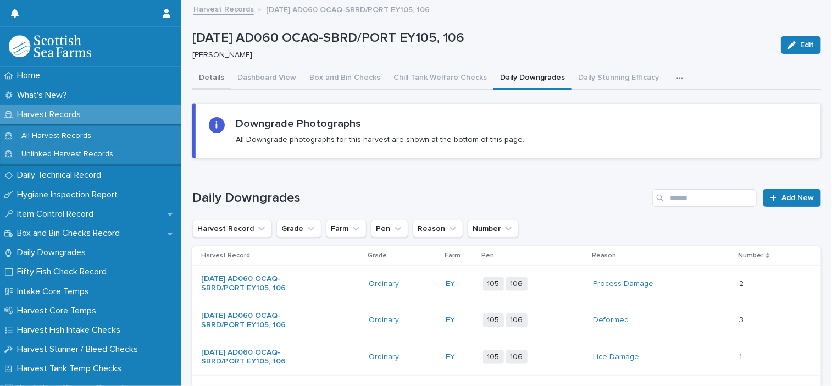
click at [214, 83] on button "Details" at bounding box center [211, 78] width 38 height 23
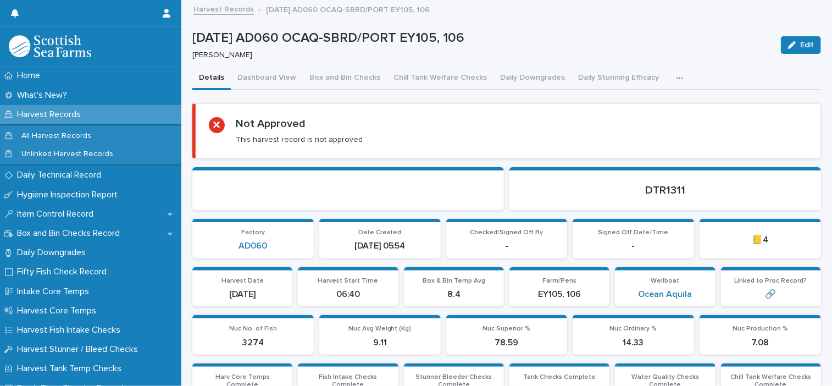
click at [222, 86] on button "Details" at bounding box center [211, 78] width 38 height 23
click at [676, 76] on icon "button" at bounding box center [679, 78] width 7 height 8
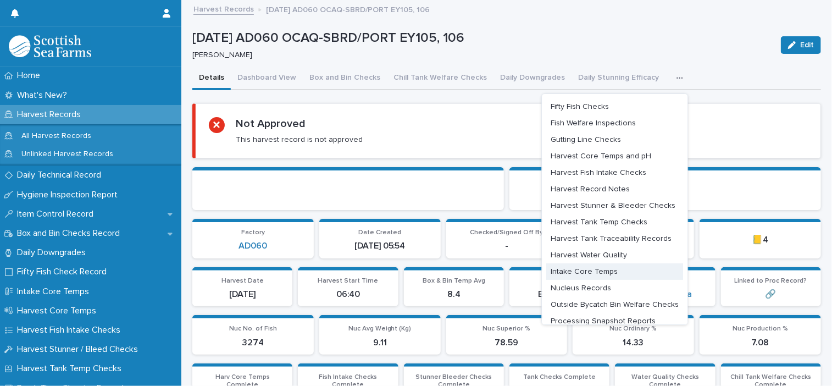
click at [584, 266] on button "Intake Core Temps" at bounding box center [614, 271] width 137 height 16
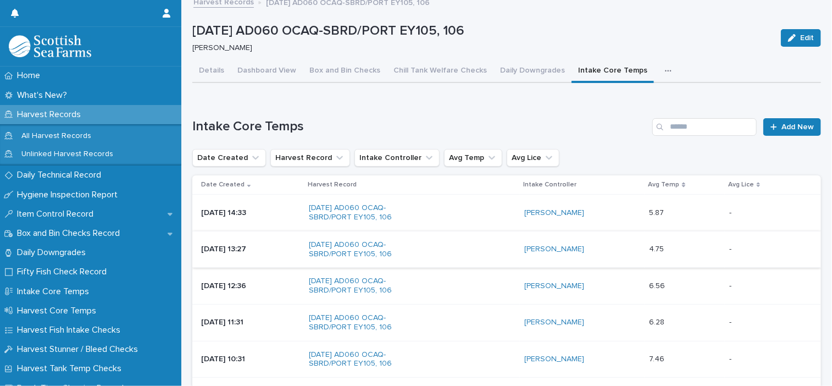
scroll to position [8, 0]
click at [779, 130] on link "Add New" at bounding box center [792, 126] width 58 height 18
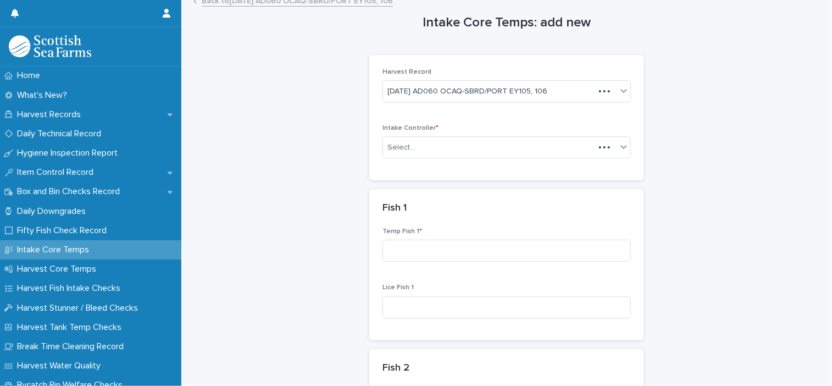
scroll to position [9, 0]
click at [393, 143] on div "Select..." at bounding box center [400, 147] width 27 height 12
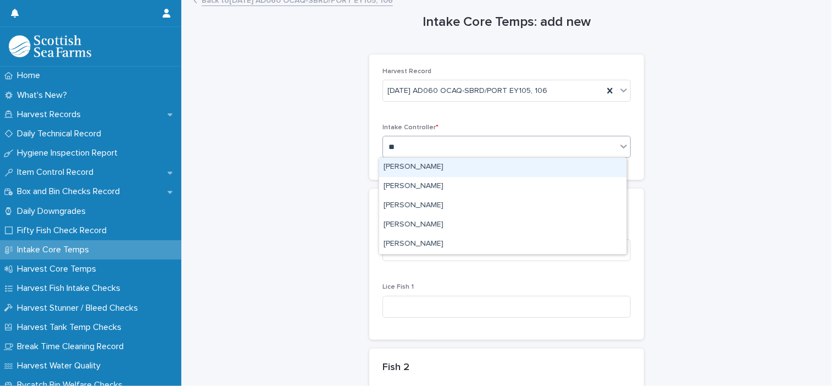
type input "***"
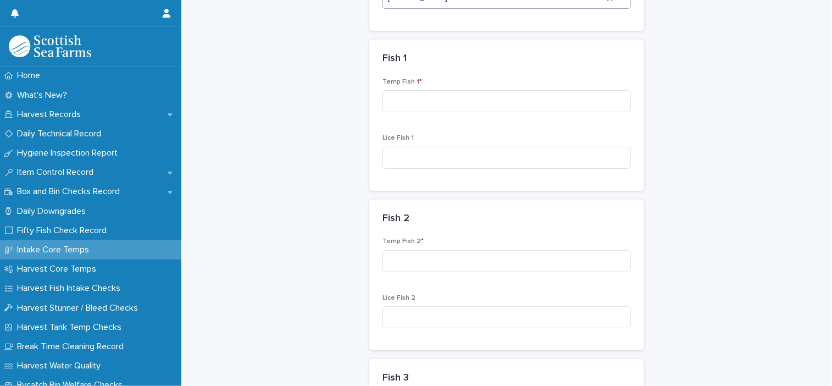
scroll to position [174, 0]
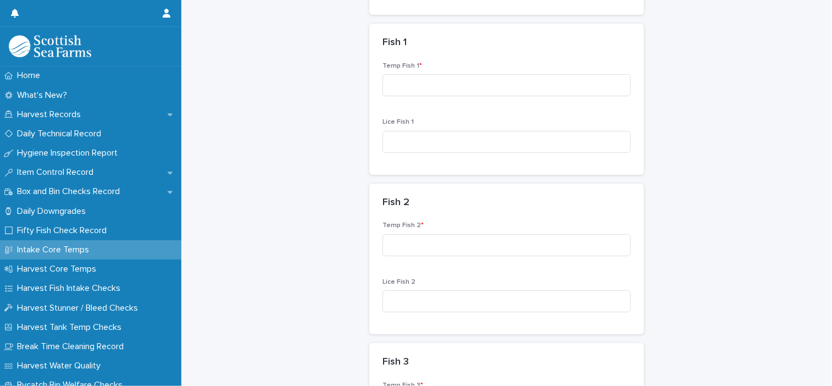
click at [417, 96] on div "Temp Fish 1 *" at bounding box center [506, 83] width 248 height 43
click at [416, 88] on input at bounding box center [506, 85] width 248 height 22
type input "***"
click at [482, 252] on input at bounding box center [506, 245] width 248 height 22
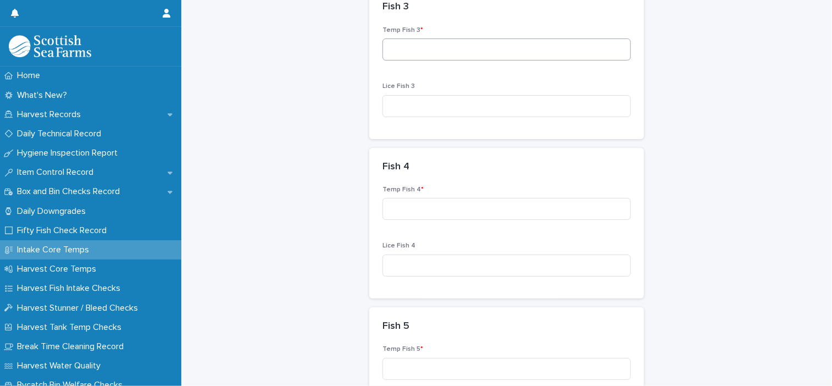
scroll to position [503, 0]
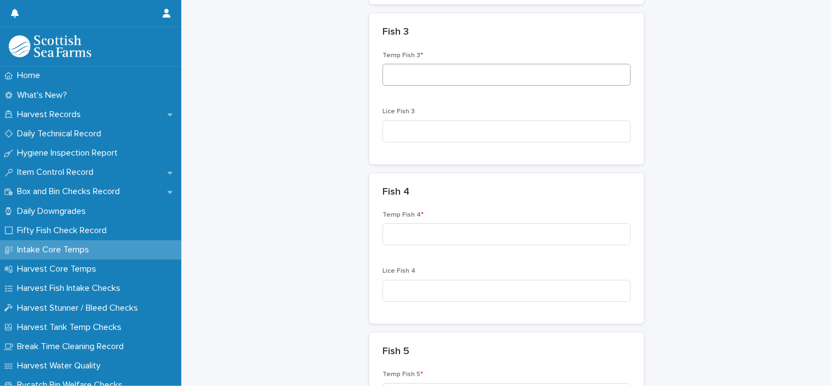
type input "***"
click at [435, 74] on input at bounding box center [506, 75] width 248 height 22
type input "***"
click at [548, 241] on input at bounding box center [506, 234] width 248 height 22
type input "*"
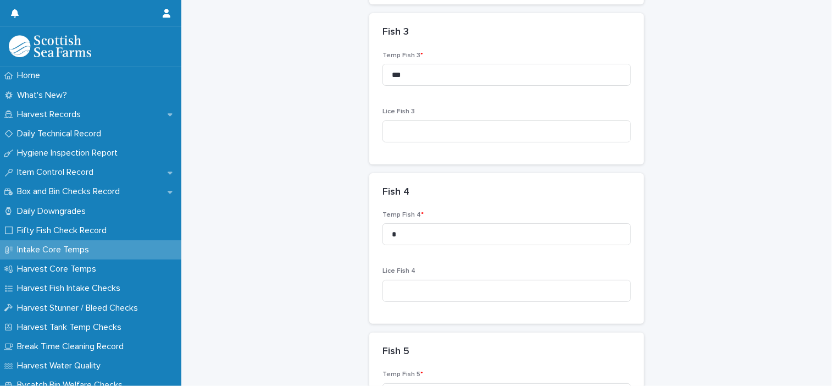
click at [487, 381] on div "Temp Fish 5 *" at bounding box center [506, 391] width 248 height 43
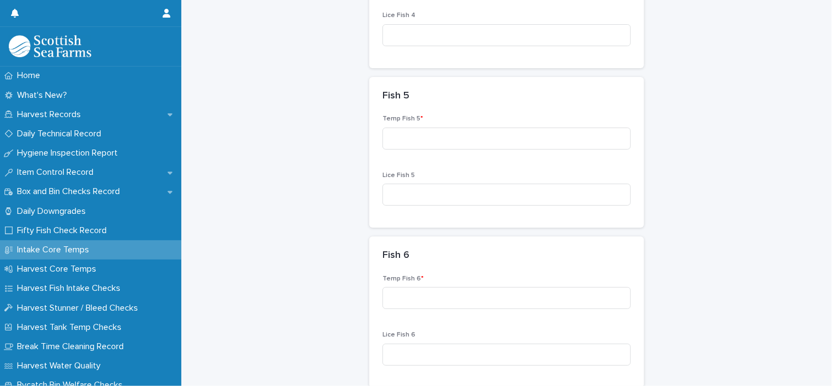
scroll to position [778, 0]
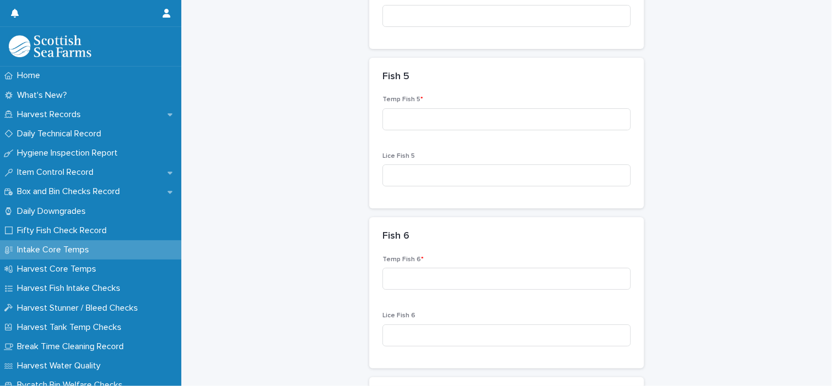
click at [422, 132] on div "Temp Fish 5 *" at bounding box center [506, 117] width 248 height 43
click at [422, 123] on input at bounding box center [506, 119] width 248 height 22
type input "***"
click at [499, 282] on input at bounding box center [506, 279] width 248 height 22
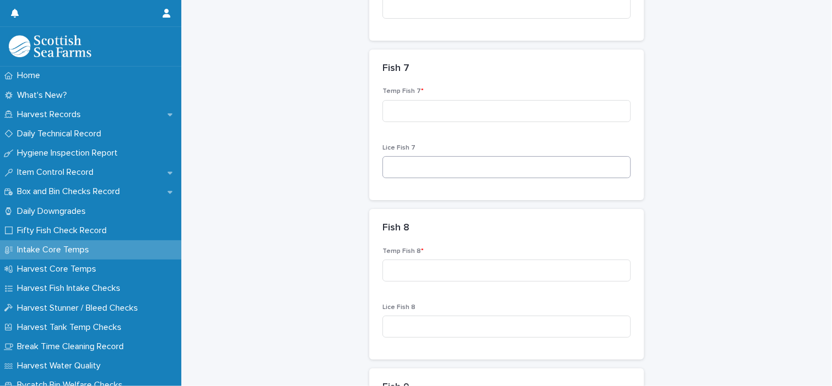
scroll to position [1107, 0]
type input "***"
click at [428, 109] on input at bounding box center [506, 109] width 248 height 22
type input "***"
click at [405, 266] on input at bounding box center [506, 268] width 248 height 22
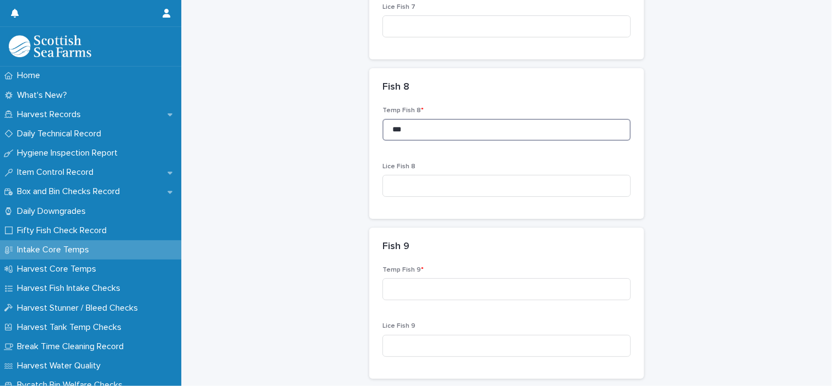
scroll to position [1272, 0]
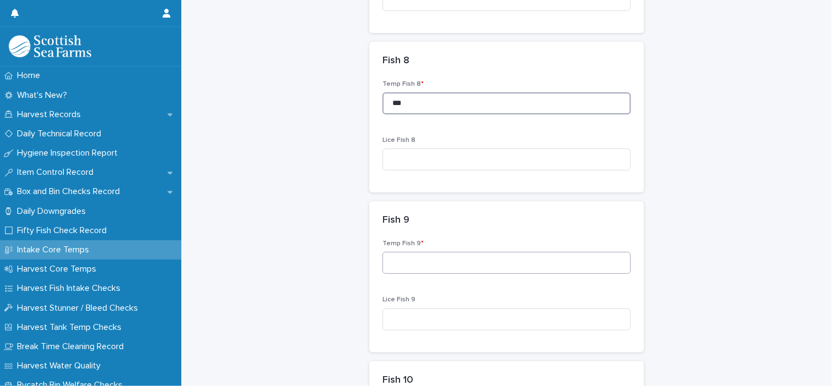
type input "***"
click at [433, 263] on input at bounding box center [506, 263] width 248 height 22
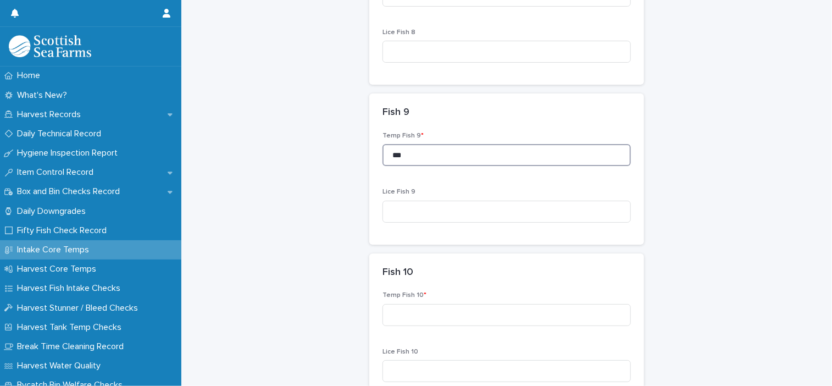
scroll to position [1382, 0]
type input "***"
click at [447, 309] on input at bounding box center [506, 313] width 248 height 22
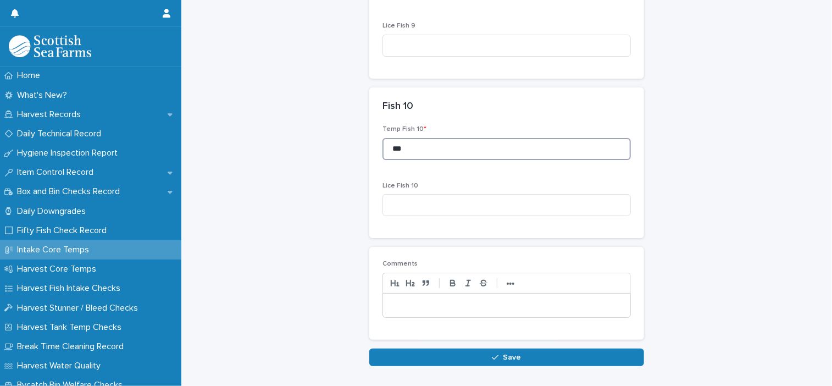
scroll to position [1547, 0]
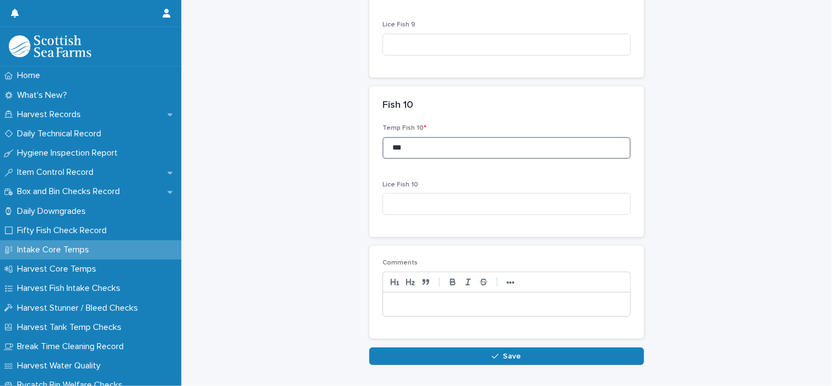
type input "***"
click at [458, 306] on p at bounding box center [506, 304] width 231 height 11
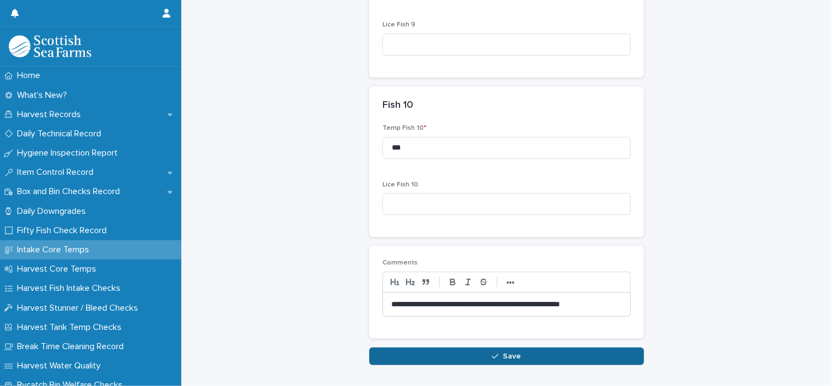
click at [481, 353] on button "Save" at bounding box center [506, 356] width 275 height 18
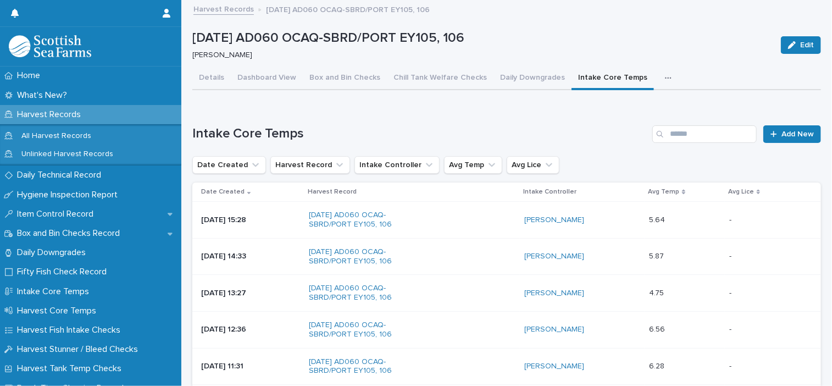
click at [658, 82] on button "button" at bounding box center [670, 78] width 24 height 22
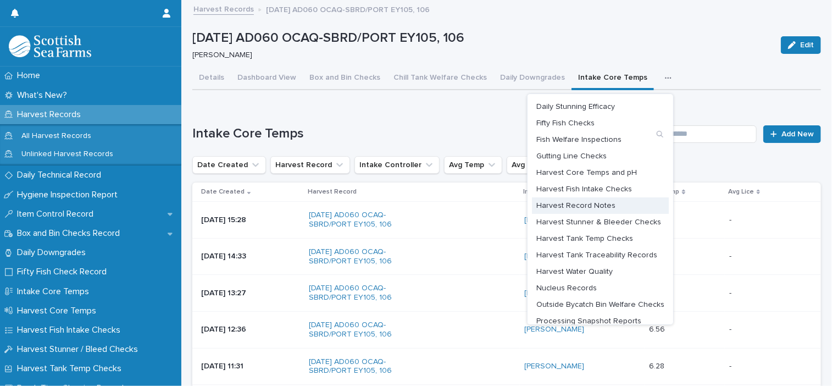
click at [582, 202] on span "Harvest Record Notes" at bounding box center [575, 206] width 79 height 8
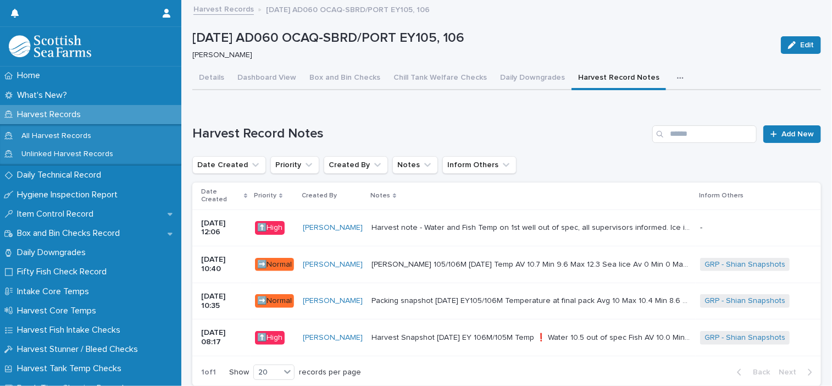
click at [469, 227] on div "Harvest note - Water and Fish Temp on 1st well out of spec, all supervisors inf…" at bounding box center [531, 228] width 320 height 18
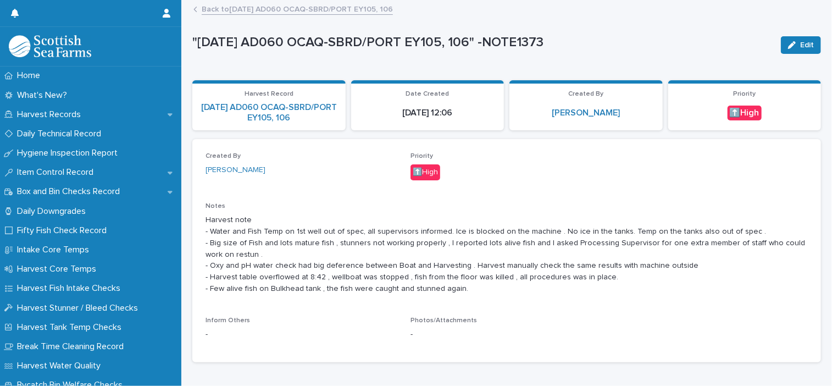
click at [218, 7] on link "Back to 18-08-2025 AD060 OCAQ-SBRD/PORT EY105, 106" at bounding box center [297, 8] width 191 height 13
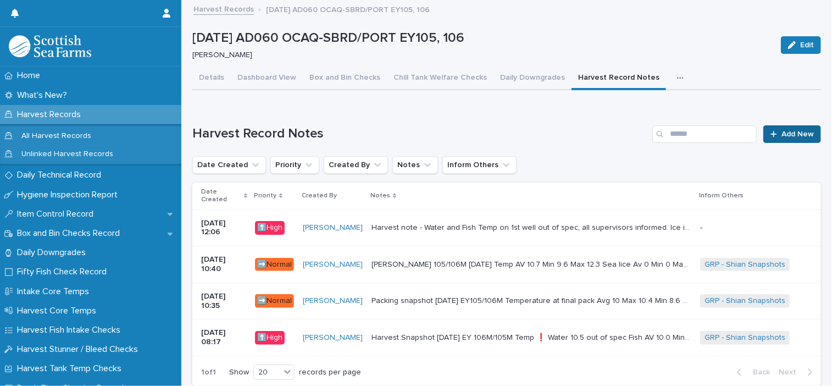
click at [792, 136] on span "Add New" at bounding box center [797, 134] width 32 height 8
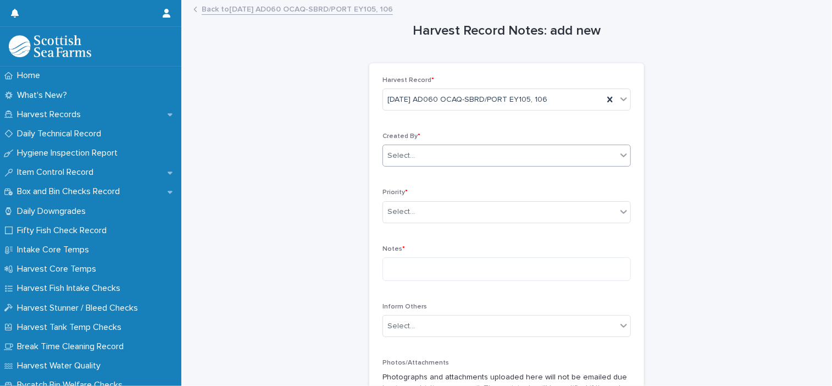
click at [488, 164] on div "Select..." at bounding box center [506, 155] width 248 height 22
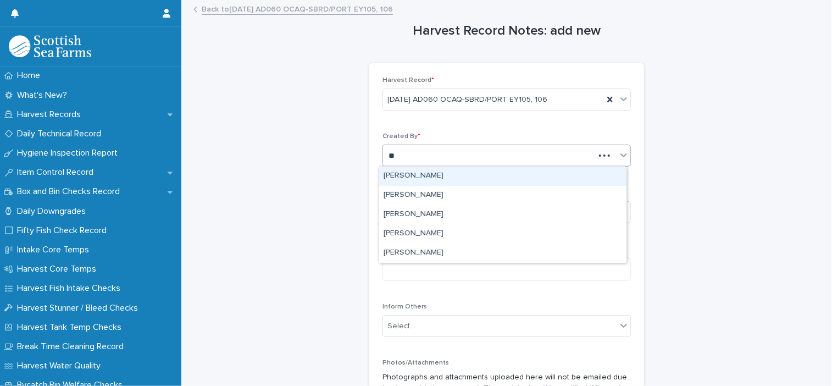
type input "***"
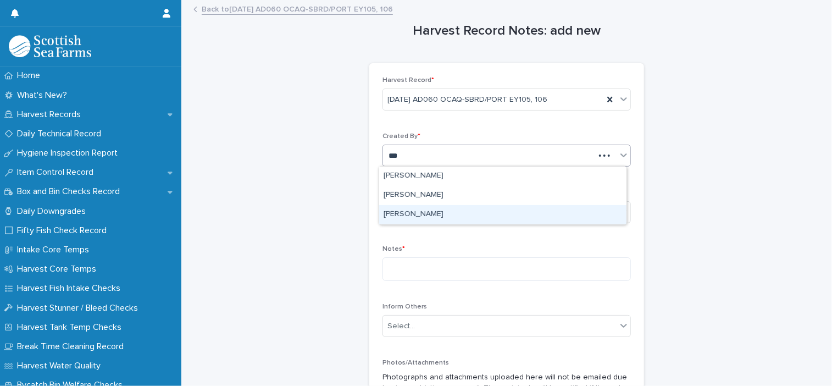
click at [454, 211] on div "[PERSON_NAME]" at bounding box center [502, 214] width 247 height 19
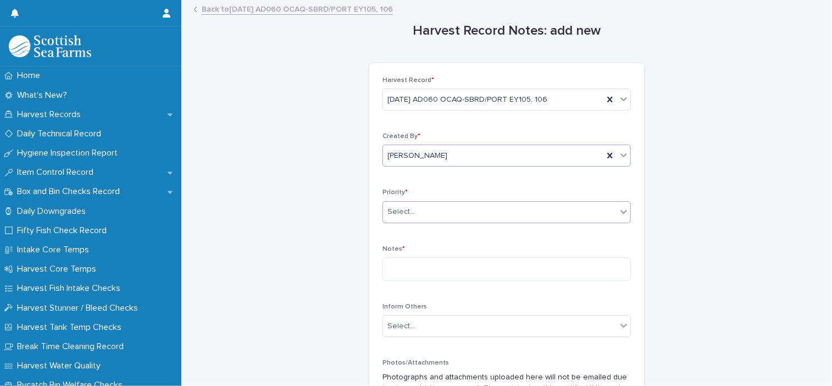
click at [443, 219] on div "Select..." at bounding box center [499, 212] width 233 height 18
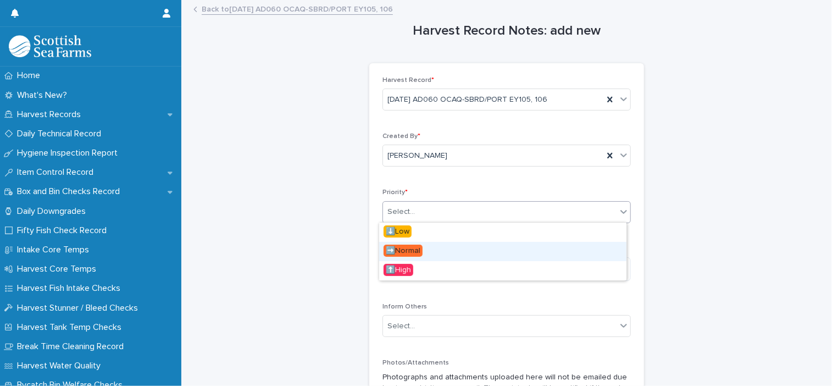
click at [452, 250] on div "➡️Normal" at bounding box center [502, 251] width 247 height 19
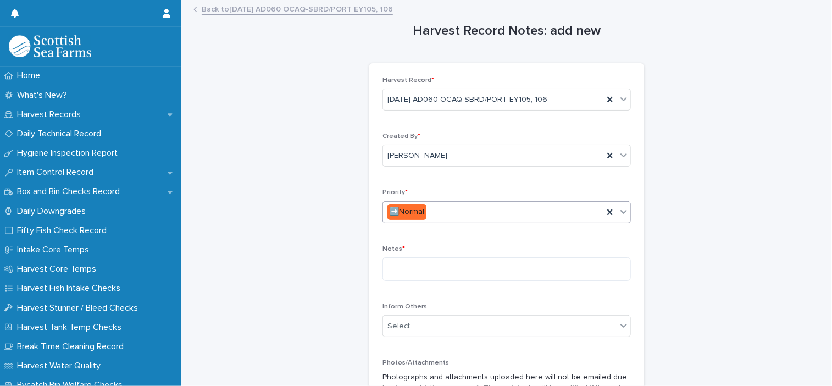
click at [448, 211] on div "➡️Normal" at bounding box center [493, 212] width 220 height 18
click at [348, 227] on div "Harvest Record Notes: add new Loading... Saving… Loading... Saving… Loading... …" at bounding box center [506, 240] width 628 height 479
click at [420, 276] on textarea at bounding box center [506, 269] width 248 height 24
type textarea "*"
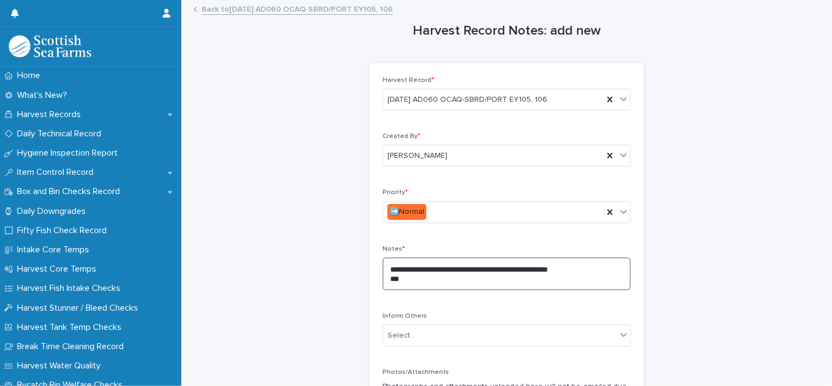
click at [382, 269] on textarea "**********" at bounding box center [506, 273] width 248 height 33
click at [385, 281] on textarea "**********" at bounding box center [506, 273] width 248 height 33
drag, startPoint x: 417, startPoint y: 282, endPoint x: 387, endPoint y: 283, distance: 30.2
click at [387, 283] on textarea "**********" at bounding box center [506, 273] width 248 height 33
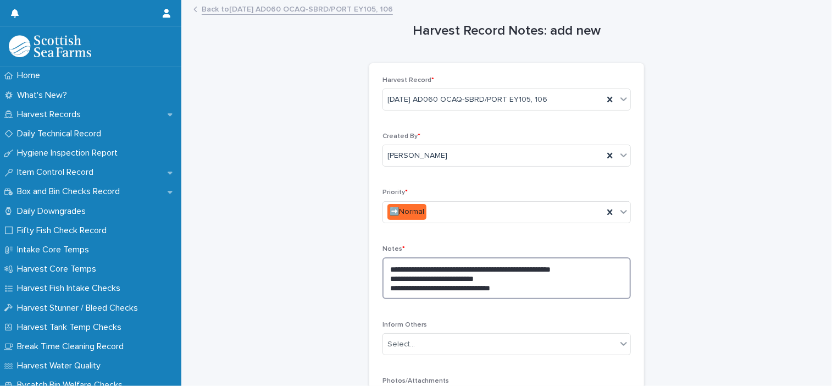
click at [471, 278] on textarea "**********" at bounding box center [506, 278] width 248 height 42
click at [474, 279] on textarea "**********" at bounding box center [506, 278] width 248 height 42
click at [496, 292] on textarea "**********" at bounding box center [506, 278] width 248 height 42
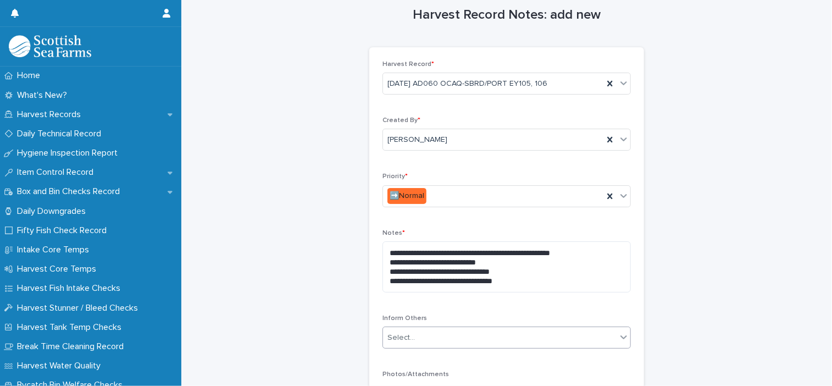
click at [441, 334] on div "Select..." at bounding box center [499, 337] width 233 height 18
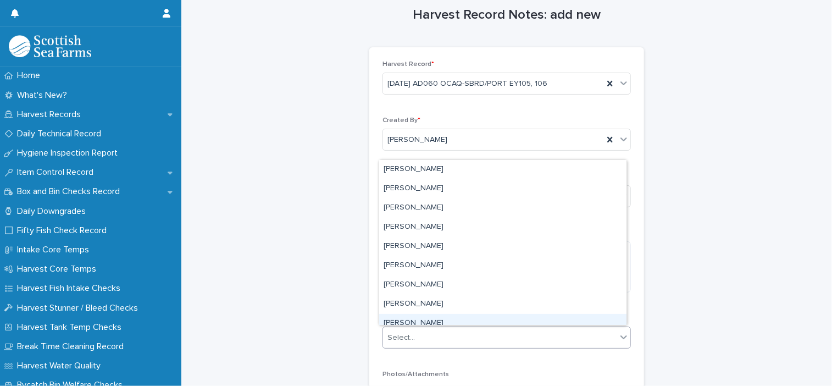
click at [346, 308] on div "**********" at bounding box center [506, 238] width 628 height 506
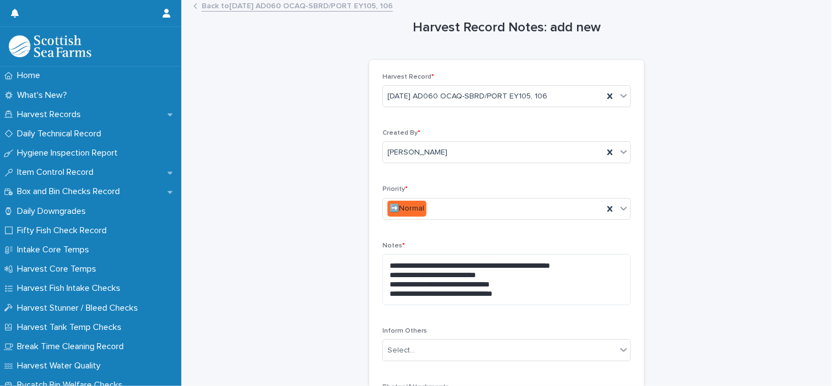
scroll to position [0, 0]
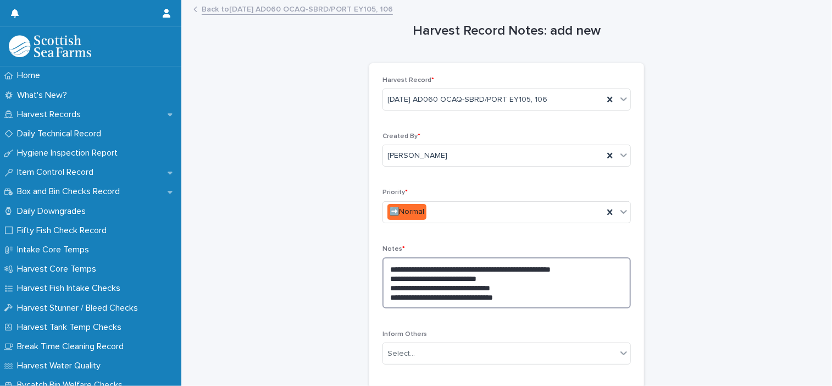
click at [387, 269] on textarea "**********" at bounding box center [506, 282] width 248 height 51
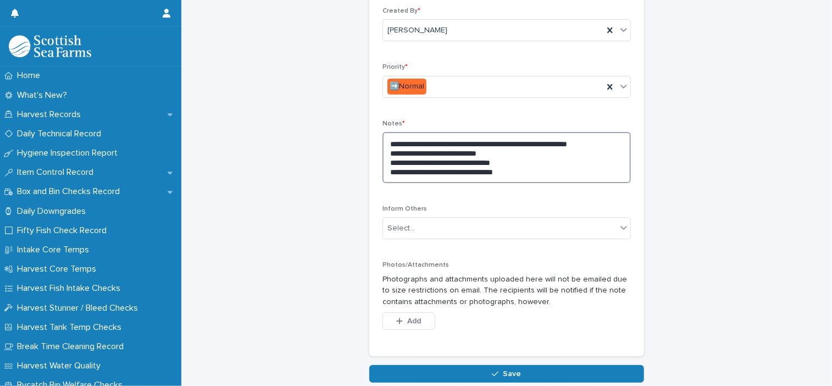
scroll to position [185, 0]
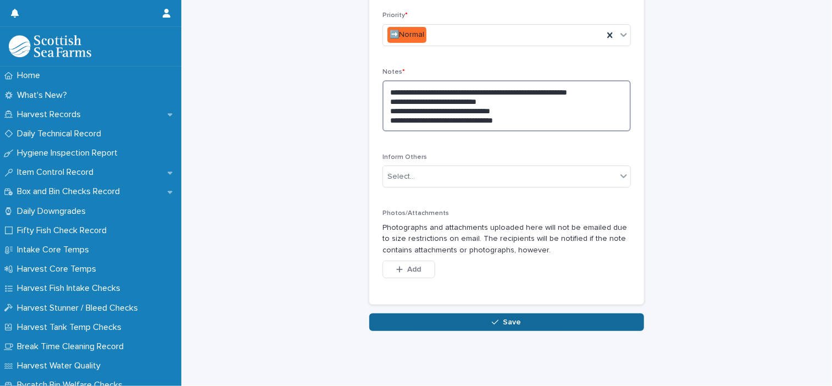
type textarea "**********"
click at [573, 315] on button "Save" at bounding box center [506, 322] width 275 height 18
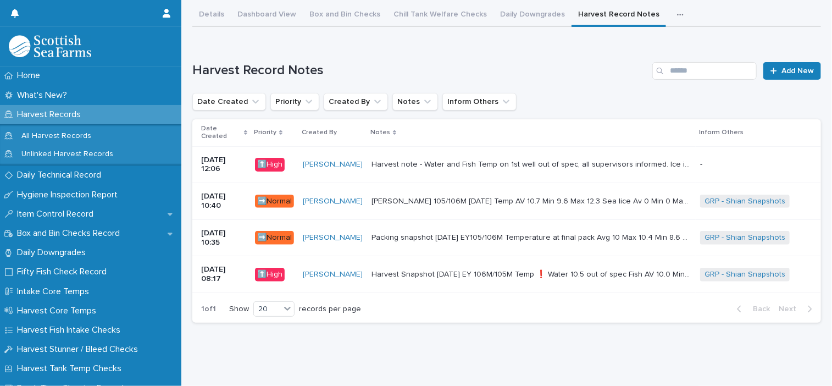
scroll to position [99, 0]
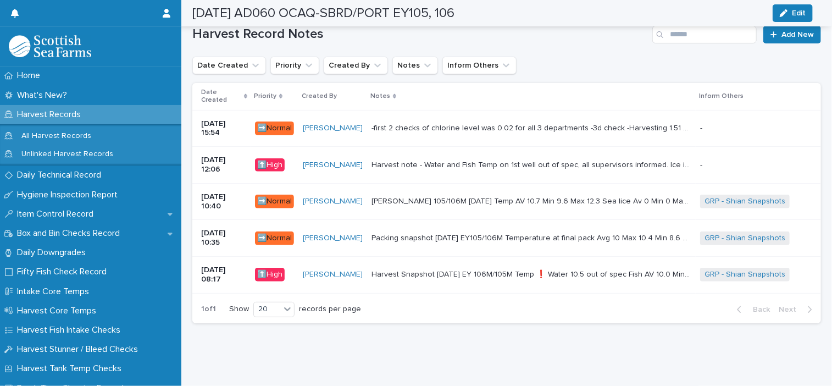
click at [396, 134] on td "-first 2 checks of chlorine level was 0.02 for all 3 departments -3d check -Har…" at bounding box center [531, 128] width 328 height 37
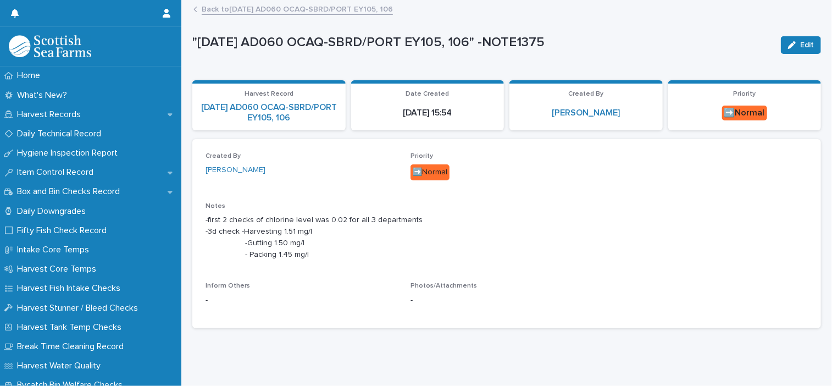
click at [215, 10] on link "Back to 18-08-2025 AD060 OCAQ-SBRD/PORT EY105, 106" at bounding box center [297, 8] width 191 height 13
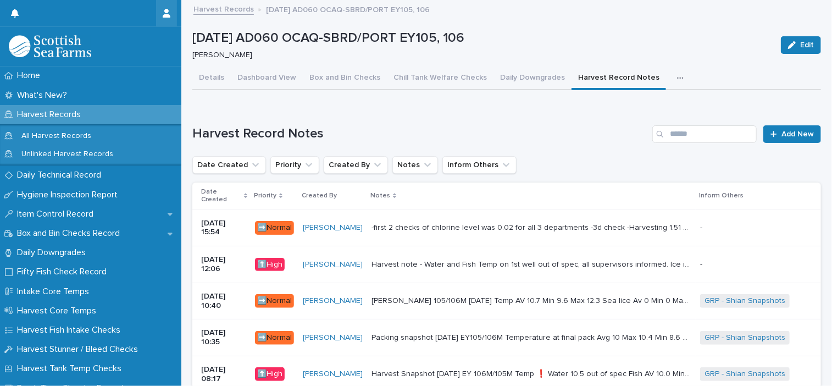
click at [213, 75] on button "Details" at bounding box center [211, 78] width 38 height 23
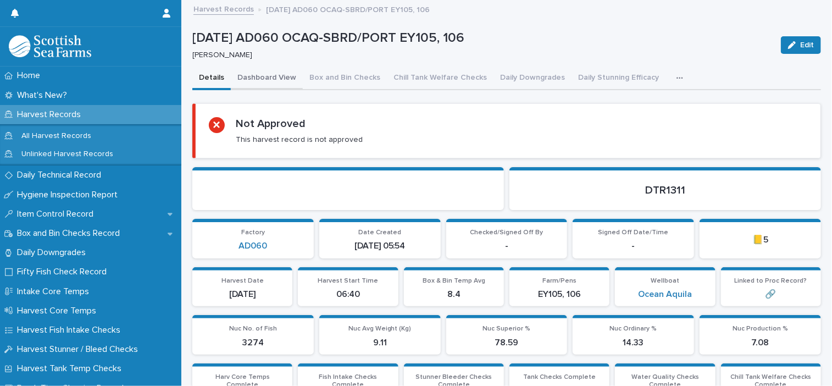
click at [282, 84] on button "Dashboard View" at bounding box center [267, 78] width 72 height 23
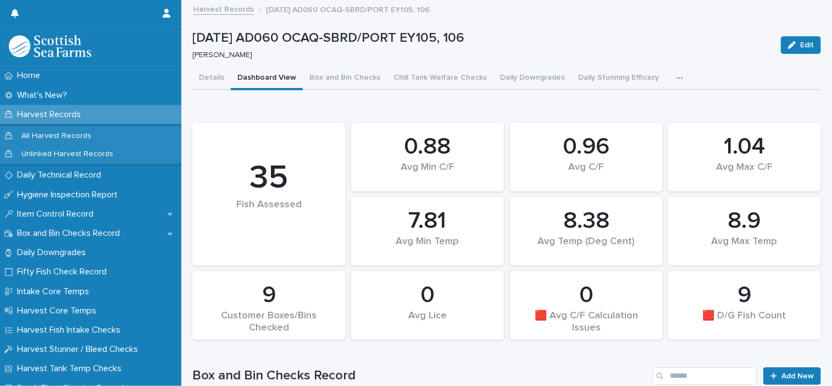
click at [670, 77] on button "button" at bounding box center [682, 78] width 24 height 22
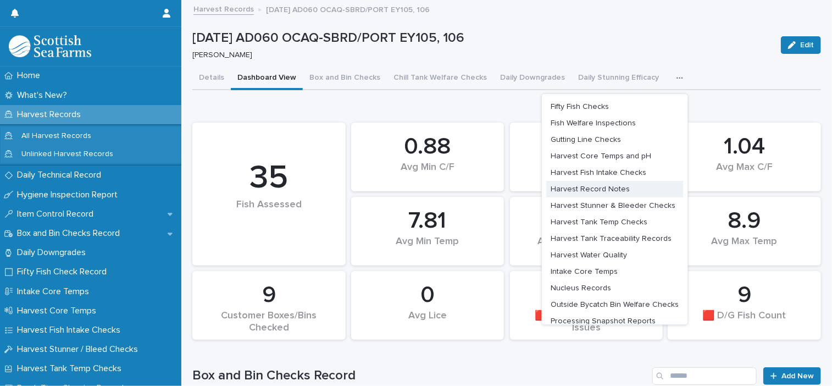
click at [594, 191] on span "Harvest Record Notes" at bounding box center [589, 189] width 79 height 8
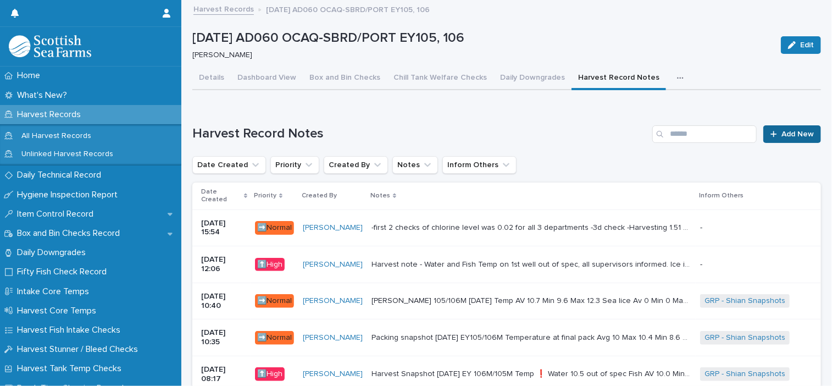
click at [781, 131] on span "Add New" at bounding box center [797, 134] width 32 height 8
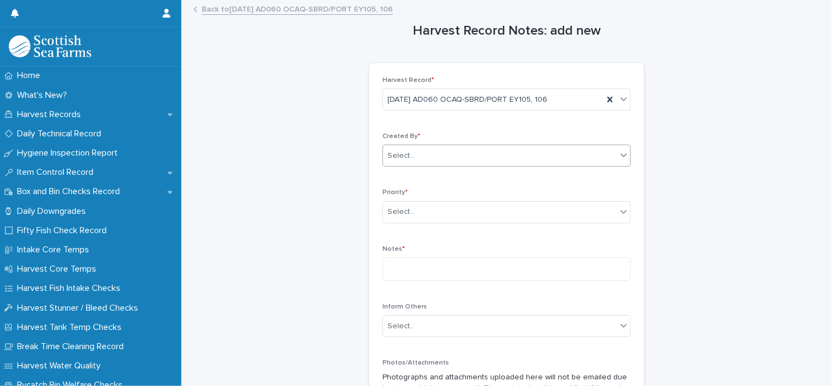
click at [460, 158] on div "Select..." at bounding box center [499, 156] width 233 height 18
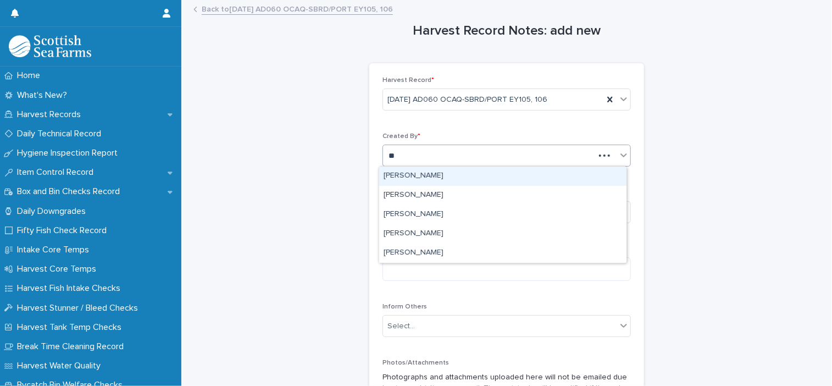
type input "***"
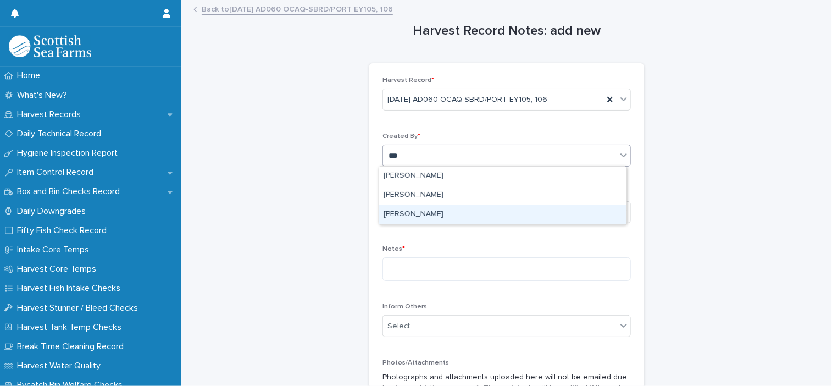
click at [439, 209] on div "[PERSON_NAME]" at bounding box center [502, 214] width 247 height 19
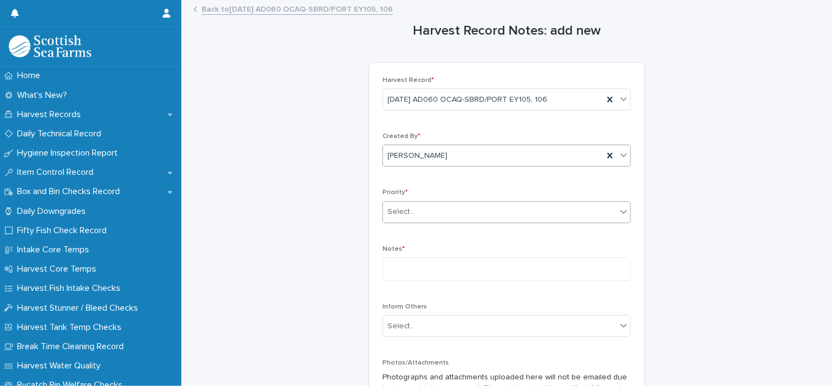
click at [431, 208] on div "Select..." at bounding box center [499, 212] width 233 height 18
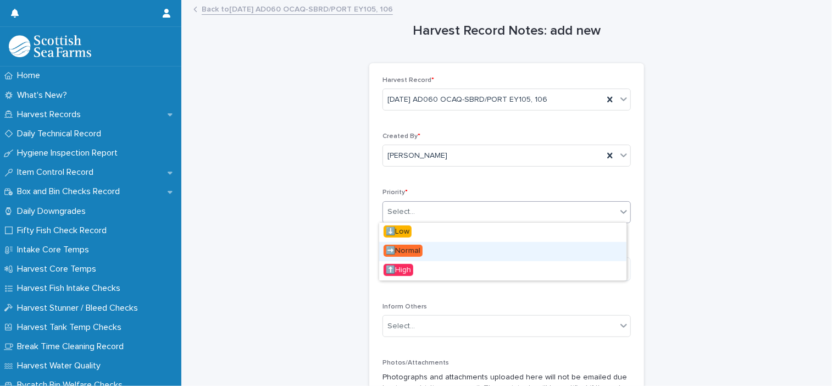
click at [446, 247] on div "➡️Normal" at bounding box center [502, 251] width 247 height 19
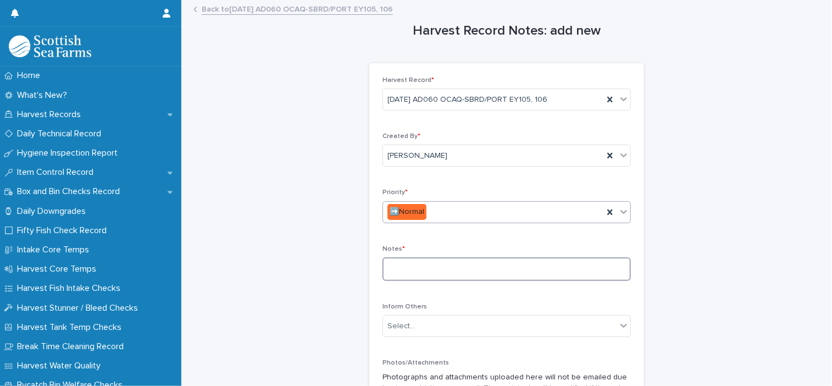
click at [434, 269] on textarea at bounding box center [506, 269] width 248 height 24
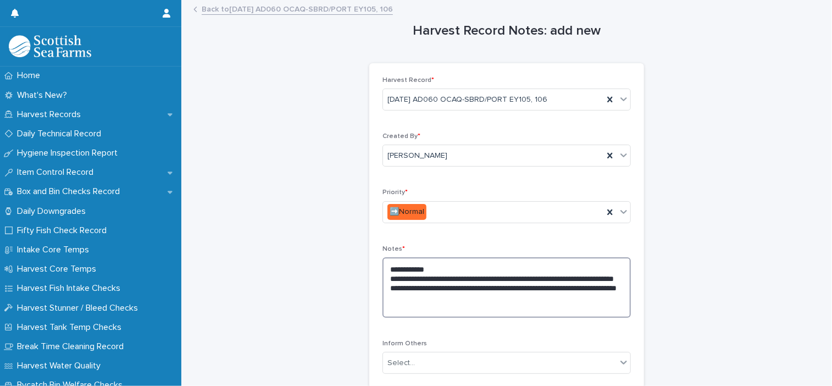
click at [410, 291] on textarea "**********" at bounding box center [506, 287] width 248 height 60
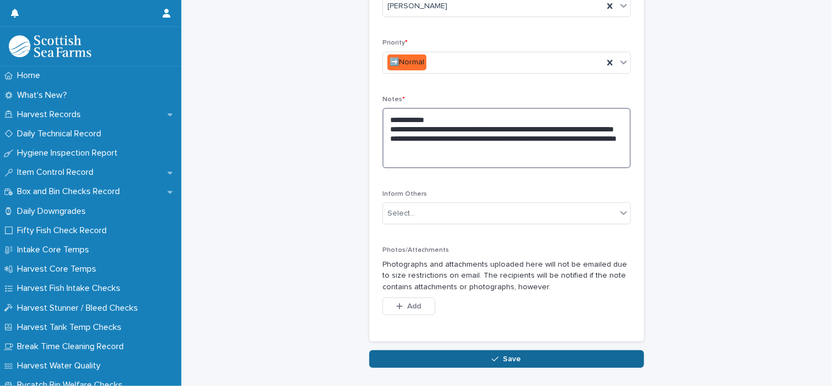
scroll to position [193, 0]
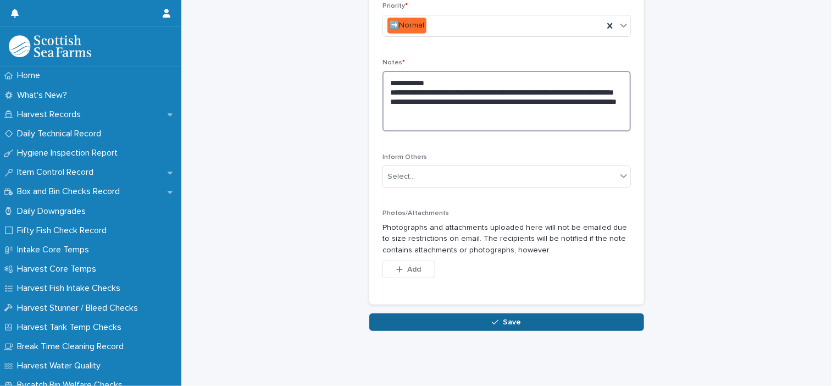
type textarea "**********"
click at [492, 320] on icon "button" at bounding box center [495, 322] width 7 height 5
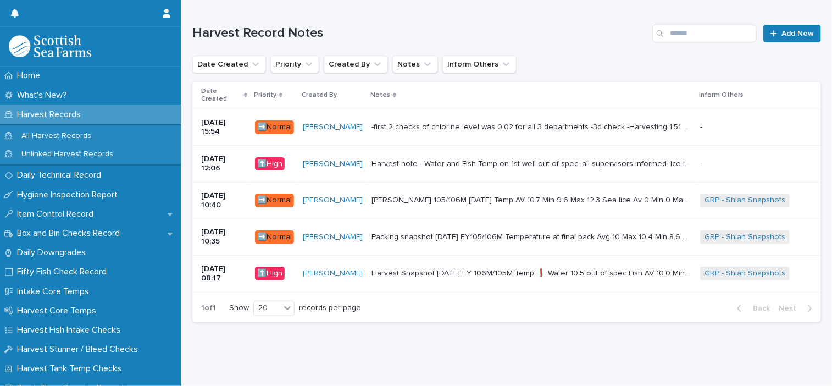
scroll to position [99, 0]
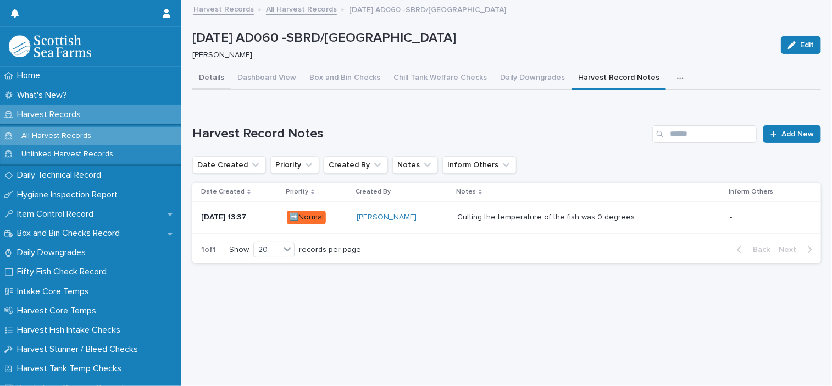
click at [204, 82] on button "Details" at bounding box center [211, 78] width 38 height 23
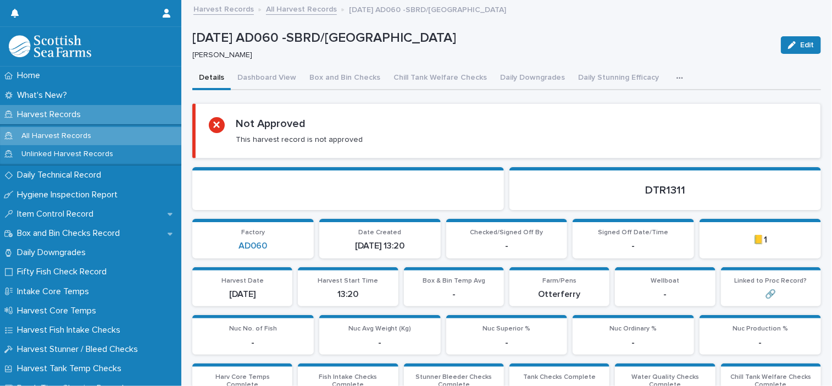
click at [670, 82] on button "button" at bounding box center [682, 78] width 24 height 22
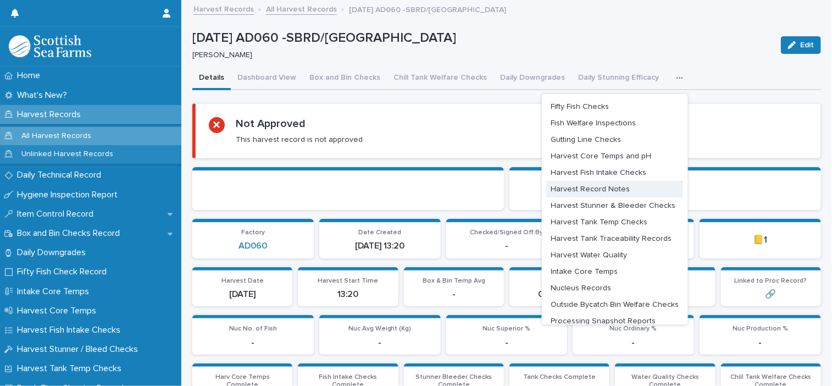
click at [592, 185] on span "Harvest Record Notes" at bounding box center [589, 189] width 79 height 8
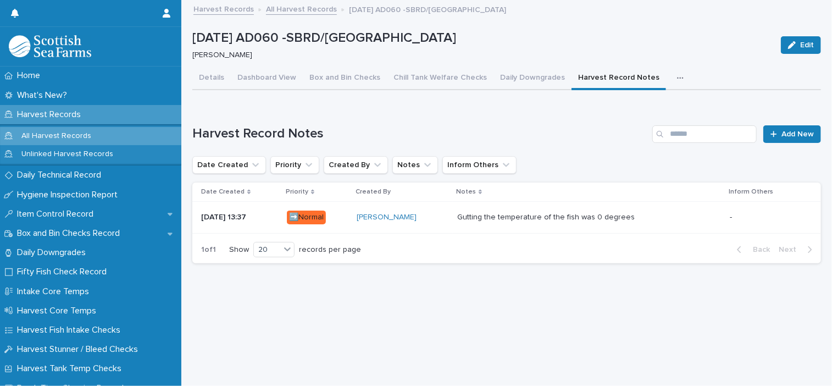
click at [667, 218] on p at bounding box center [589, 217] width 264 height 9
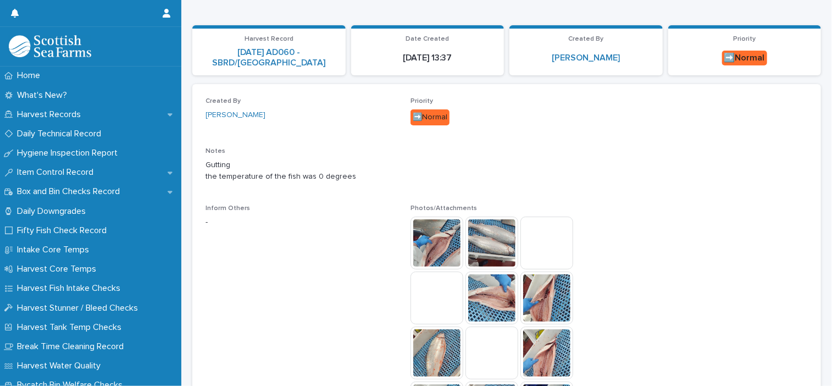
scroll to position [110, 0]
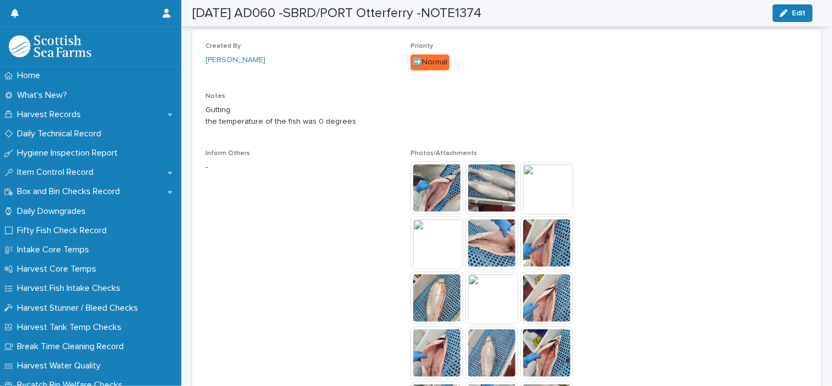
click at [435, 187] on img at bounding box center [436, 187] width 53 height 53
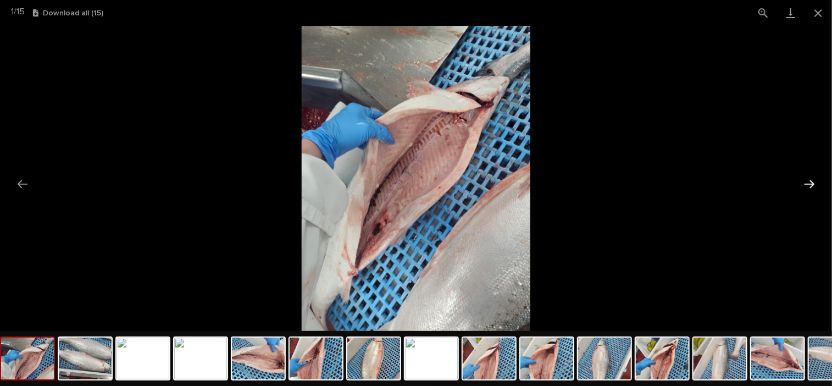
click at [810, 182] on button "Next slide" at bounding box center [809, 183] width 23 height 21
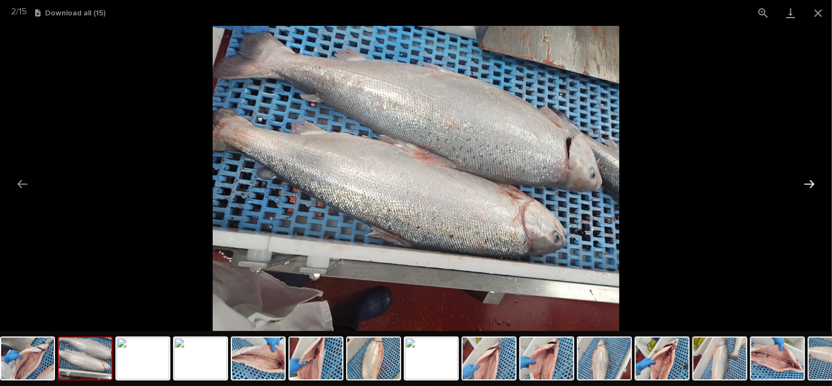
click at [810, 182] on button "Next slide" at bounding box center [809, 183] width 23 height 21
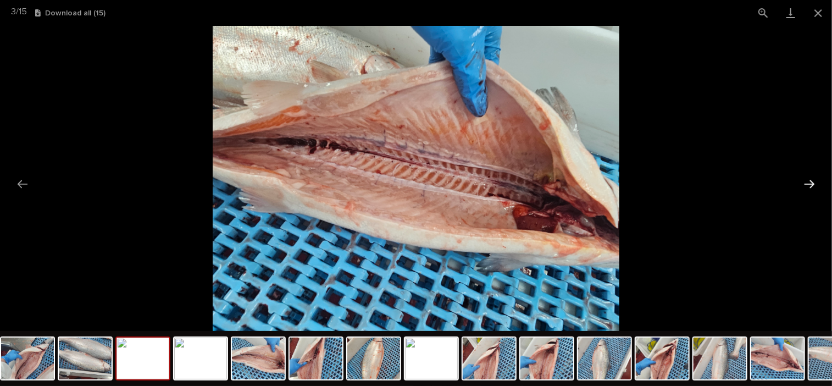
click at [810, 182] on button "Next slide" at bounding box center [809, 183] width 23 height 21
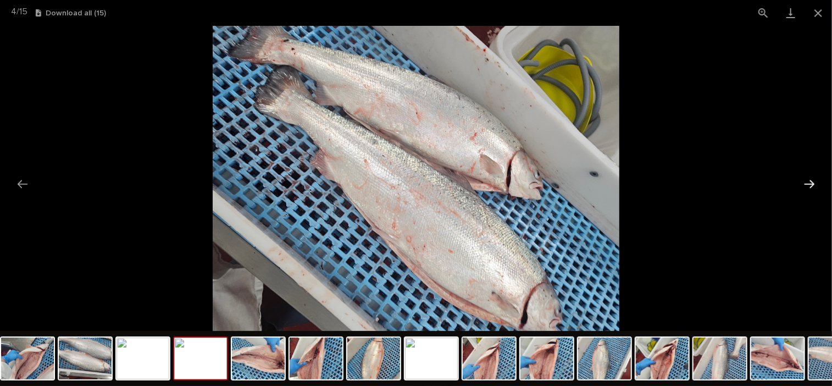
click at [809, 182] on button "Next slide" at bounding box center [809, 183] width 23 height 21
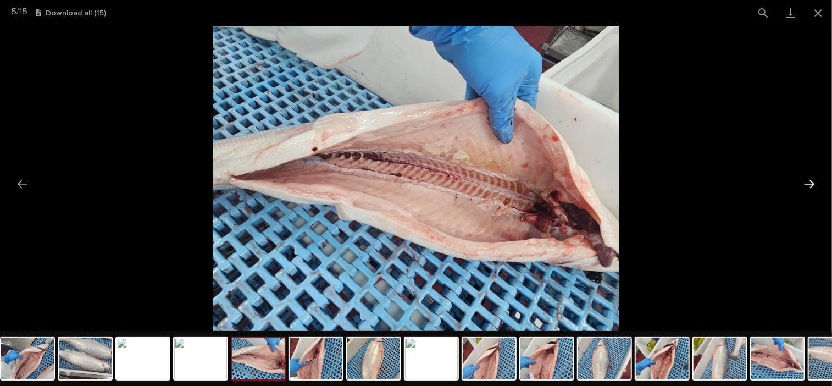
click at [809, 182] on button "Next slide" at bounding box center [809, 183] width 23 height 21
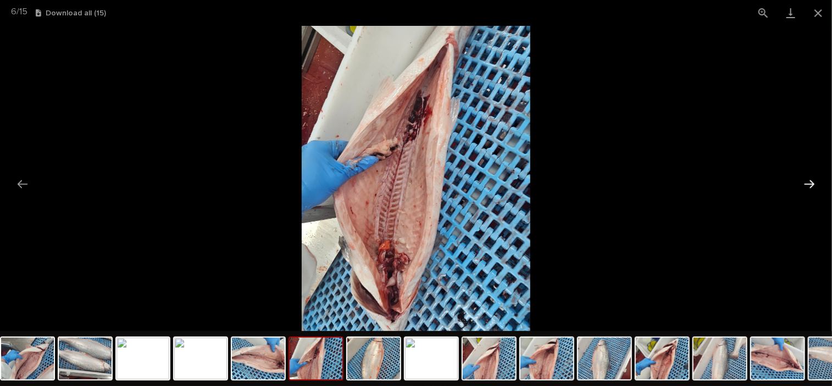
click at [807, 182] on button "Next slide" at bounding box center [809, 183] width 23 height 21
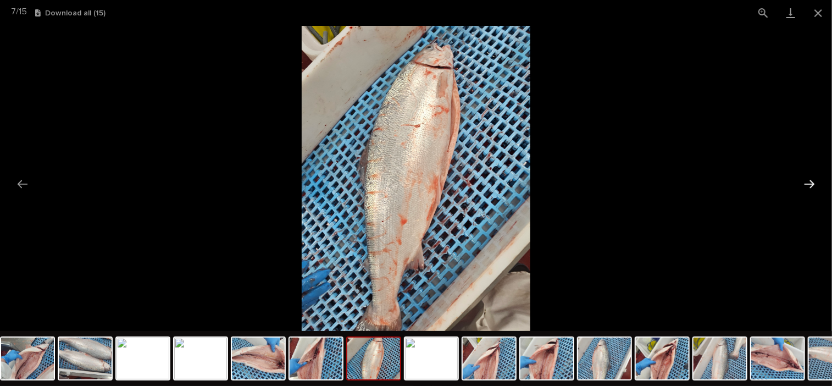
click at [806, 182] on button "Next slide" at bounding box center [809, 183] width 23 height 21
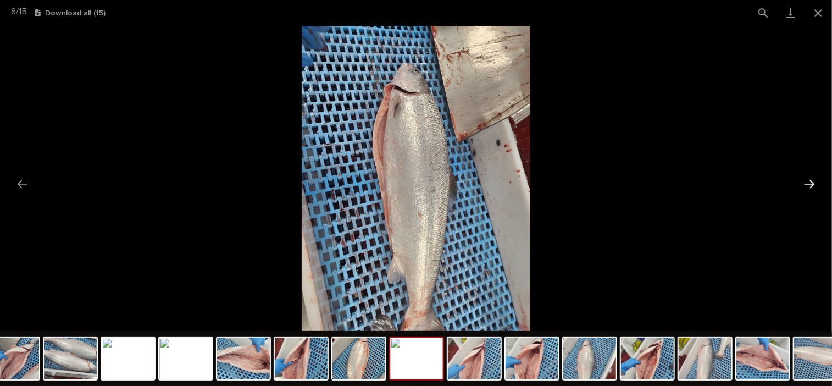
click at [805, 182] on button "Next slide" at bounding box center [809, 183] width 23 height 21
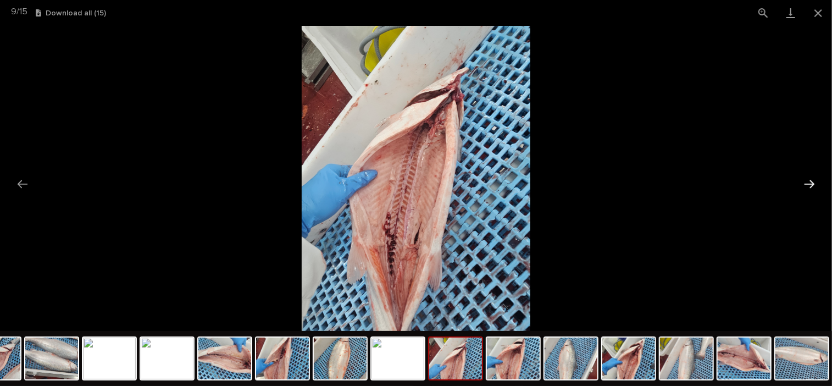
click at [804, 182] on button "Next slide" at bounding box center [809, 183] width 23 height 21
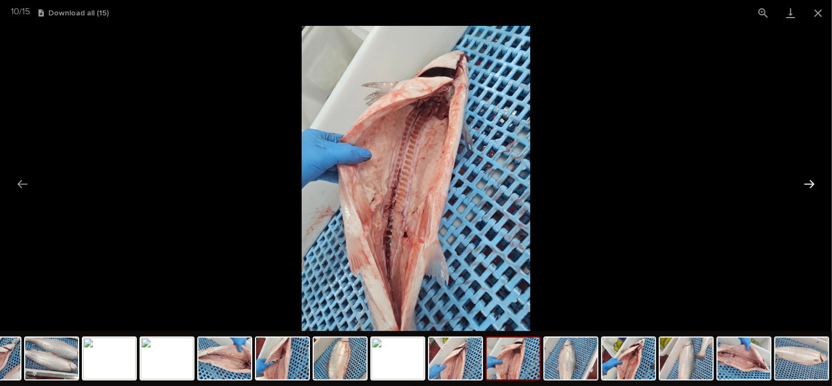
click at [804, 182] on button "Next slide" at bounding box center [809, 183] width 23 height 21
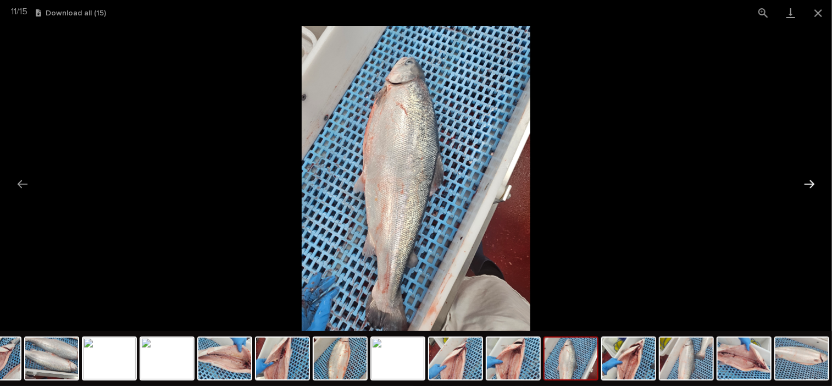
click at [804, 182] on button "Next slide" at bounding box center [809, 183] width 23 height 21
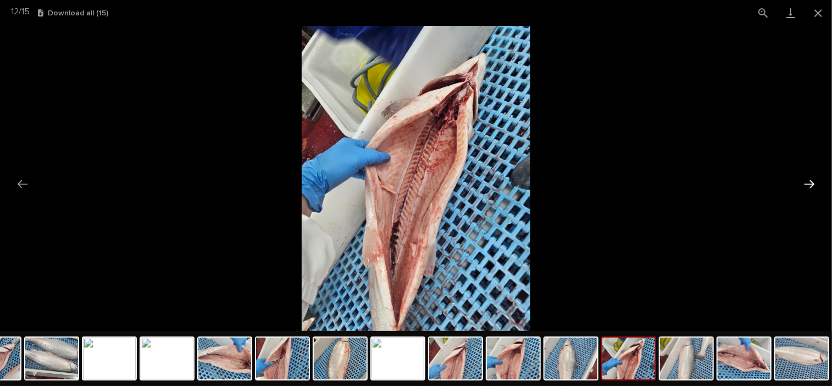
click at [804, 182] on button "Next slide" at bounding box center [809, 183] width 23 height 21
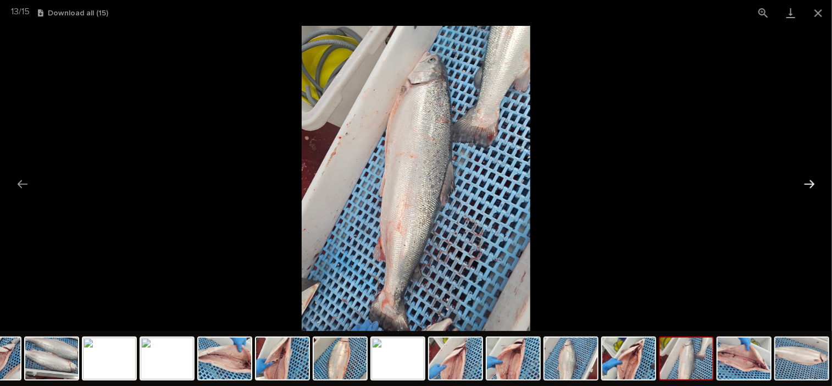
click at [804, 182] on button "Next slide" at bounding box center [809, 183] width 23 height 21
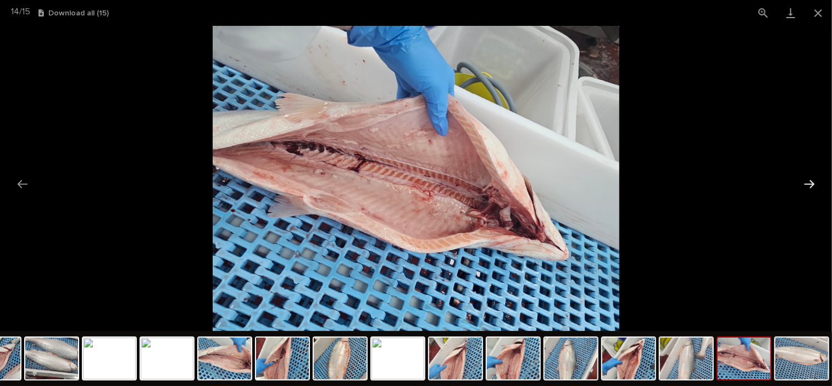
click at [804, 182] on button "Next slide" at bounding box center [809, 183] width 23 height 21
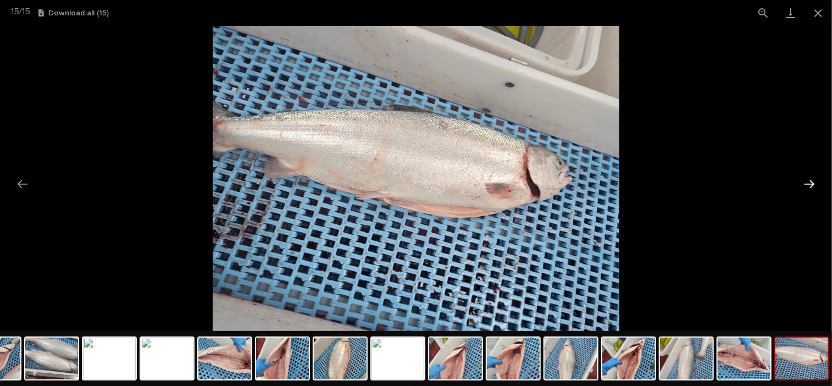
click at [804, 182] on button "Next slide" at bounding box center [809, 183] width 23 height 21
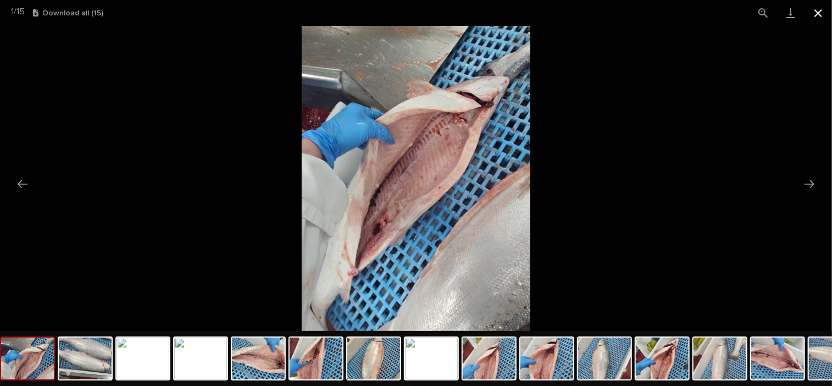
click at [817, 15] on button "Close gallery" at bounding box center [817, 13] width 27 height 26
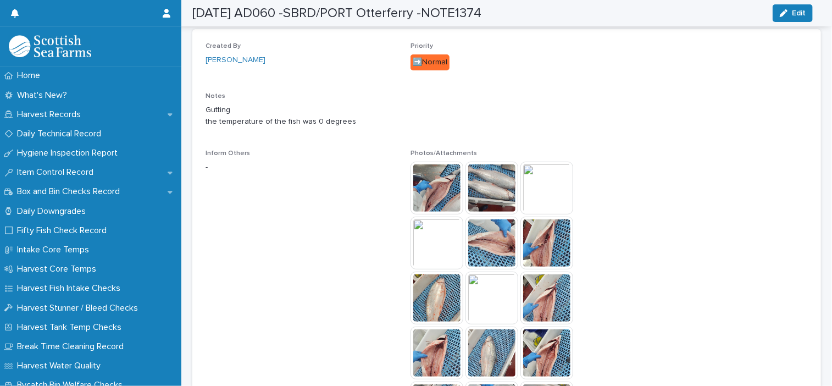
scroll to position [0, 0]
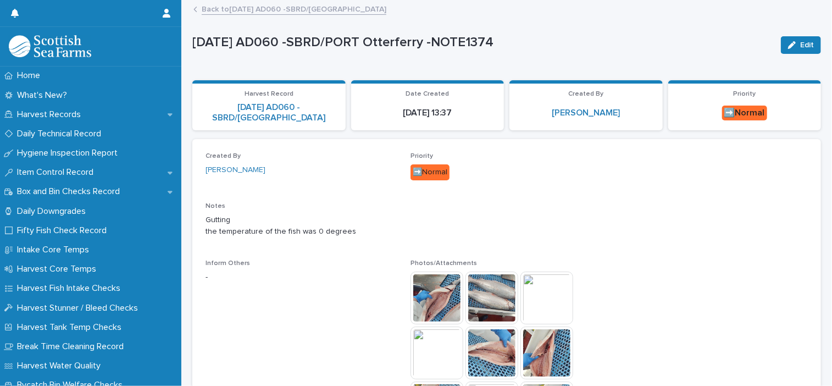
click at [258, 8] on link "Back to 18-08-2025 AD060 -SBRD/PORT Otterferry" at bounding box center [294, 8] width 185 height 13
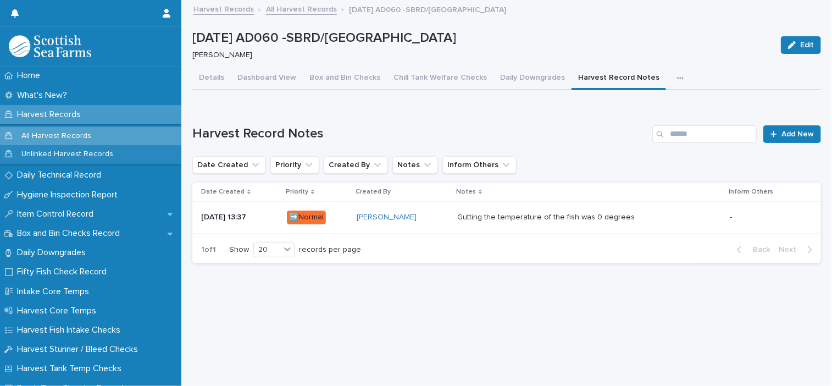
click at [670, 75] on button "button" at bounding box center [682, 78] width 24 height 22
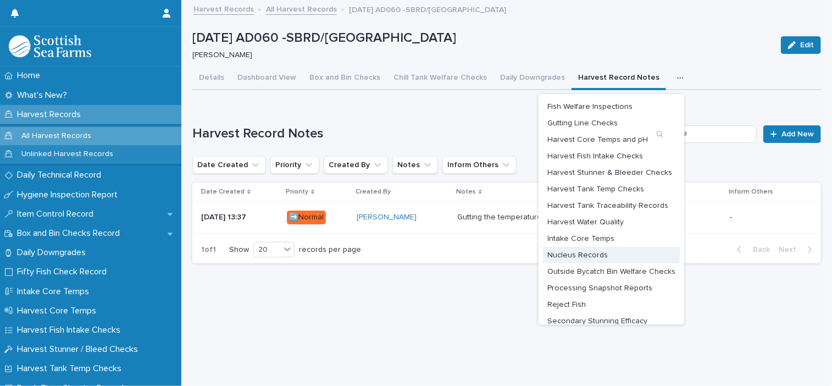
scroll to position [59, 0]
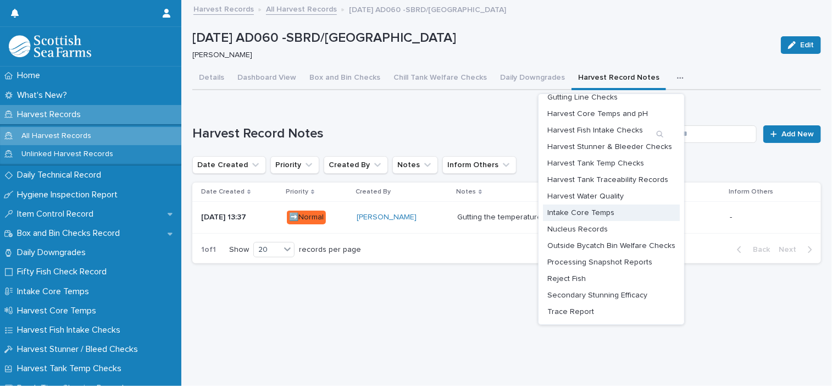
click at [594, 215] on span "Intake Core Temps" at bounding box center [580, 213] width 67 height 8
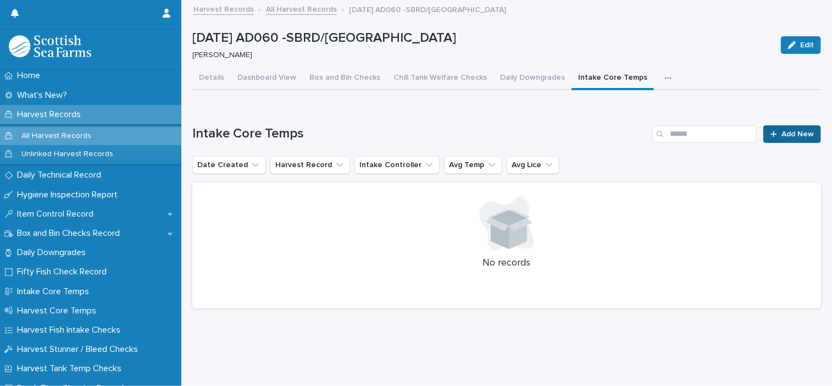
click at [804, 136] on span "Add New" at bounding box center [797, 134] width 32 height 8
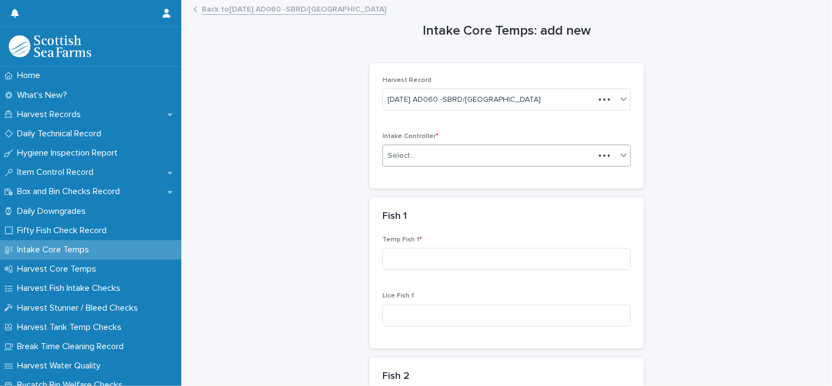
click at [512, 154] on div "Select..." at bounding box center [488, 156] width 211 height 18
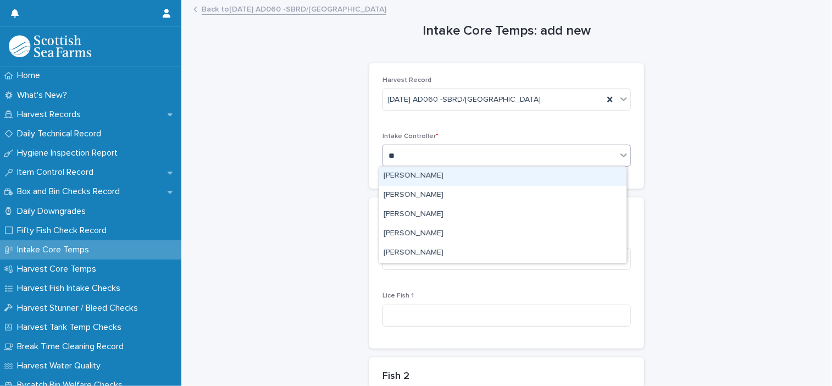
type input "***"
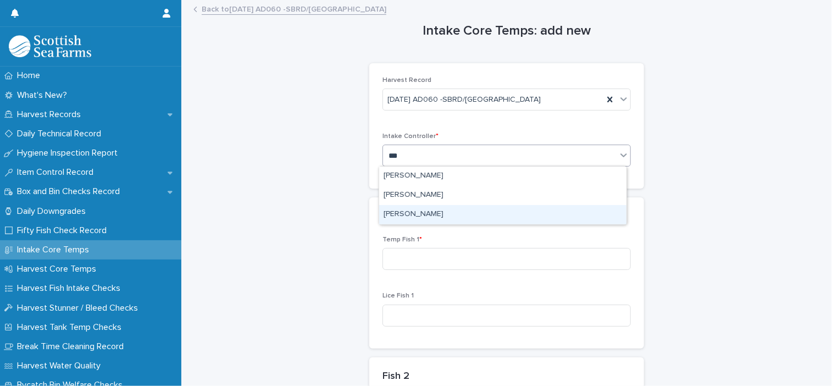
click at [485, 207] on div "[PERSON_NAME]" at bounding box center [502, 214] width 247 height 19
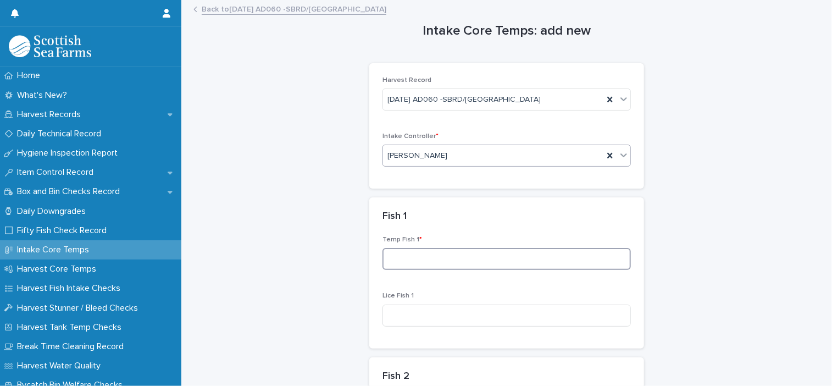
click at [457, 255] on input at bounding box center [506, 259] width 248 height 22
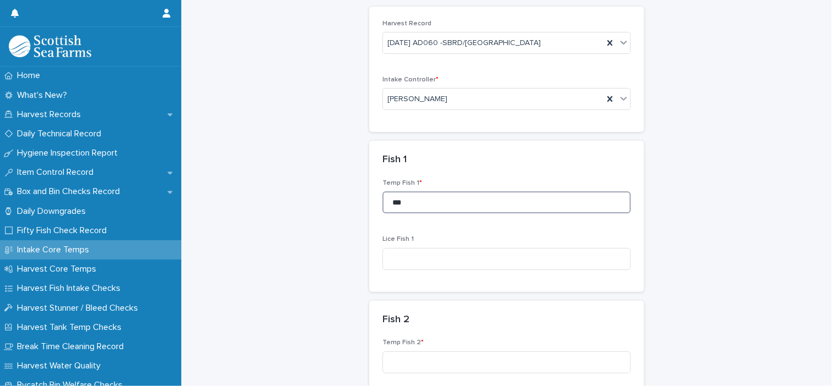
scroll to position [165, 0]
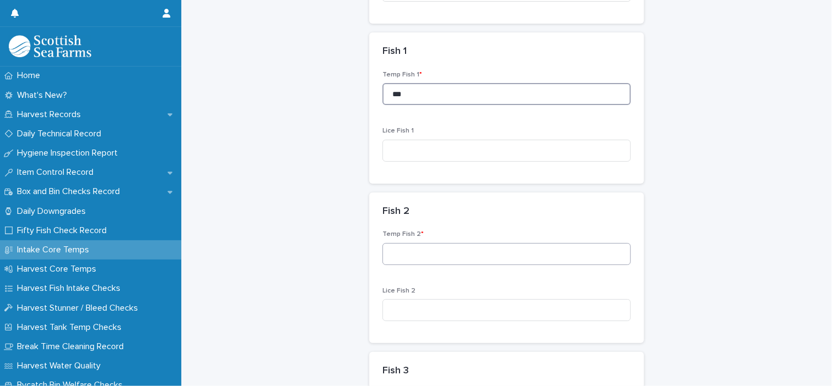
type input "***"
click at [424, 260] on input at bounding box center [506, 254] width 248 height 22
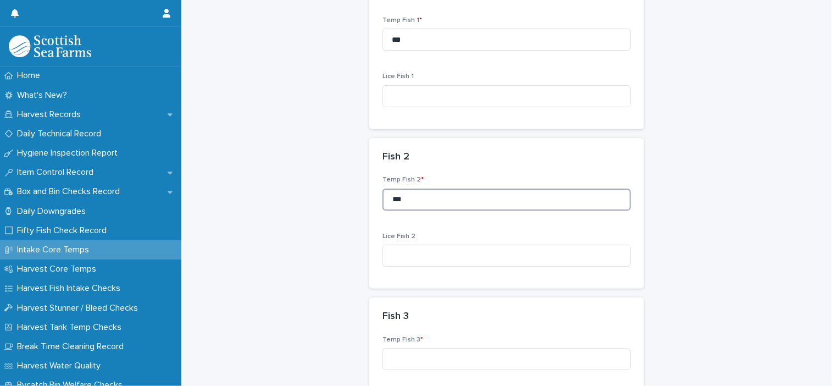
scroll to position [275, 0]
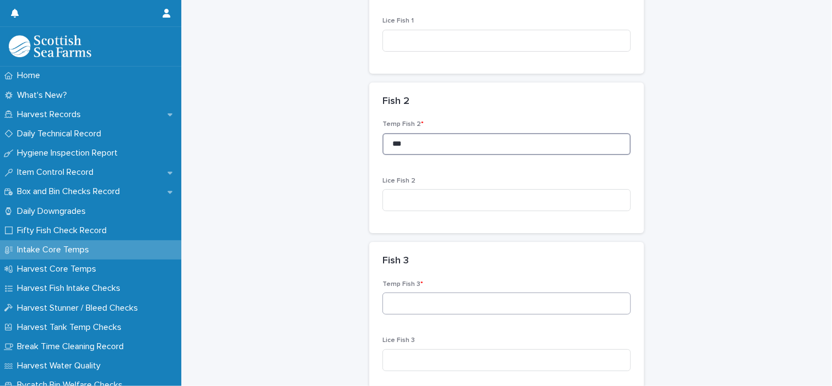
type input "***"
click at [445, 303] on input at bounding box center [506, 303] width 248 height 22
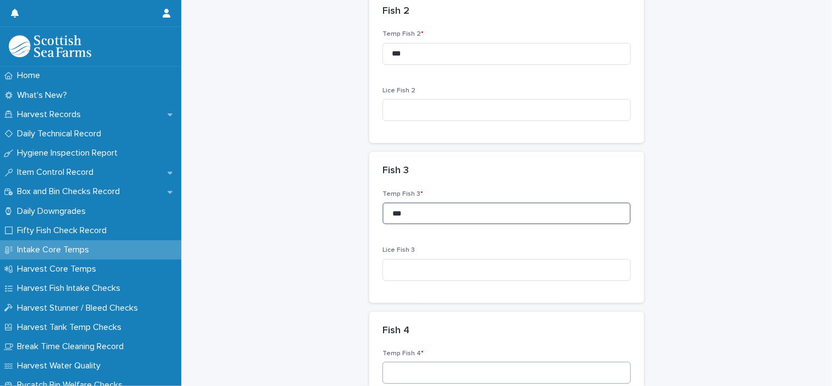
scroll to position [385, 0]
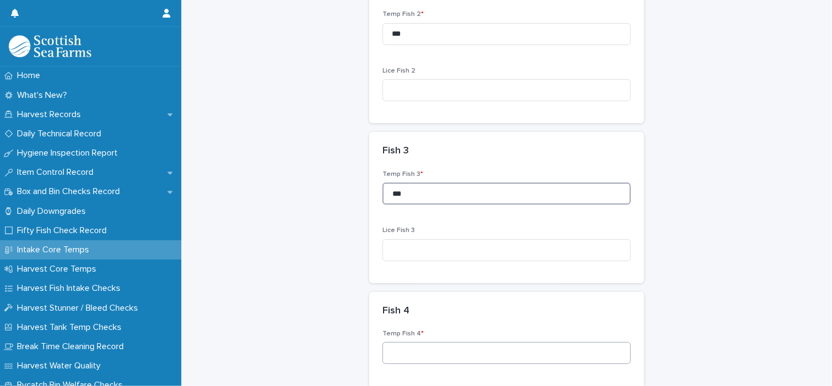
type input "***"
click at [428, 352] on input at bounding box center [506, 353] width 248 height 22
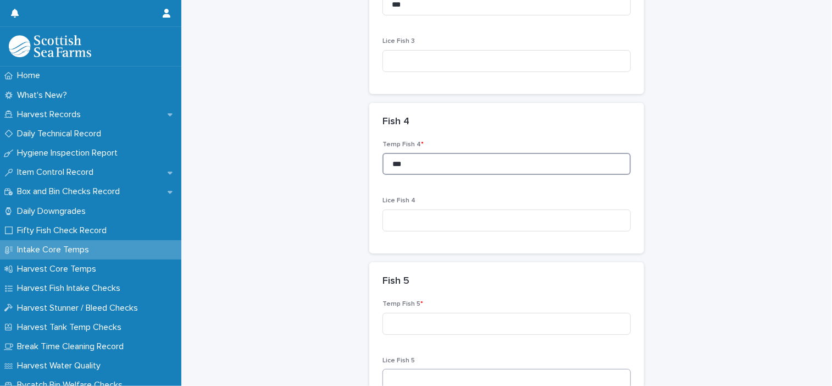
scroll to position [604, 0]
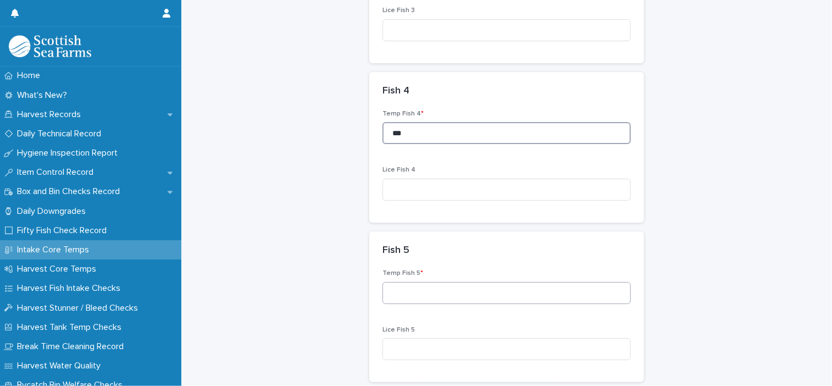
type input "***"
click at [405, 299] on input at bounding box center [506, 293] width 248 height 22
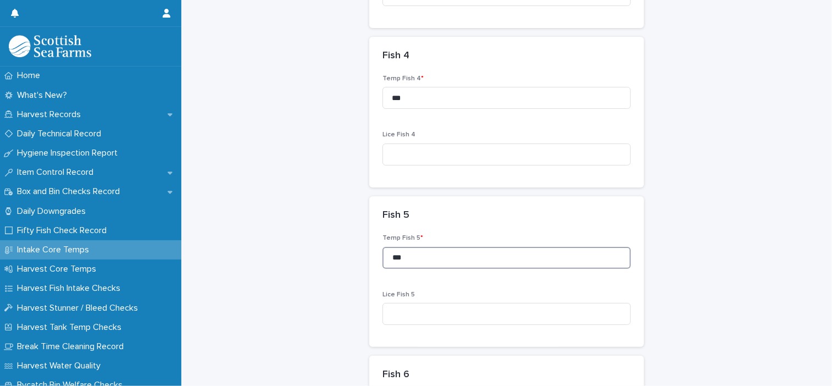
scroll to position [714, 0]
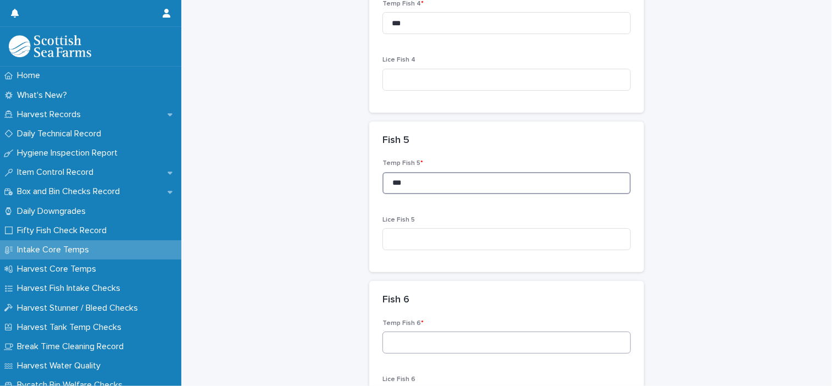
type input "***"
click at [443, 351] on input at bounding box center [506, 342] width 248 height 22
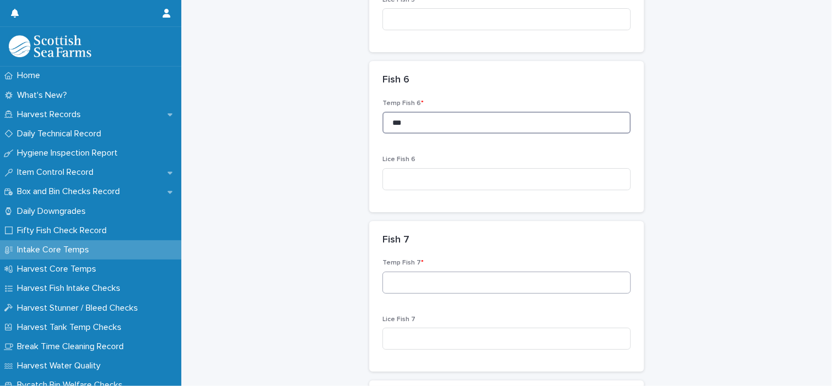
type input "***"
click at [422, 282] on input at bounding box center [506, 282] width 248 height 22
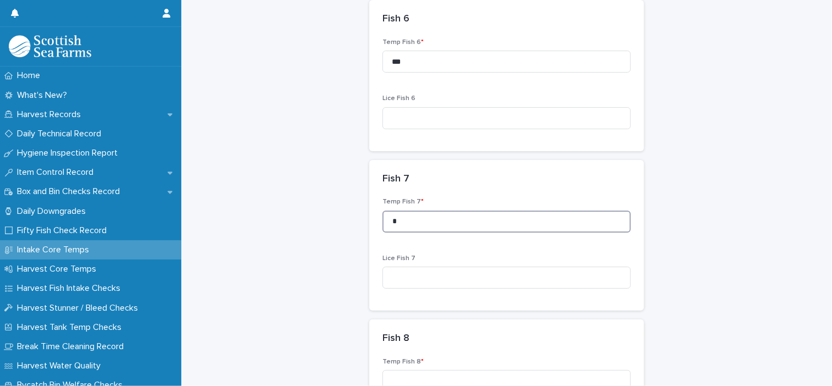
scroll to position [1044, 0]
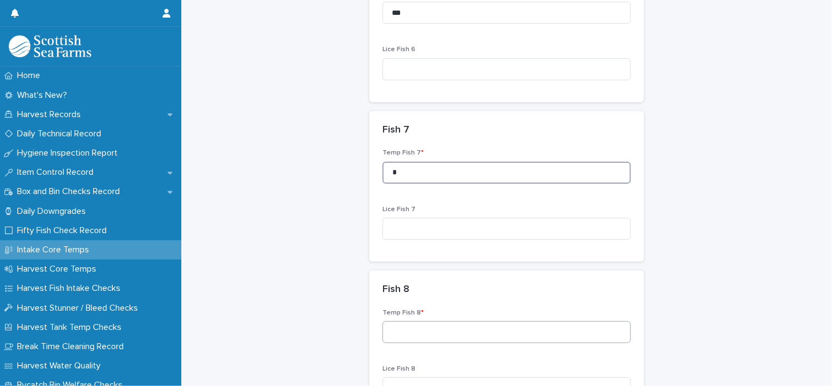
type input "*"
click at [435, 333] on input at bounding box center [506, 332] width 248 height 22
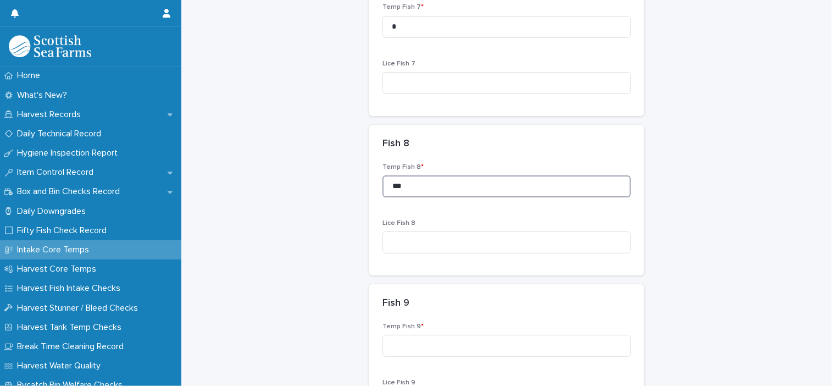
scroll to position [1208, 0]
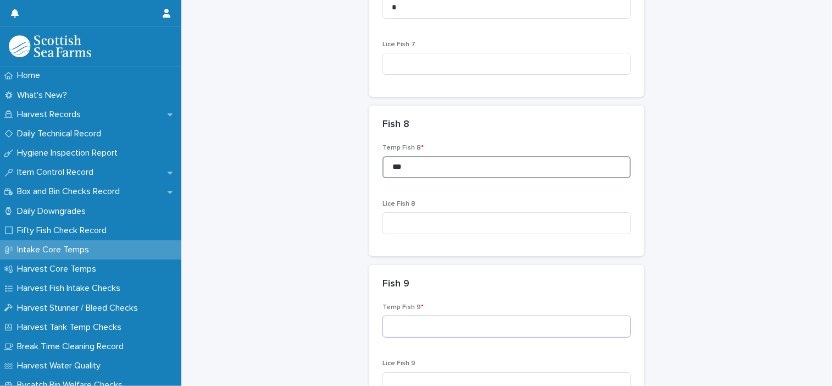
type input "***"
click at [431, 328] on input at bounding box center [506, 326] width 248 height 22
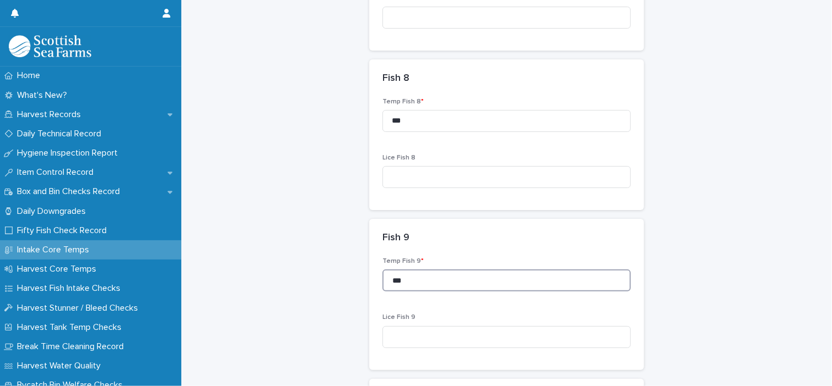
scroll to position [1373, 0]
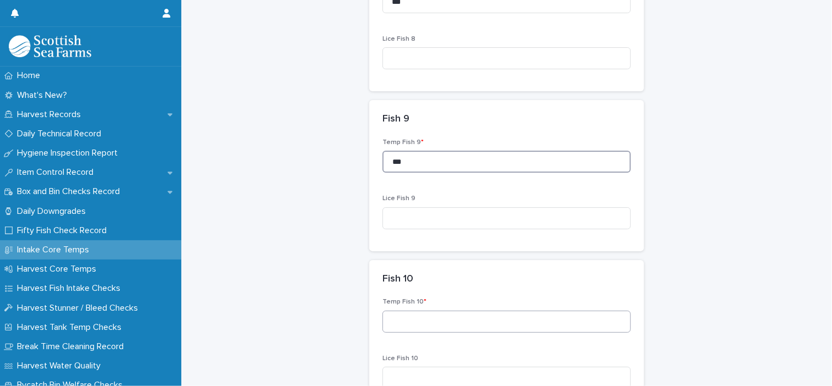
type input "***"
click at [427, 326] on input at bounding box center [506, 321] width 248 height 22
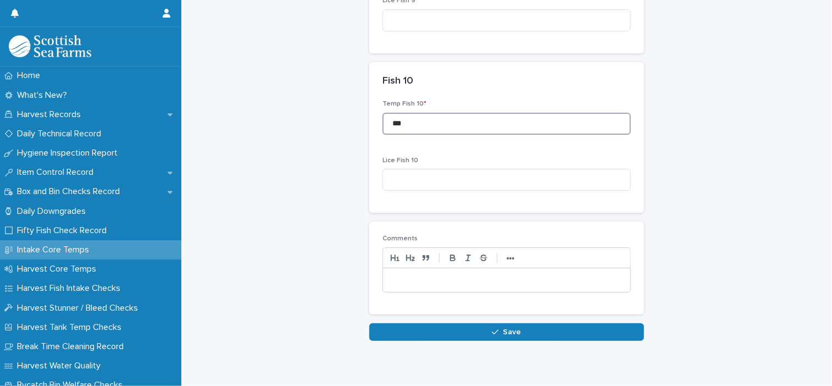
scroll to position [1589, 0]
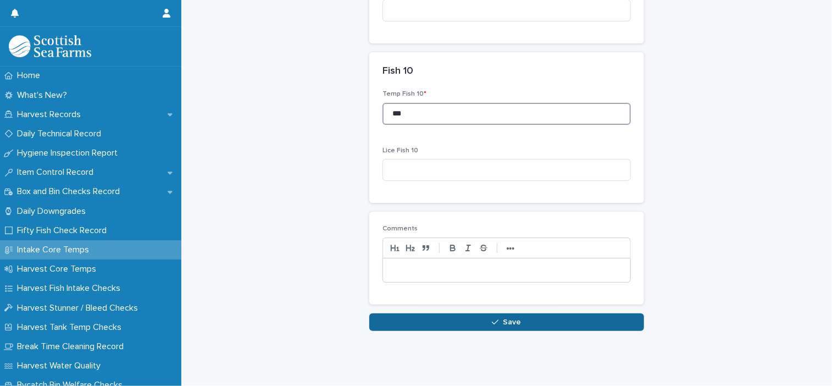
type input "***"
click at [492, 319] on button "Save" at bounding box center [506, 322] width 275 height 18
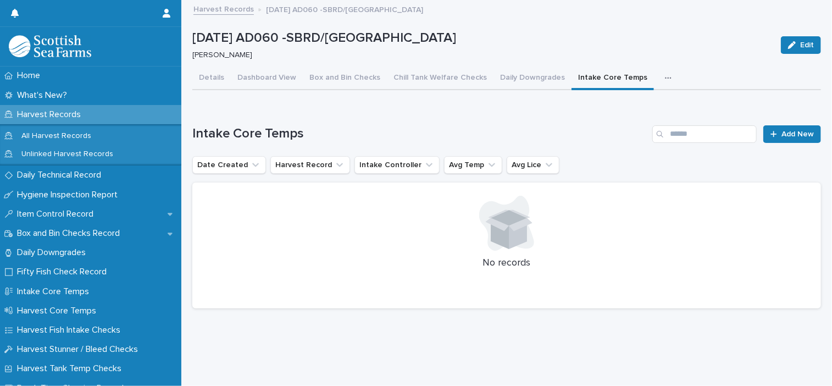
scroll to position [8, 0]
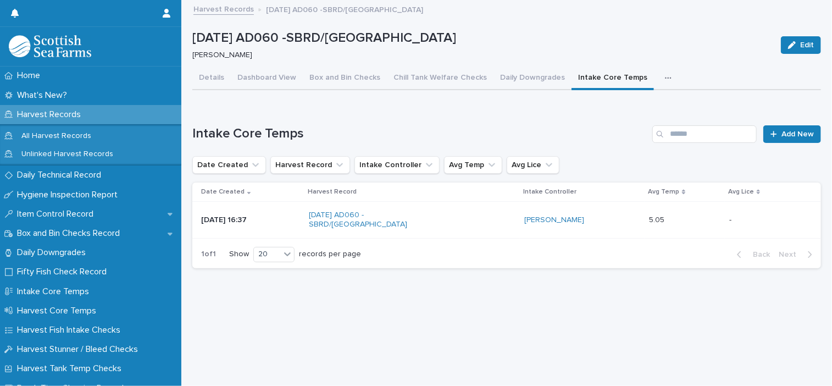
click at [665, 74] on icon "button" at bounding box center [668, 78] width 7 height 8
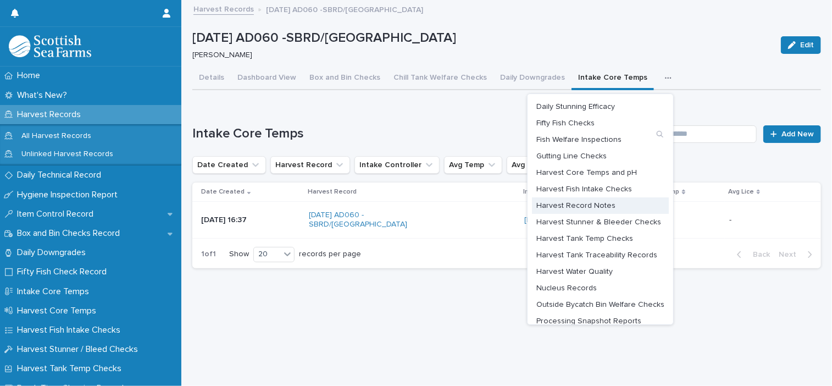
click at [584, 202] on span "Harvest Record Notes" at bounding box center [575, 206] width 79 height 8
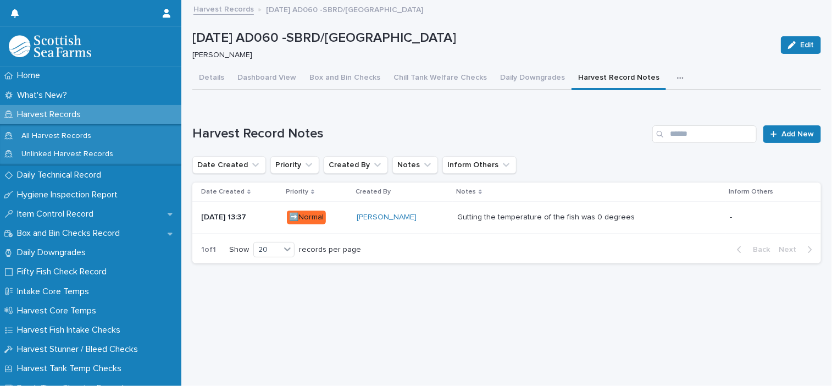
click at [677, 77] on icon "button" at bounding box center [680, 78] width 6 height 2
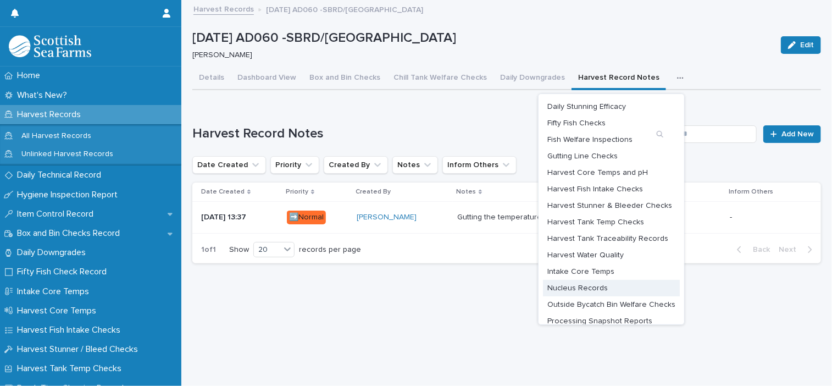
click at [600, 280] on button "Nucleus Records" at bounding box center [611, 288] width 137 height 16
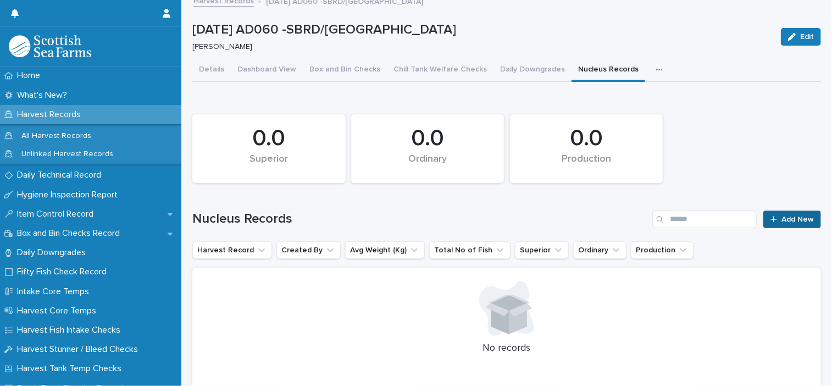
click at [769, 224] on link "Add New" at bounding box center [792, 219] width 58 height 18
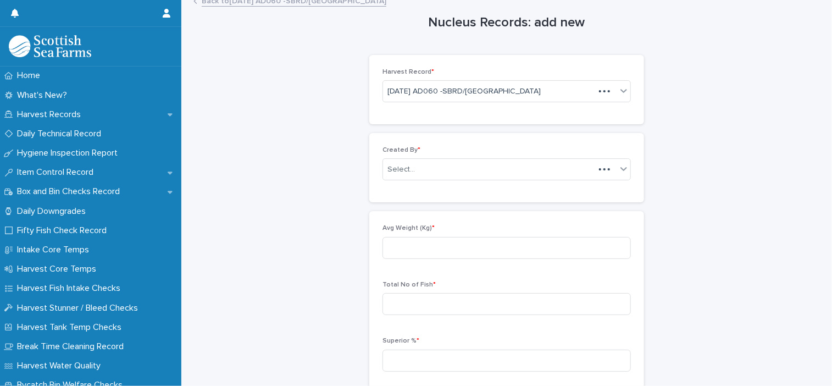
scroll to position [9, 0]
click at [459, 165] on div "Select..." at bounding box center [499, 169] width 233 height 18
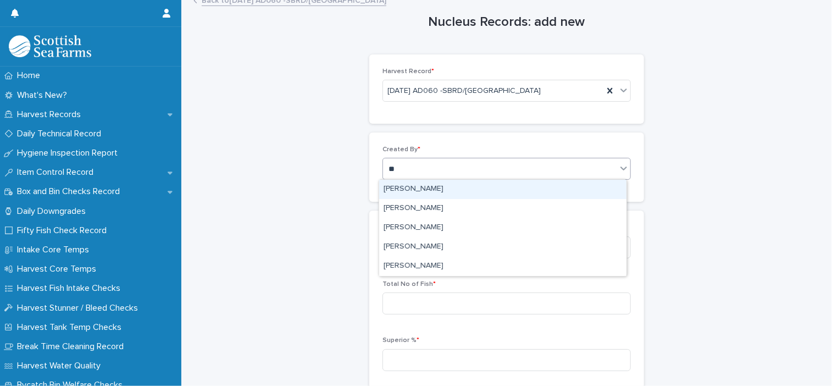
type input "***"
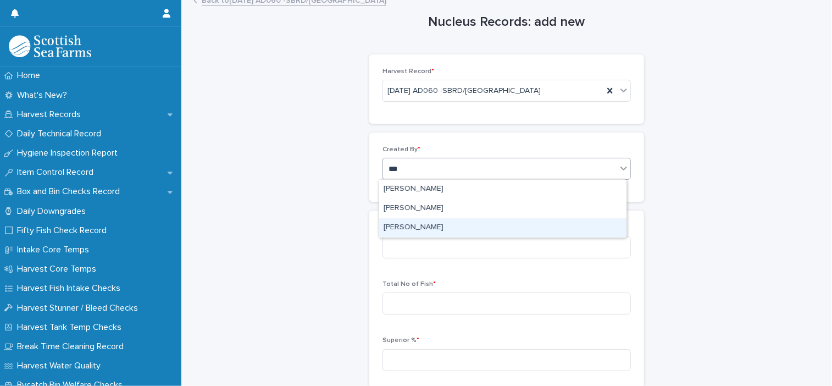
click at [443, 226] on div "[PERSON_NAME]" at bounding box center [502, 227] width 247 height 19
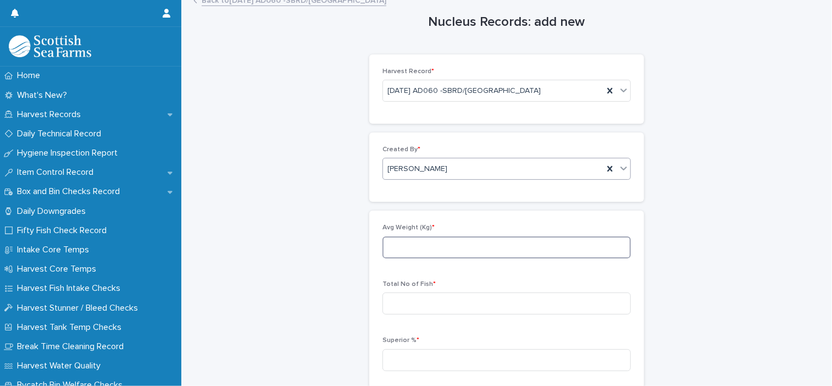
click at [407, 244] on input at bounding box center [506, 247] width 248 height 22
type input "****"
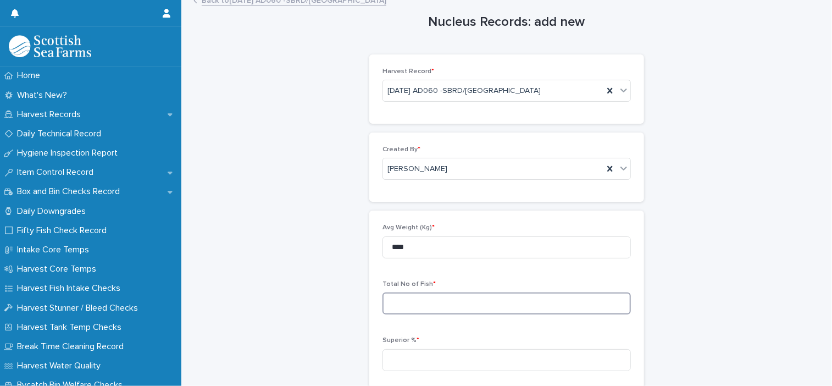
click at [435, 306] on input at bounding box center [506, 303] width 248 height 22
type input "***"
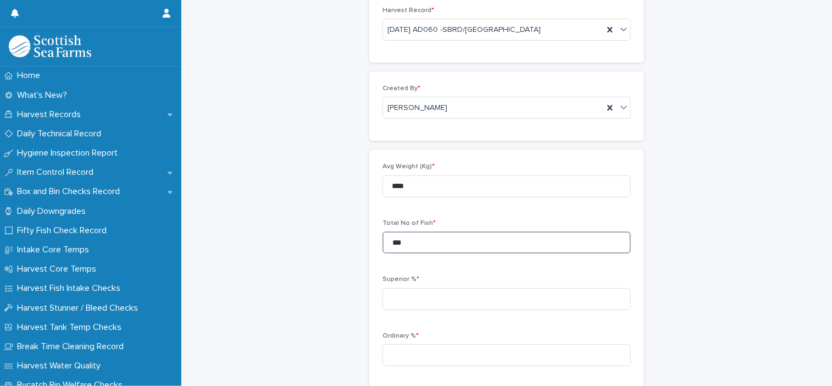
scroll to position [174, 0]
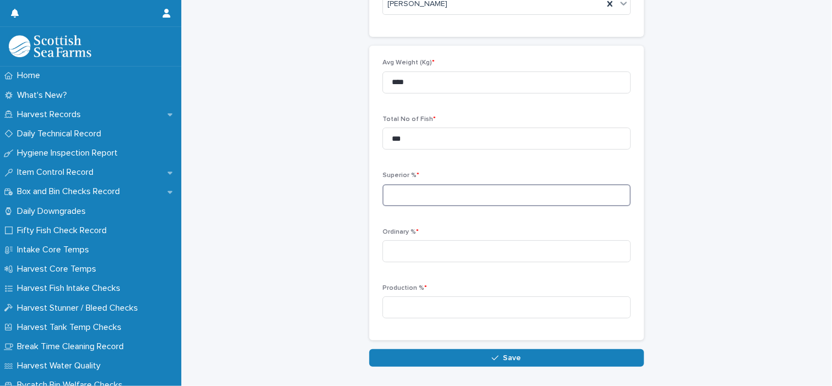
click at [417, 192] on input at bounding box center [506, 195] width 248 height 22
type input "***"
click at [425, 250] on input at bounding box center [506, 251] width 248 height 22
type input "*"
click at [427, 308] on input at bounding box center [506, 307] width 248 height 22
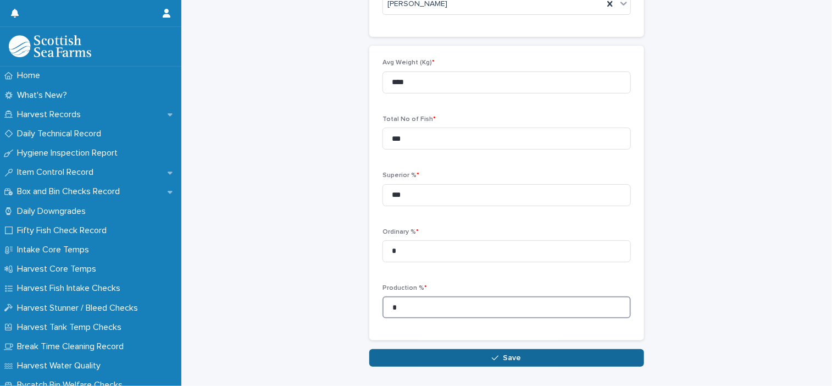
type input "*"
click at [503, 357] on span "Save" at bounding box center [512, 358] width 18 height 8
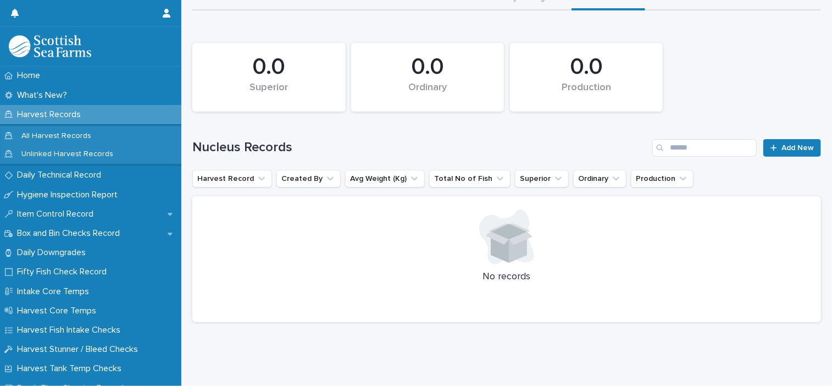
scroll to position [88, 0]
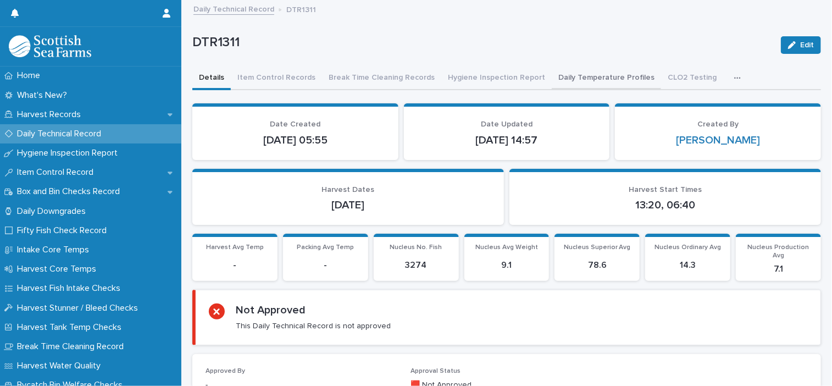
click at [624, 77] on button "Daily Temperature Profiles" at bounding box center [606, 78] width 109 height 23
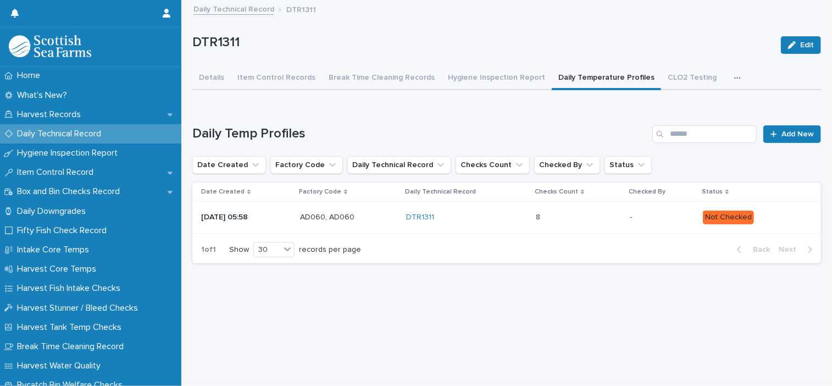
click at [609, 220] on p at bounding box center [578, 217] width 85 height 9
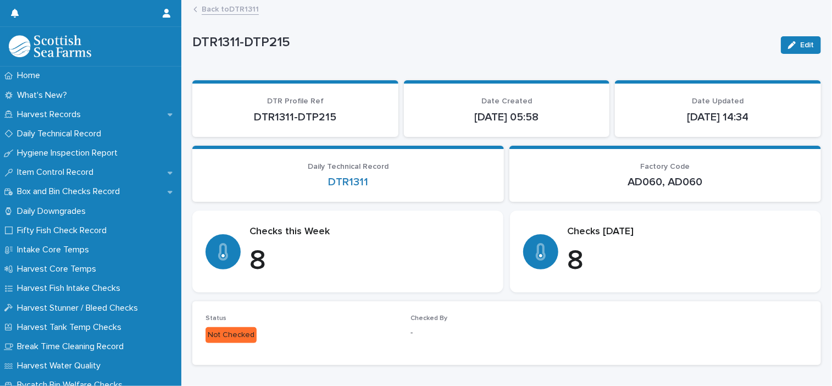
click at [788, 47] on icon "button" at bounding box center [792, 45] width 8 height 8
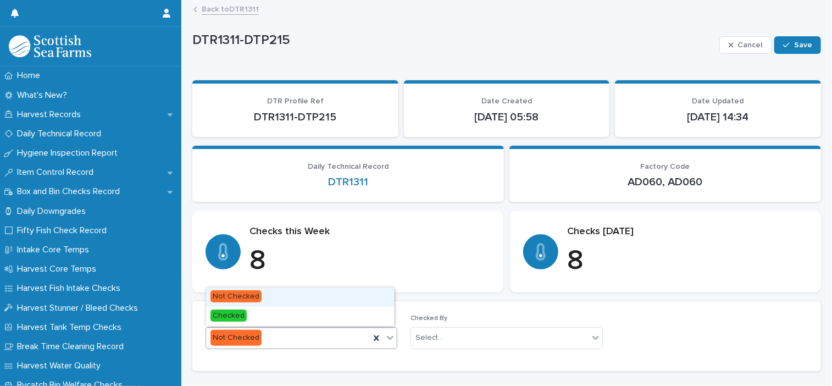
click at [282, 342] on div "Not Checked" at bounding box center [288, 337] width 164 height 18
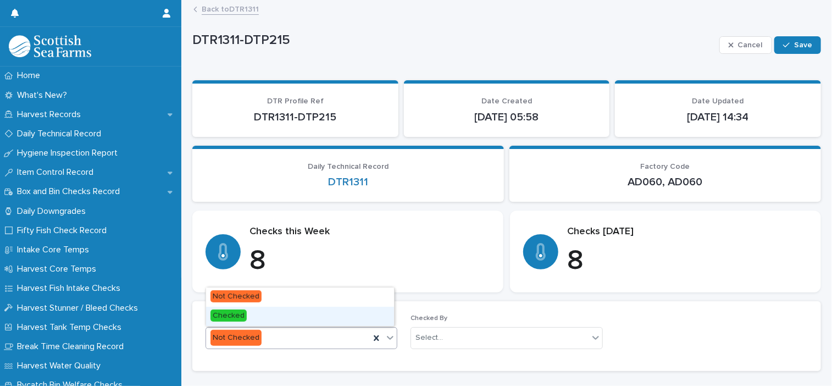
click at [262, 316] on div "Checked" at bounding box center [300, 316] width 188 height 19
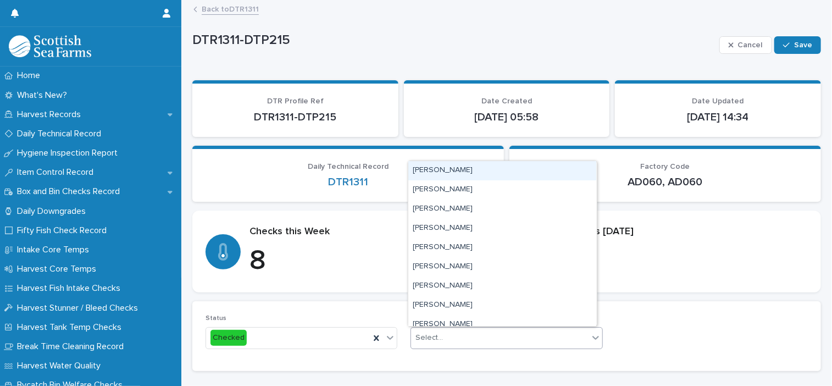
click at [431, 340] on div "Select..." at bounding box center [428, 338] width 27 height 12
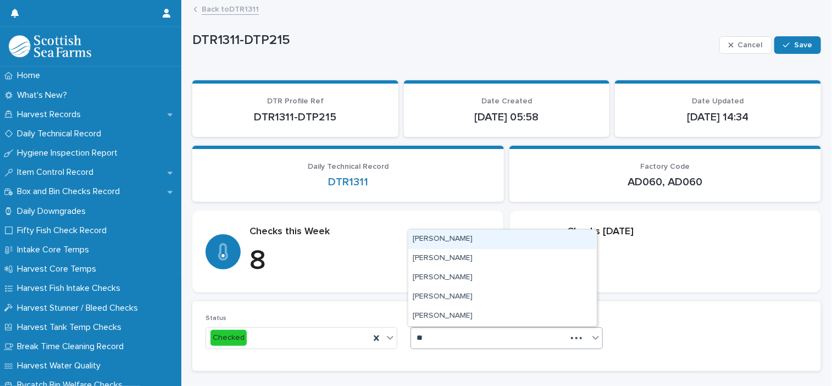
type input "***"
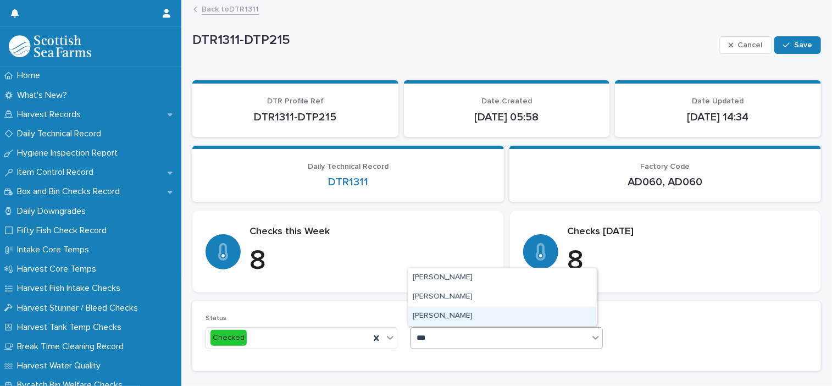
click at [440, 316] on div "[PERSON_NAME]" at bounding box center [502, 316] width 188 height 19
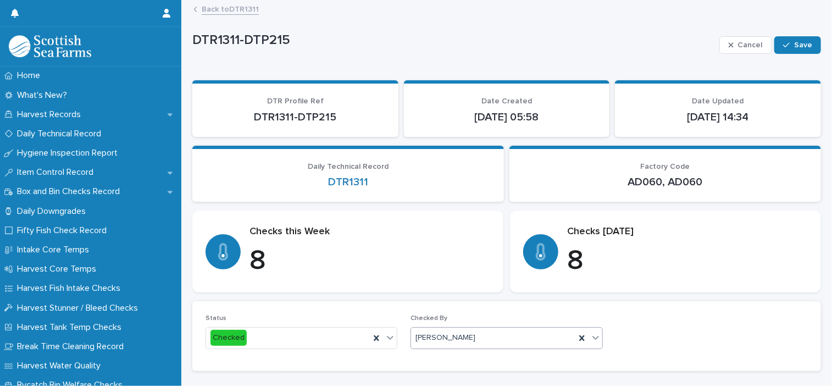
click at [782, 55] on div "Cancel Save" at bounding box center [770, 45] width 102 height 44
click at [786, 51] on button "Save" at bounding box center [797, 45] width 47 height 18
click at [224, 5] on link "Back to DTR1311" at bounding box center [230, 8] width 57 height 13
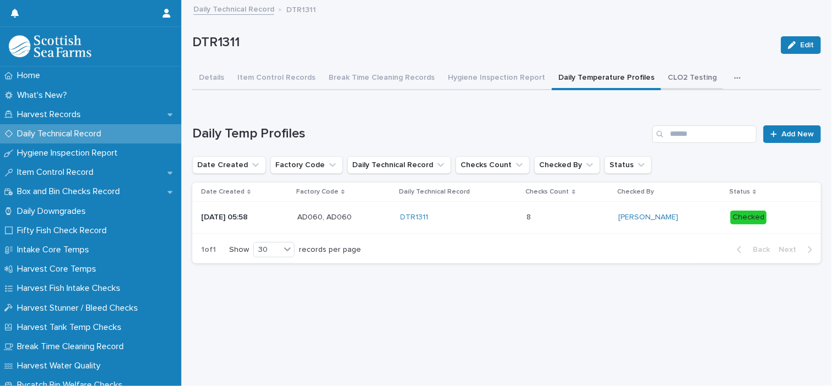
click at [680, 73] on button "CLO2 Testing" at bounding box center [692, 78] width 62 height 23
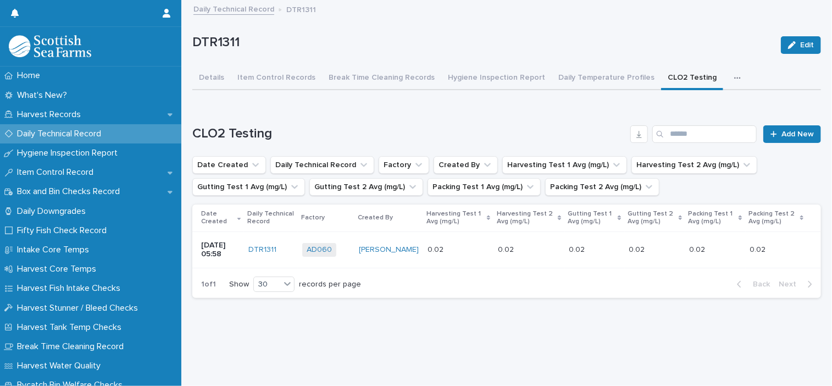
click at [734, 78] on icon "button" at bounding box center [737, 78] width 7 height 8
click at [673, 109] on span "ATP Hand, Boots, Ear Defenders" at bounding box center [667, 107] width 115 height 8
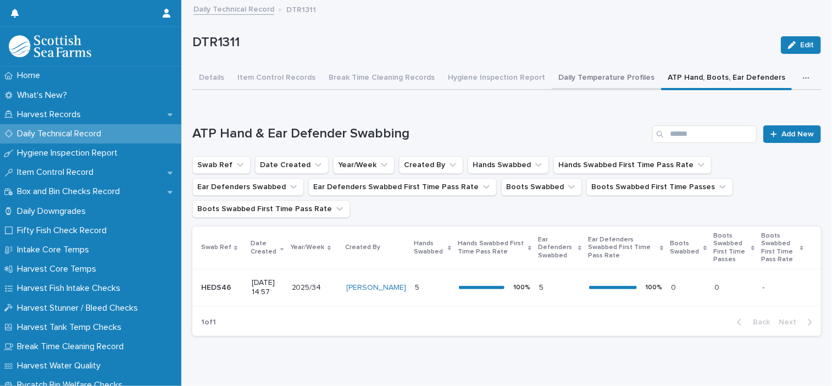
click at [552, 81] on button "Daily Temperature Profiles" at bounding box center [606, 78] width 109 height 23
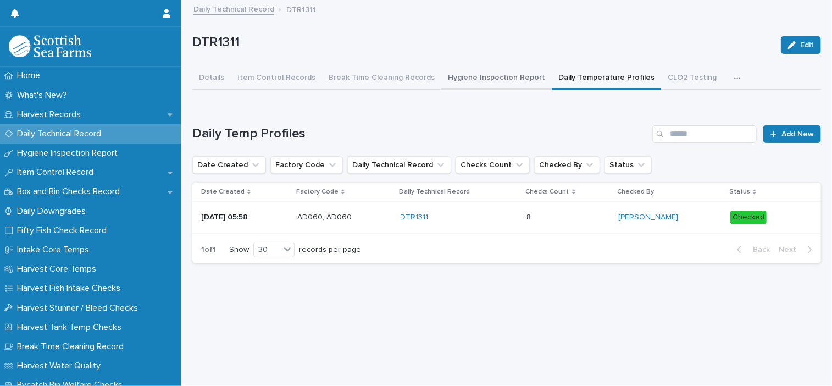
click at [494, 77] on button "Hygiene Inspection Report" at bounding box center [496, 78] width 110 height 23
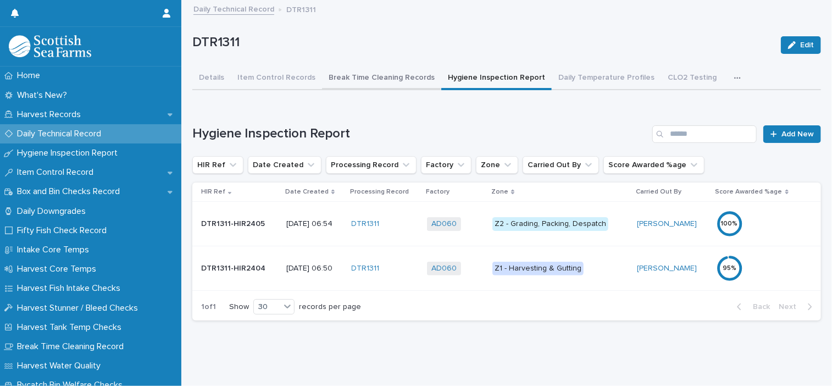
click at [398, 76] on button "Break Time Cleaning Records" at bounding box center [381, 78] width 119 height 23
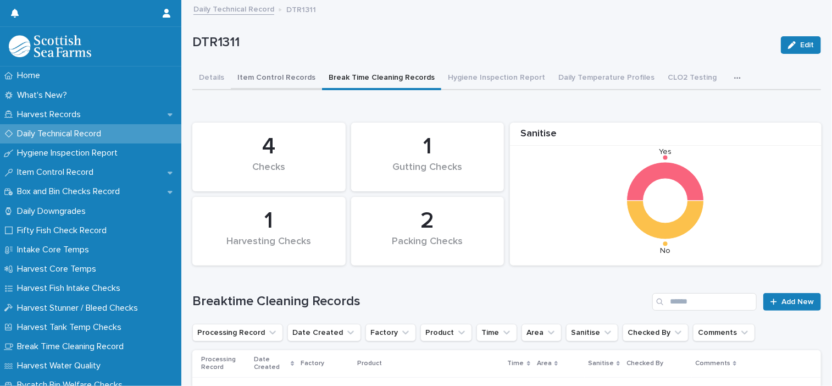
click at [266, 73] on button "Item Control Records" at bounding box center [276, 78] width 91 height 23
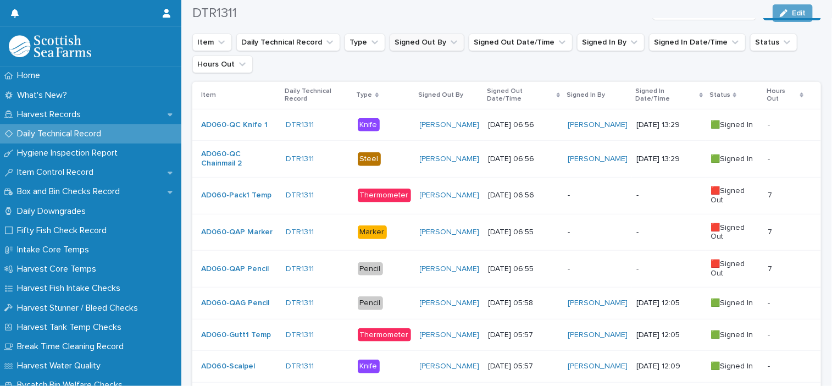
scroll to position [220, 0]
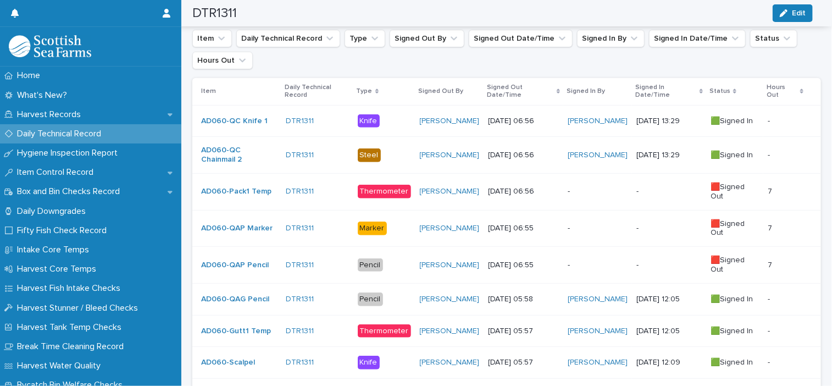
click at [601, 234] on div "-" at bounding box center [597, 228] width 60 height 18
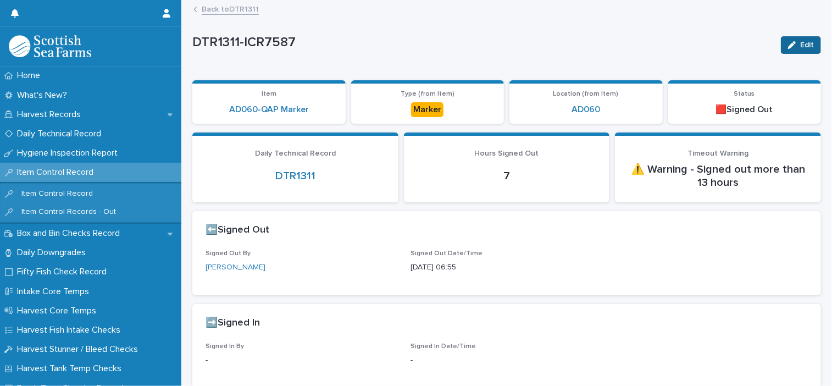
click at [800, 45] on span "Edit" at bounding box center [807, 45] width 14 height 8
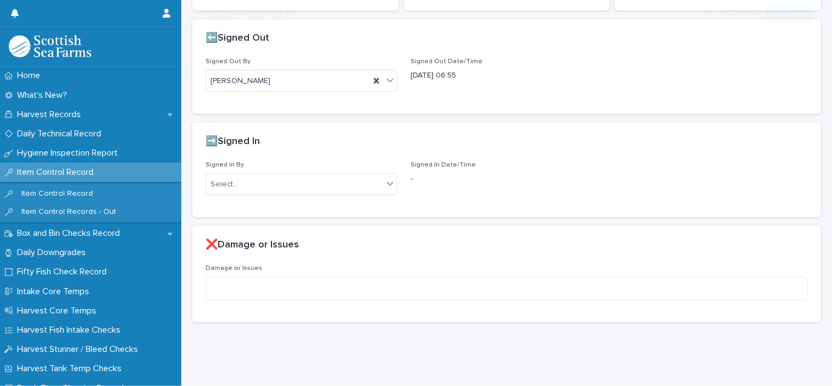
scroll to position [199, 0]
click at [286, 185] on div "Select..." at bounding box center [301, 184] width 192 height 22
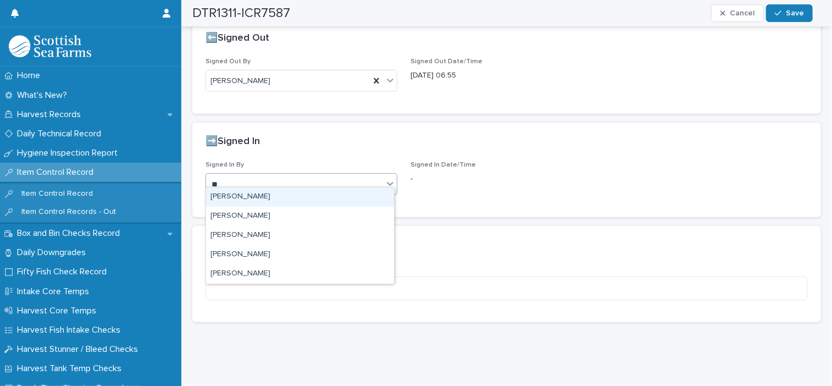
type input "***"
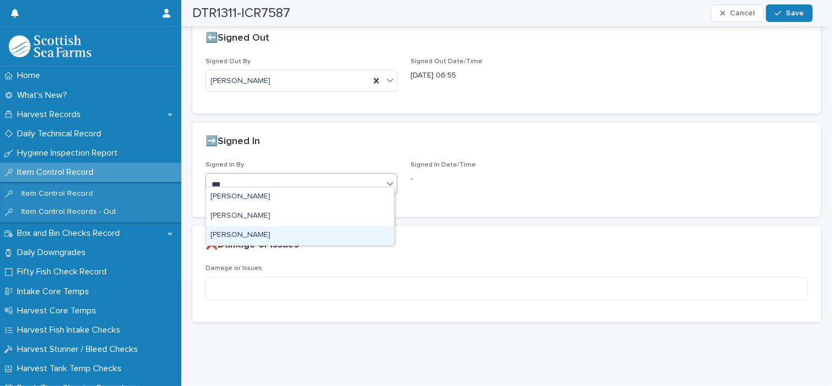
click at [263, 237] on div "[PERSON_NAME]" at bounding box center [300, 235] width 188 height 19
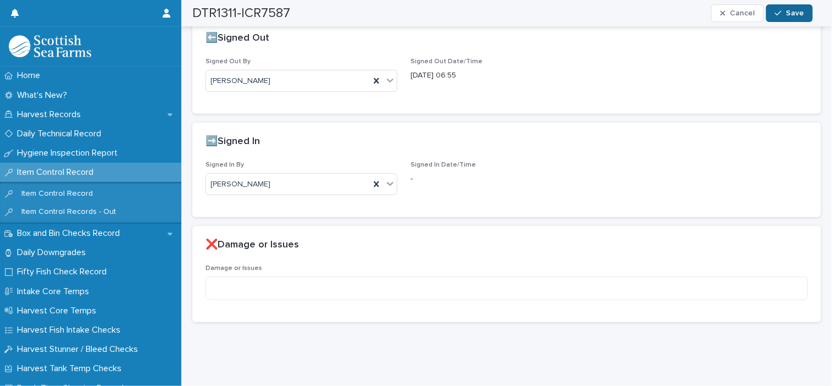
click at [793, 16] on span "Save" at bounding box center [795, 13] width 18 height 8
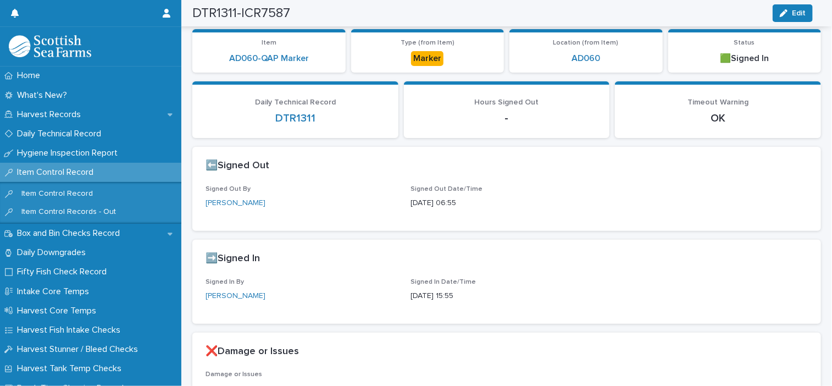
scroll to position [0, 0]
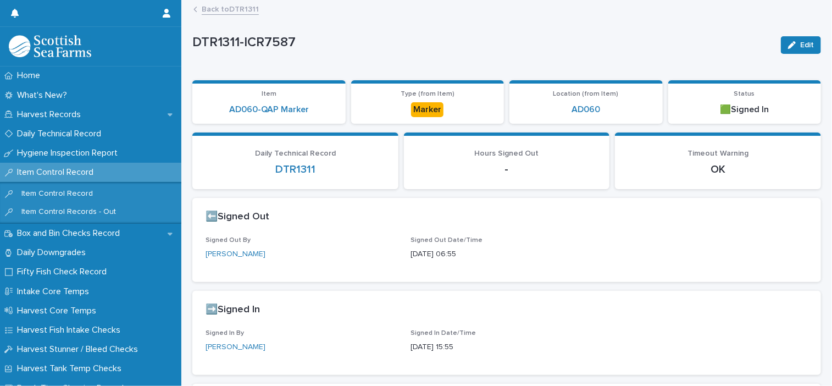
click at [224, 14] on div "Back to DTR1311" at bounding box center [511, 9] width 647 height 15
click at [239, 4] on link "Back to DTR1311" at bounding box center [230, 8] width 57 height 13
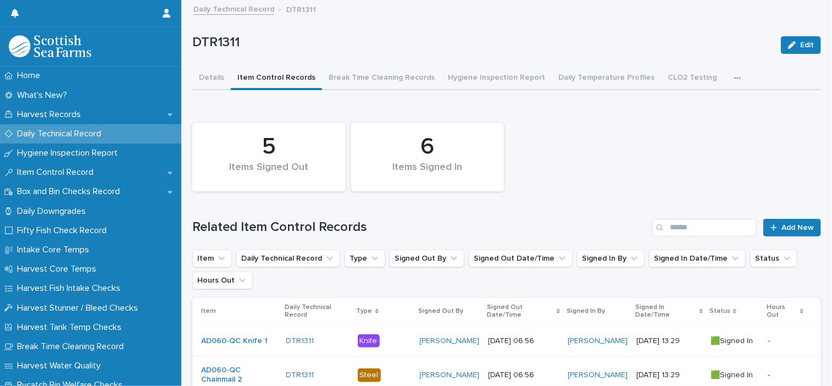
scroll to position [220, 0]
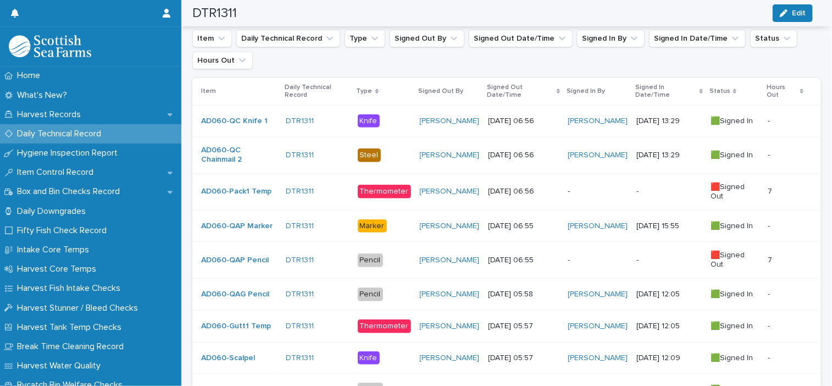
click at [585, 265] on div "-" at bounding box center [597, 260] width 60 height 18
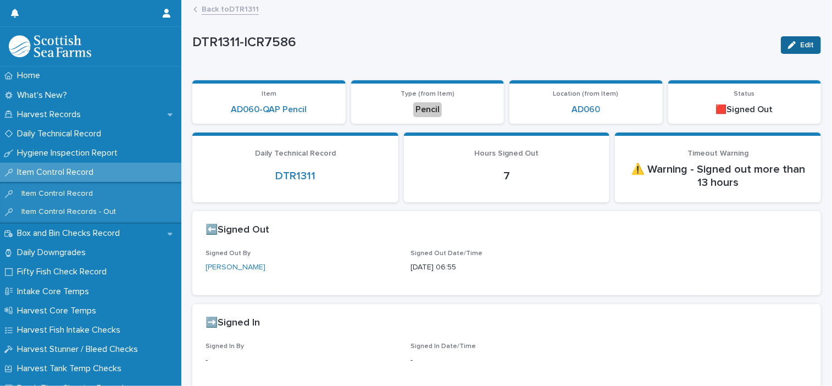
click at [788, 46] on icon "button" at bounding box center [792, 45] width 8 height 8
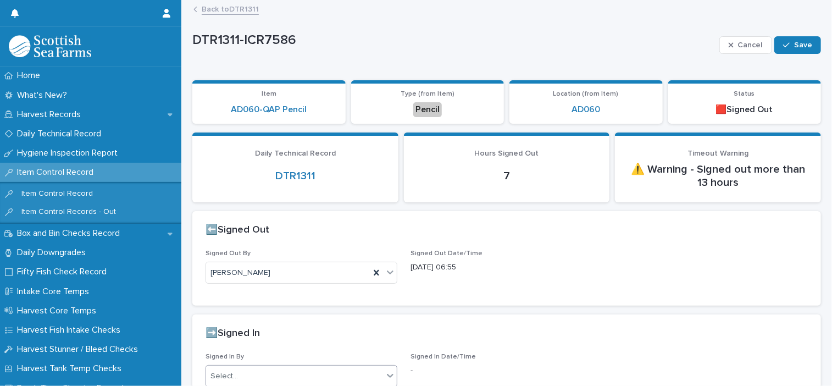
click at [252, 370] on div "Select..." at bounding box center [294, 376] width 177 height 18
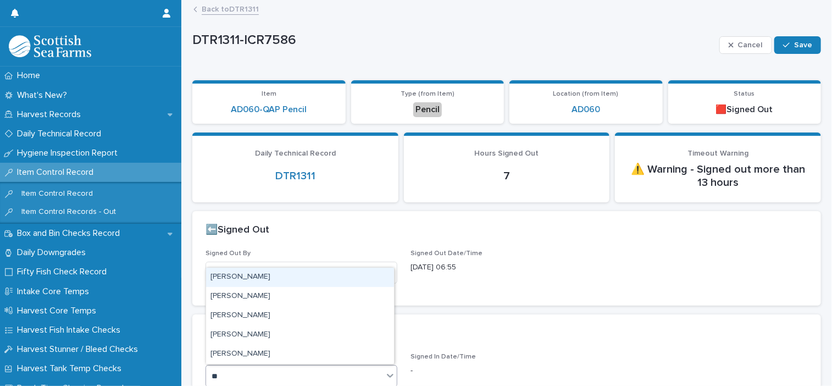
type input "***"
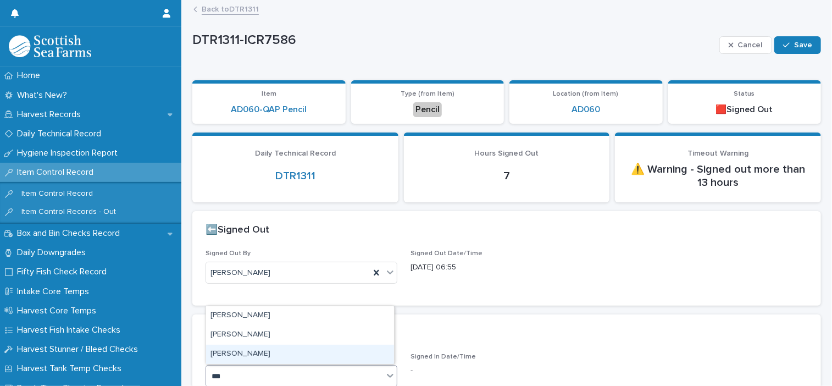
click at [253, 359] on div "[PERSON_NAME]" at bounding box center [300, 353] width 188 height 19
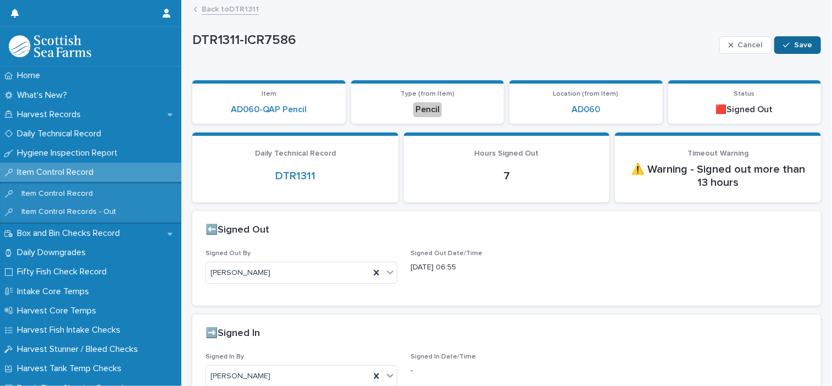
click at [800, 50] on button "Save" at bounding box center [797, 45] width 47 height 18
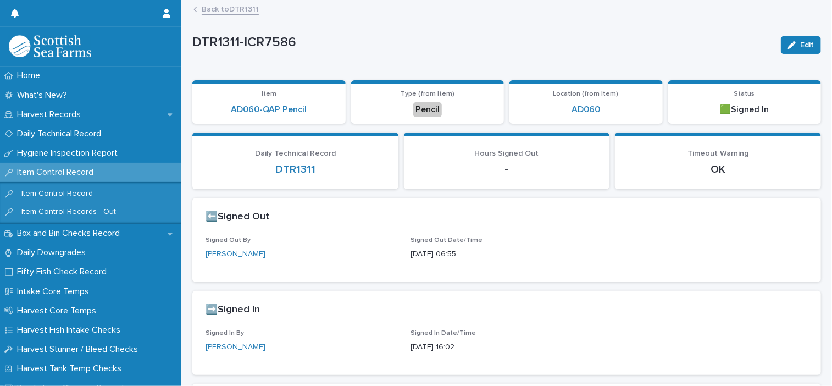
click at [226, 14] on link "Back to DTR1311" at bounding box center [230, 8] width 57 height 13
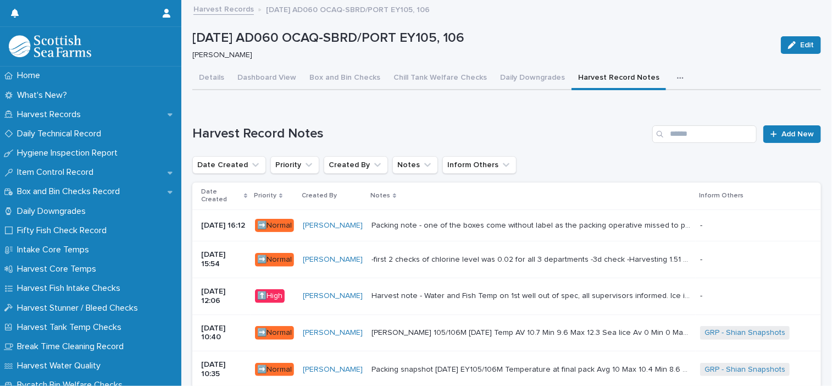
click at [464, 229] on td "Packing note - one of the boxes come without label as the packing operative mis…" at bounding box center [531, 225] width 328 height 32
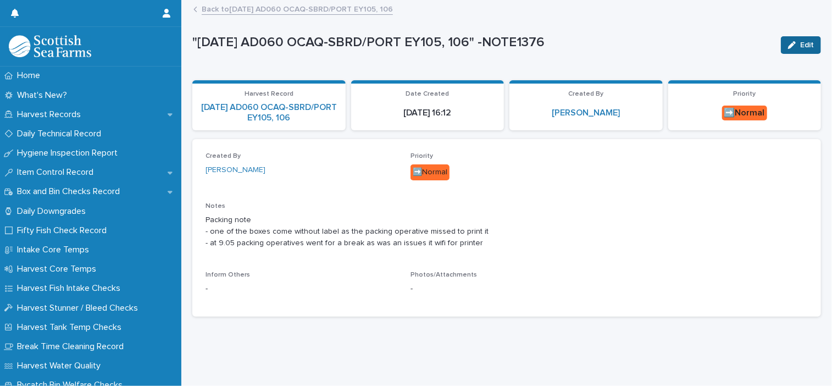
click at [800, 44] on span "Edit" at bounding box center [807, 45] width 14 height 8
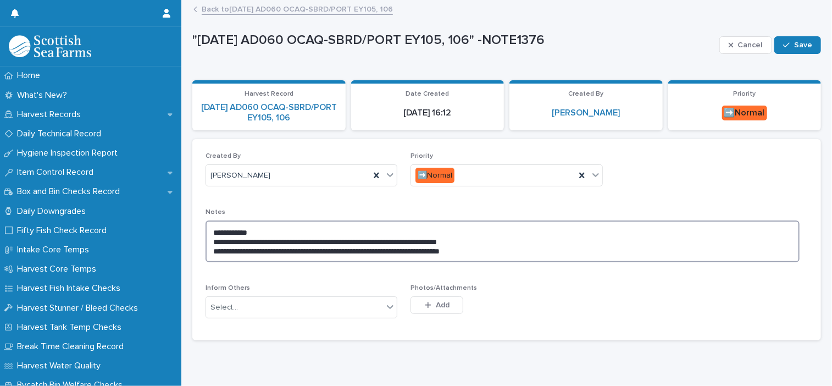
click at [428, 255] on textarea "**********" at bounding box center [502, 241] width 594 height 42
type textarea "**********"
click at [800, 43] on span "Save" at bounding box center [803, 45] width 18 height 8
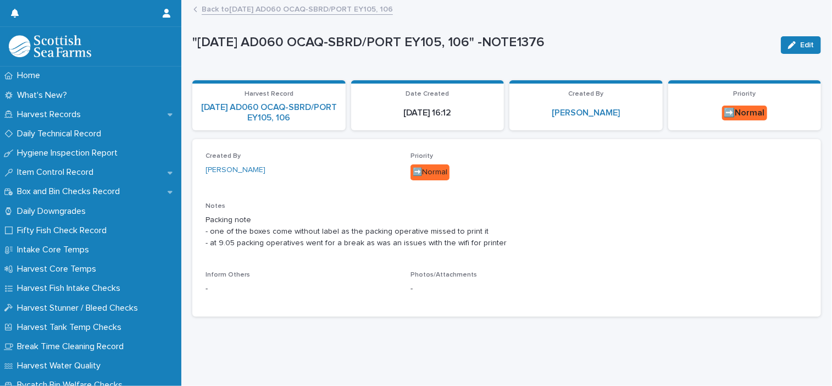
click at [274, 10] on link "Back to [DATE] AD060 OCAQ-SBRD/PORT EY105, 106" at bounding box center [297, 8] width 191 height 13
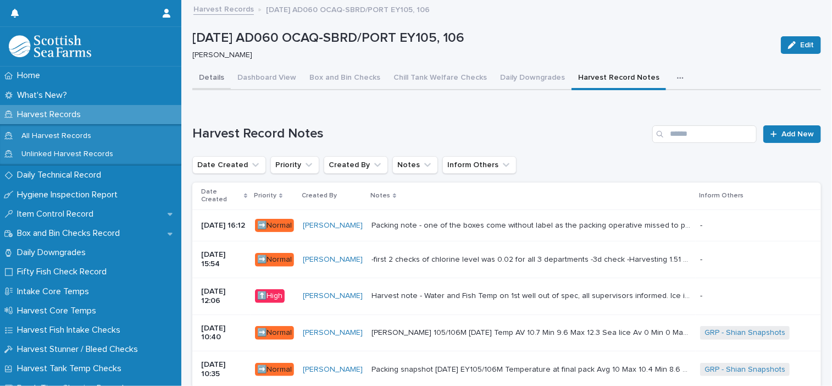
click at [203, 76] on button "Details" at bounding box center [211, 78] width 38 height 23
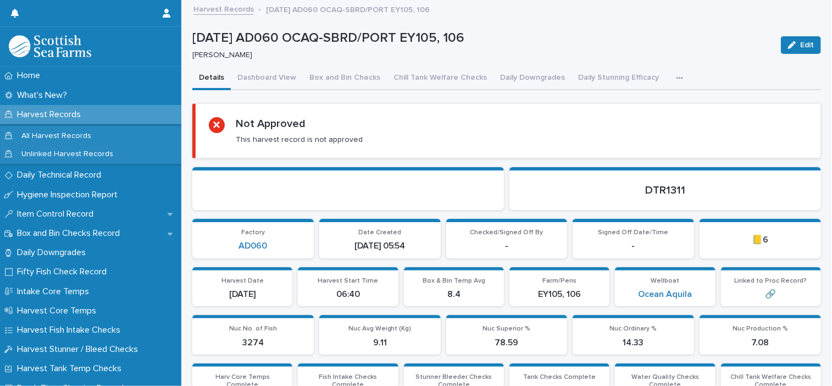
click at [676, 80] on icon "button" at bounding box center [679, 78] width 7 height 8
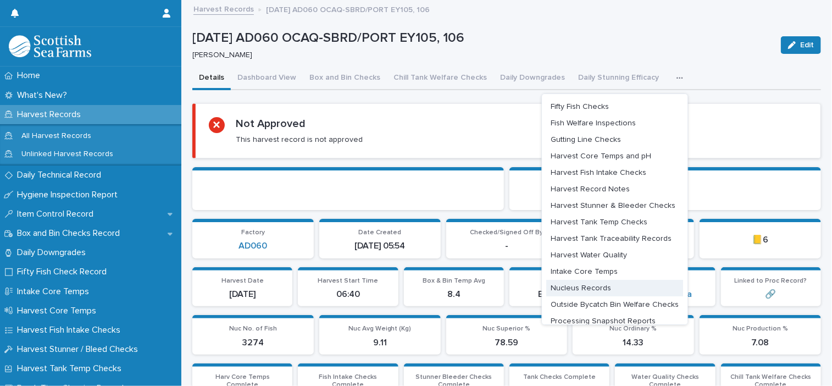
click at [599, 287] on button "Nucleus Records" at bounding box center [614, 288] width 137 height 16
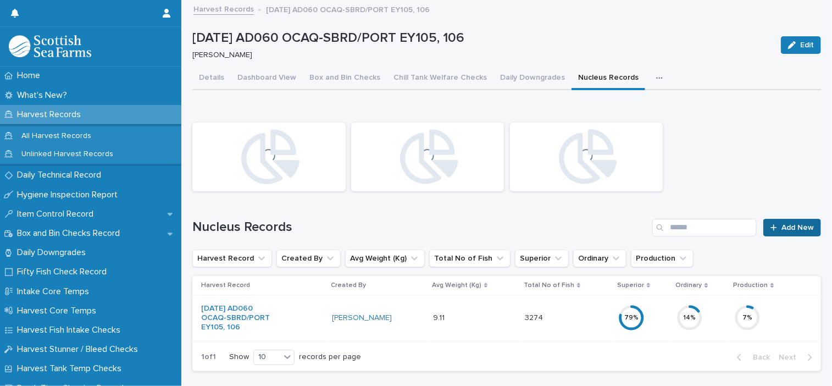
click at [781, 229] on span "Add New" at bounding box center [797, 228] width 32 height 8
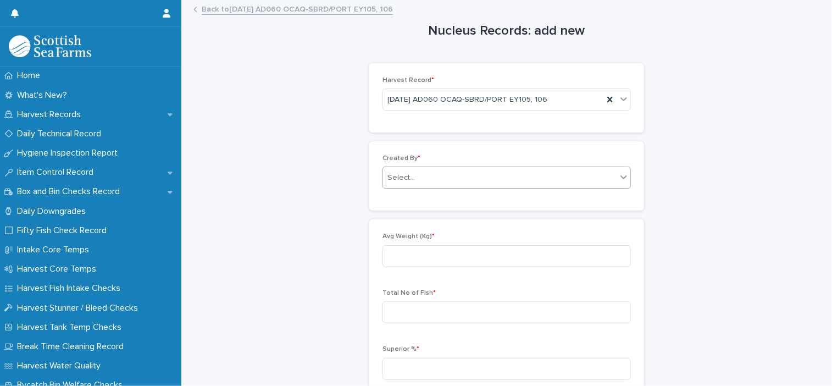
click at [431, 182] on div "Select..." at bounding box center [499, 178] width 233 height 18
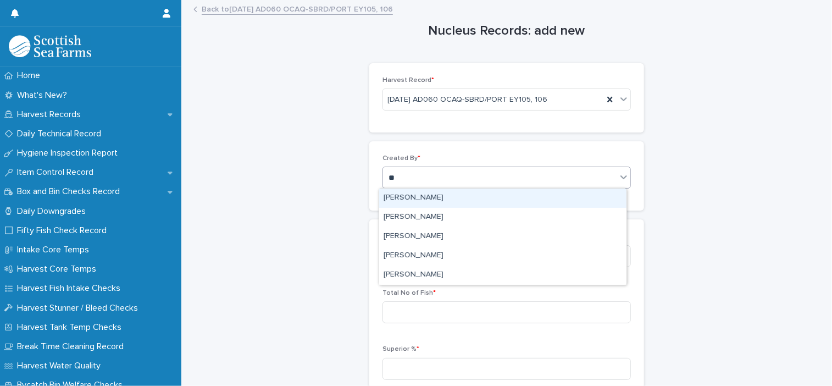
type input "***"
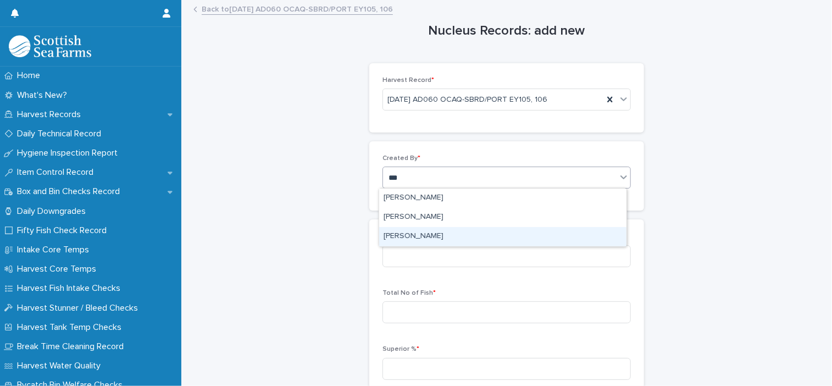
click at [417, 237] on div "[PERSON_NAME]" at bounding box center [502, 236] width 247 height 19
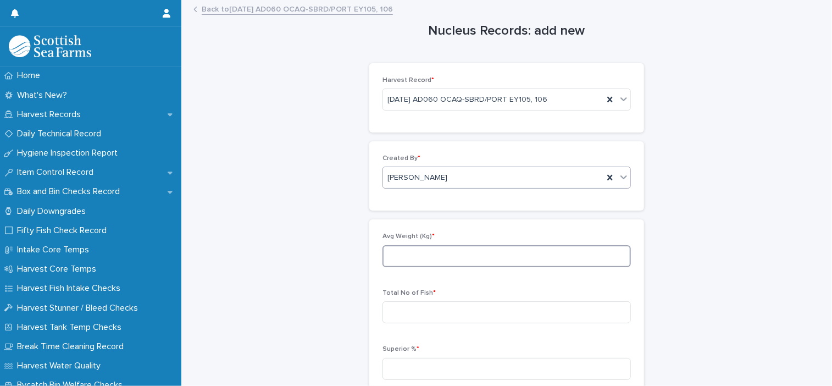
click at [439, 254] on input at bounding box center [506, 256] width 248 height 22
type input "****"
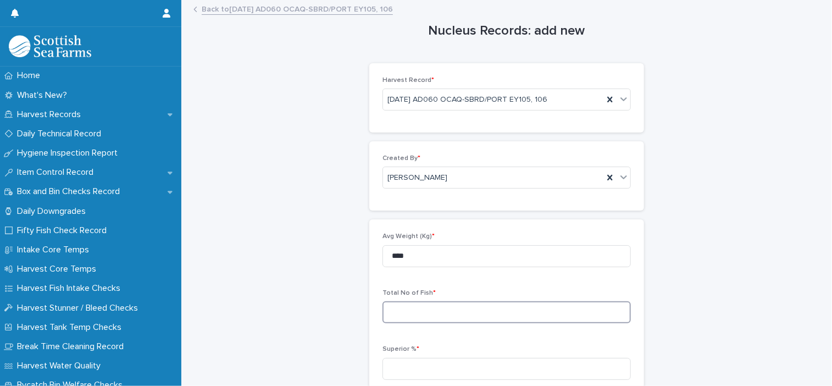
click at [431, 315] on input at bounding box center [506, 312] width 248 height 22
type input "****"
click at [430, 365] on input at bounding box center [506, 369] width 248 height 22
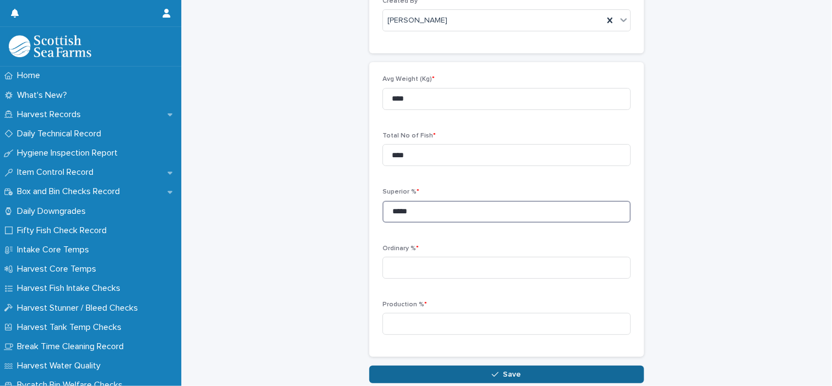
scroll to position [165, 0]
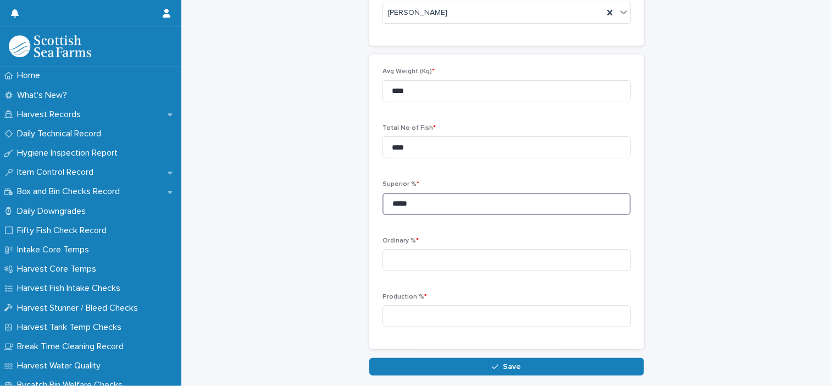
type input "*****"
click at [434, 258] on input at bounding box center [506, 260] width 248 height 22
type input "*****"
click at [459, 311] on input at bounding box center [506, 316] width 248 height 22
type input "*****"
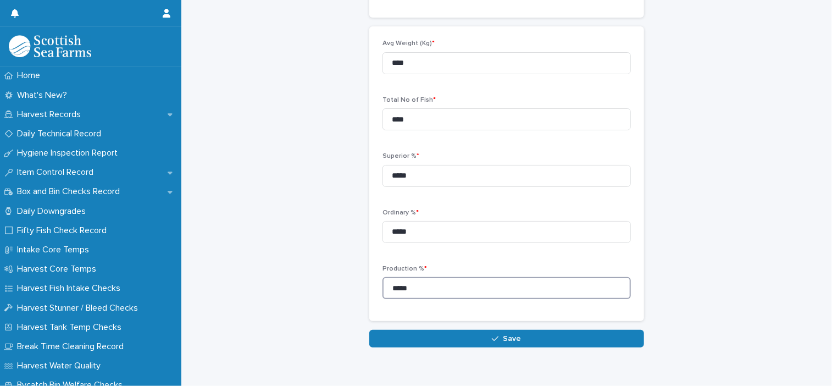
scroll to position [218, 0]
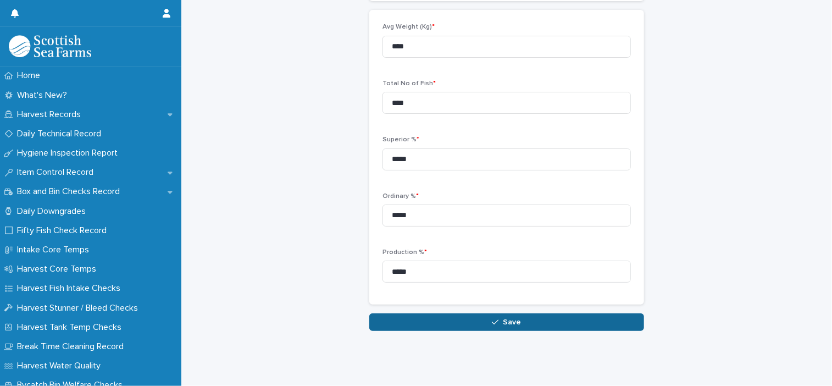
click at [486, 313] on button "Save" at bounding box center [506, 322] width 275 height 18
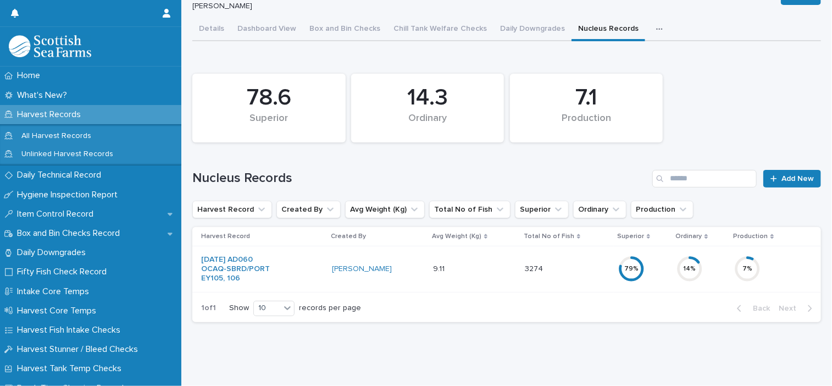
scroll to position [57, 0]
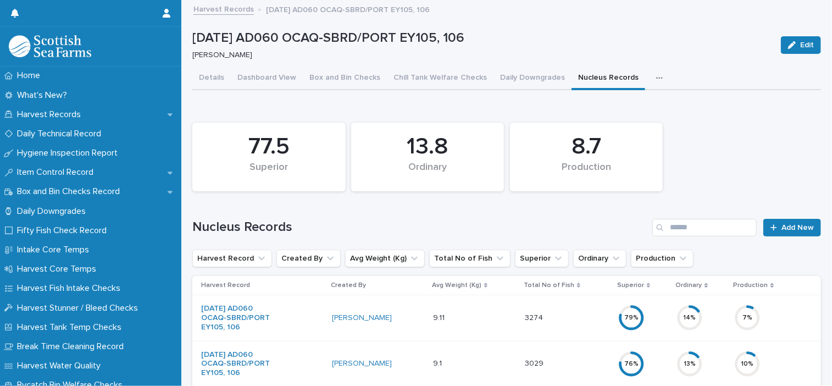
click at [653, 83] on button "button" at bounding box center [661, 78] width 24 height 22
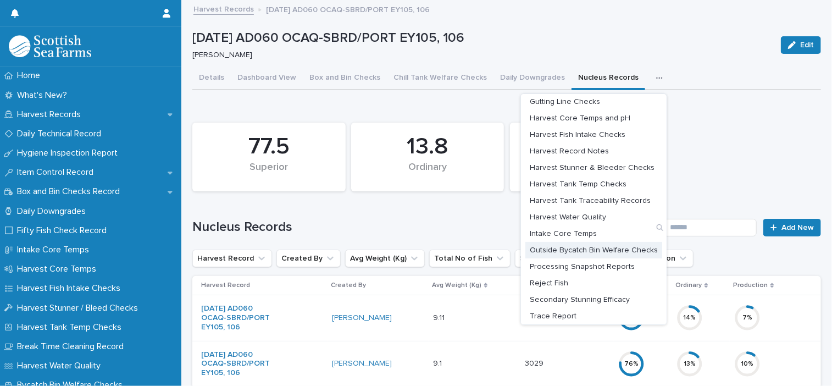
scroll to position [55, 0]
click at [606, 269] on button "Processing Snapshot Reports" at bounding box center [593, 266] width 137 height 16
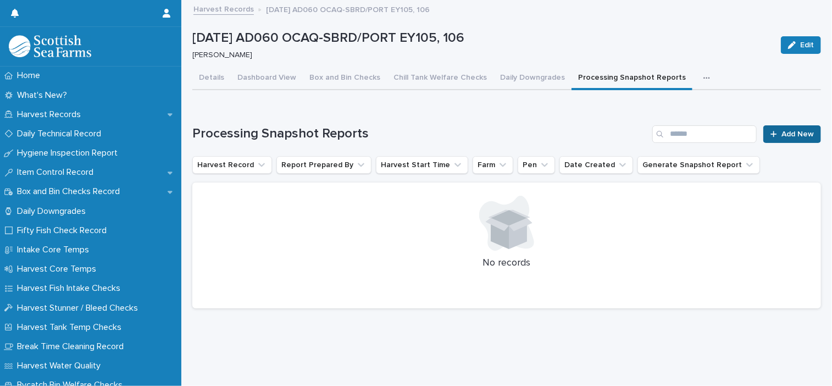
click at [784, 139] on link "Add New" at bounding box center [792, 134] width 58 height 18
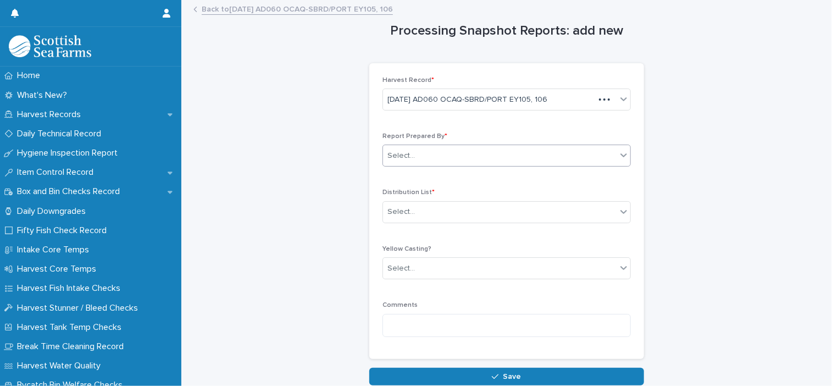
click at [411, 165] on div "Select..." at bounding box center [506, 155] width 248 height 22
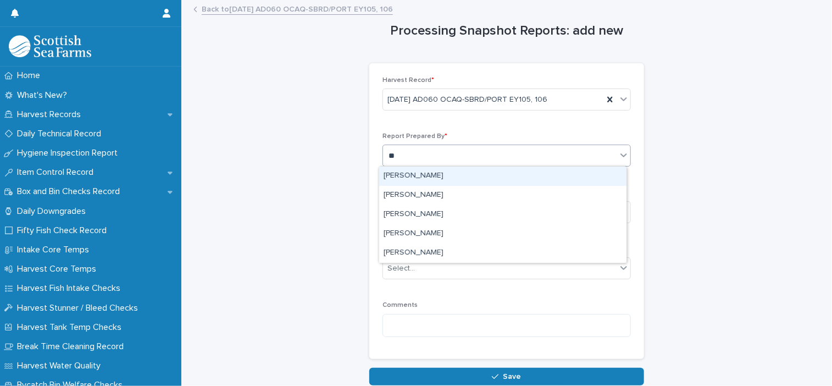
type input "***"
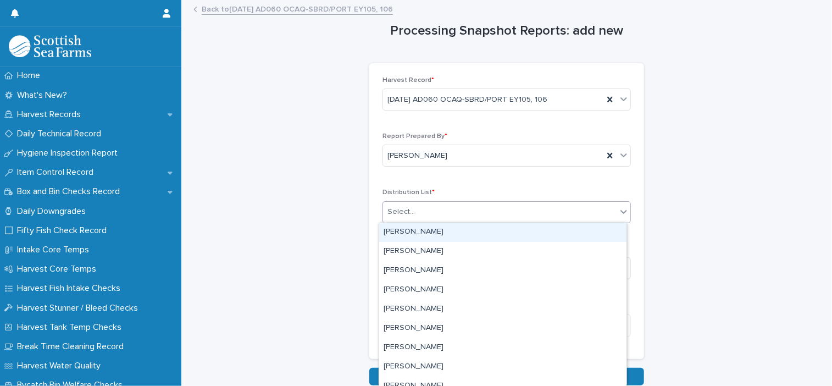
click at [413, 210] on div "Select..." at bounding box center [499, 212] width 233 height 18
type input "***"
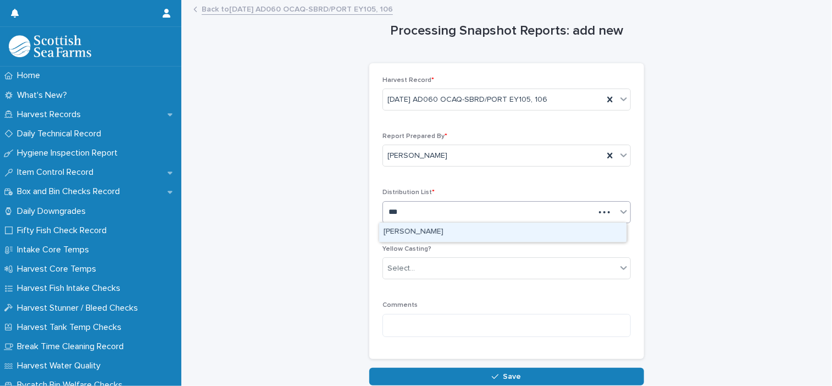
click at [417, 231] on div "[PERSON_NAME]" at bounding box center [502, 231] width 247 height 19
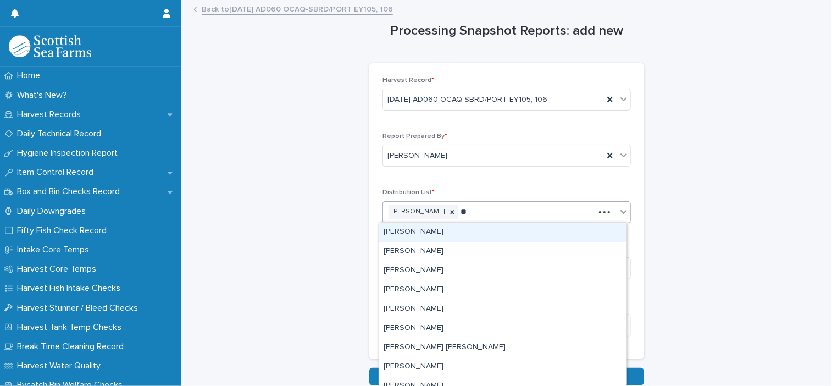
type input "***"
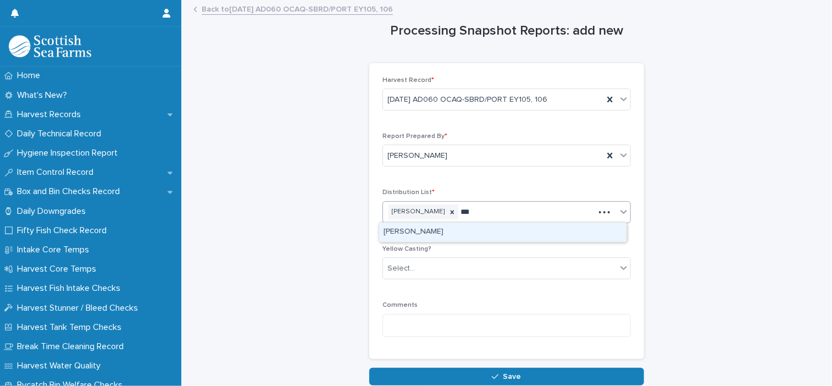
click at [417, 231] on div "[PERSON_NAME]" at bounding box center [502, 231] width 247 height 19
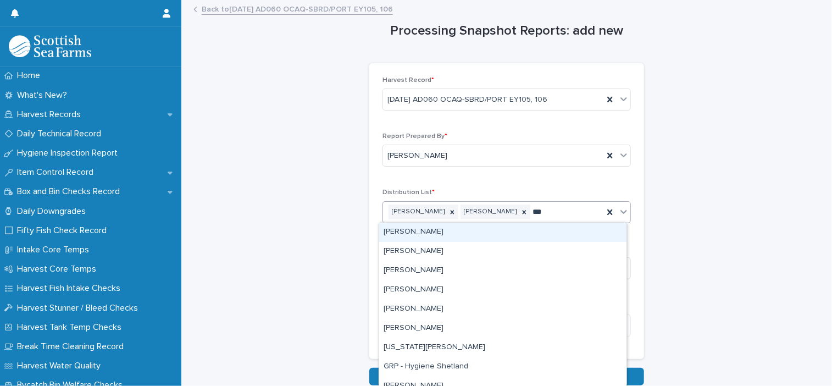
type input "****"
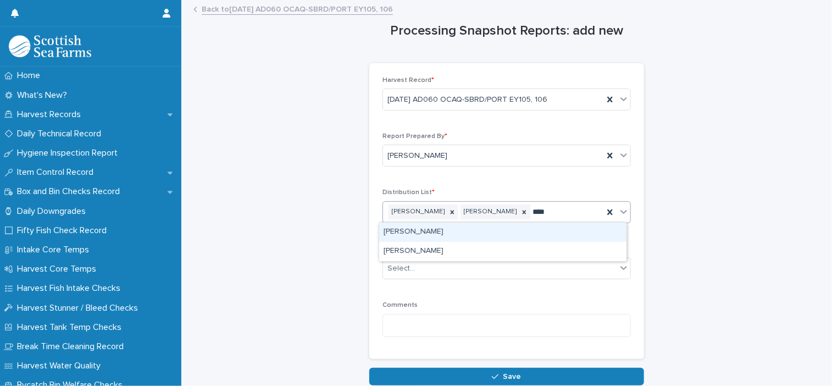
click at [417, 231] on div "[PERSON_NAME]" at bounding box center [502, 231] width 247 height 19
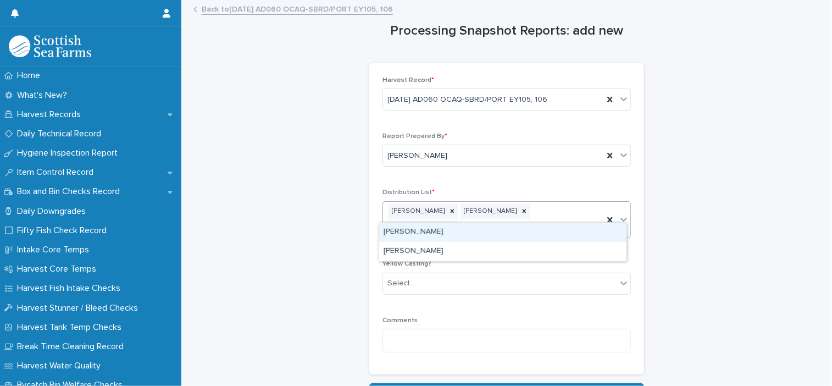
type input "*****"
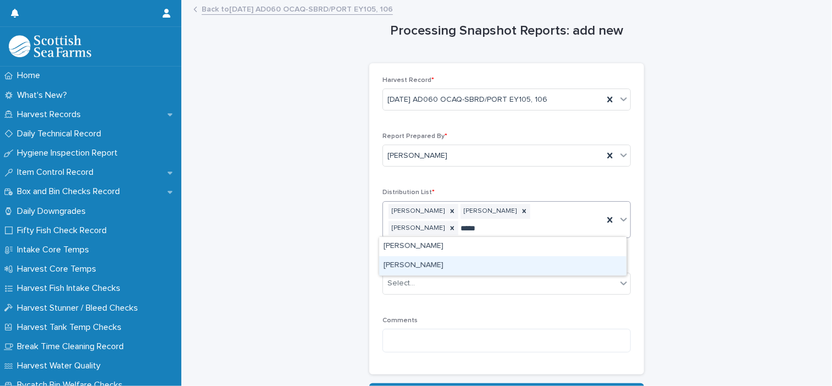
click at [435, 261] on div "[PERSON_NAME]" at bounding box center [502, 265] width 247 height 19
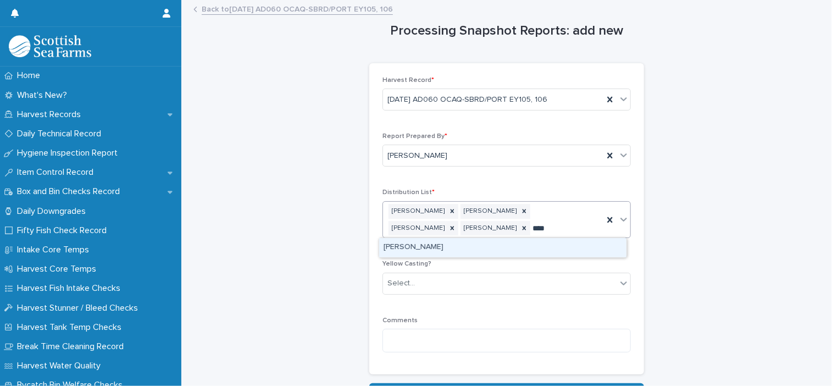
type input "*****"
click at [421, 250] on div "[PERSON_NAME]" at bounding box center [502, 247] width 247 height 19
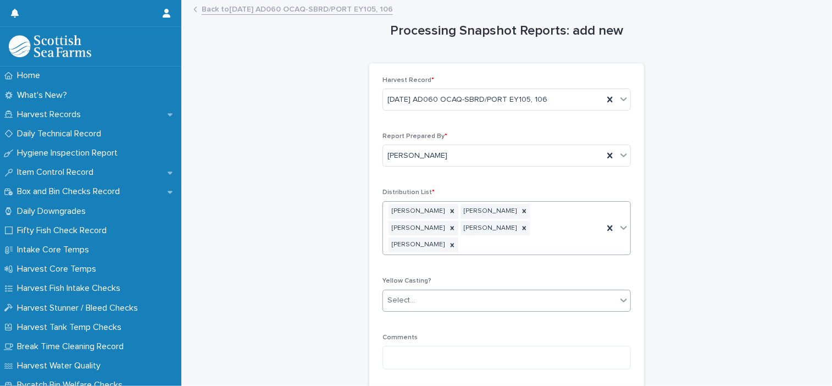
click at [422, 291] on div "Select..." at bounding box center [499, 300] width 233 height 18
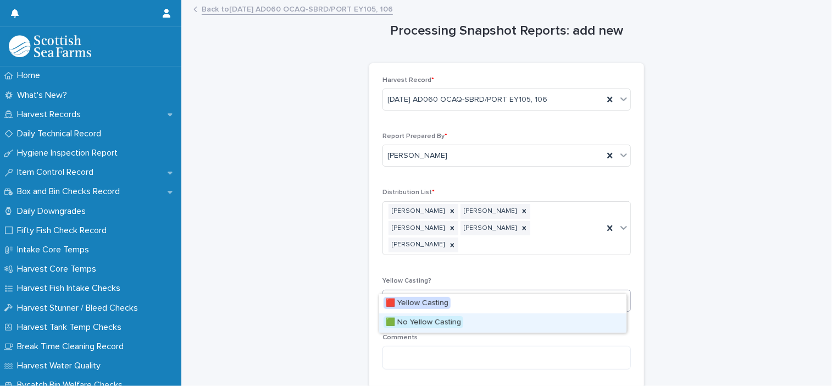
click at [463, 326] on div "🟩 No Yellow Casting" at bounding box center [502, 322] width 247 height 19
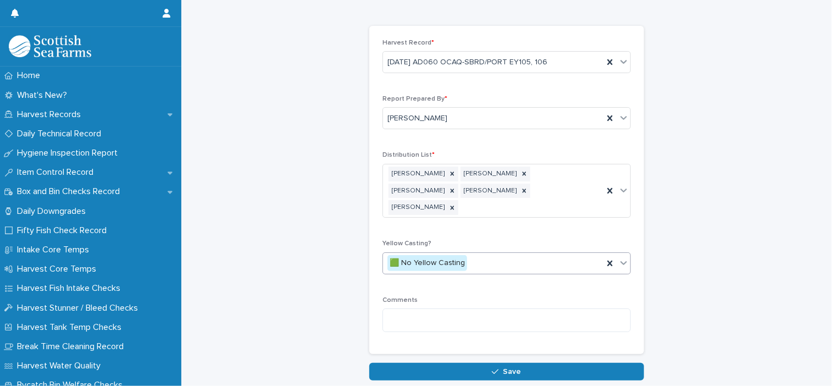
scroll to position [77, 0]
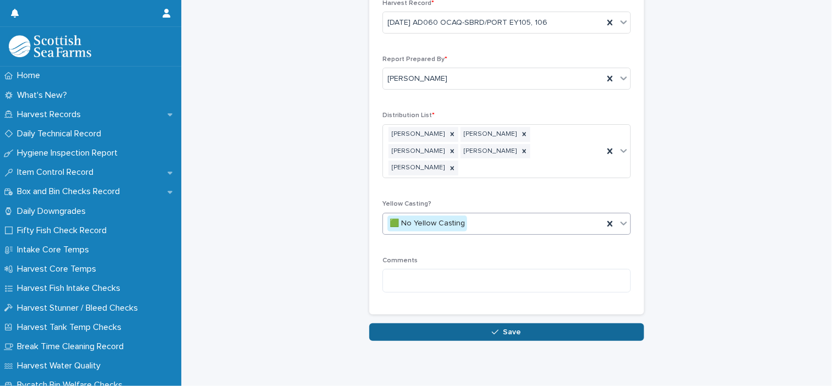
click at [531, 323] on button "Save" at bounding box center [506, 332] width 275 height 18
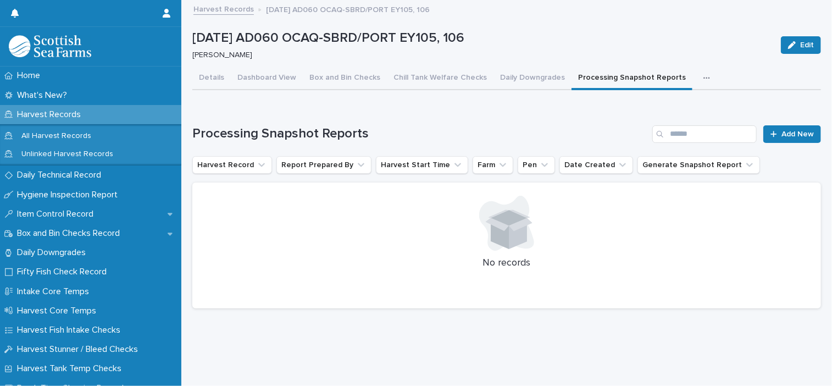
scroll to position [8, 0]
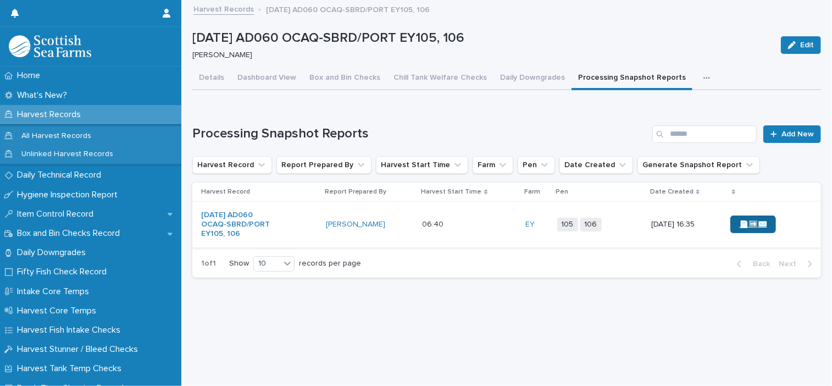
click at [744, 220] on span "📄➡️✉️" at bounding box center [753, 224] width 28 height 8
drag, startPoint x: 209, startPoint y: 67, endPoint x: 224, endPoint y: 77, distance: 18.1
click at [209, 67] on button "Details" at bounding box center [211, 78] width 38 height 23
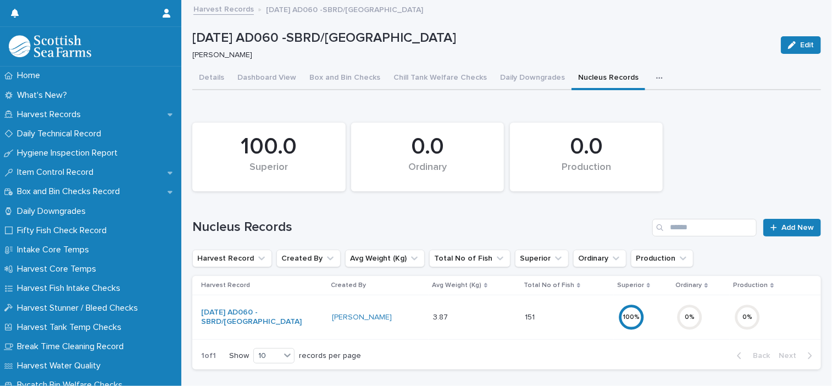
click at [656, 79] on icon "button" at bounding box center [659, 78] width 7 height 8
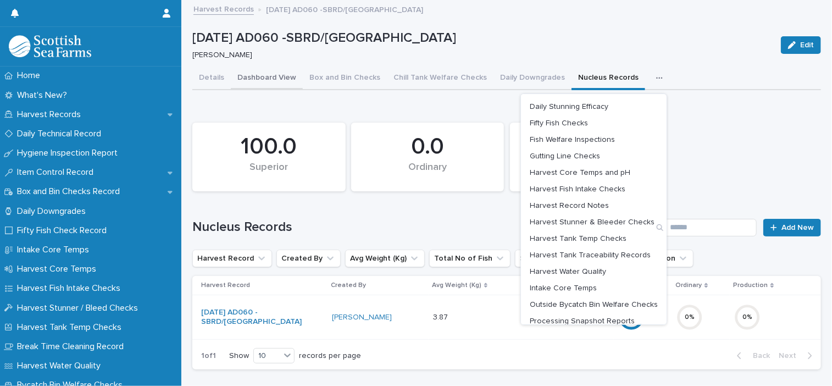
click at [217, 73] on button "Details" at bounding box center [211, 78] width 38 height 23
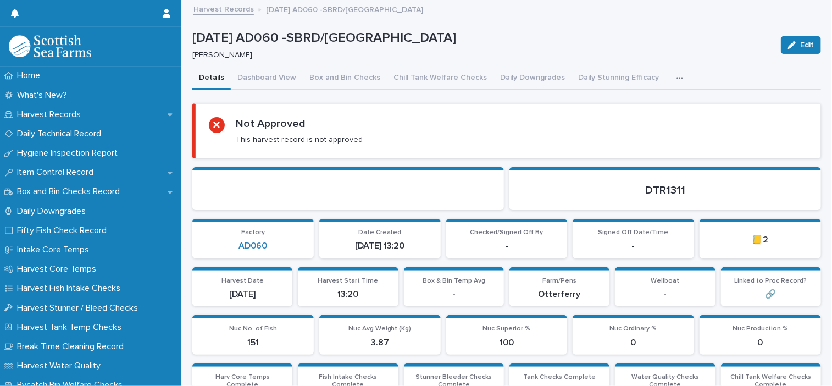
click at [676, 77] on icon "button" at bounding box center [679, 78] width 6 height 2
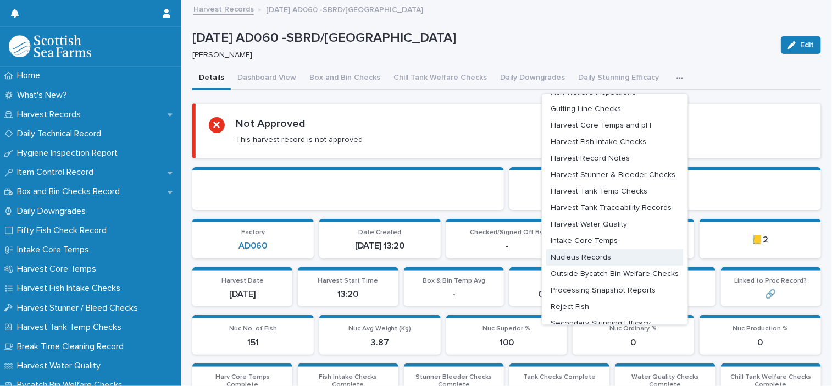
scroll to position [59, 0]
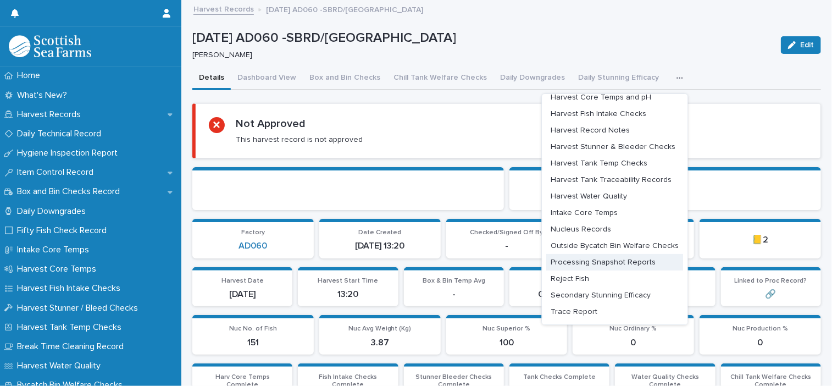
click at [611, 262] on span "Processing Snapshot Reports" at bounding box center [602, 262] width 105 height 8
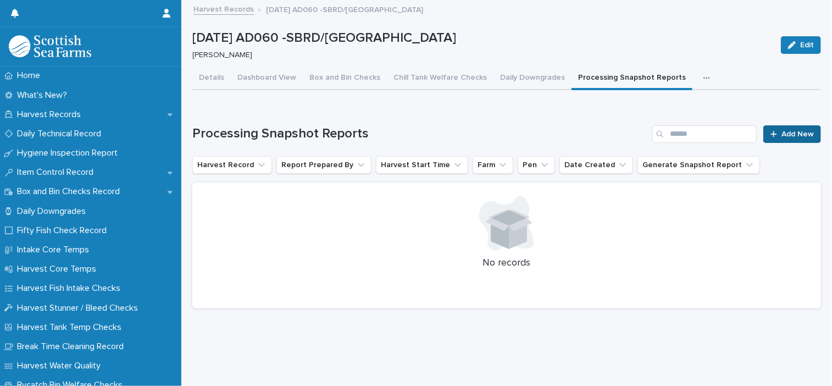
click at [776, 141] on link "Add New" at bounding box center [792, 134] width 58 height 18
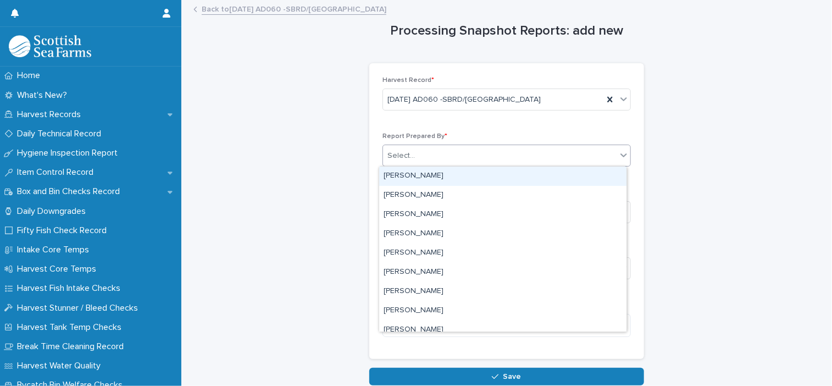
click at [397, 160] on div "Select..." at bounding box center [499, 156] width 233 height 18
type input "***"
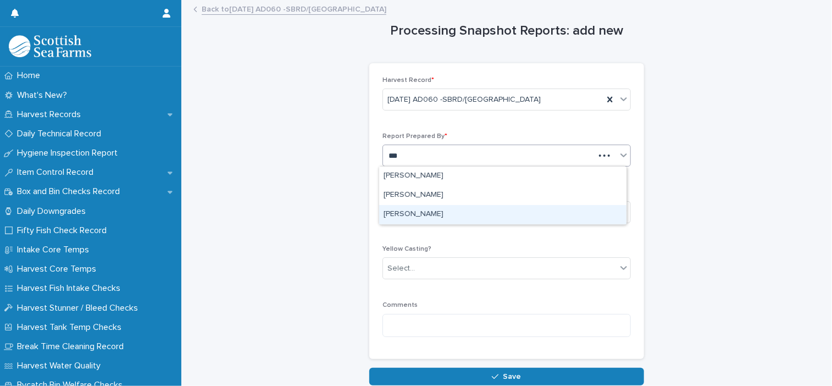
click at [380, 215] on div "[PERSON_NAME]" at bounding box center [502, 214] width 247 height 19
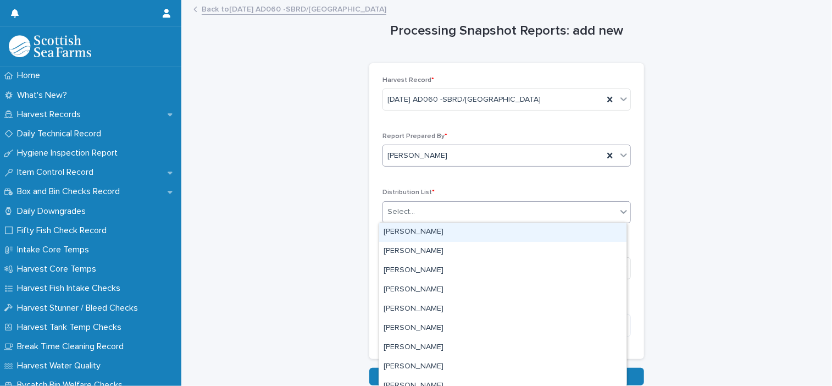
click at [400, 218] on div "Select..." at bounding box center [499, 212] width 233 height 18
type input "***"
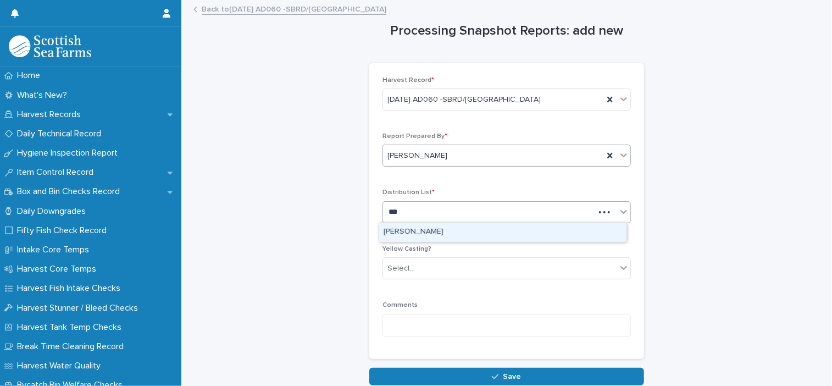
click at [405, 236] on div "[PERSON_NAME]" at bounding box center [502, 231] width 247 height 19
type input "*******"
click at [406, 236] on div "David Laverty" at bounding box center [502, 231] width 247 height 19
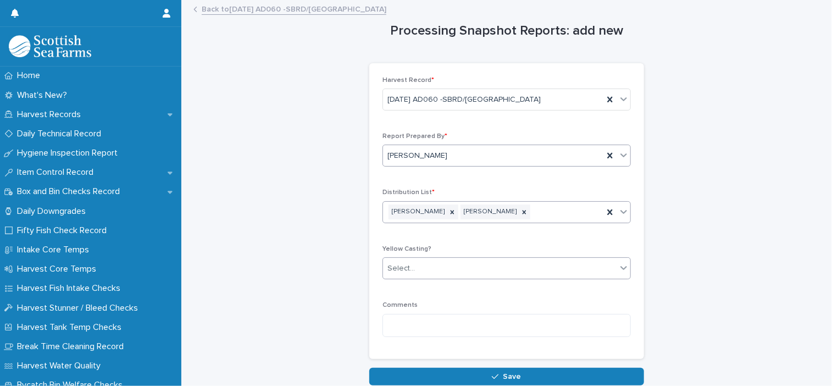
click at [404, 265] on div "Select..." at bounding box center [400, 269] width 27 height 12
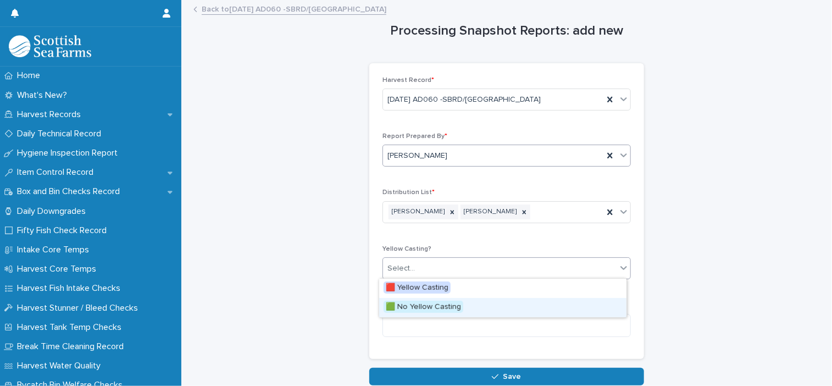
click at [411, 305] on span "🟩 No Yellow Casting" at bounding box center [423, 306] width 80 height 12
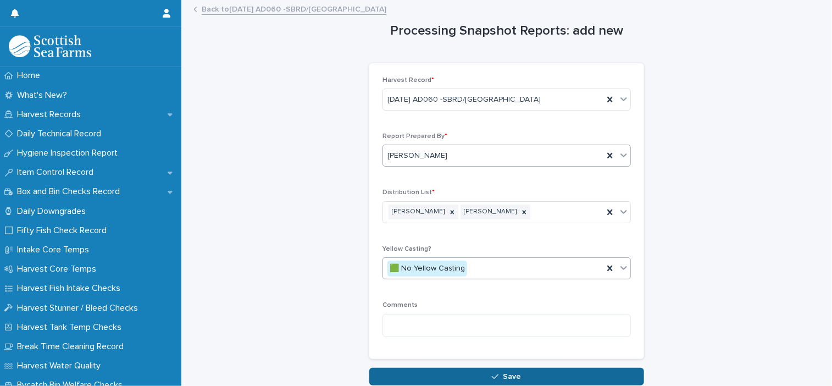
click at [529, 380] on button "Save" at bounding box center [506, 376] width 275 height 18
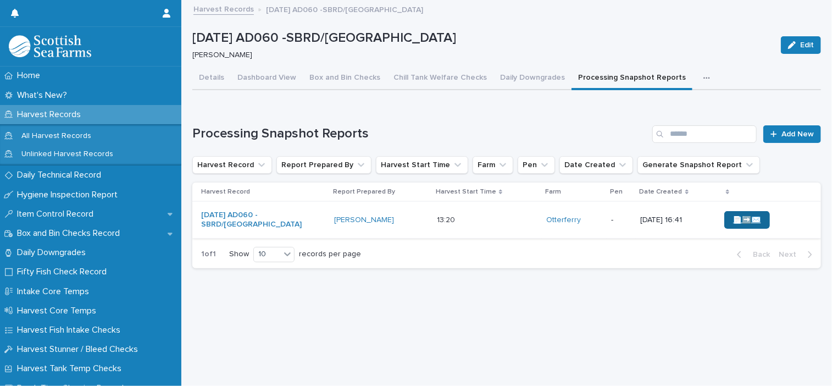
click at [733, 218] on span "📄➡️✉️" at bounding box center [747, 220] width 28 height 8
click at [697, 77] on button "button" at bounding box center [709, 78] width 24 height 22
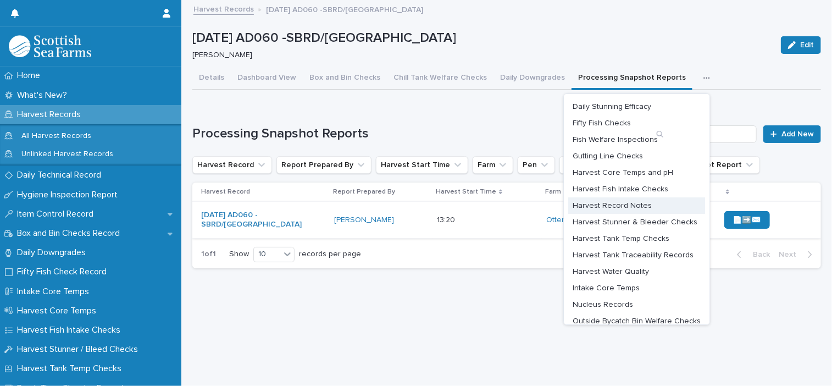
click at [617, 205] on span "Harvest Record Notes" at bounding box center [611, 206] width 79 height 8
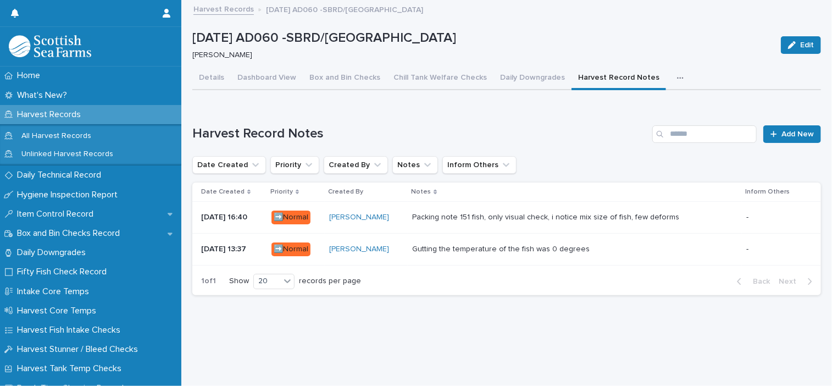
click at [403, 216] on div "[PERSON_NAME]" at bounding box center [366, 217] width 74 height 9
